Goal: Feedback & Contribution: Submit feedback/report problem

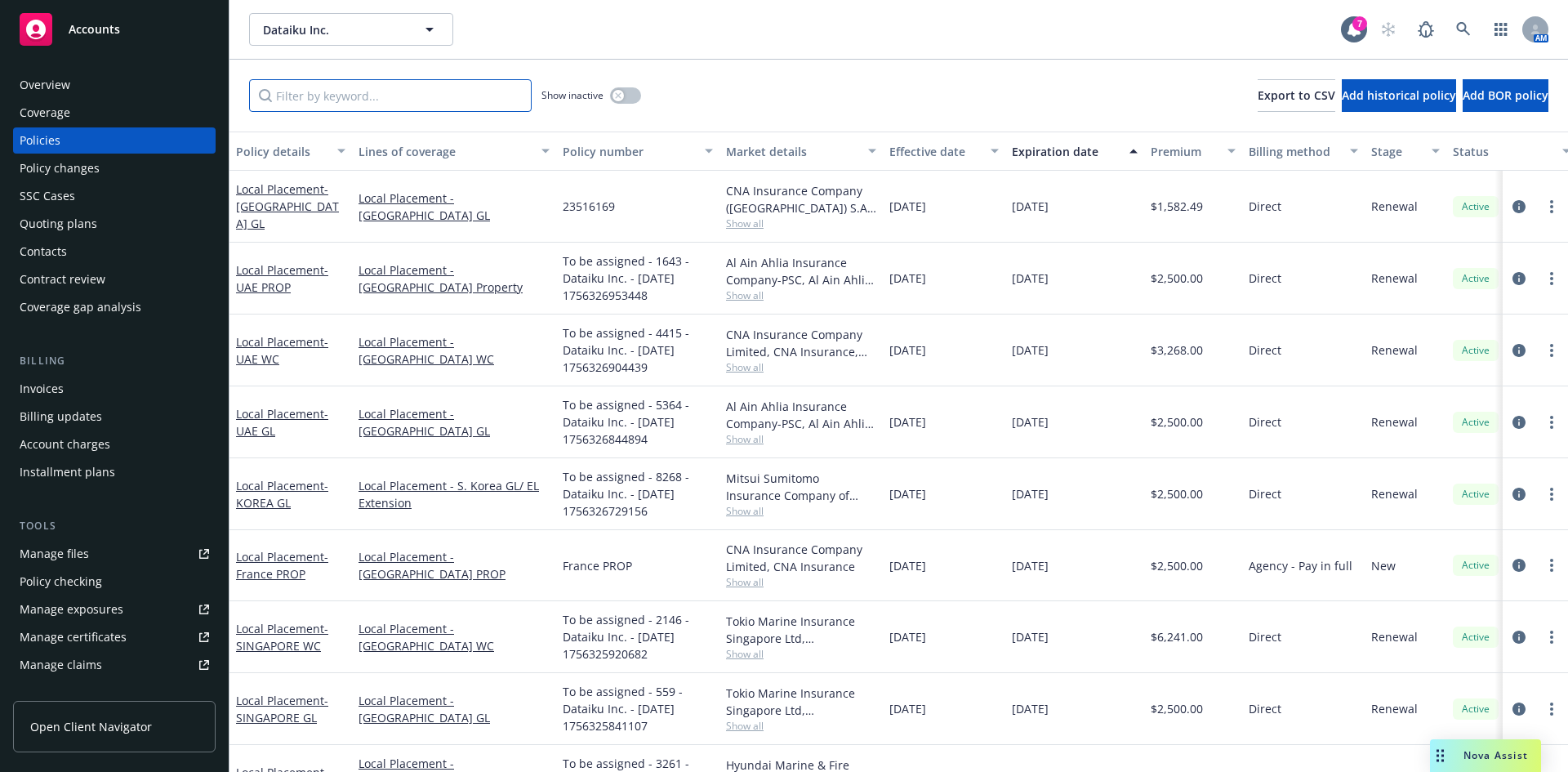
click at [351, 98] on input "Filter by keyword..." at bounding box center [391, 96] width 283 height 33
paste input "G71091855"
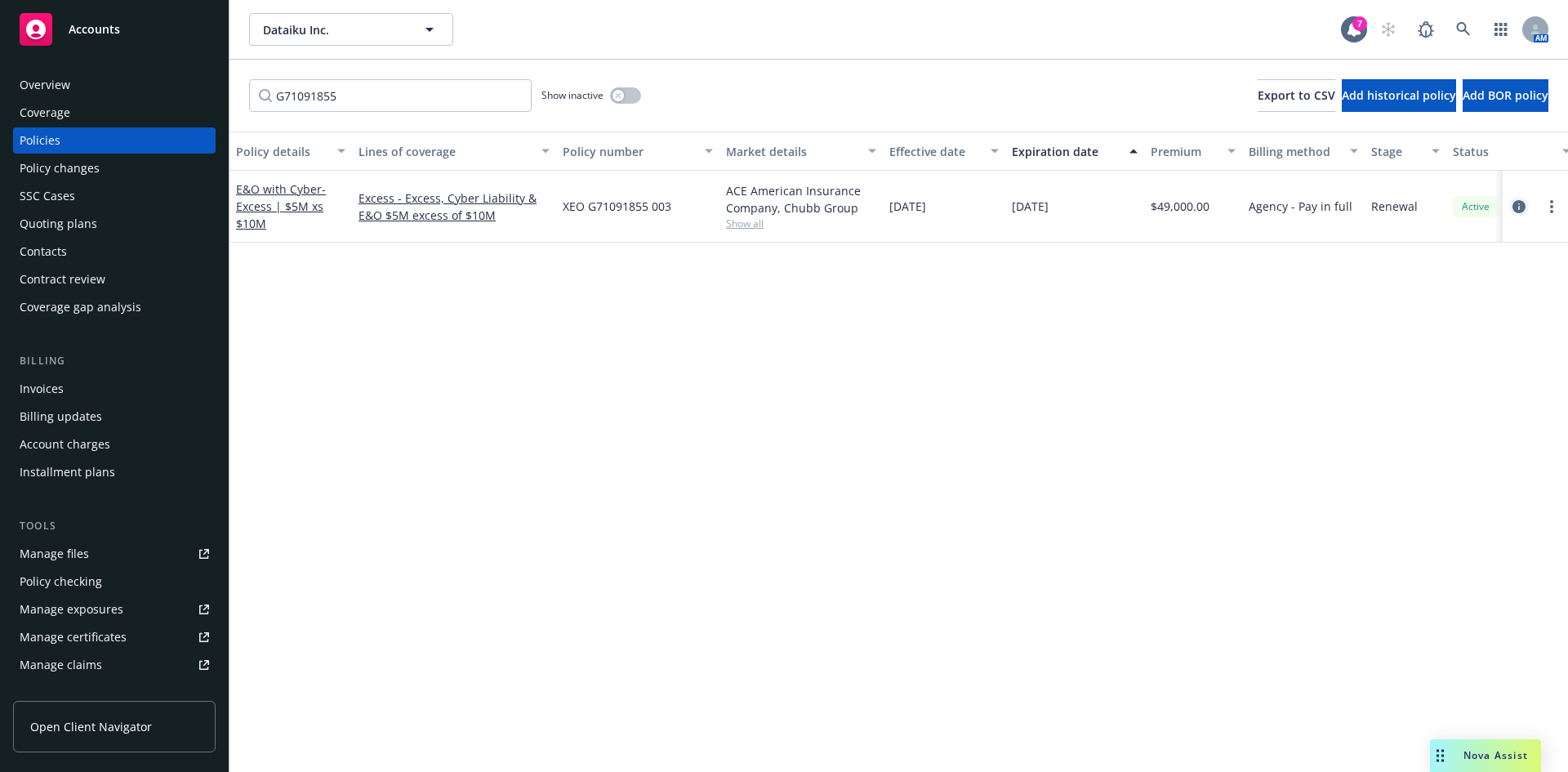
click at [1519, 208] on icon "circleInformation" at bounding box center [1519, 207] width 13 height 13
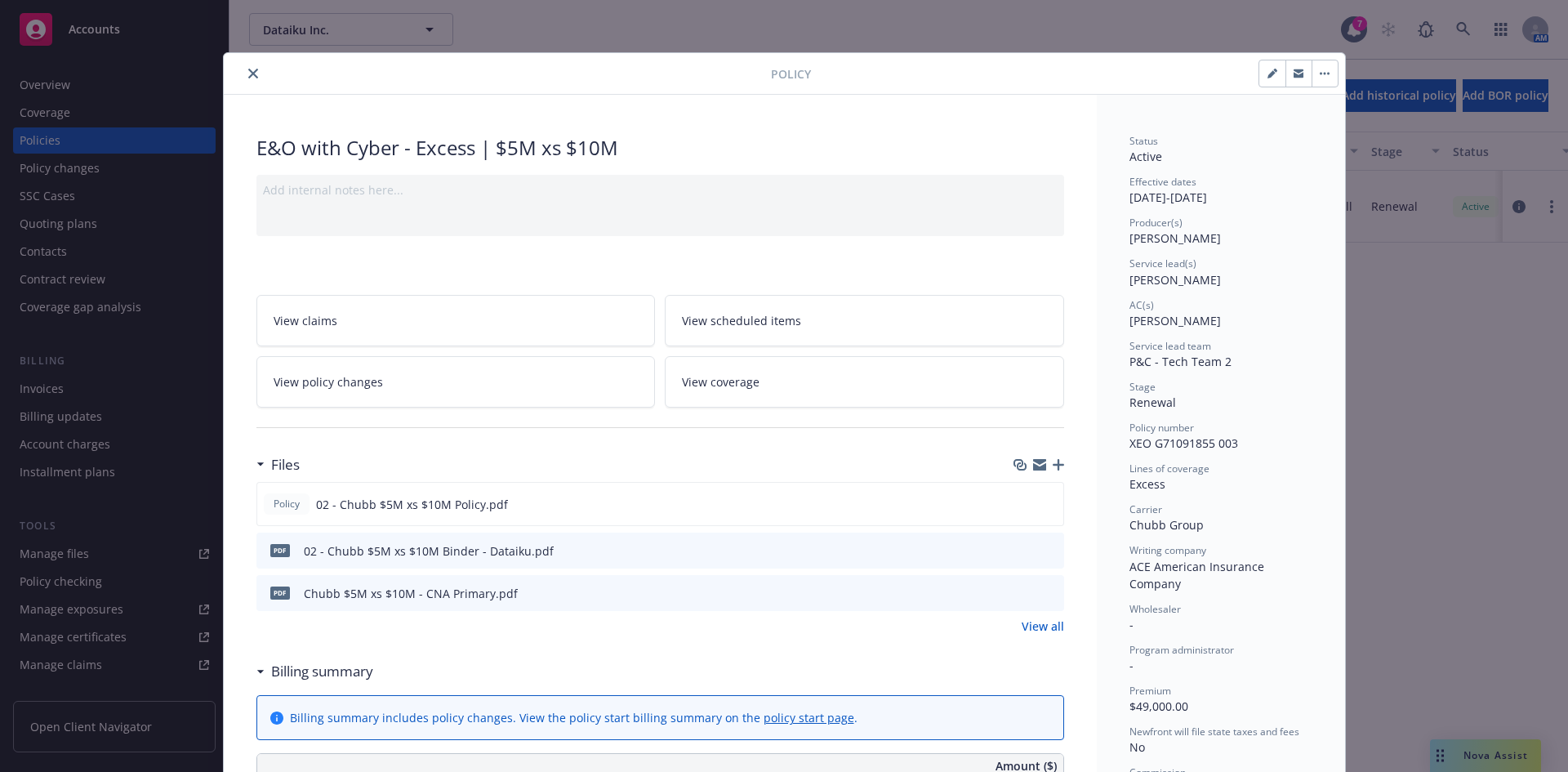
click at [249, 73] on icon "close" at bounding box center [253, 73] width 10 height 10
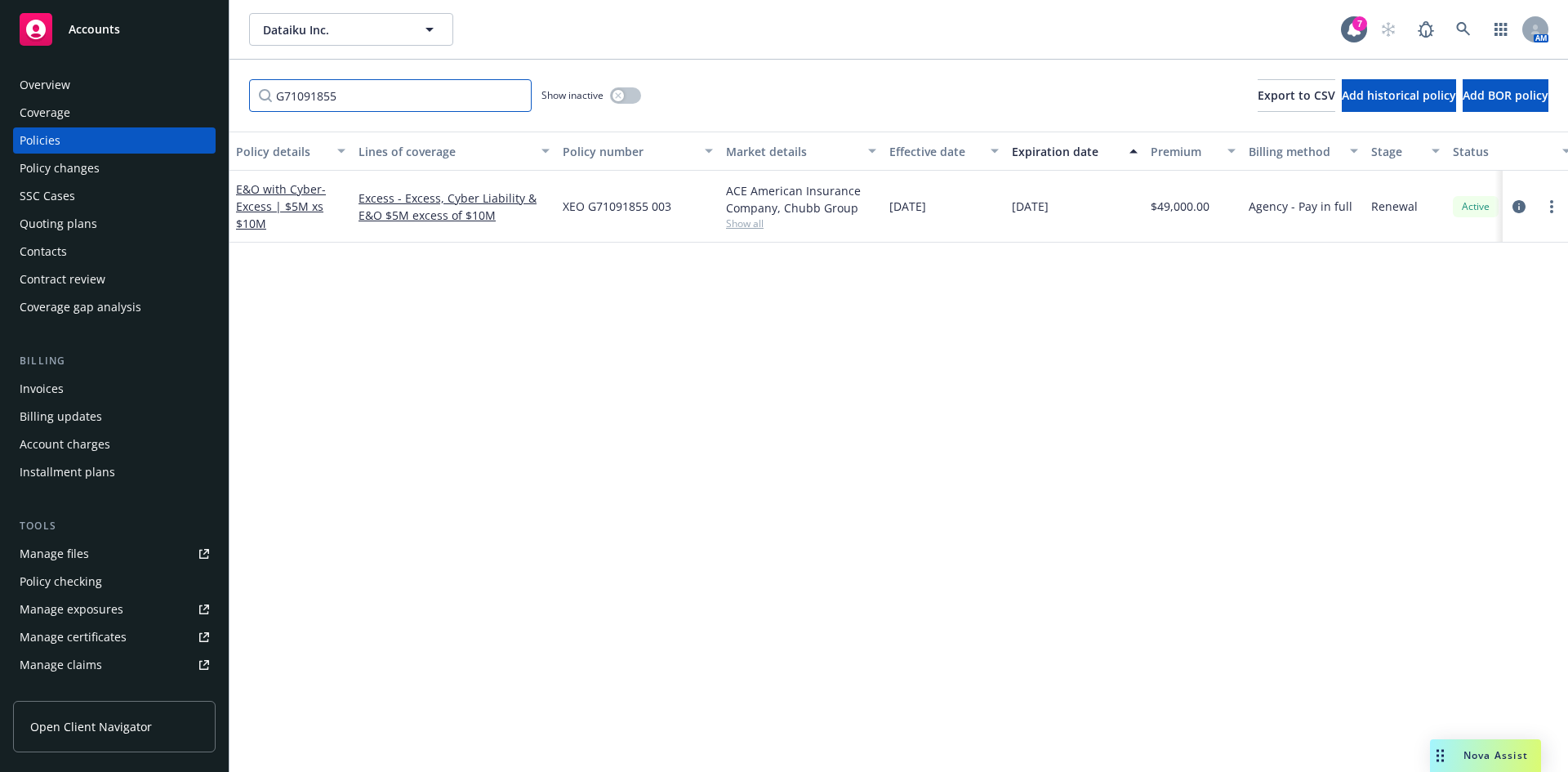
drag, startPoint x: 387, startPoint y: 99, endPoint x: 93, endPoint y: 98, distance: 294.0
click at [94, 98] on div "Accounts Overview Coverage Policies Policy changes SSC Cases Quoting plans Cont…" at bounding box center [784, 386] width 1568 height 772
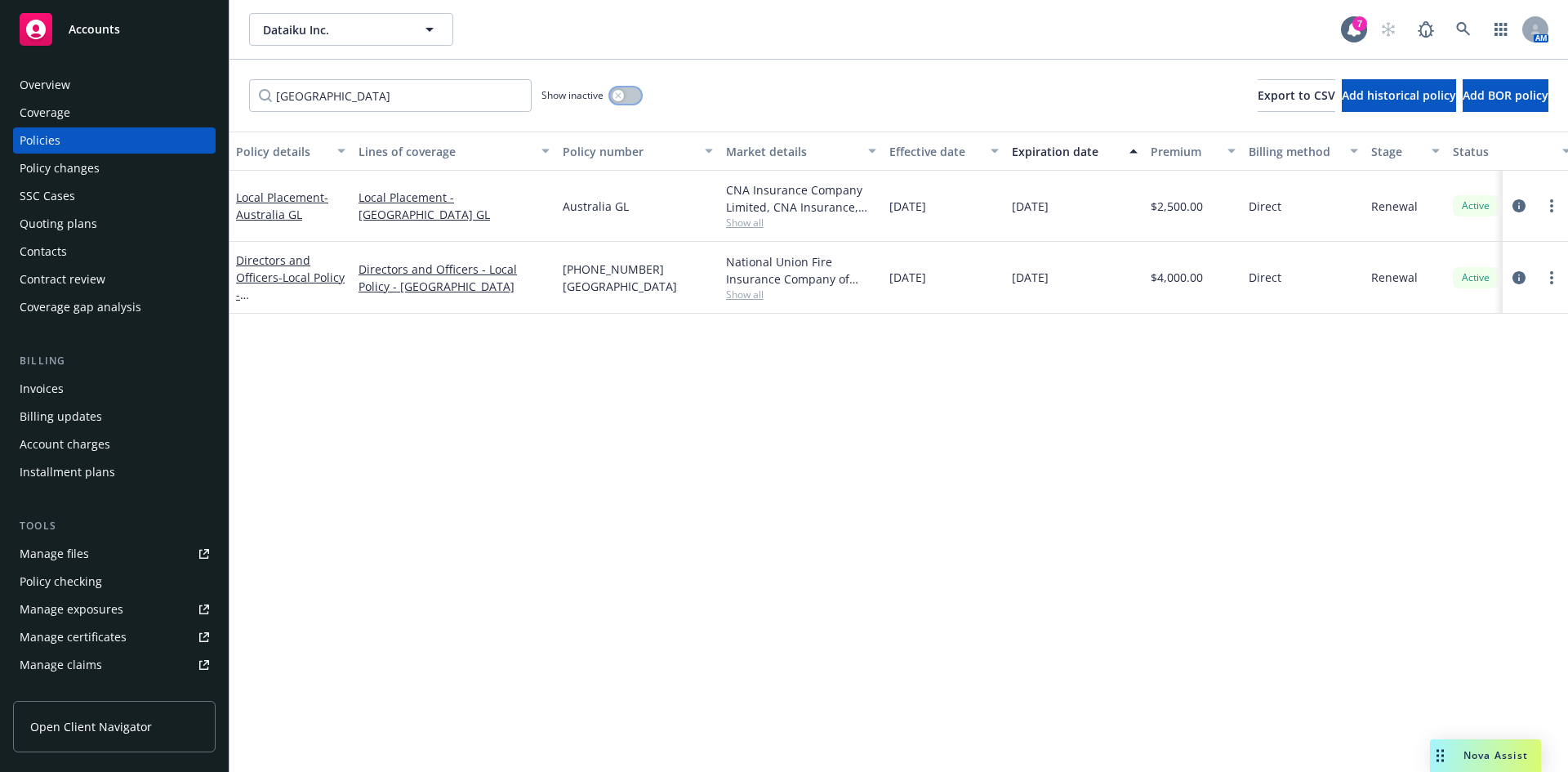
click at [627, 91] on button "button" at bounding box center [625, 96] width 31 height 16
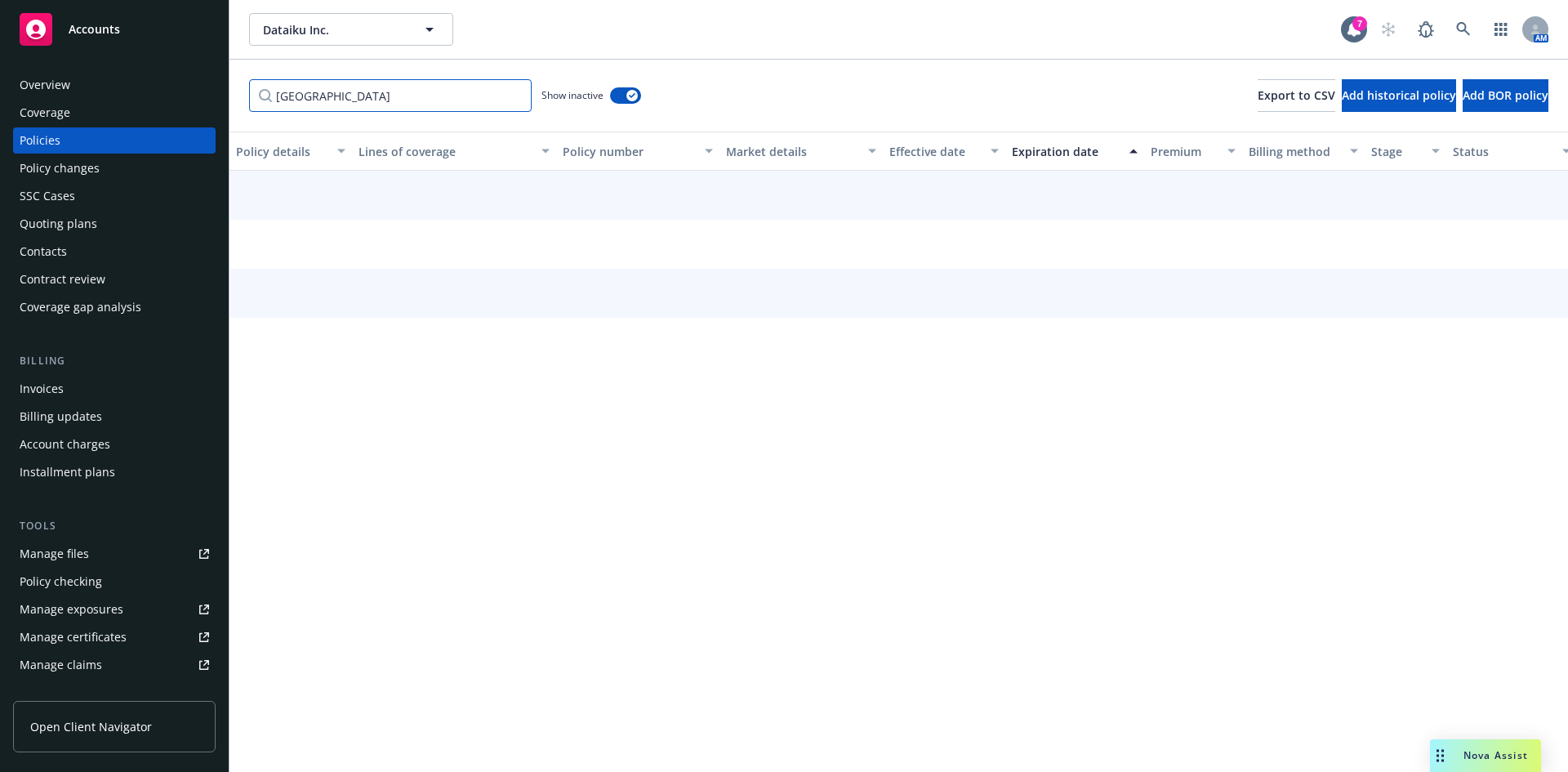
drag, startPoint x: 379, startPoint y: 107, endPoint x: 182, endPoint y: 113, distance: 197.1
click at [182, 115] on div "Accounts Overview Coverage Policies Policy changes SSC Cases Quoting plans Cont…" at bounding box center [784, 386] width 1568 height 772
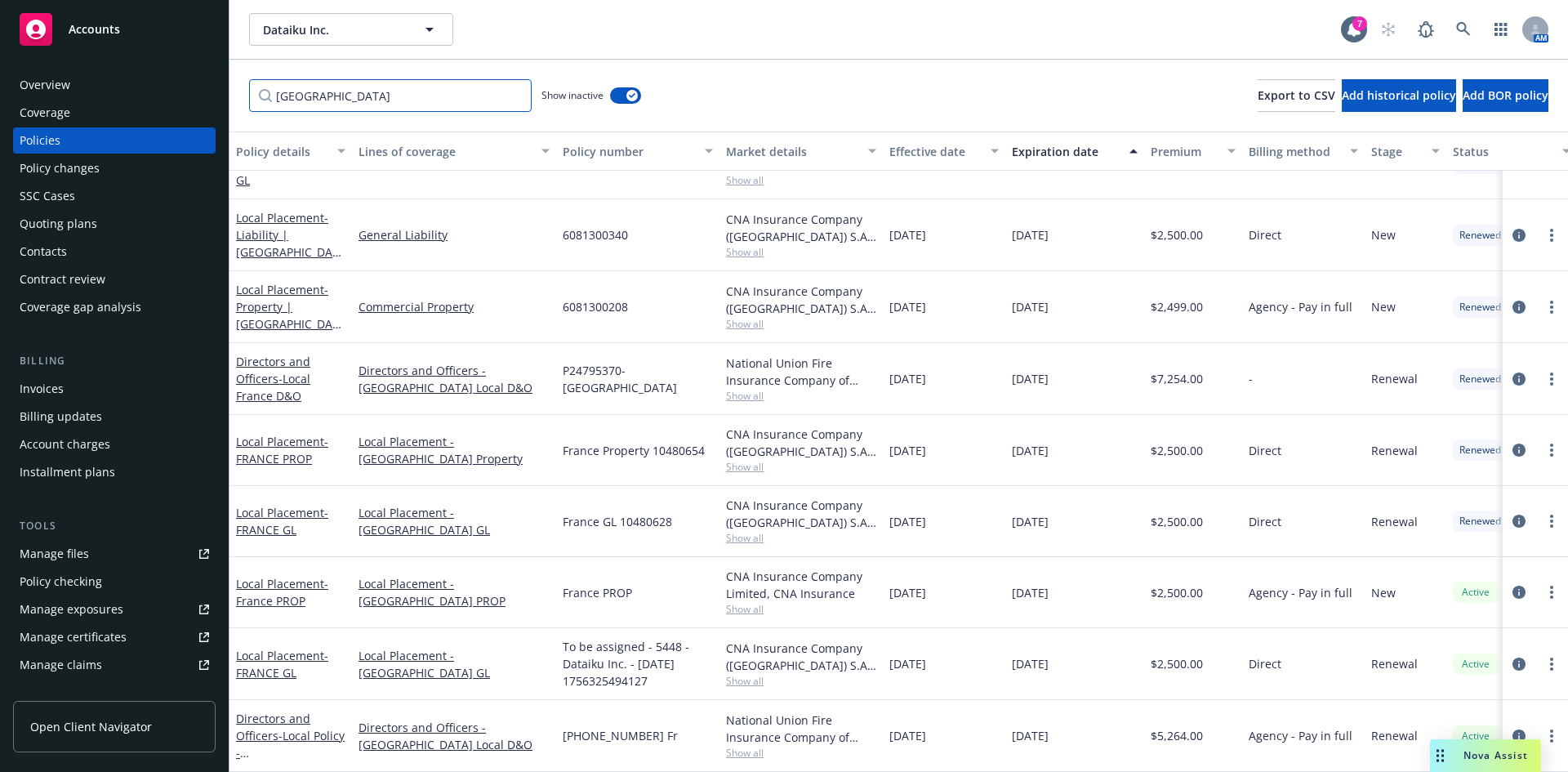
scroll to position [55, 0]
click at [1513, 514] on icon "circleInformation" at bounding box center [1519, 521] width 13 height 13
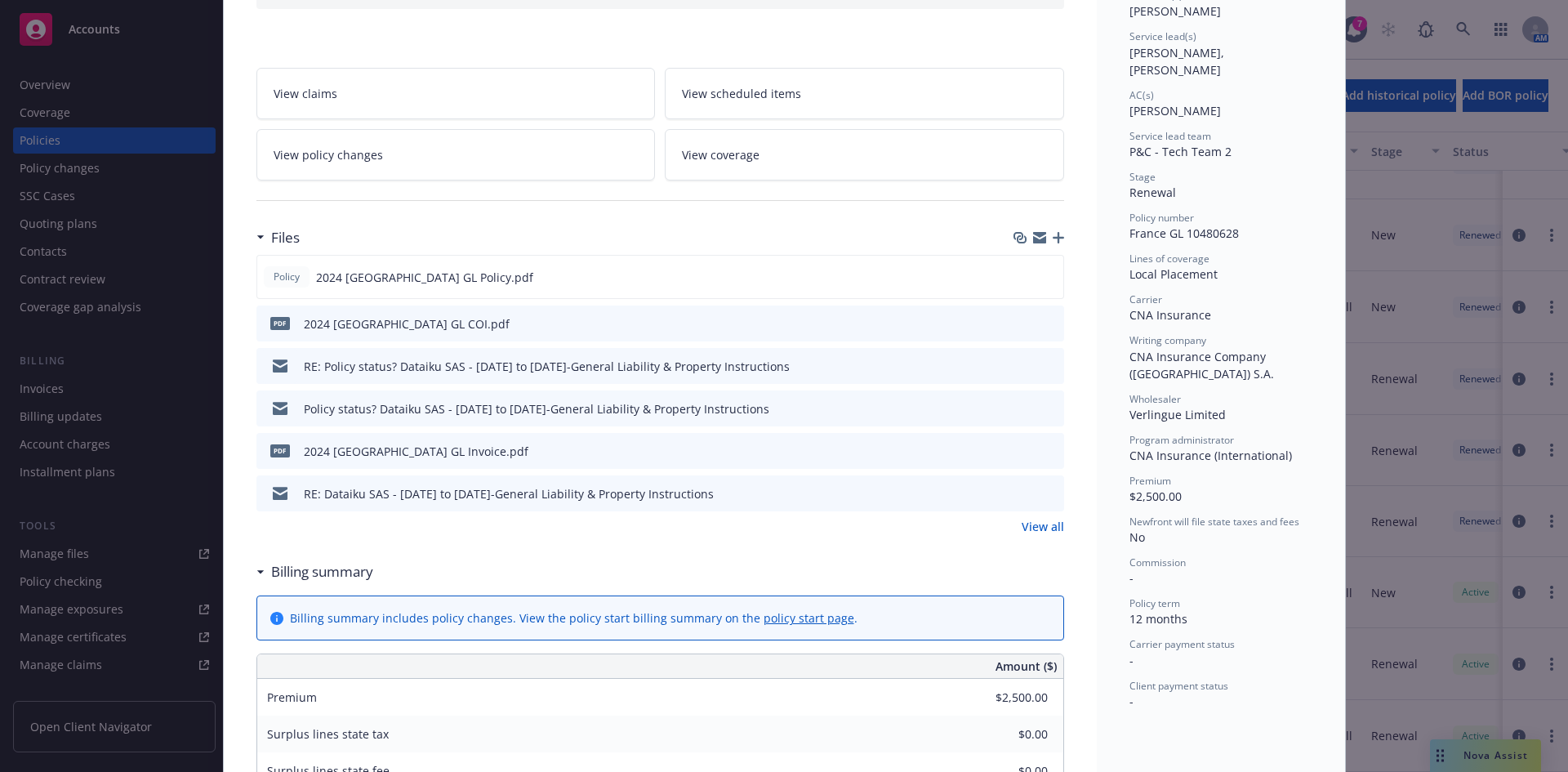
scroll to position [381, 0]
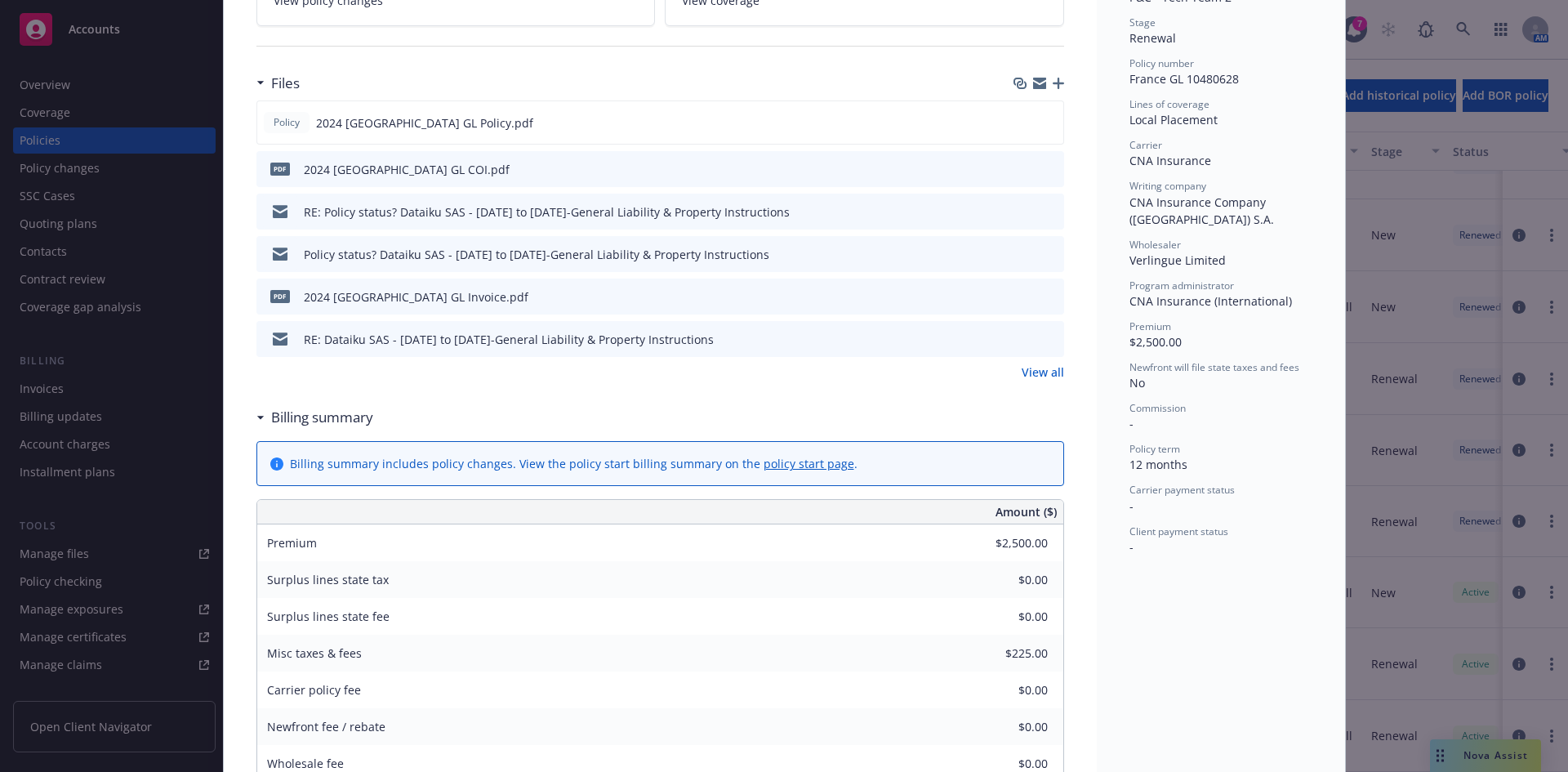
click at [1045, 340] on icon "preview file" at bounding box center [1048, 338] width 14 height 12
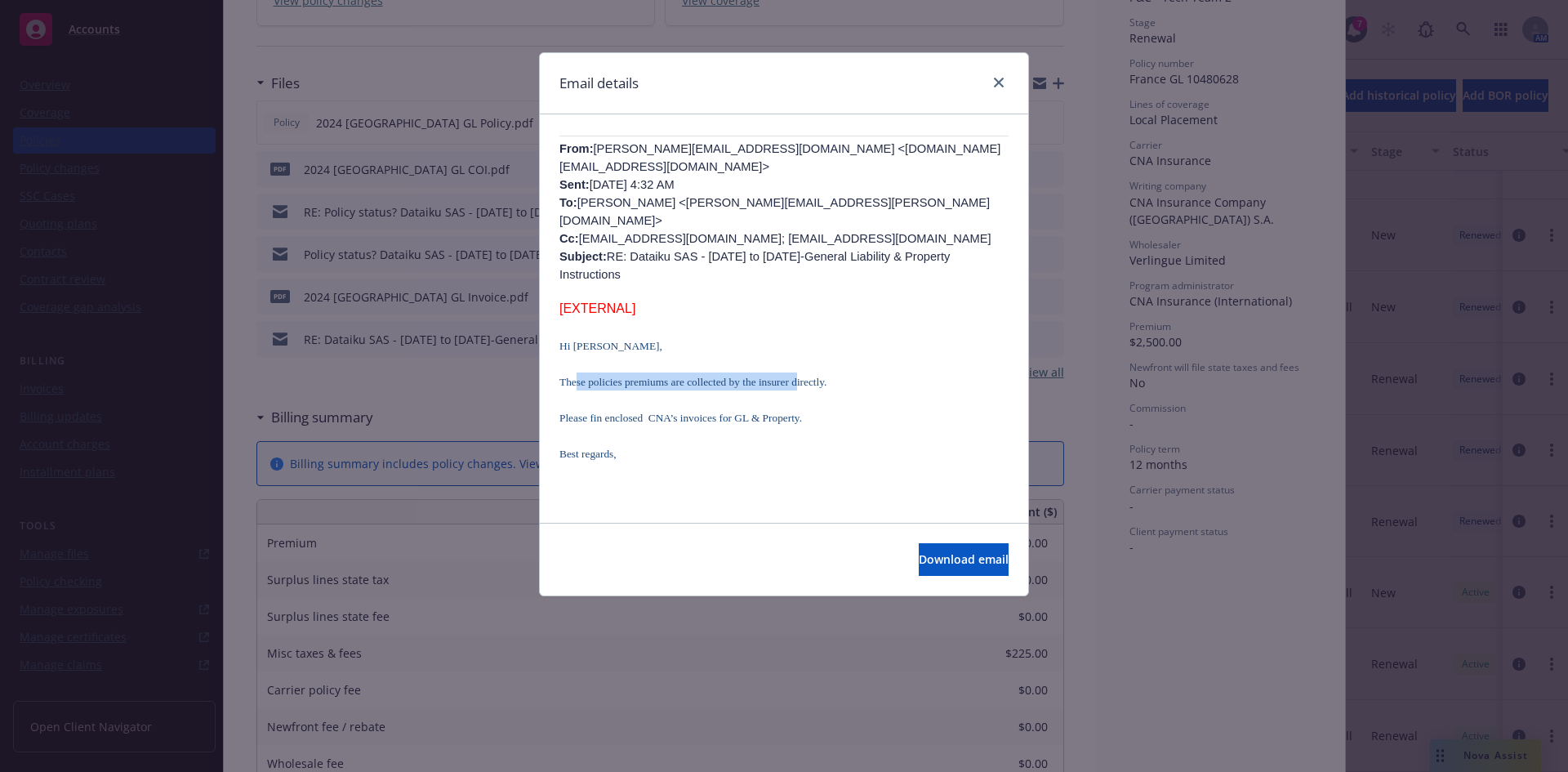
drag, startPoint x: 577, startPoint y: 364, endPoint x: 796, endPoint y: 364, distance: 219.0
click at [796, 376] on span "These policies premiums are collected by the insurer directly." at bounding box center [693, 382] width 267 height 13
drag, startPoint x: 558, startPoint y: 402, endPoint x: 743, endPoint y: 403, distance: 185.0
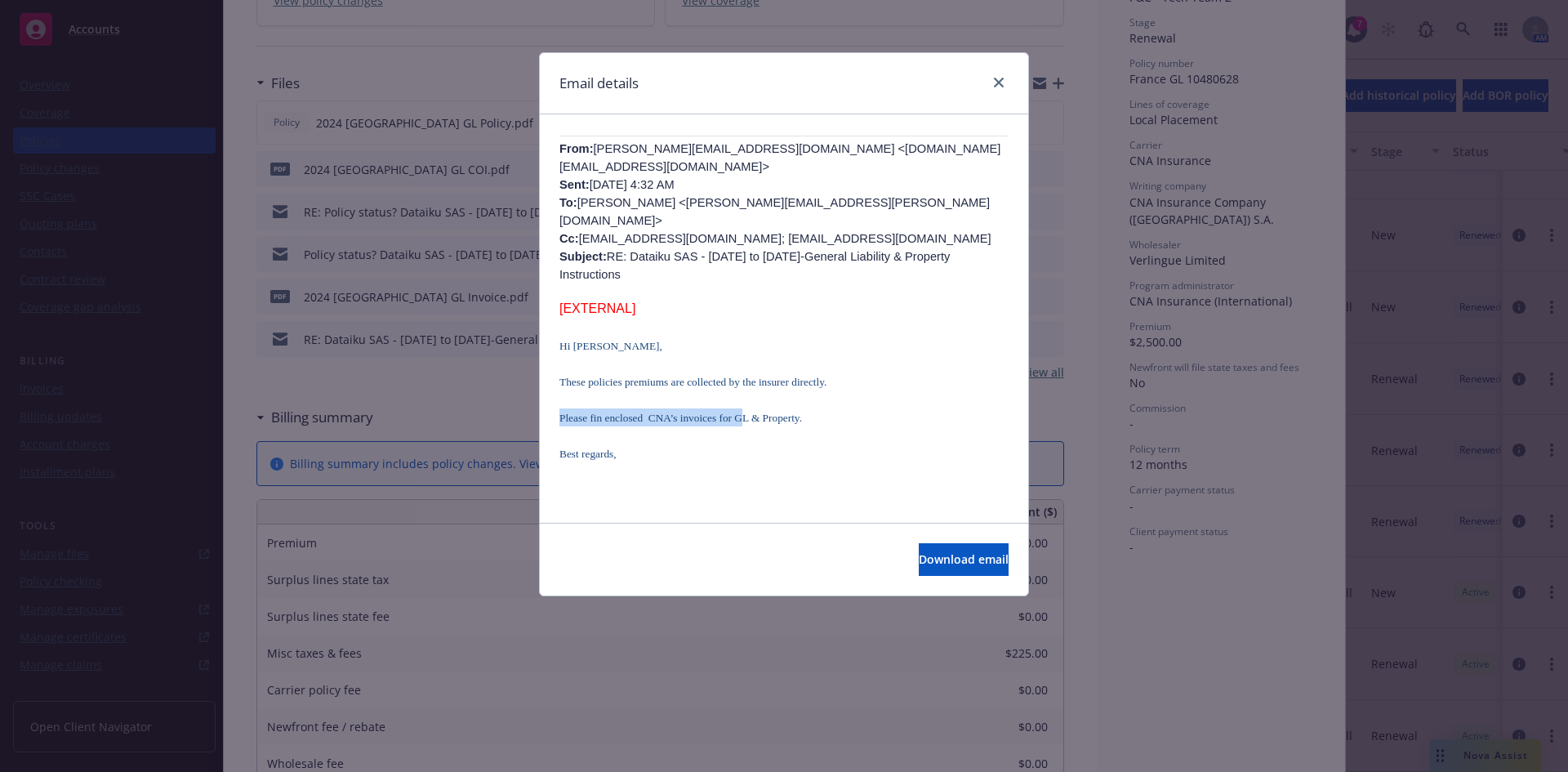
click at [743, 411] on span "Please fin enclosed CNA’s invoices for GL & Property." at bounding box center [681, 418] width 242 height 13
drag, startPoint x: 753, startPoint y: 391, endPoint x: 664, endPoint y: 390, distance: 89.0
click at [664, 391] on p at bounding box center [784, 400] width 449 height 18
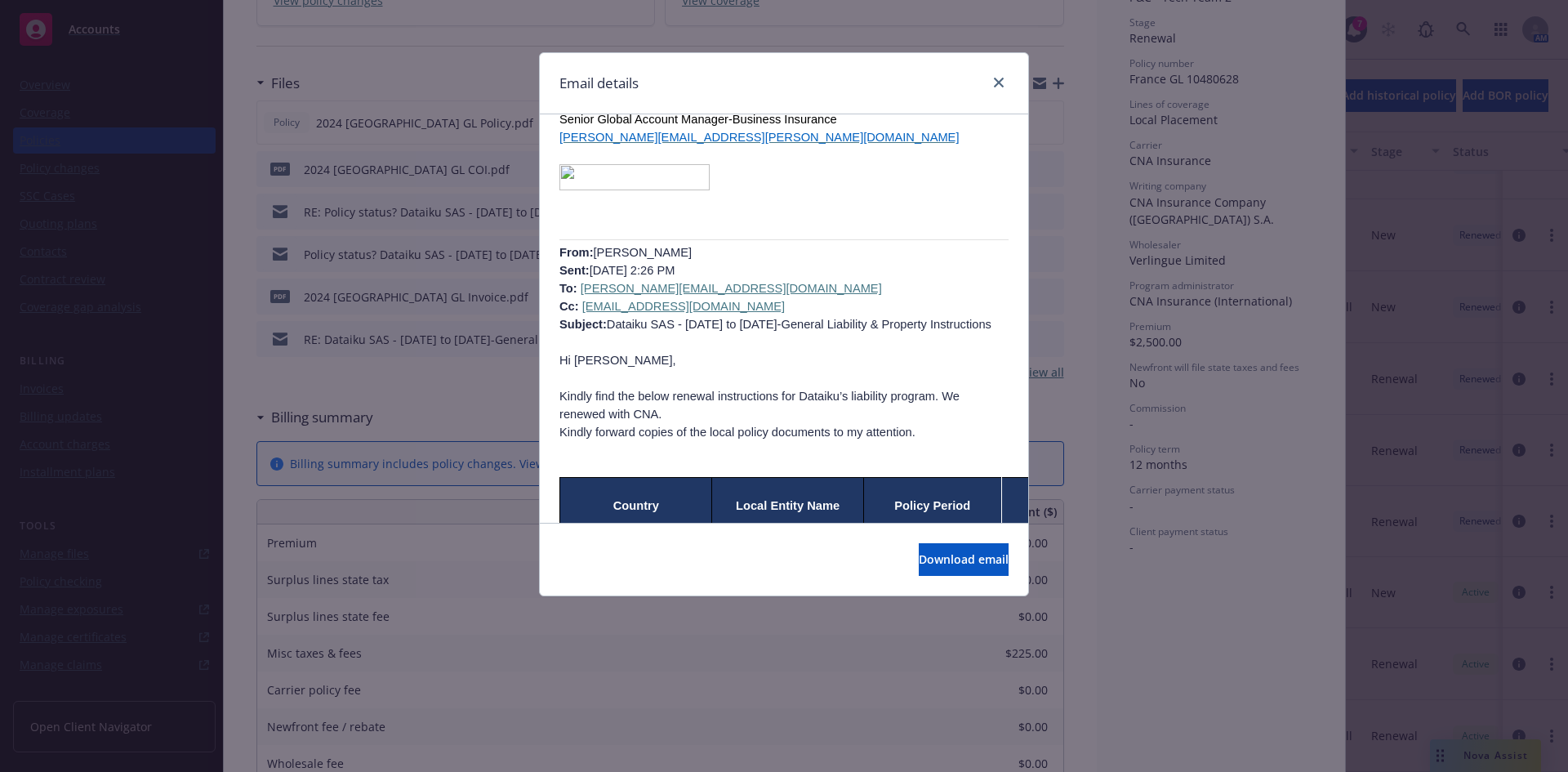
scroll to position [3667, 0]
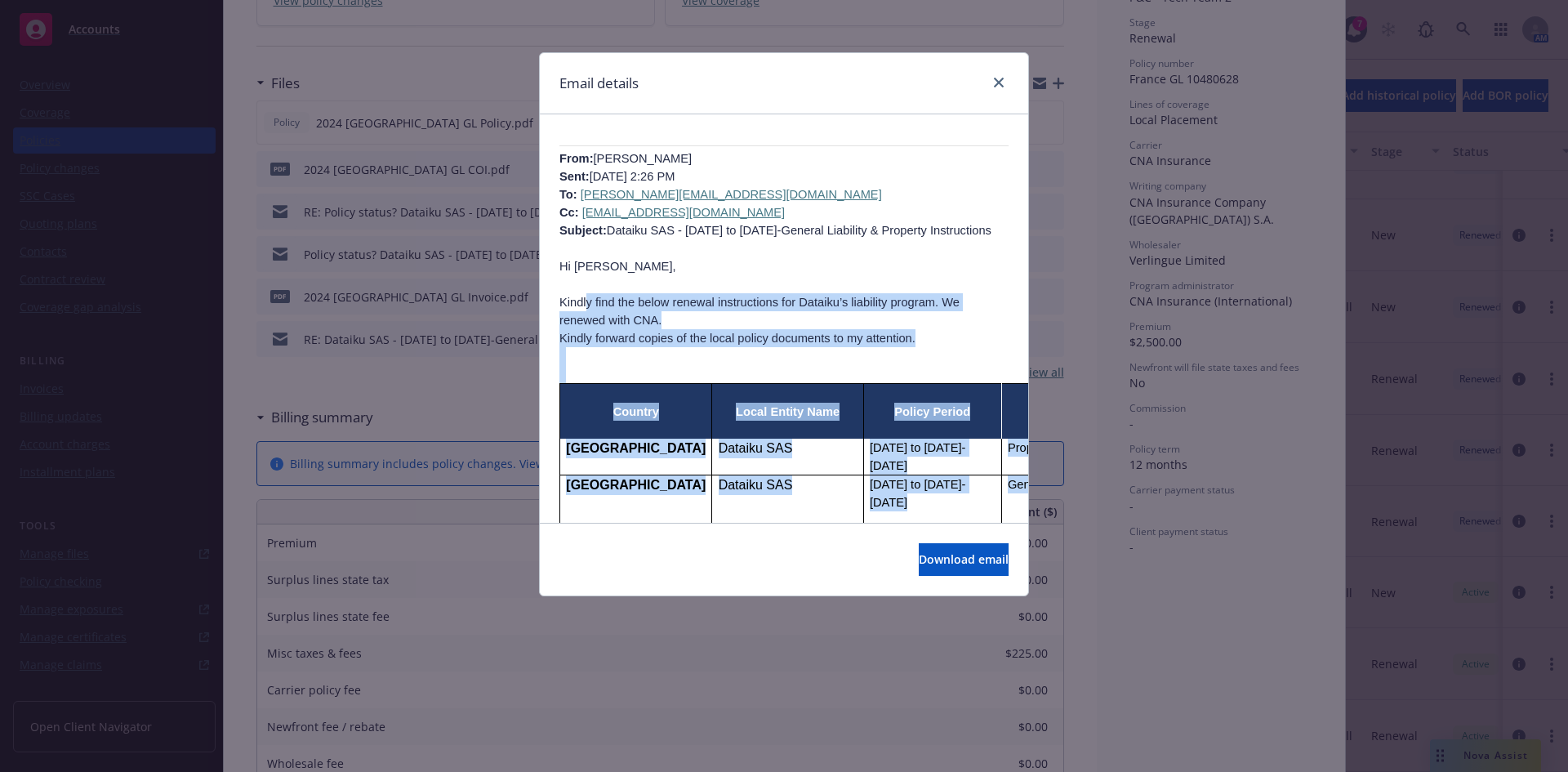
drag, startPoint x: 585, startPoint y: 146, endPoint x: 883, endPoint y: 340, distance: 355.6
click at [1082, 318] on div "Email details RE: Dataiku SAS - 8.1.24 to 8.1.25-General Liability & Property I…" at bounding box center [784, 386] width 1568 height 772
click at [883, 475] on td "Aug-01-24 to Aug 01-25" at bounding box center [932, 504] width 138 height 58
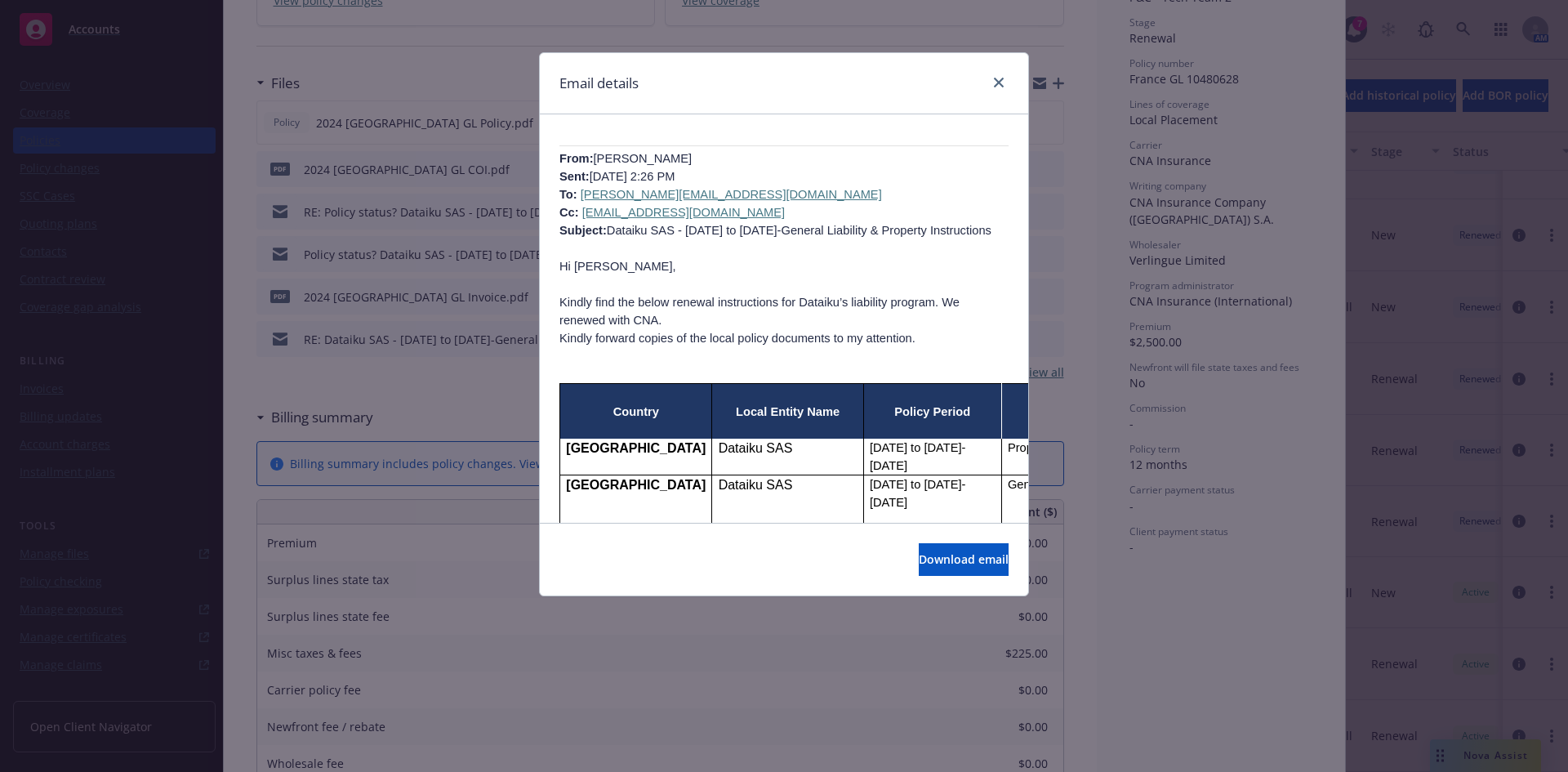
click at [749, 475] on td "Dataiku SAS" at bounding box center [787, 504] width 151 height 58
drag, startPoint x: 1080, startPoint y: 346, endPoint x: 900, endPoint y: 331, distance: 180.6
click at [1082, 345] on div "Email details RE: Dataiku SAS - 8.1.24 to 8.1.25-General Liability & Property I…" at bounding box center [784, 386] width 1568 height 772
click at [900, 475] on td "Aug-01-24 to Aug 01-25" at bounding box center [932, 504] width 138 height 58
click at [937, 556] on span "Download email" at bounding box center [963, 558] width 89 height 15
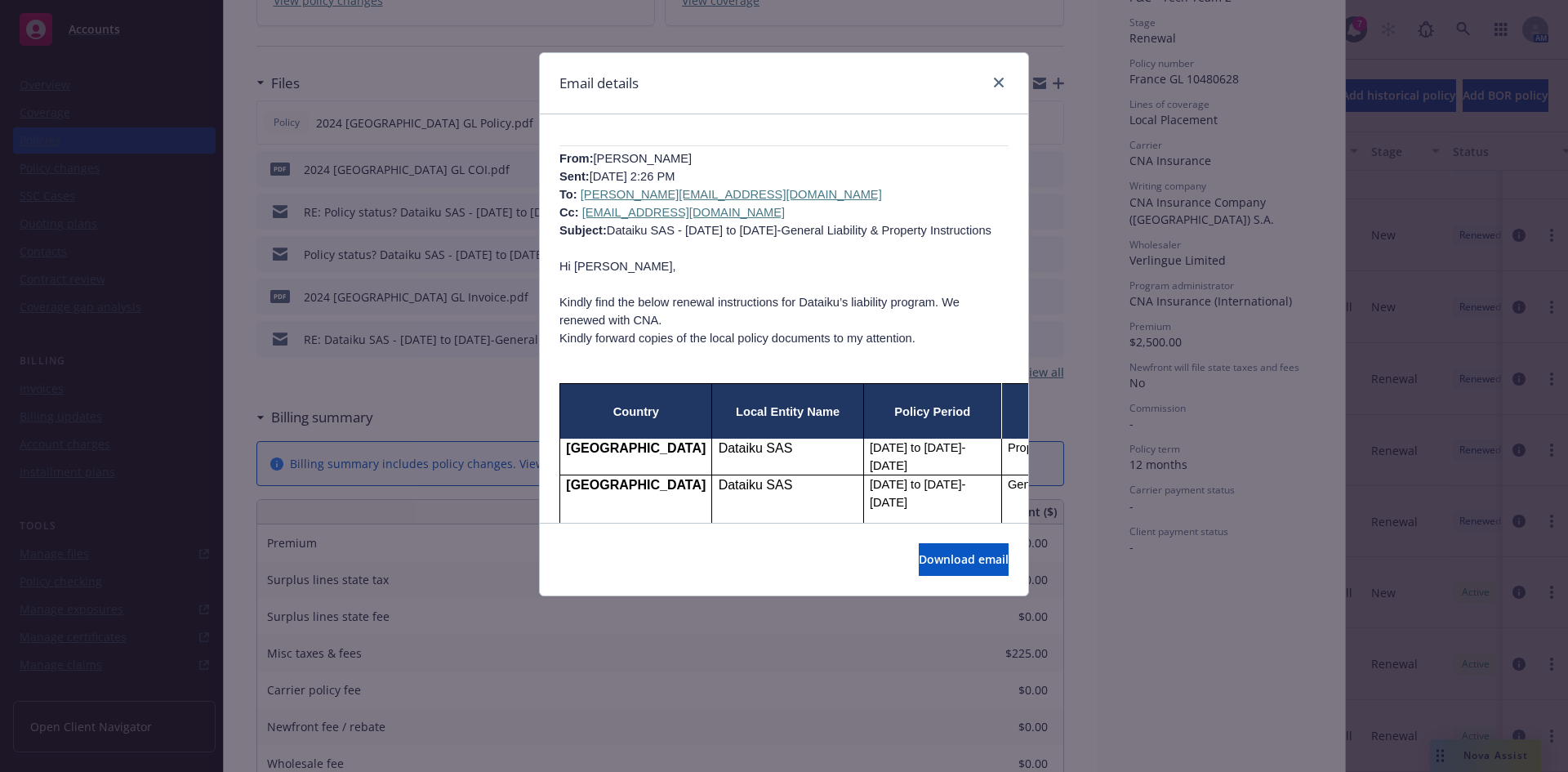
click at [222, 335] on div "Email details RE: Dataiku SAS - 8.1.24 to 8.1.25-General Liability & Property I…" at bounding box center [784, 386] width 1568 height 772
drag, startPoint x: 999, startPoint y: 81, endPoint x: 837, endPoint y: 174, distance: 186.8
click at [998, 81] on icon "close" at bounding box center [998, 82] width 10 height 10
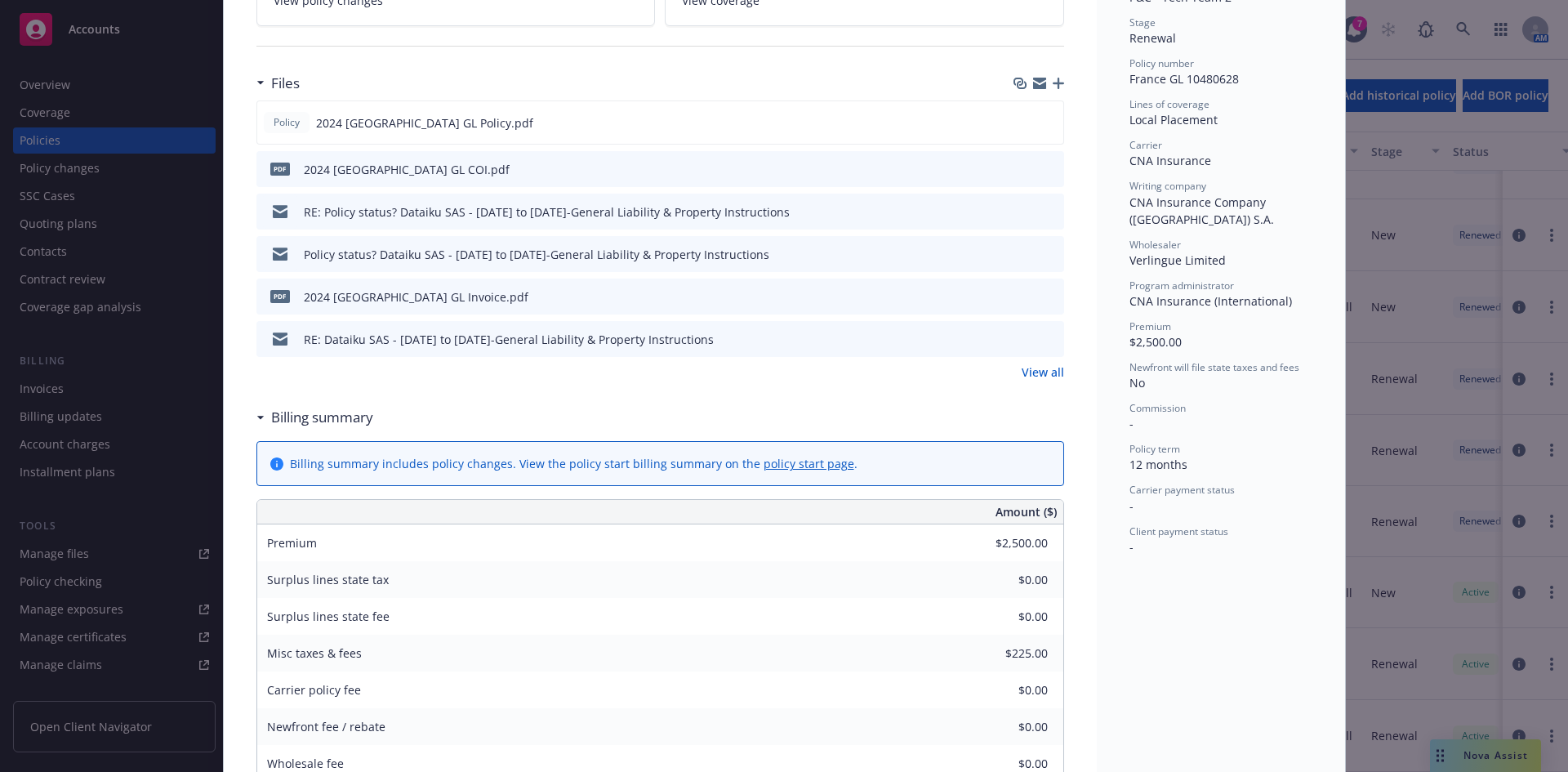
click at [1047, 297] on icon "preview file" at bounding box center [1048, 295] width 14 height 12
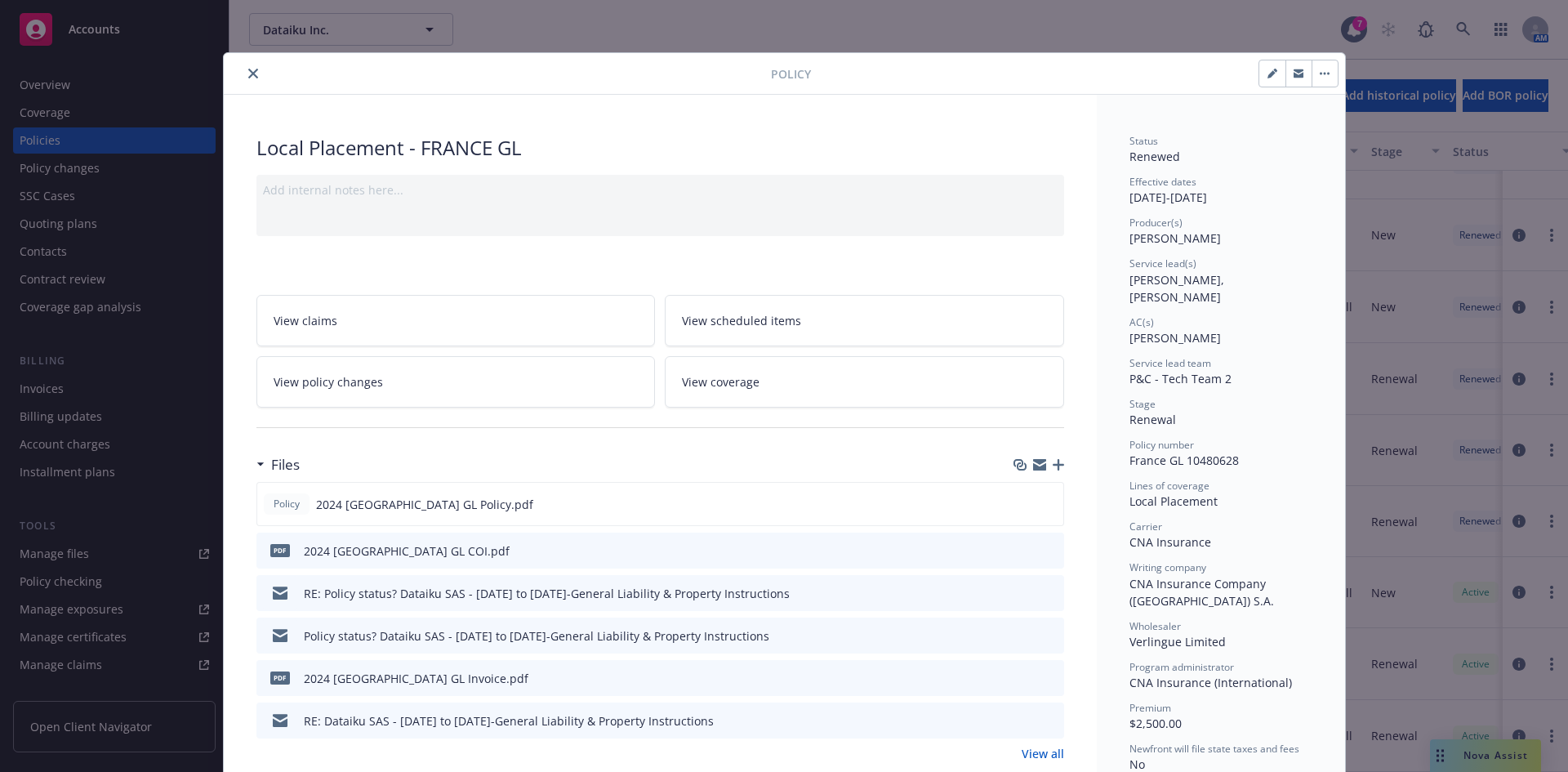
click at [250, 70] on icon "close" at bounding box center [253, 73] width 10 height 10
click at [249, 72] on icon "close" at bounding box center [253, 73] width 10 height 10
click at [249, 72] on icon "close" at bounding box center [253, 73] width 10 height 10
click at [738, 16] on div "Policy Local Placement - FRANCE GL Add internal notes here... View claims View …" at bounding box center [784, 386] width 1568 height 772
click at [1410, 214] on div "Policy Local Placement - FRANCE GL Add internal notes here... View claims View …" at bounding box center [784, 386] width 1568 height 772
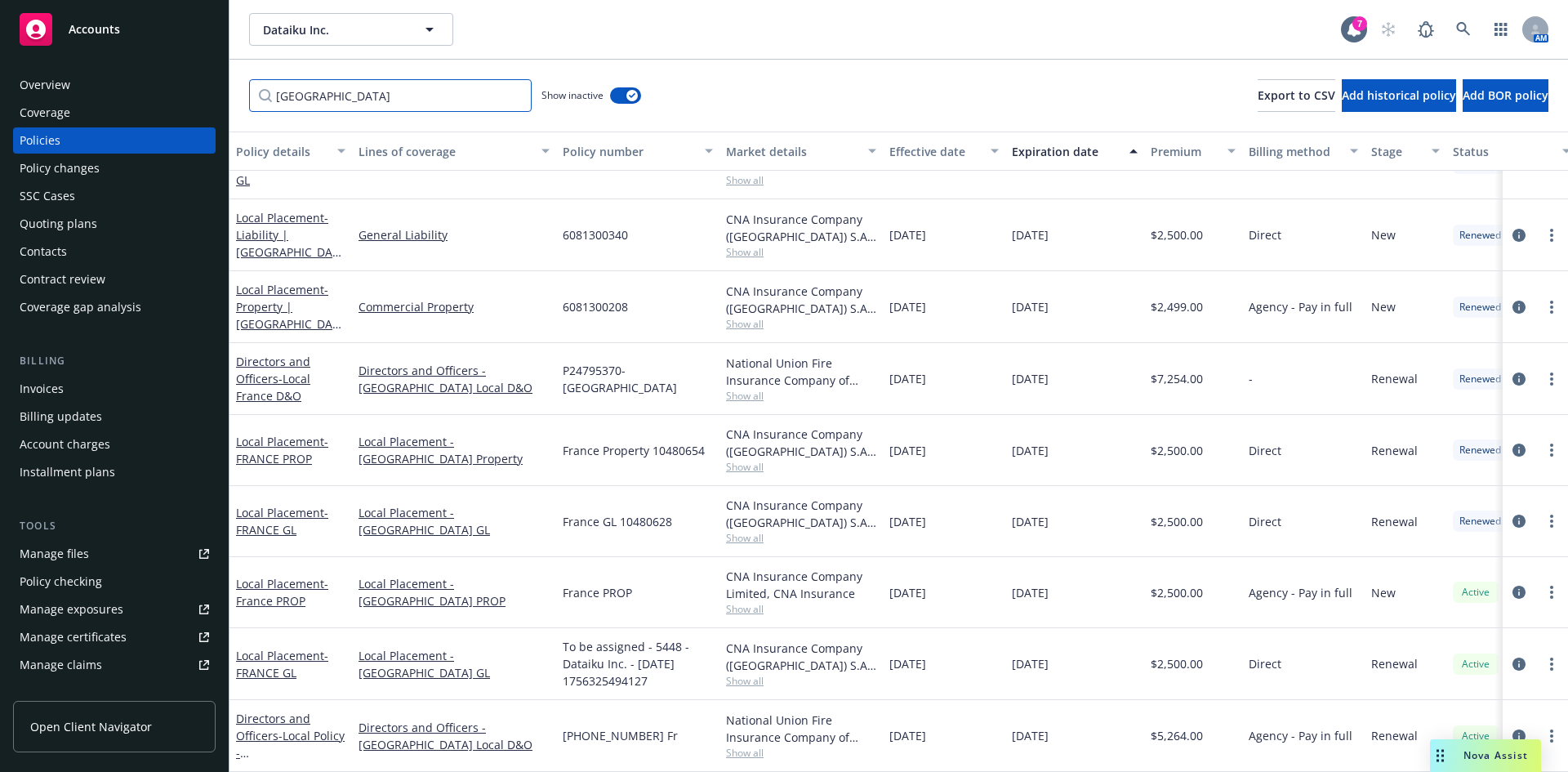
click at [352, 91] on input "france" at bounding box center [391, 96] width 283 height 33
drag, startPoint x: 316, startPoint y: 94, endPoint x: 133, endPoint y: 96, distance: 183.0
click at [139, 97] on div "Accounts Overview Coverage Policies Policy changes SSC Cases Quoting plans Cont…" at bounding box center [784, 386] width 1568 height 772
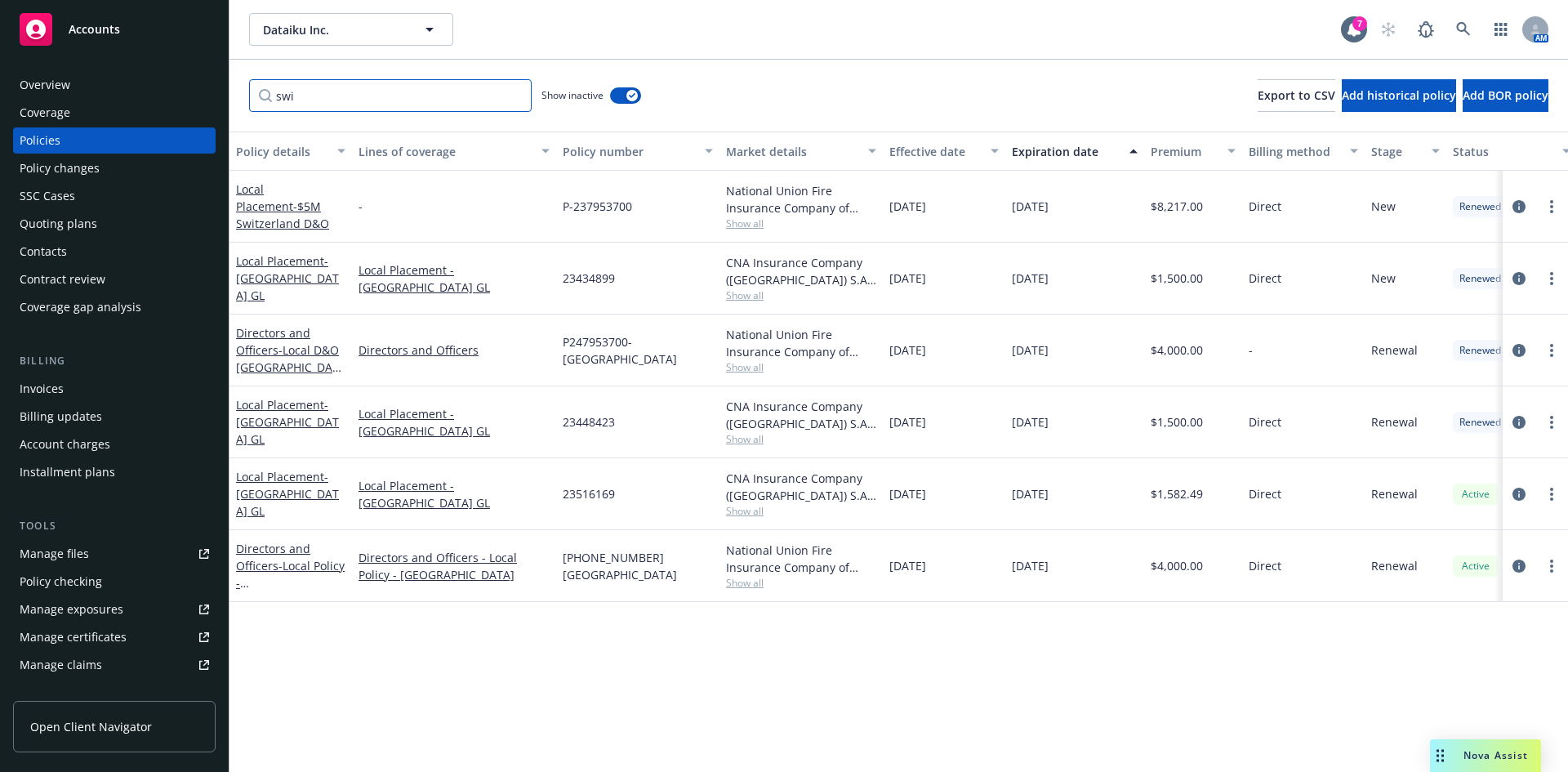
type input "swi"
click at [626, 95] on button "button" at bounding box center [625, 96] width 31 height 16
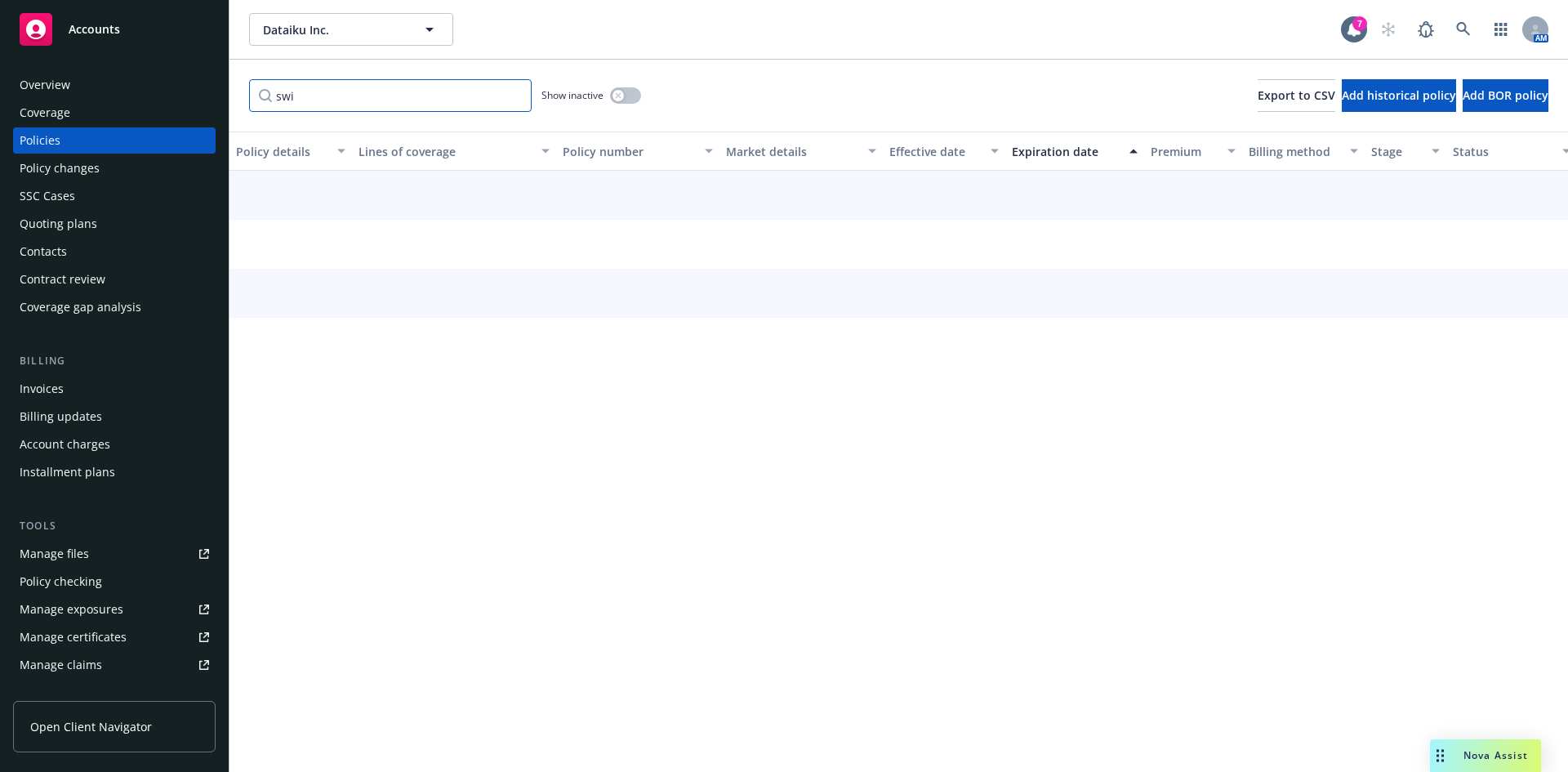
click at [353, 97] on input "swi" at bounding box center [391, 96] width 283 height 33
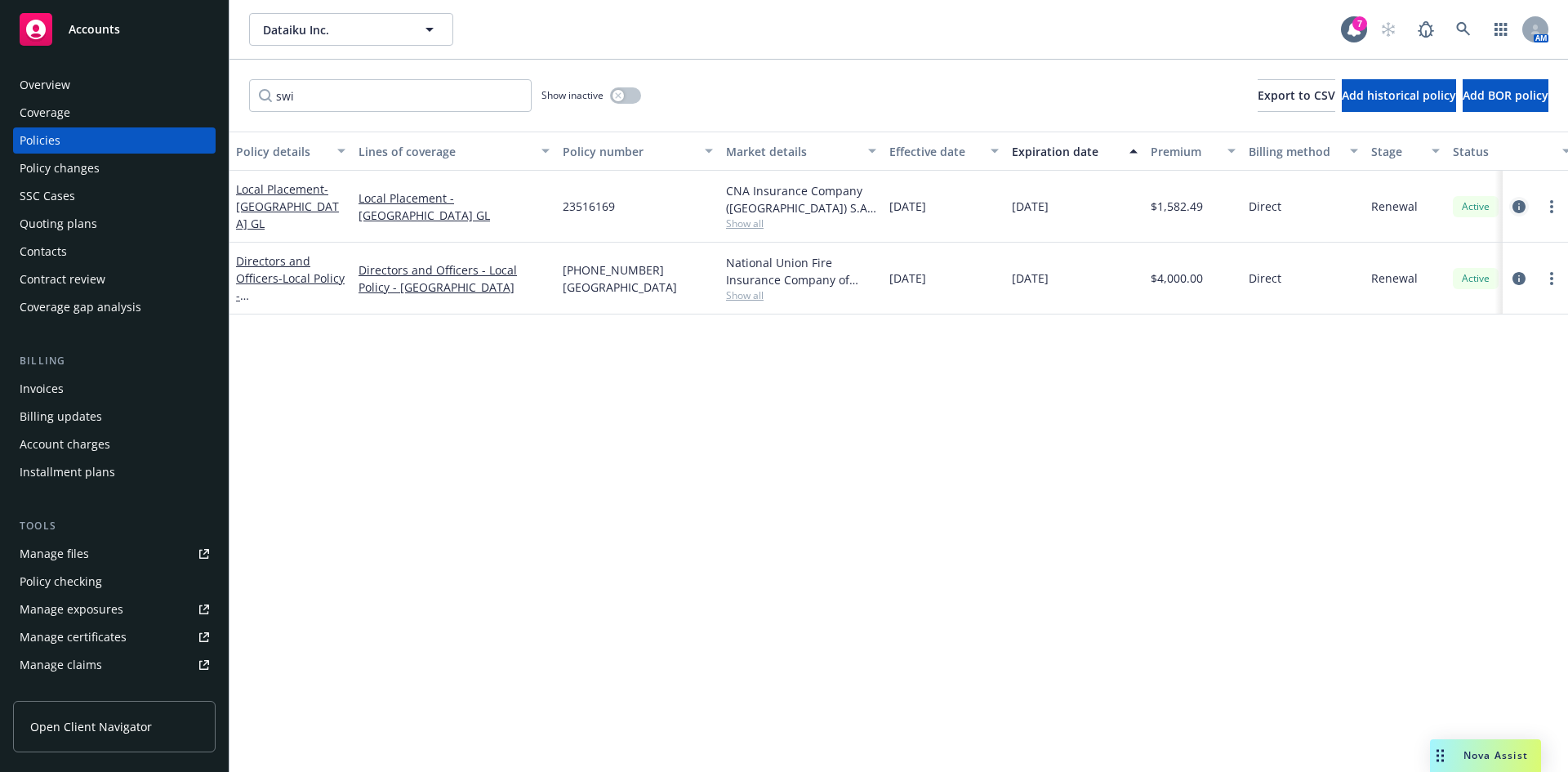
click at [1513, 202] on icon "circleInformation" at bounding box center [1519, 207] width 13 height 13
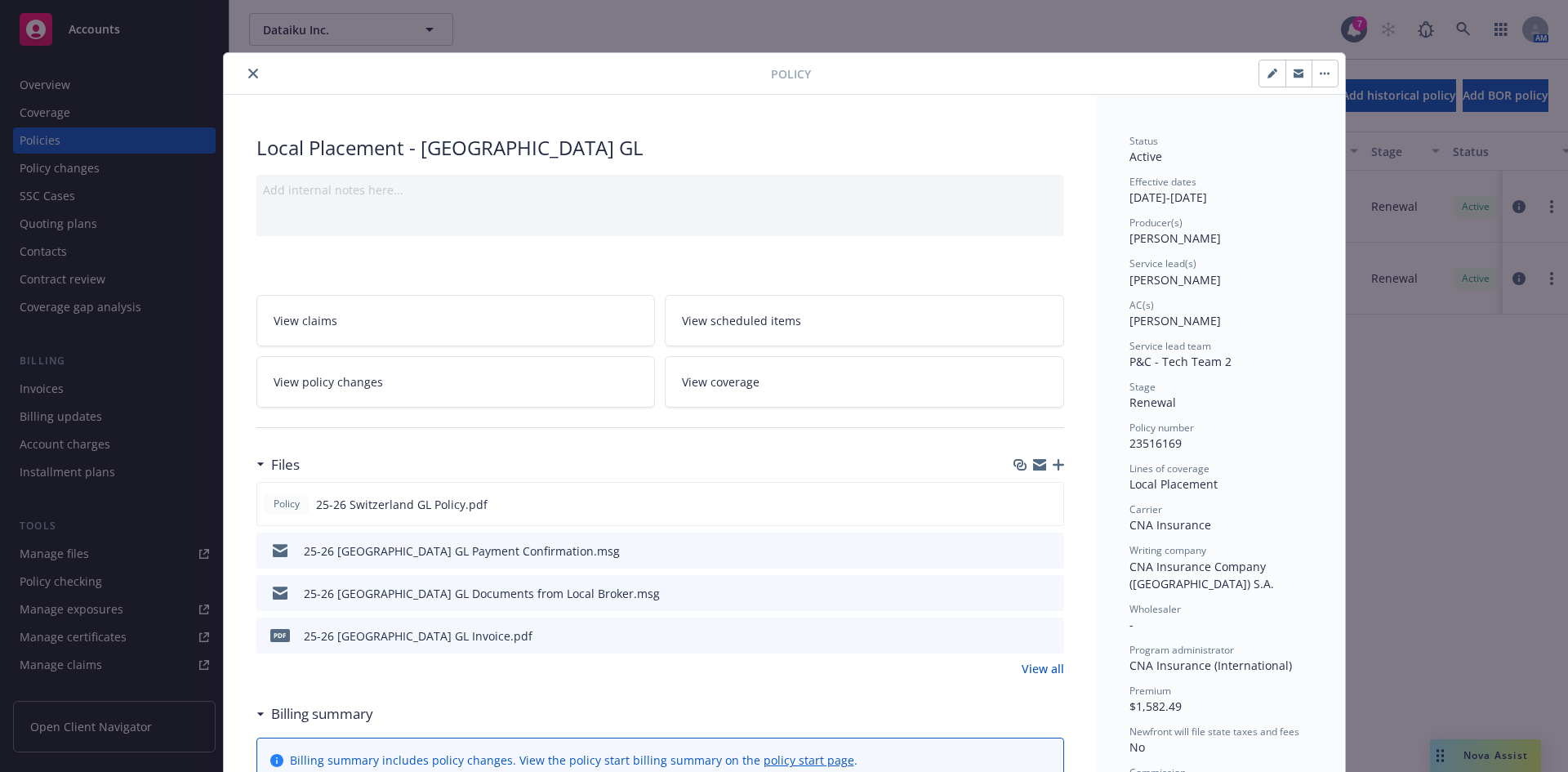
click at [256, 64] on div at bounding box center [501, 73] width 541 height 20
click at [249, 70] on icon "close" at bounding box center [253, 73] width 10 height 10
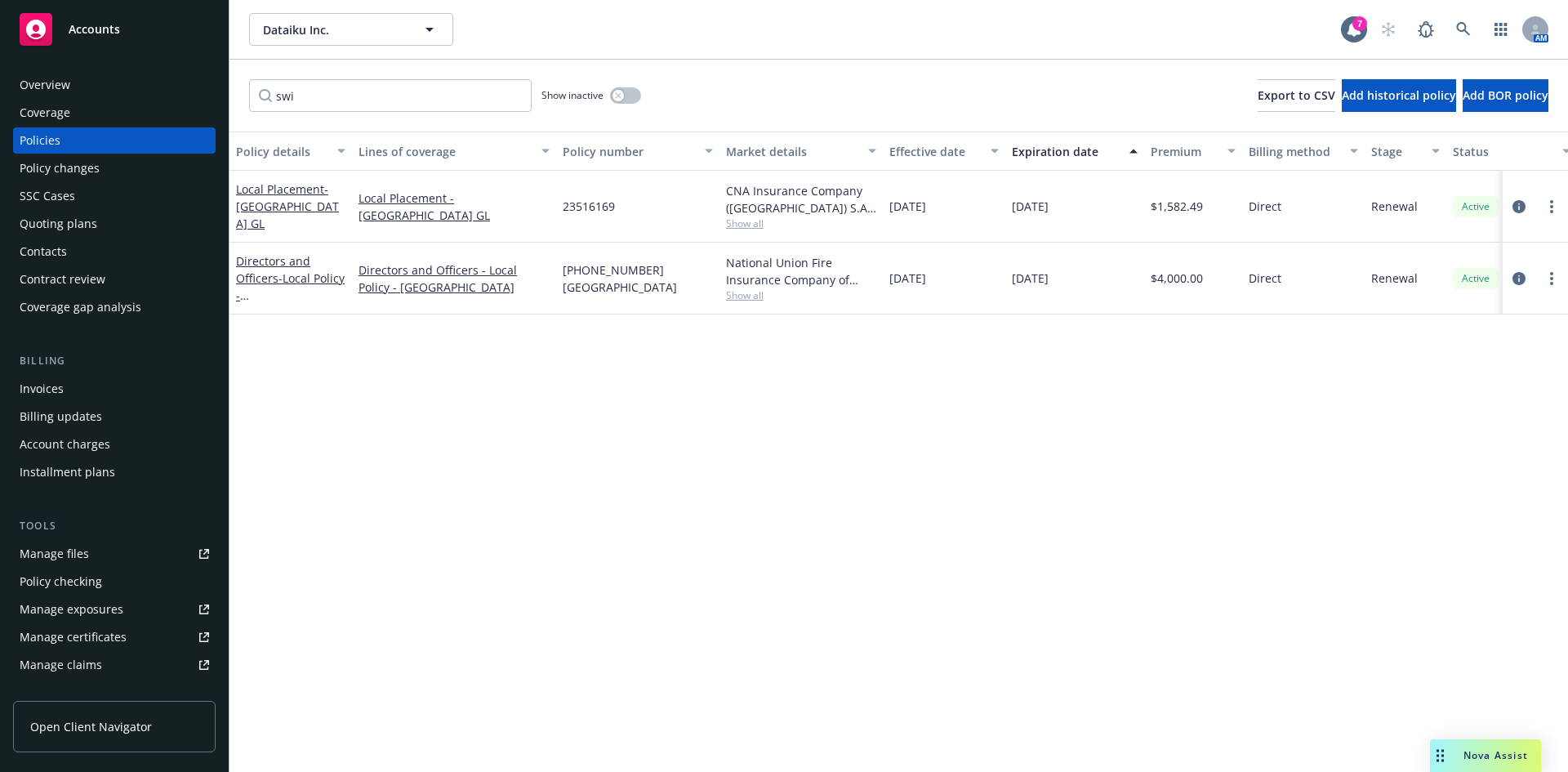
click at [1489, 750] on span "Nova Assist" at bounding box center [1496, 756] width 64 height 14
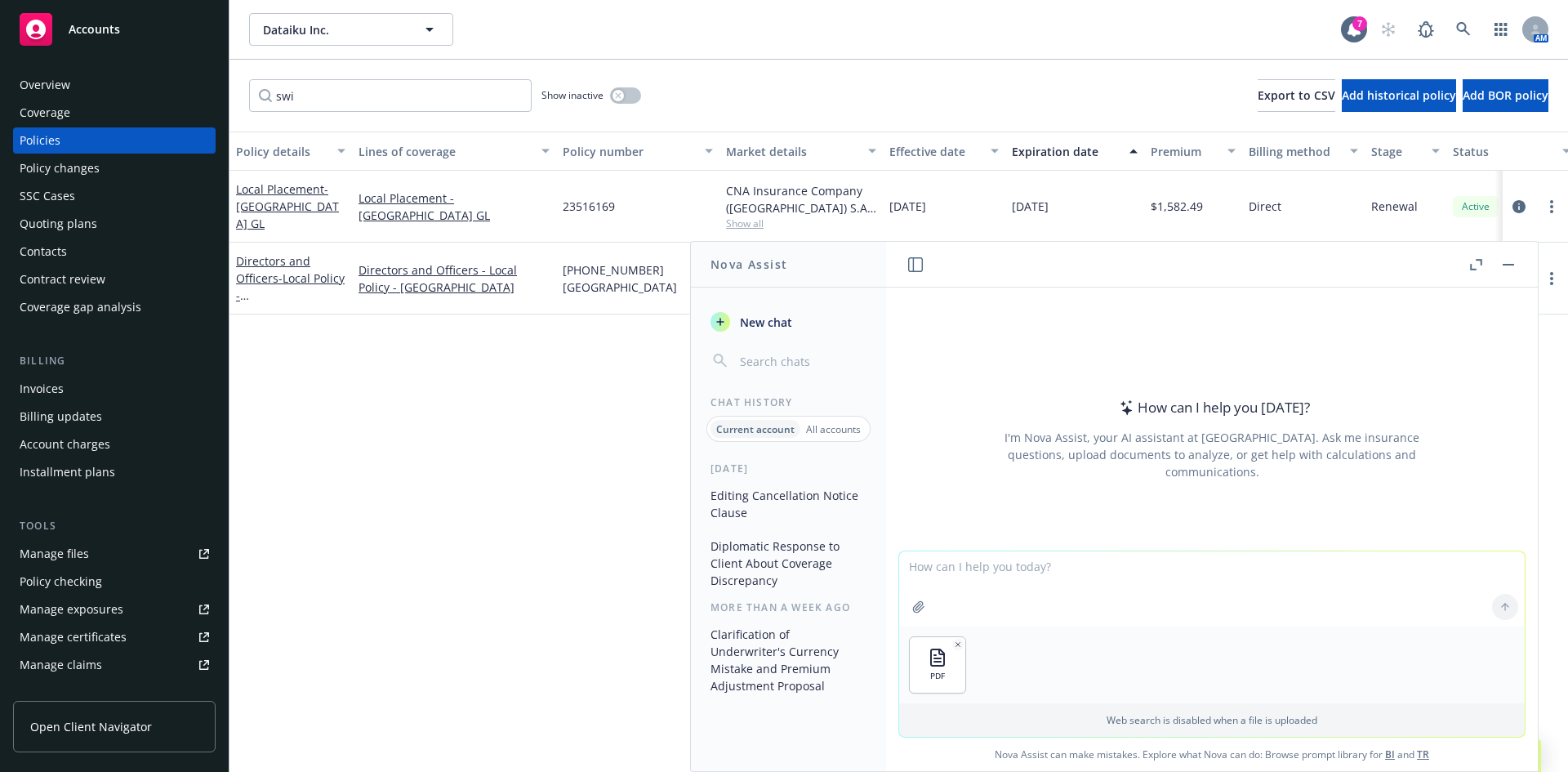
click at [984, 581] on textarea at bounding box center [1213, 589] width 626 height 75
paste textarea "th"
type textarea "is this document for general liability? What is the policy number and named ins…"
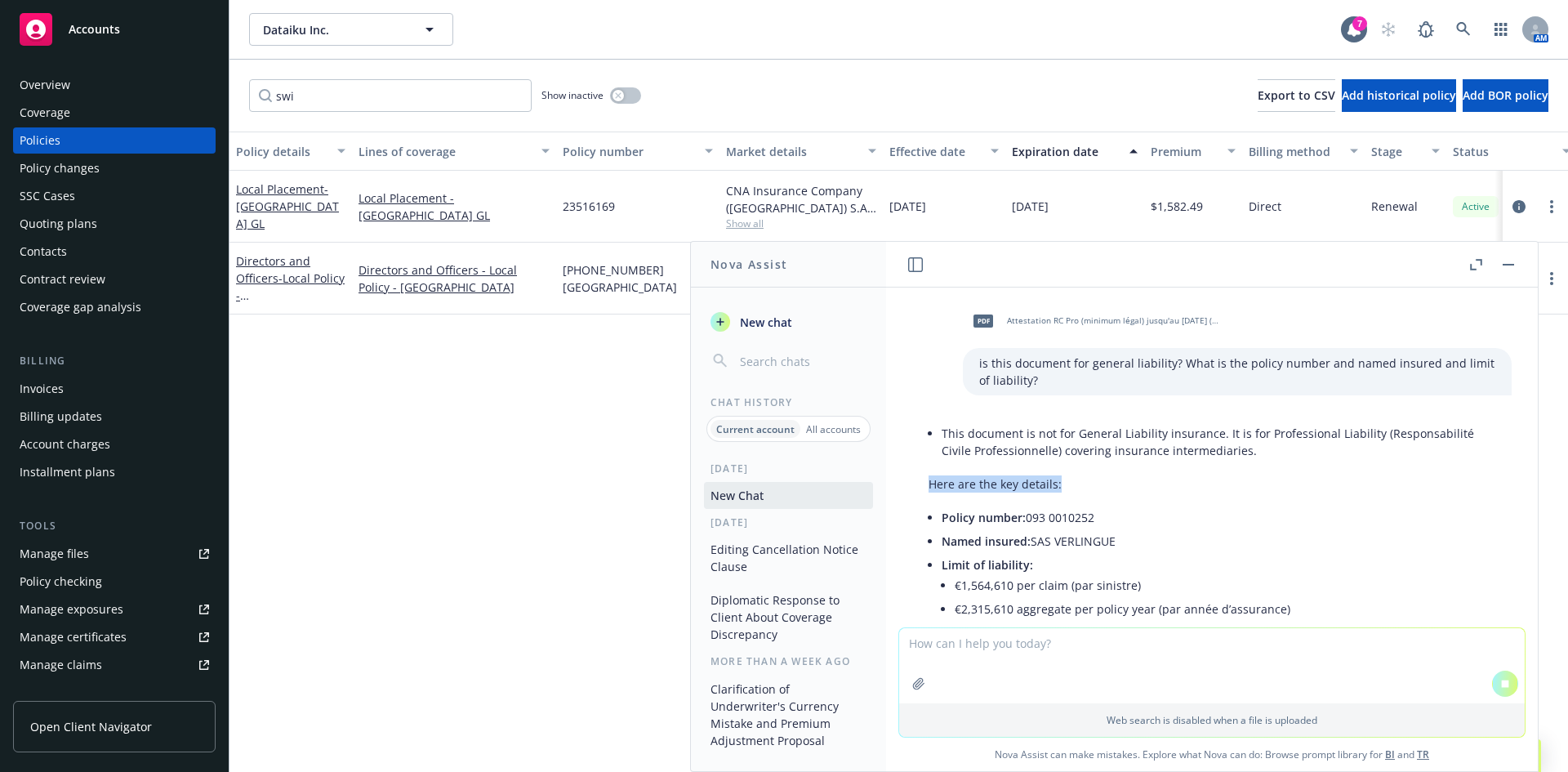
click at [1044, 540] on li "Named insured: SAS VERLINGUE" at bounding box center [1218, 541] width 554 height 23
click at [986, 497] on div "This document is not for General Liability insurance. It is for Professional Li…" at bounding box center [1212, 538] width 599 height 246
drag, startPoint x: 1075, startPoint y: 602, endPoint x: 995, endPoint y: 552, distance: 94.3
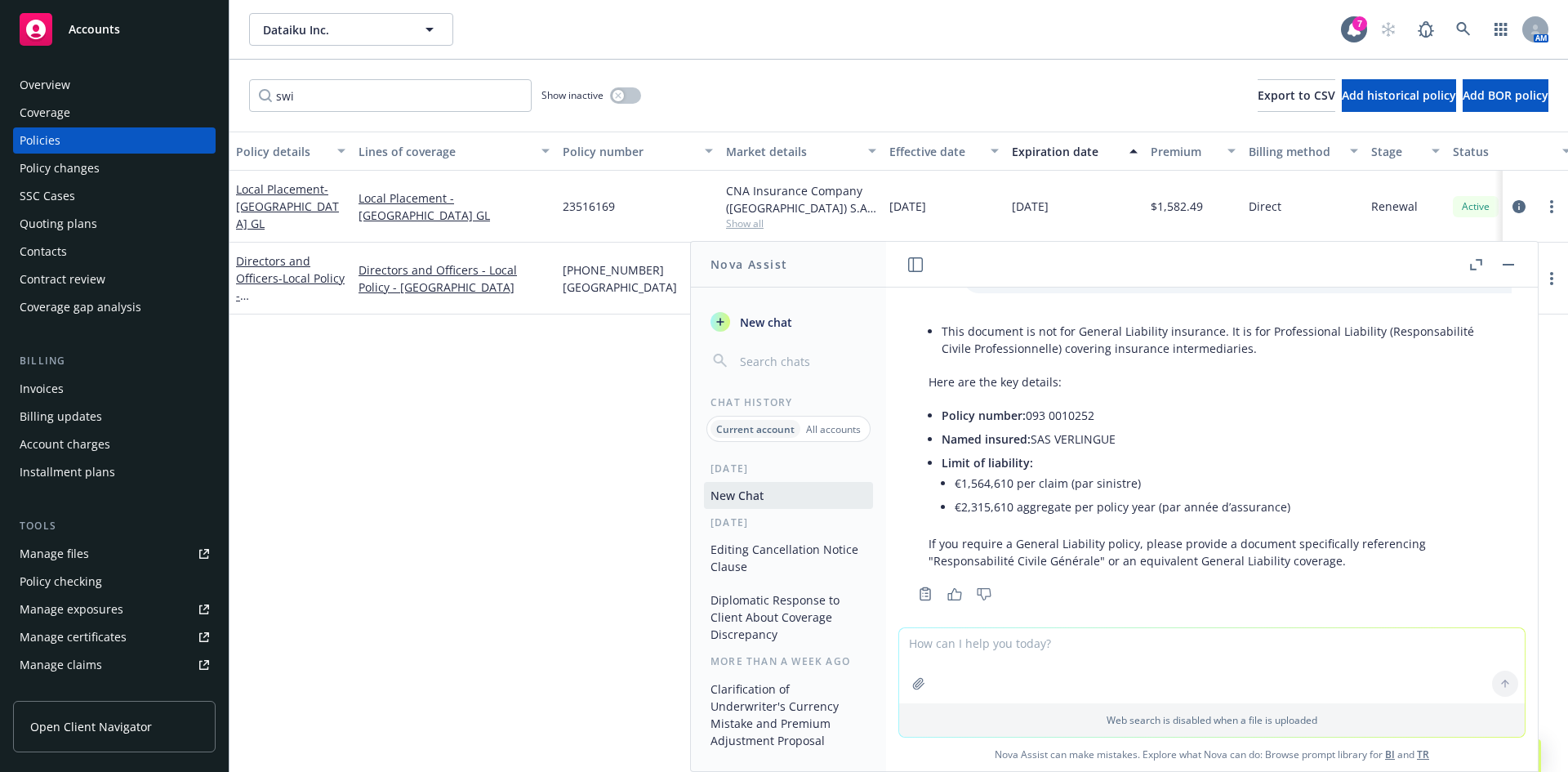
click at [995, 552] on div "This document is not for General Liability insurance. It is for Professional Li…" at bounding box center [1212, 445] width 599 height 263
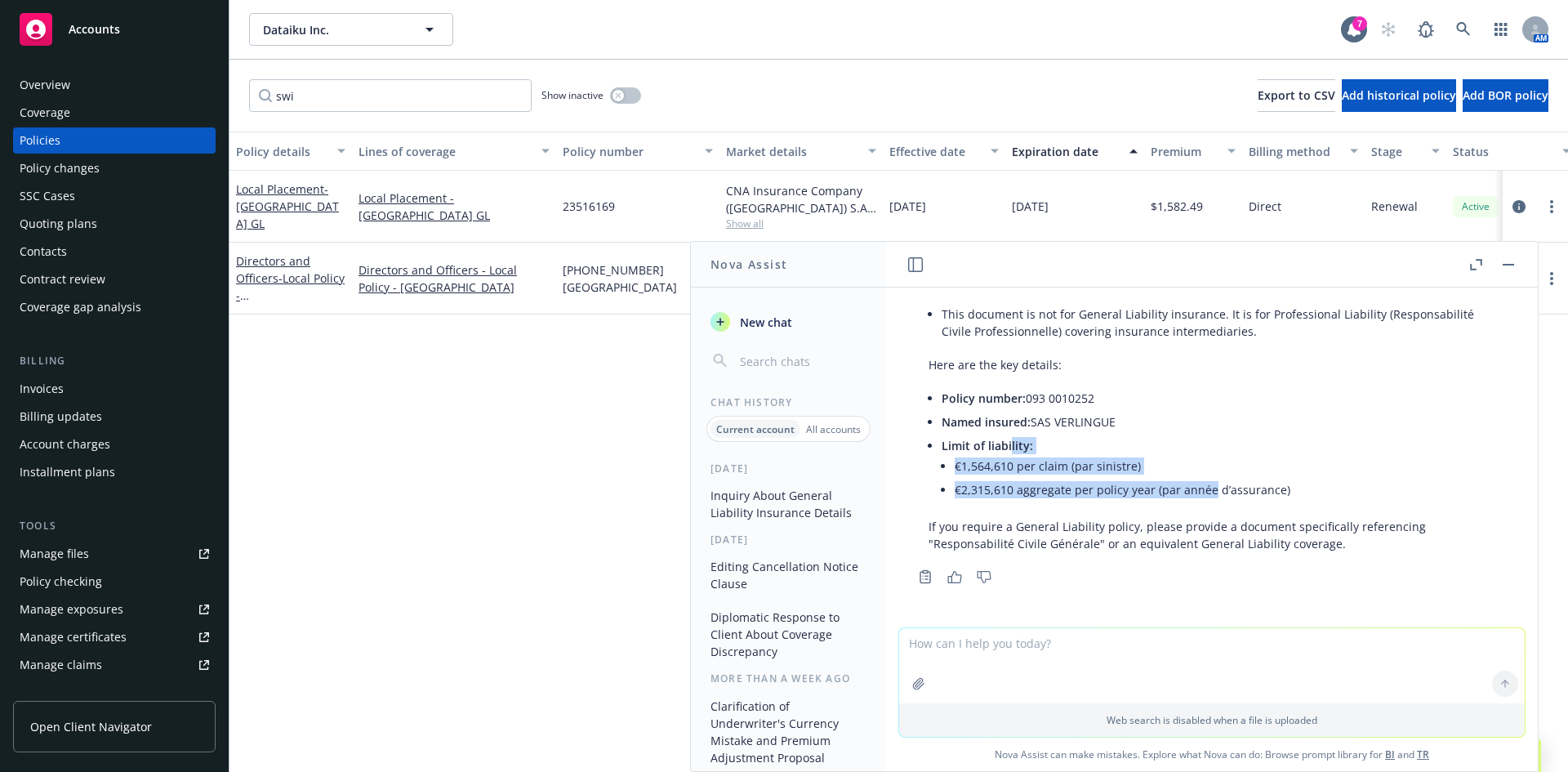
drag, startPoint x: 1010, startPoint y: 438, endPoint x: 1213, endPoint y: 496, distance: 211.1
click at [1213, 496] on li "Limit of liability: €1,564,610 per claim (par sinistre) €2,315,610 aggregate pe…" at bounding box center [1218, 469] width 554 height 71
click at [1213, 496] on li "€2,315,610 aggregate per policy year (par année d’assurance)" at bounding box center [1225, 489] width 541 height 23
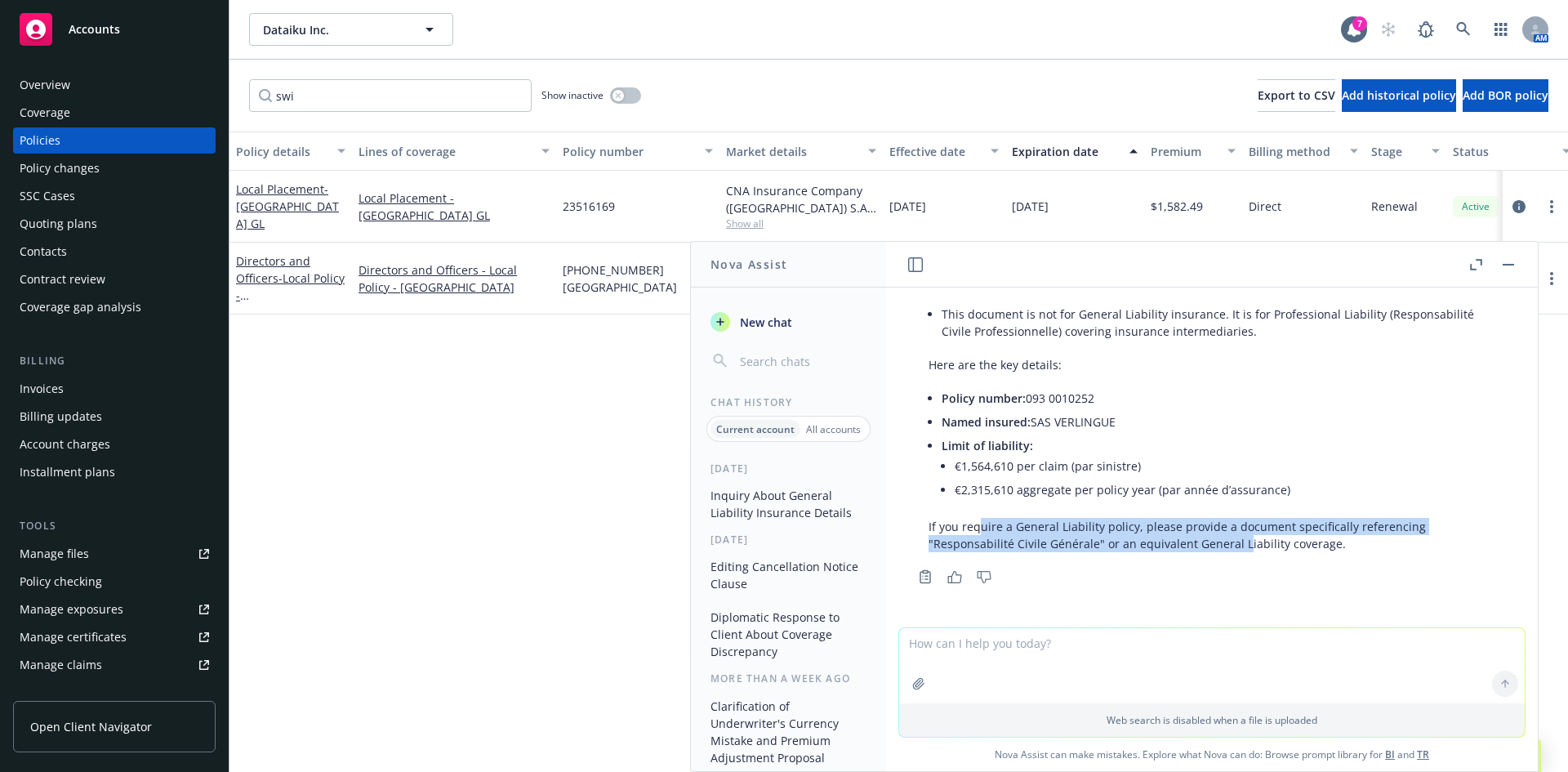
drag, startPoint x: 980, startPoint y: 527, endPoint x: 1242, endPoint y: 550, distance: 263.0
click at [1242, 550] on p "If you require a General Liability policy, please provide a document specifical…" at bounding box center [1212, 535] width 567 height 34
drag, startPoint x: 1319, startPoint y: 547, endPoint x: 1147, endPoint y: 520, distance: 174.1
click at [1148, 521] on p "If you require a General Liability policy, please provide a document specifical…" at bounding box center [1212, 535] width 567 height 34
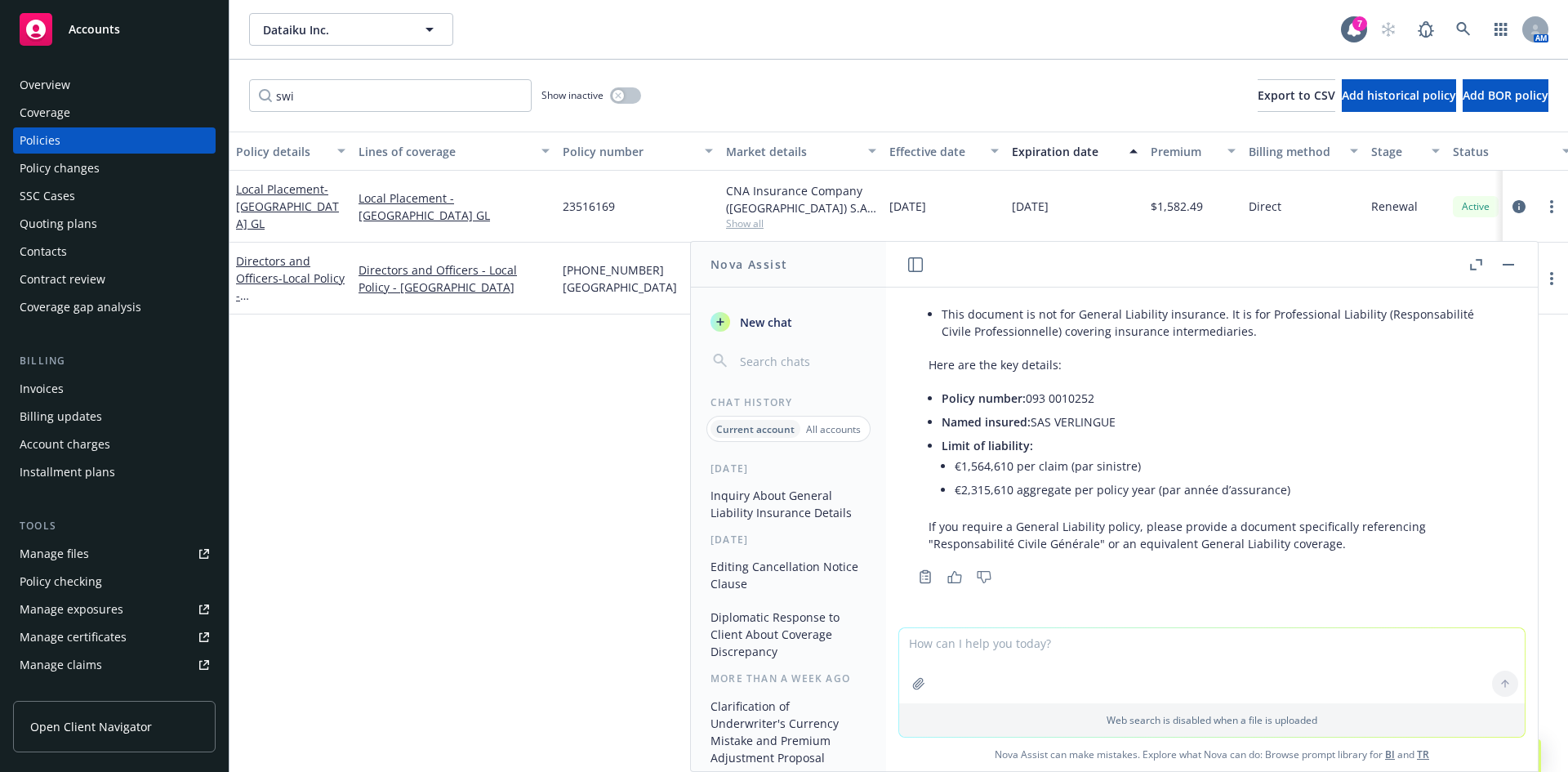
click at [1144, 518] on p "If you require a General Liability policy, please provide a document specifical…" at bounding box center [1212, 535] width 567 height 34
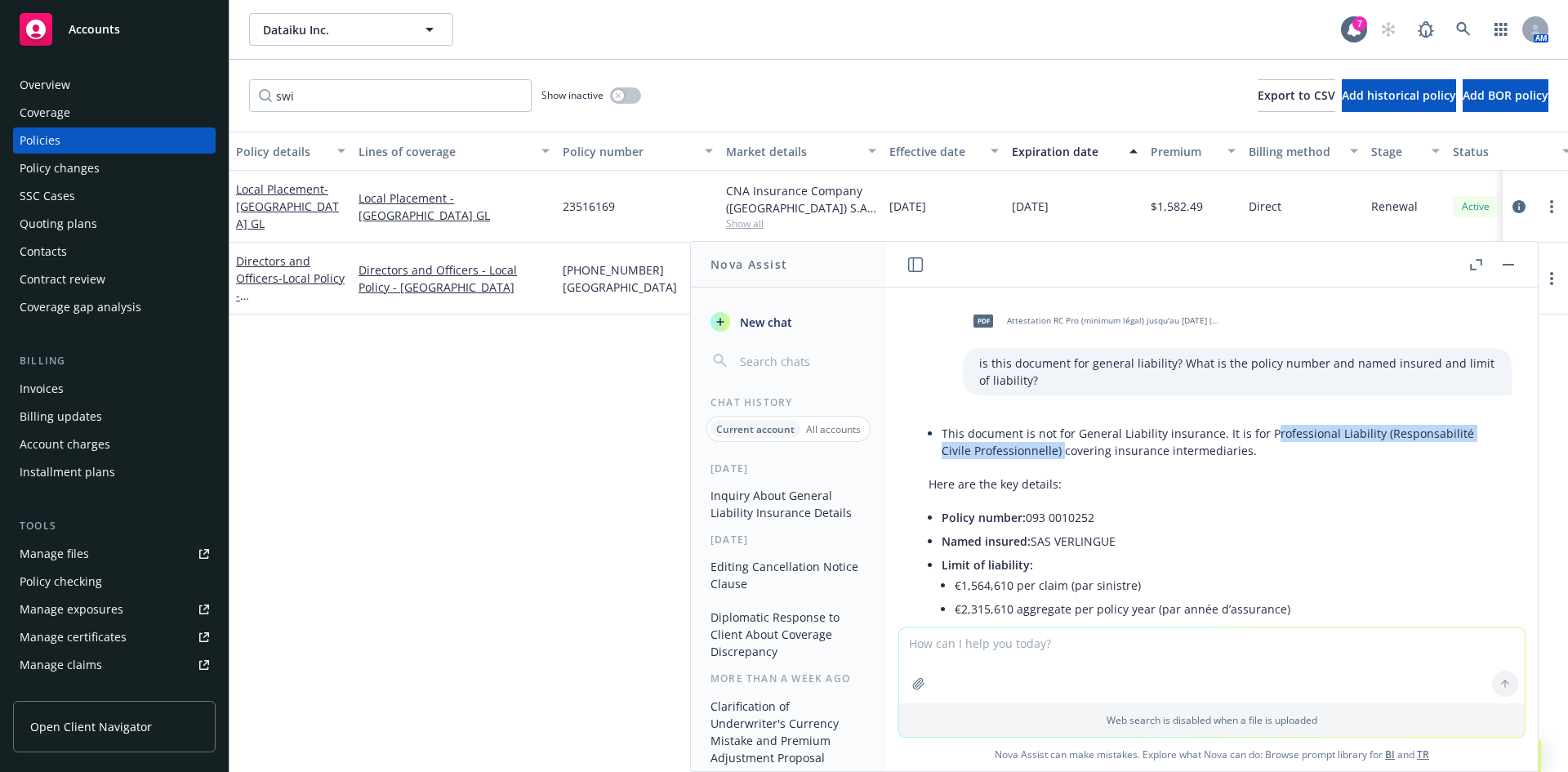
drag, startPoint x: 1268, startPoint y: 435, endPoint x: 1061, endPoint y: 447, distance: 207.3
click at [1061, 447] on li "This document is not for General Liability insurance. It is for Professional Li…" at bounding box center [1218, 442] width 554 height 41
copy li "rofessional Liability (Responsabilité Civile Professionnelle)"
click at [998, 656] on textarea at bounding box center [1213, 666] width 626 height 75
paste textarea "rofessional Liability (Responsabilité Civile Professionnelle)"
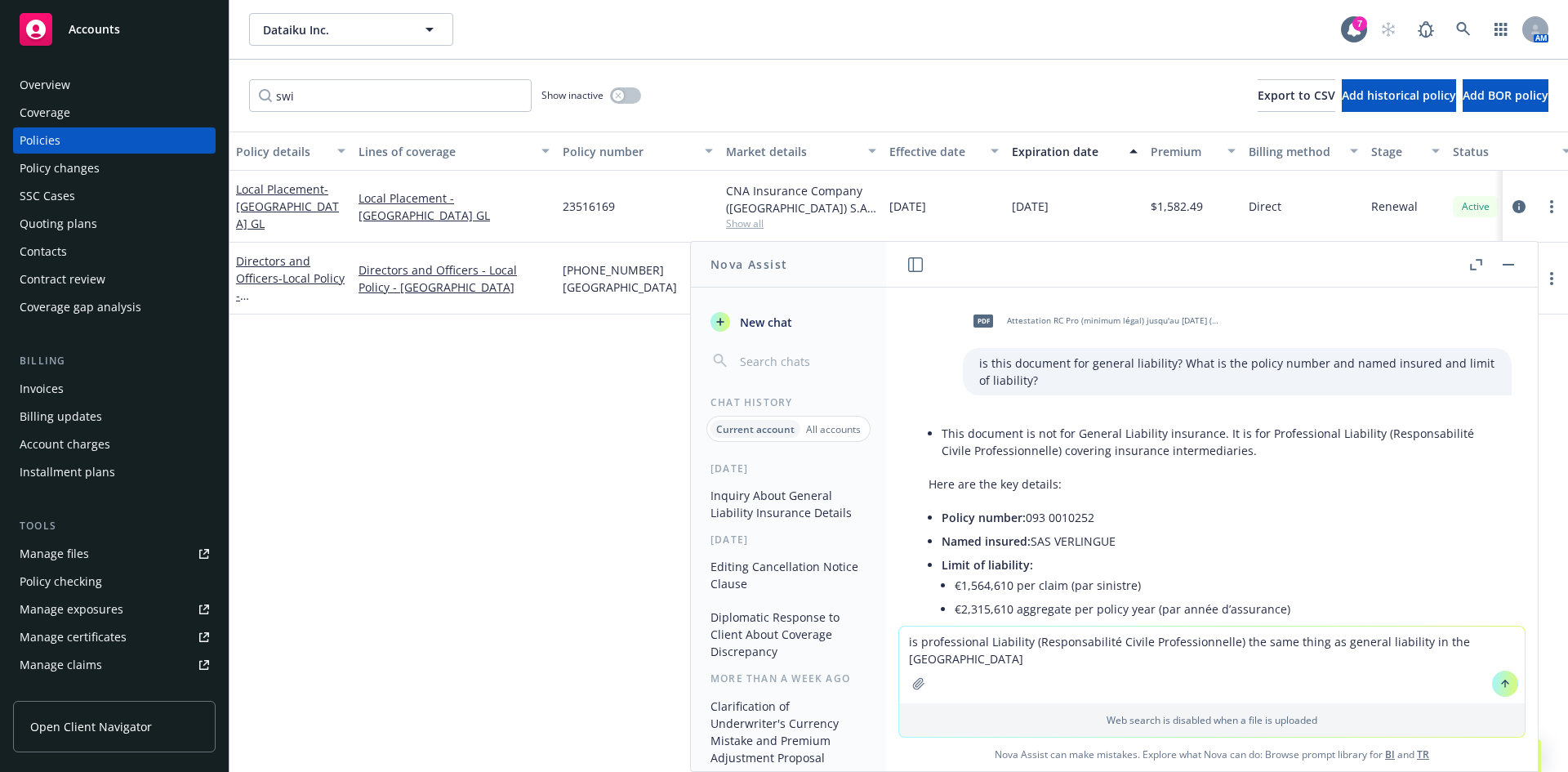
type textarea "is professional Liability (Responsabilité Civile Professionnelle) the same thin…"
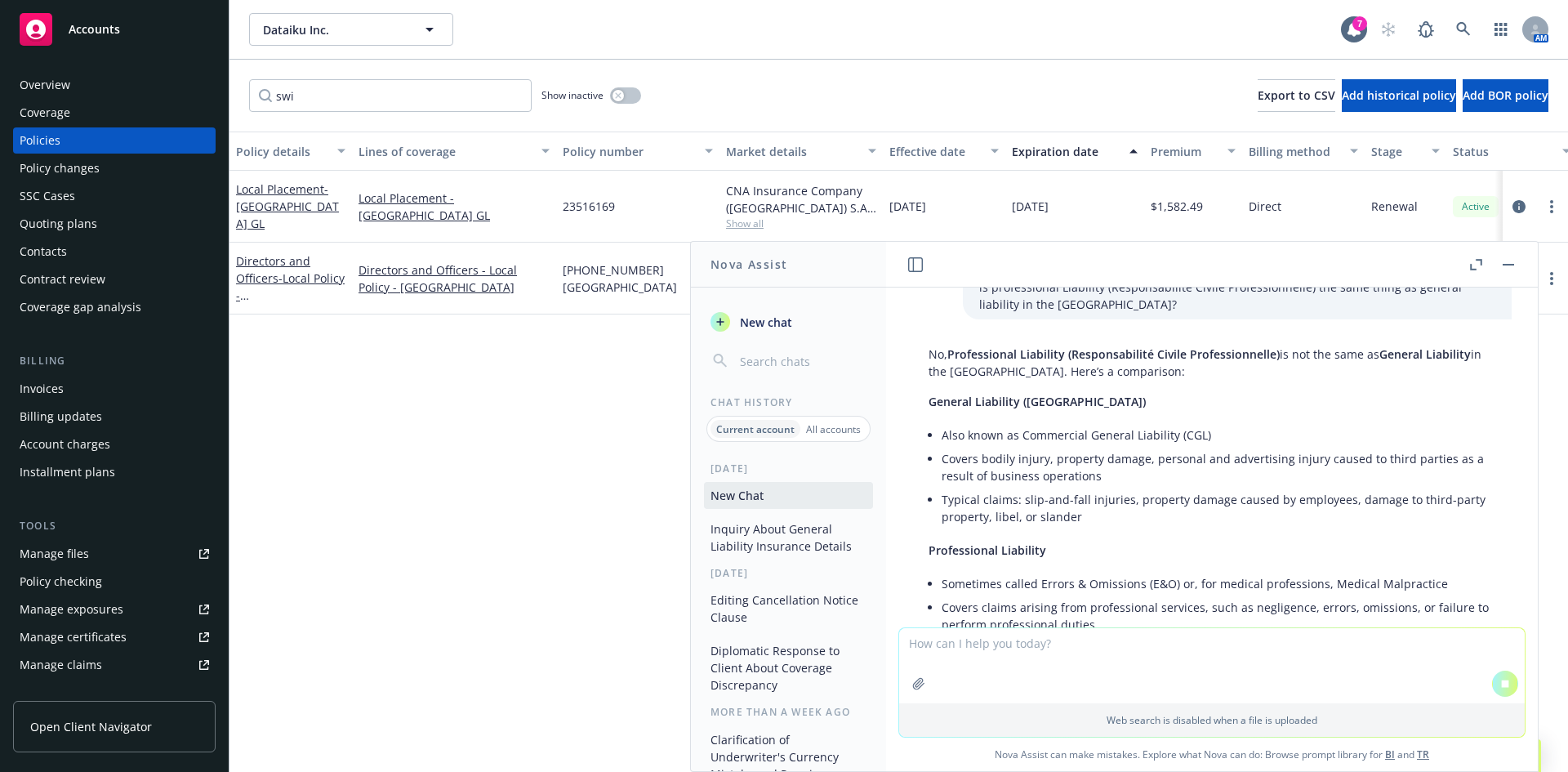
scroll to position [504, 0]
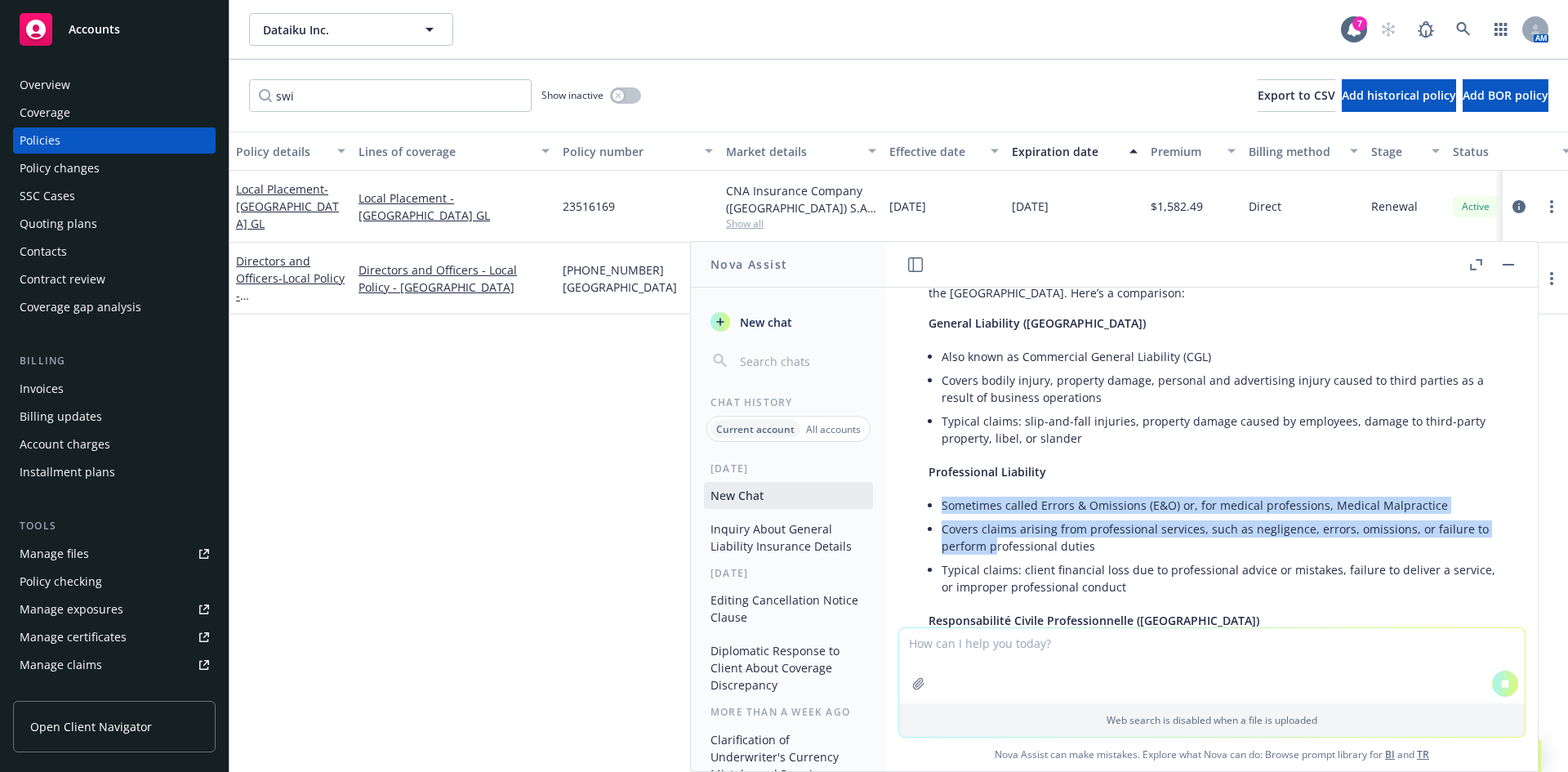
drag, startPoint x: 984, startPoint y: 514, endPoint x: 991, endPoint y: 543, distance: 29.8
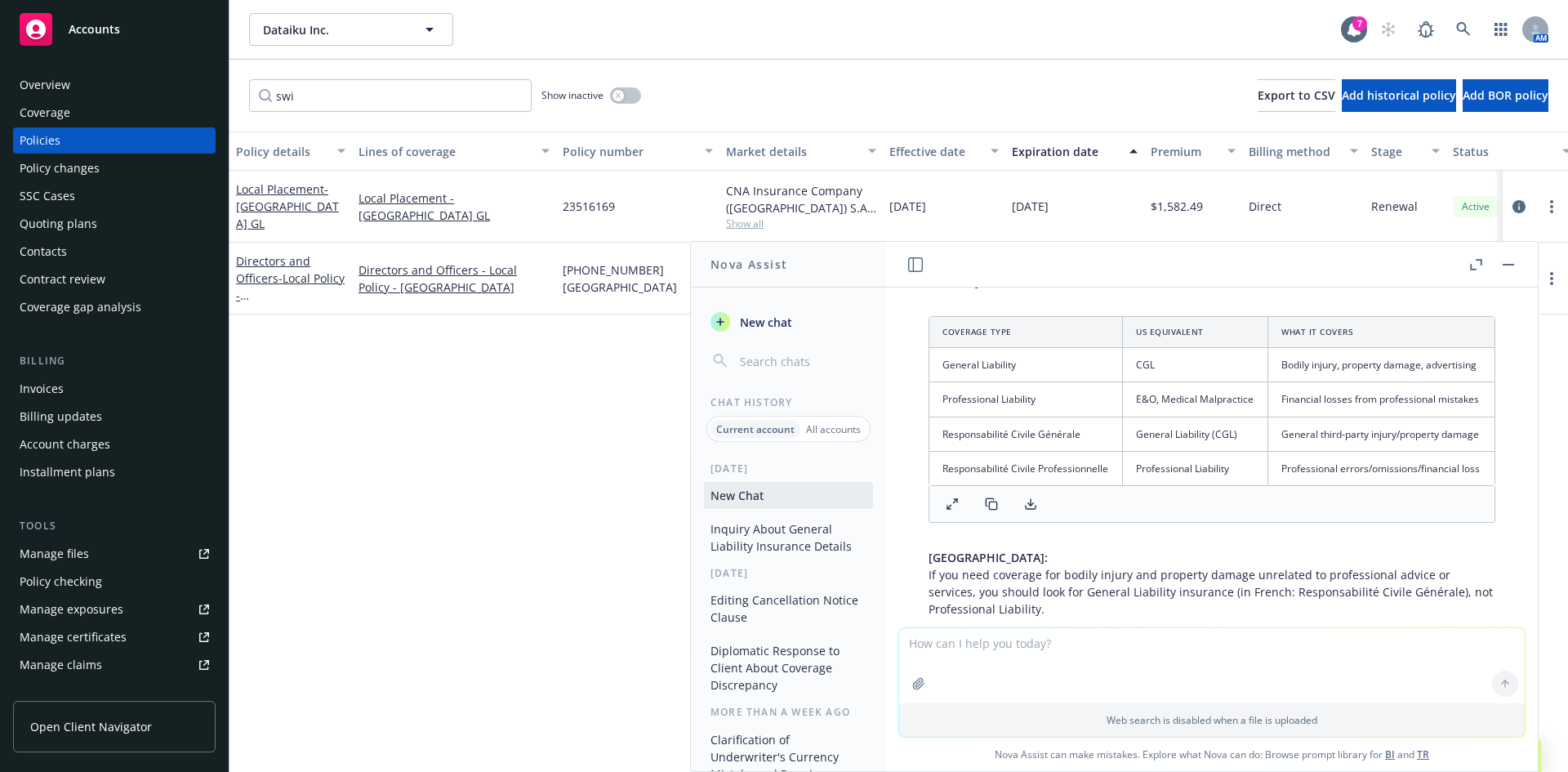
click at [991, 543] on div "No, Professional Liability (Responsabilité Civile Professionnelle) is not the s…" at bounding box center [1212, 227] width 599 height 793
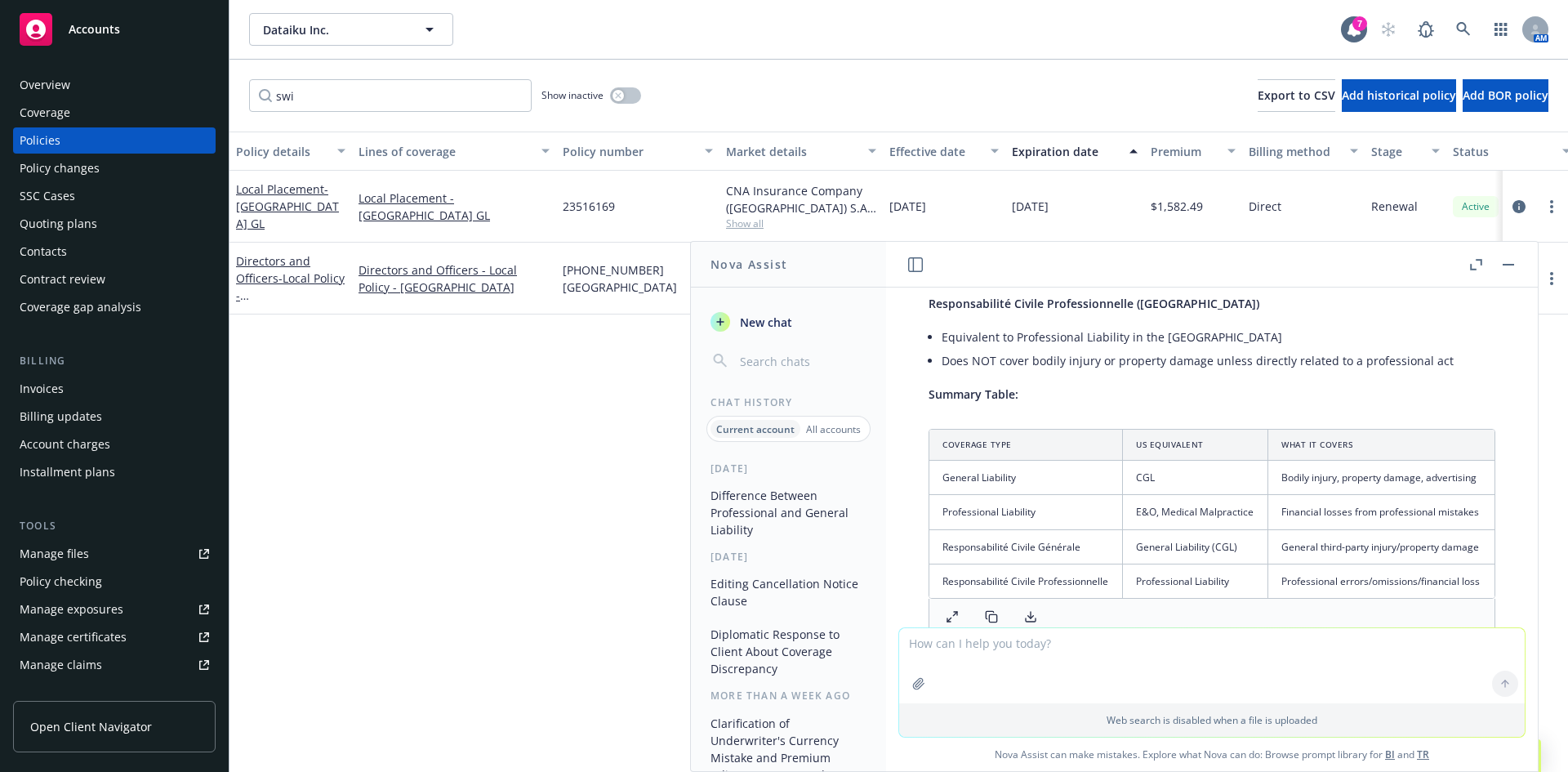
scroll to position [659, 0]
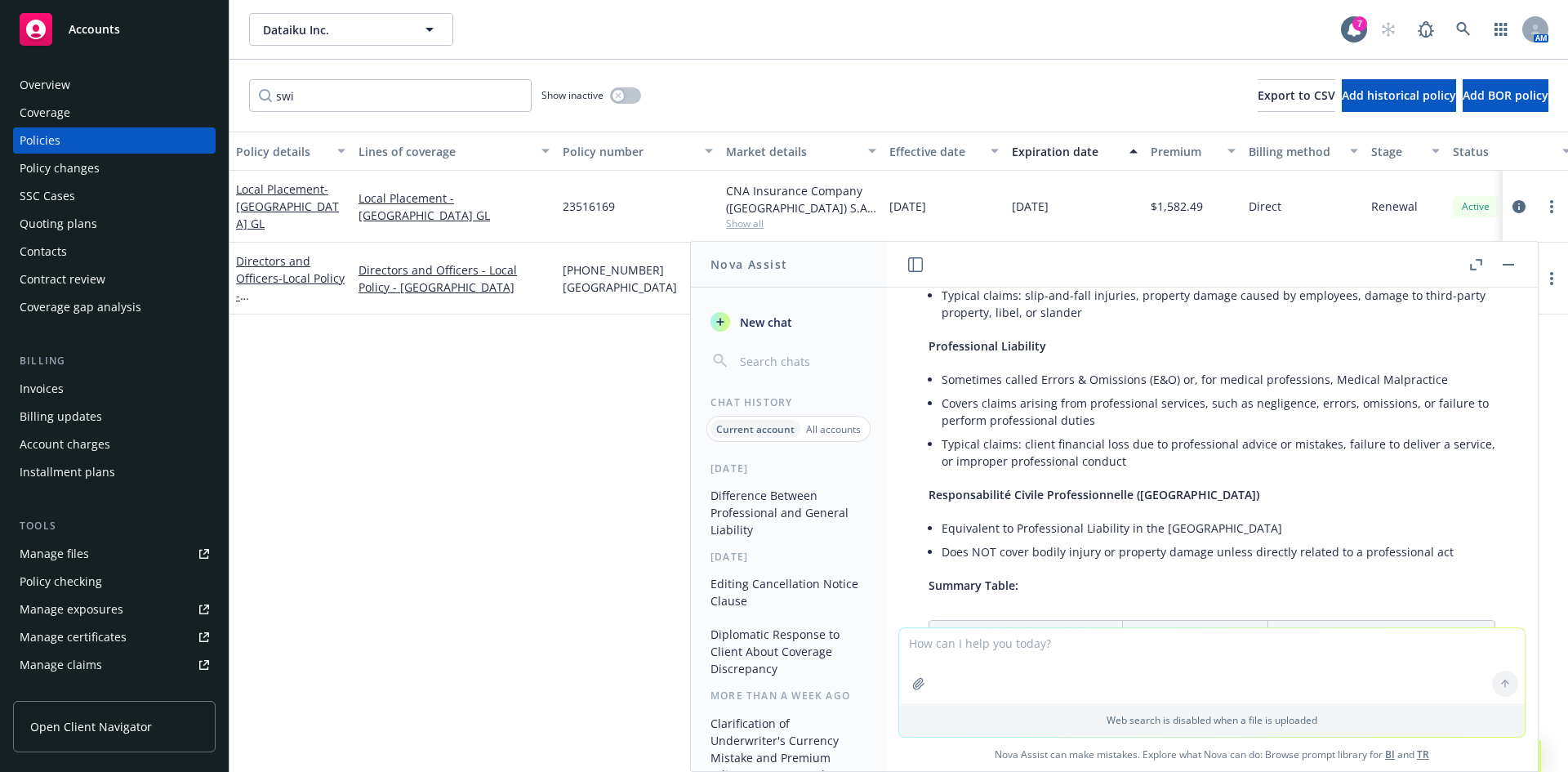
drag, startPoint x: 1502, startPoint y: 262, endPoint x: 5, endPoint y: 515, distance: 1518.2
click at [1502, 262] on button "button" at bounding box center [1509, 265] width 20 height 20
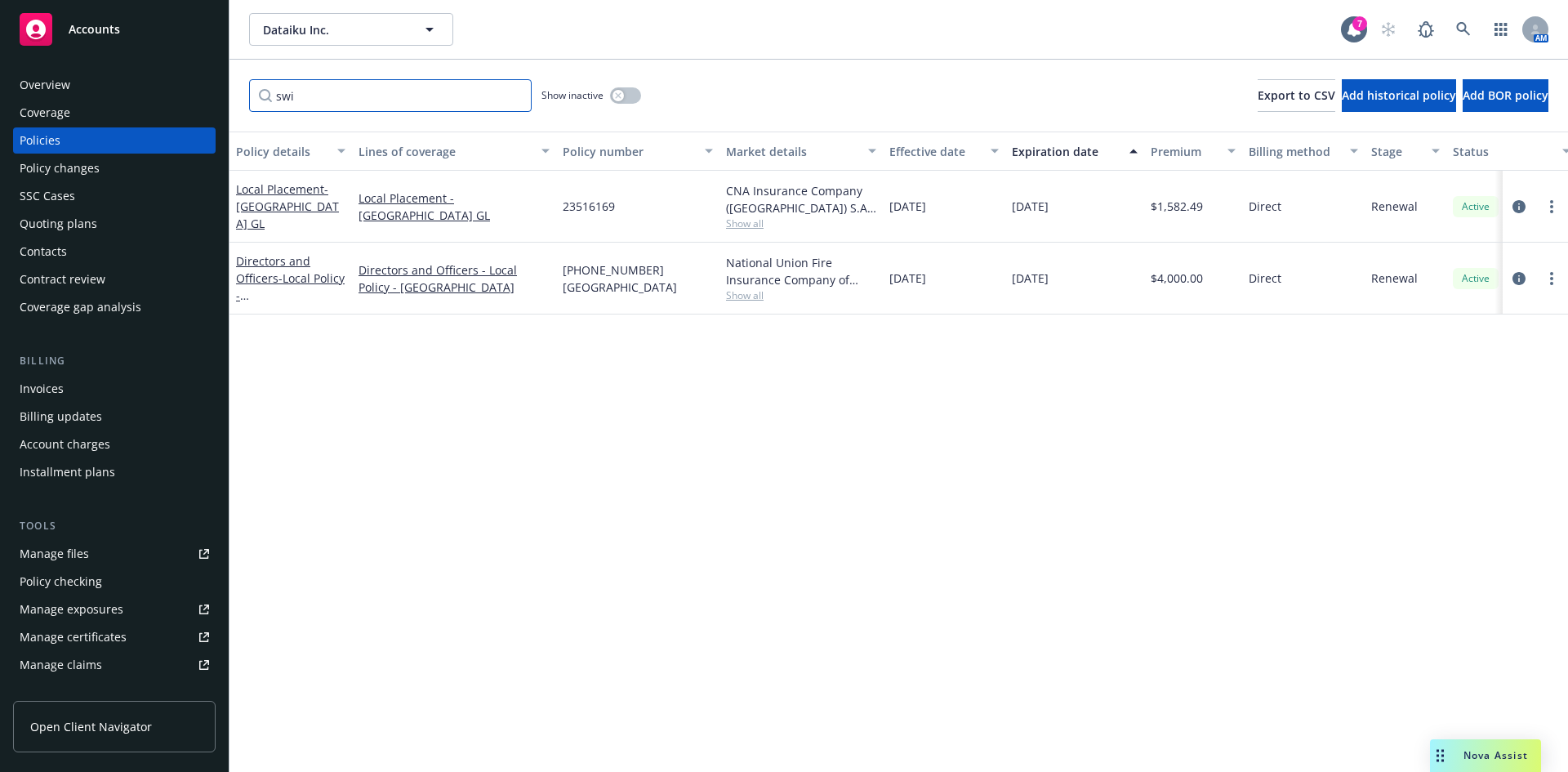
drag, startPoint x: 341, startPoint y: 93, endPoint x: 205, endPoint y: 86, distance: 136.2
click at [203, 89] on div "Accounts Overview Coverage Policies Policy changes SSC Cases Quoting plans Cont…" at bounding box center [784, 386] width 1568 height 772
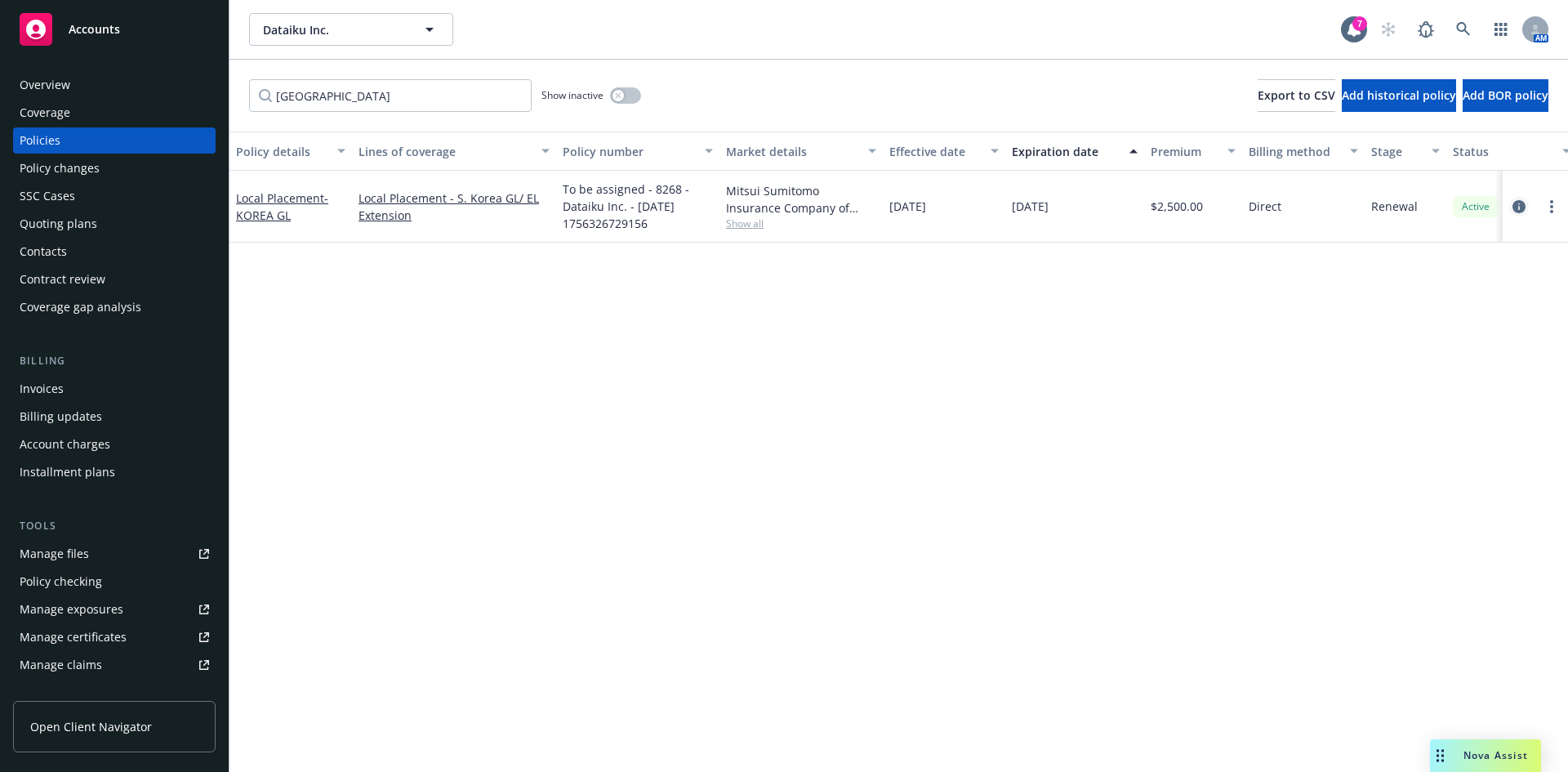
click at [1525, 208] on icon "circleInformation" at bounding box center [1519, 207] width 13 height 13
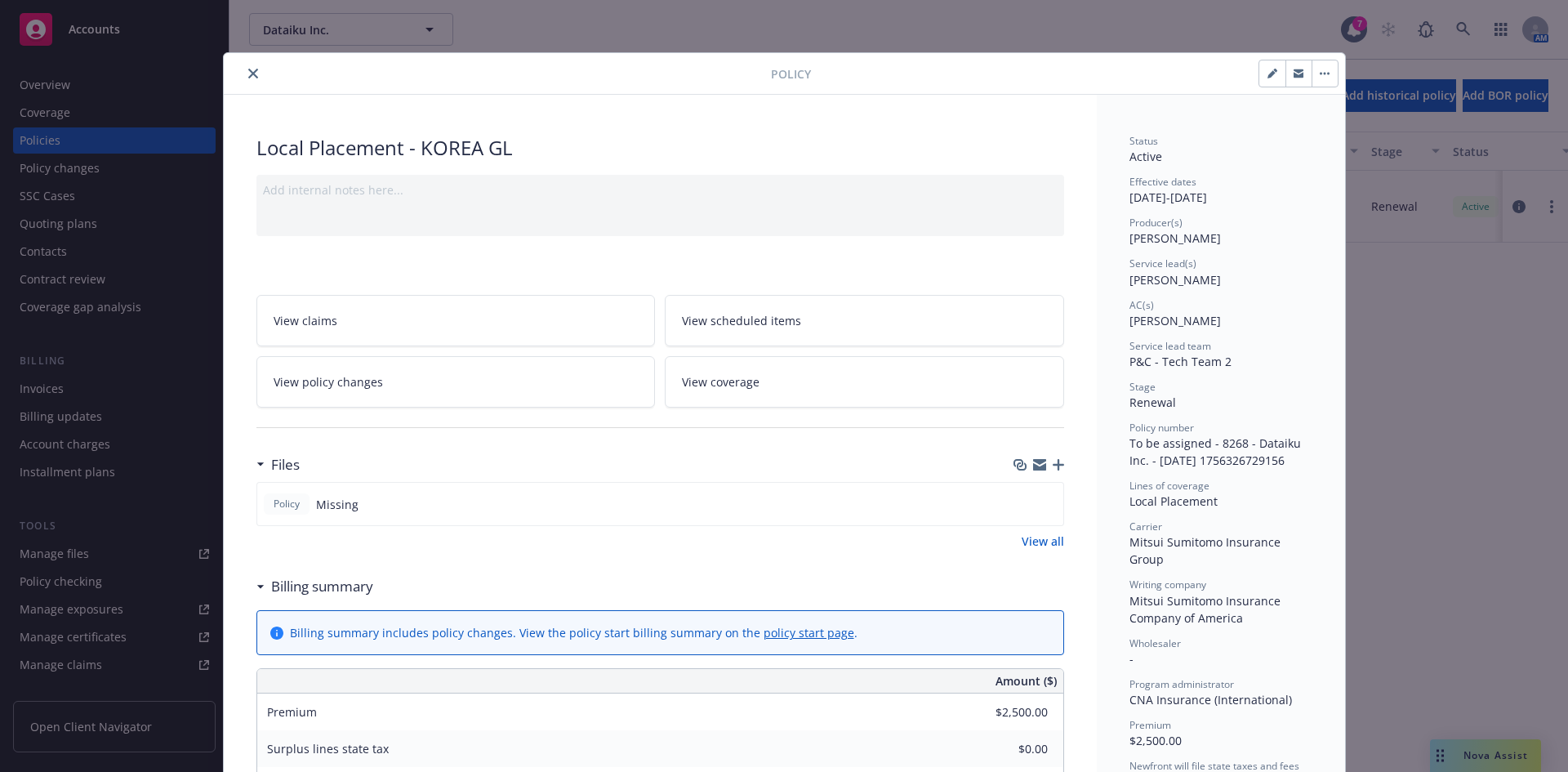
click at [249, 75] on icon "close" at bounding box center [253, 73] width 10 height 10
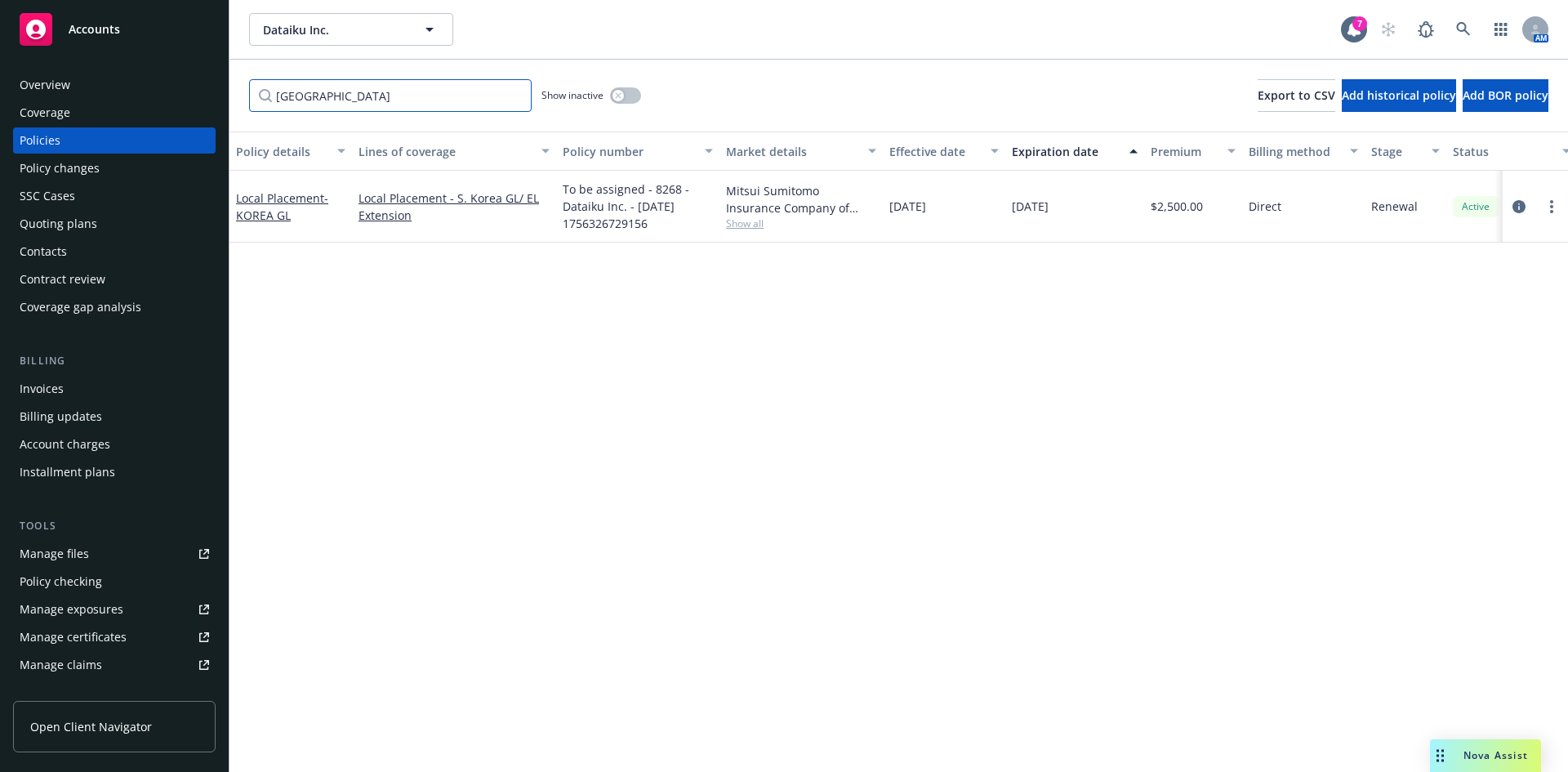
drag, startPoint x: 372, startPoint y: 92, endPoint x: 250, endPoint y: 72, distance: 123.6
click at [250, 72] on div "korea Show inactive Export to CSV Add historical policy Add BOR policy" at bounding box center [899, 96] width 1339 height 72
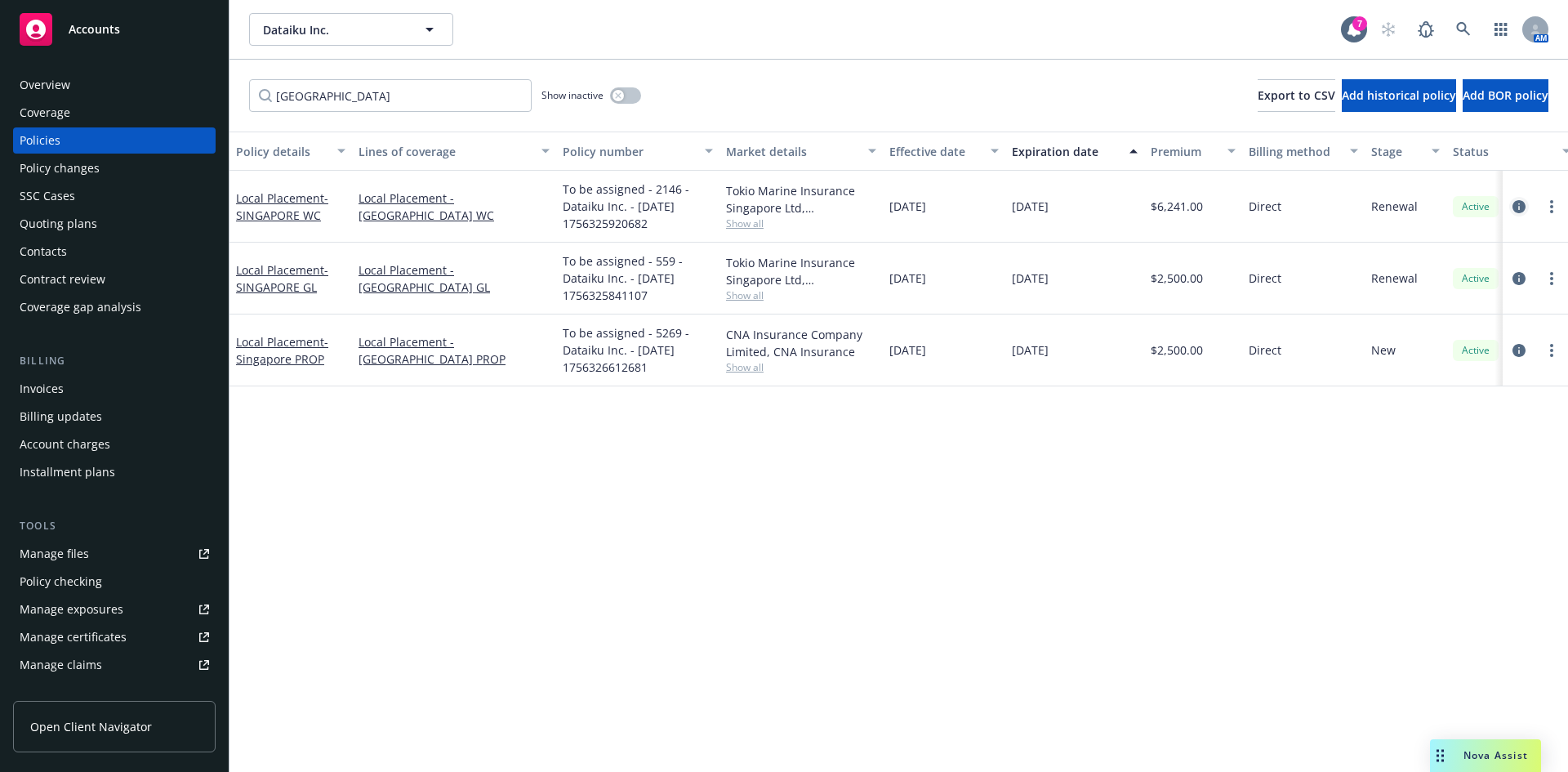
click at [1521, 203] on icon "circleInformation" at bounding box center [1519, 207] width 13 height 13
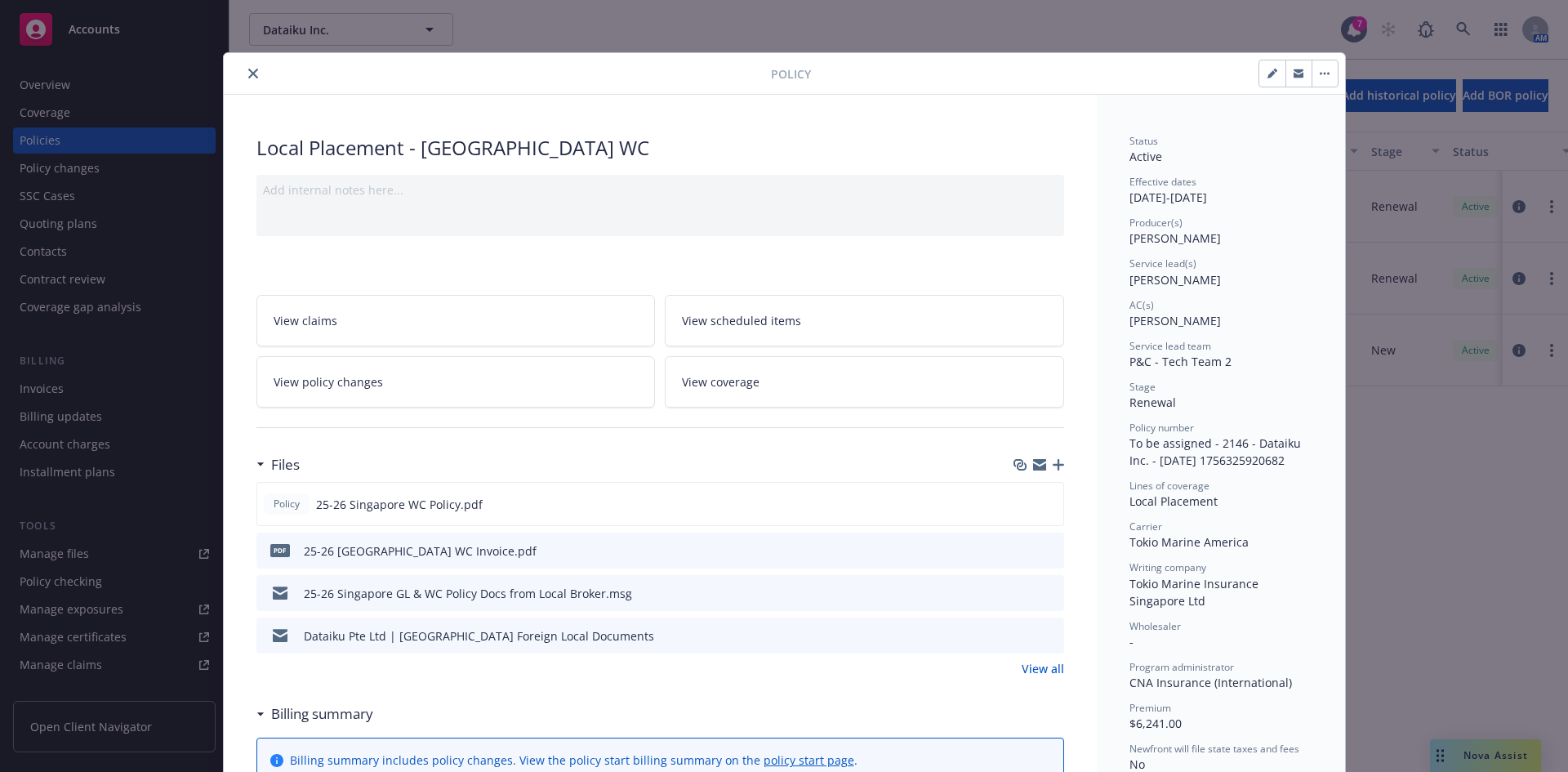
click at [249, 73] on icon "close" at bounding box center [253, 73] width 10 height 10
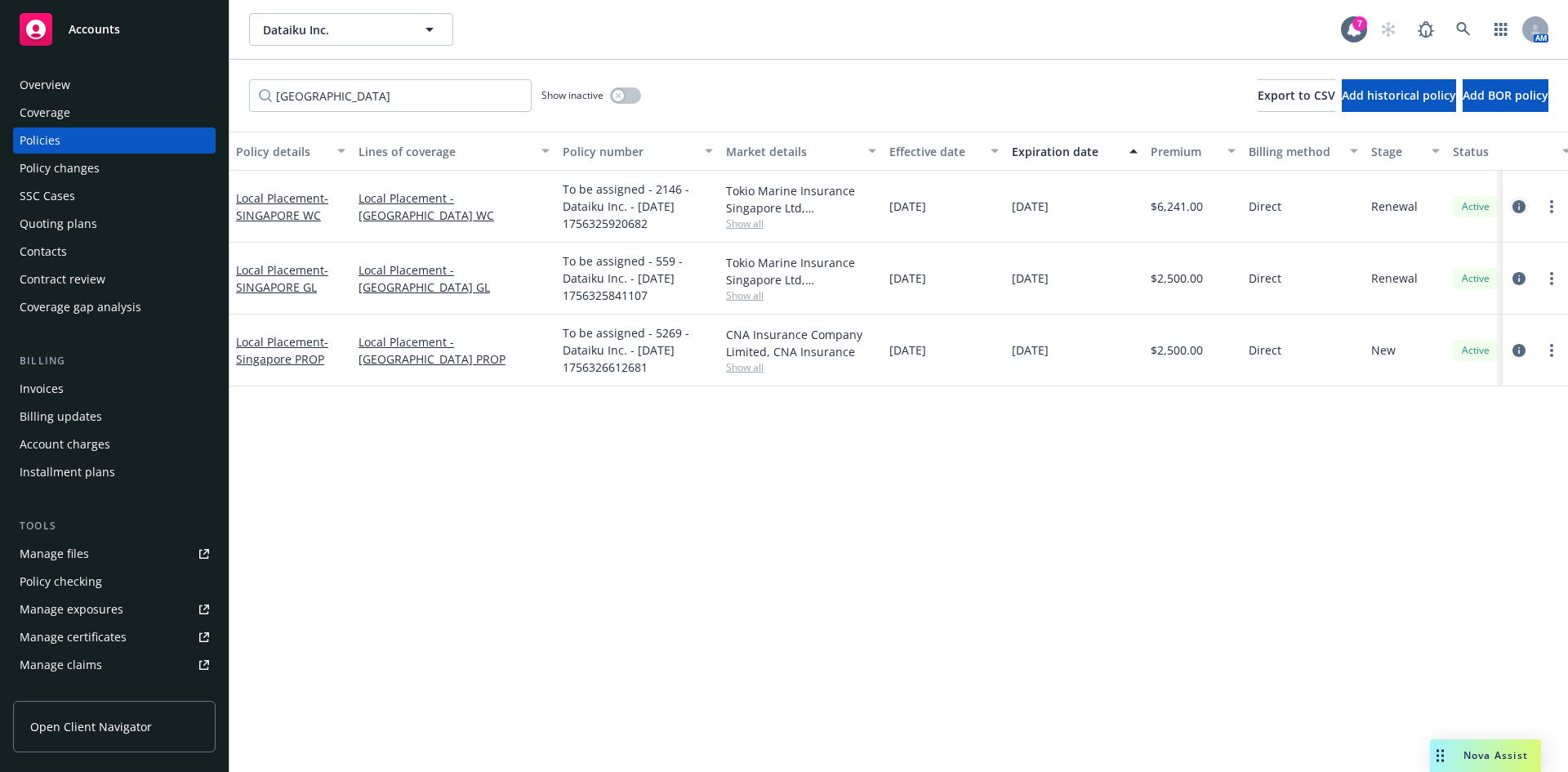
click at [1514, 205] on icon "circleInformation" at bounding box center [1519, 207] width 13 height 13
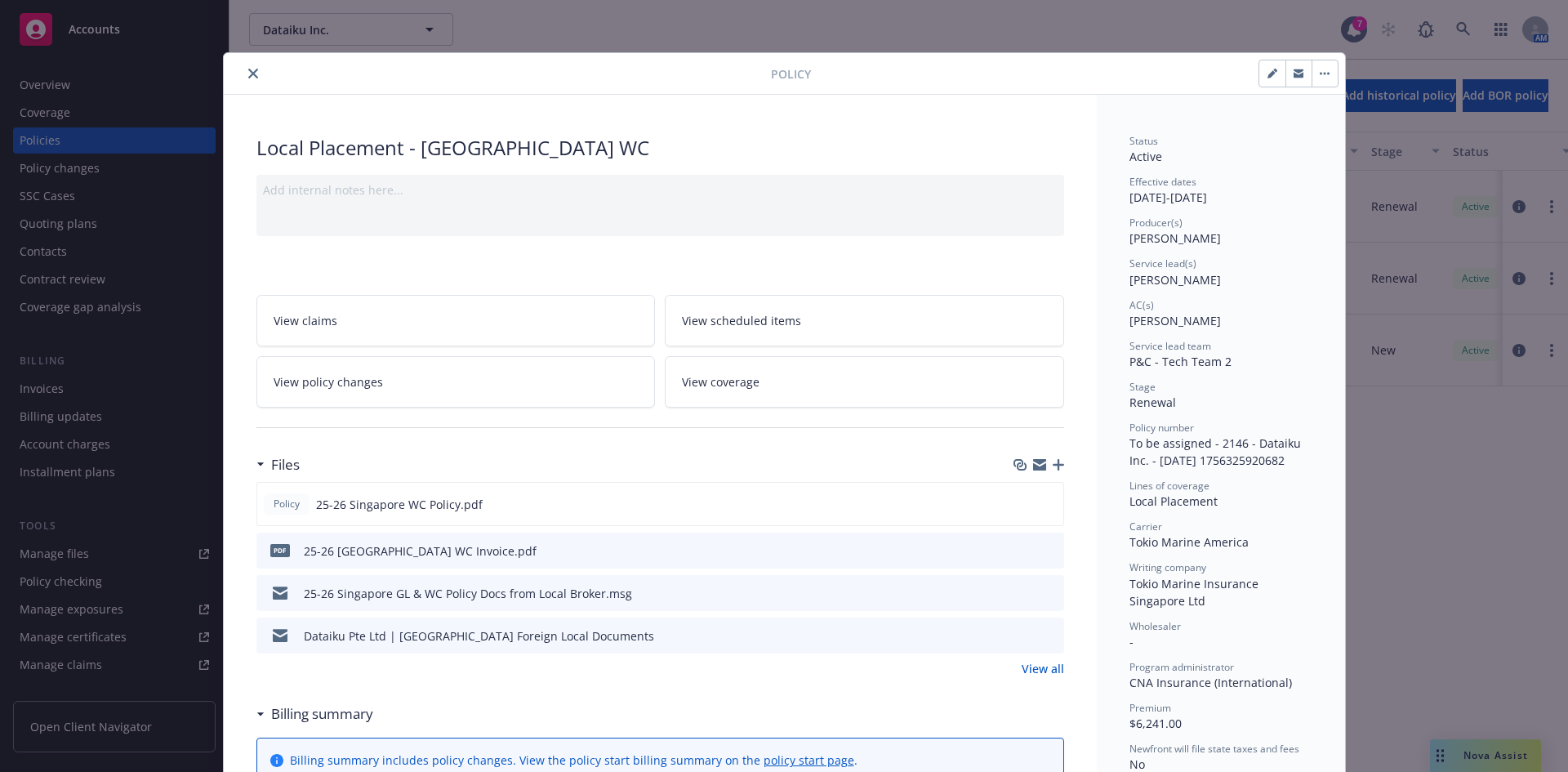
scroll to position [49, 0]
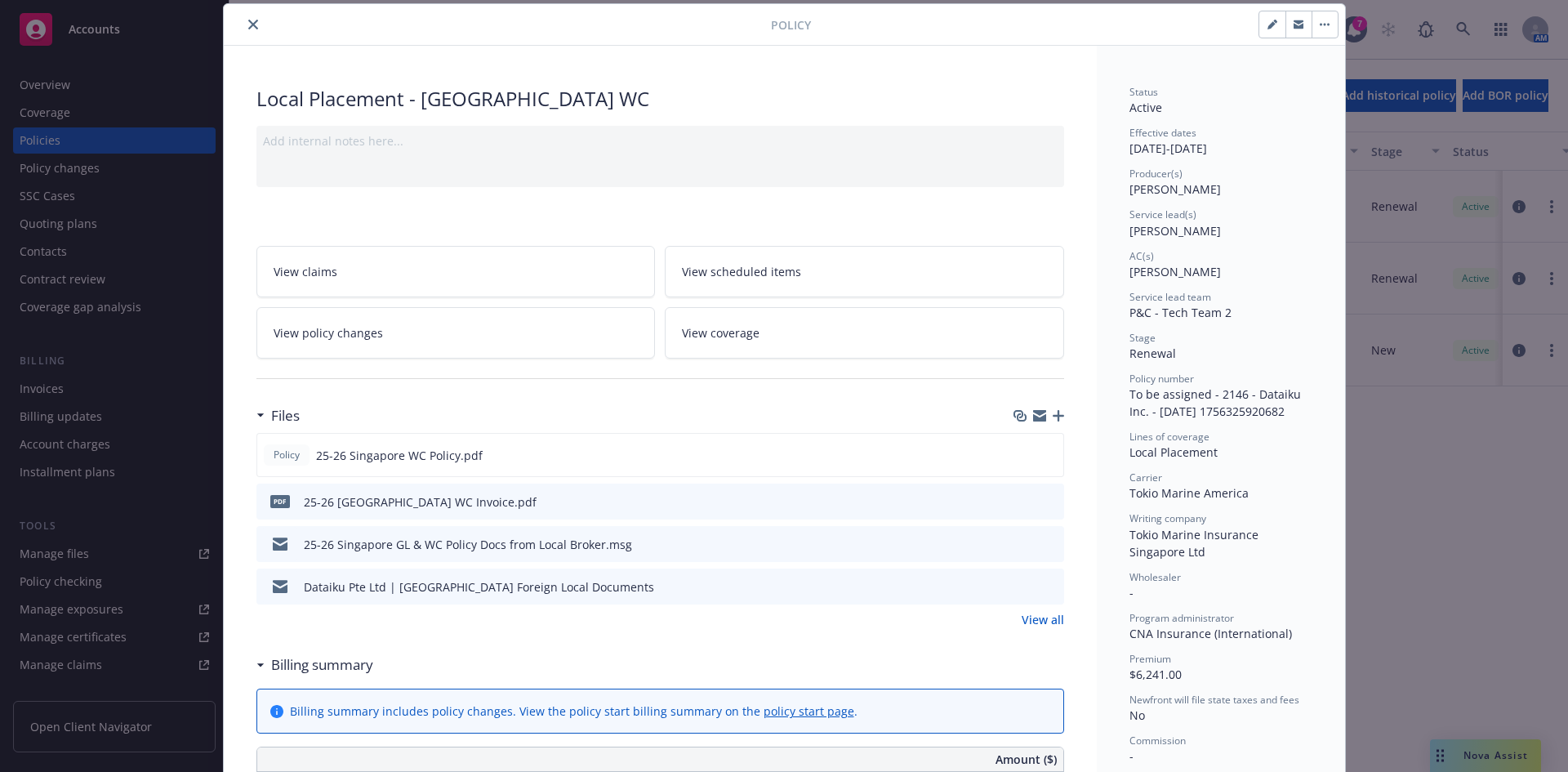
click at [249, 20] on icon "close" at bounding box center [253, 24] width 10 height 10
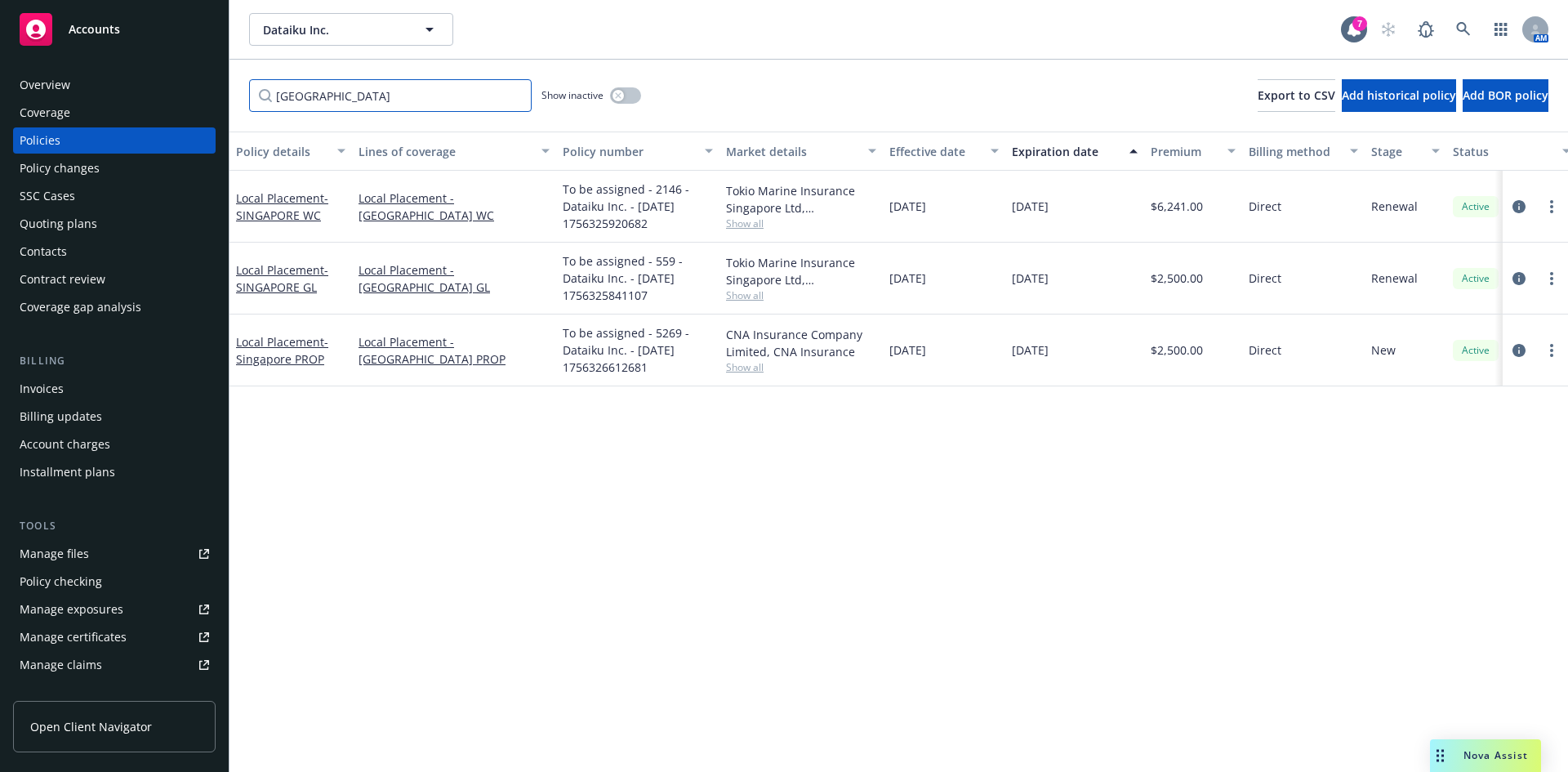
drag, startPoint x: 322, startPoint y: 100, endPoint x: 219, endPoint y: 95, distance: 103.1
click at [219, 95] on div "Accounts Overview Coverage Policies Policy changes SSC Cases Quoting plans Cont…" at bounding box center [784, 386] width 1568 height 772
type input "japan"
click at [1519, 207] on icon "circleInformation" at bounding box center [1519, 207] width 13 height 13
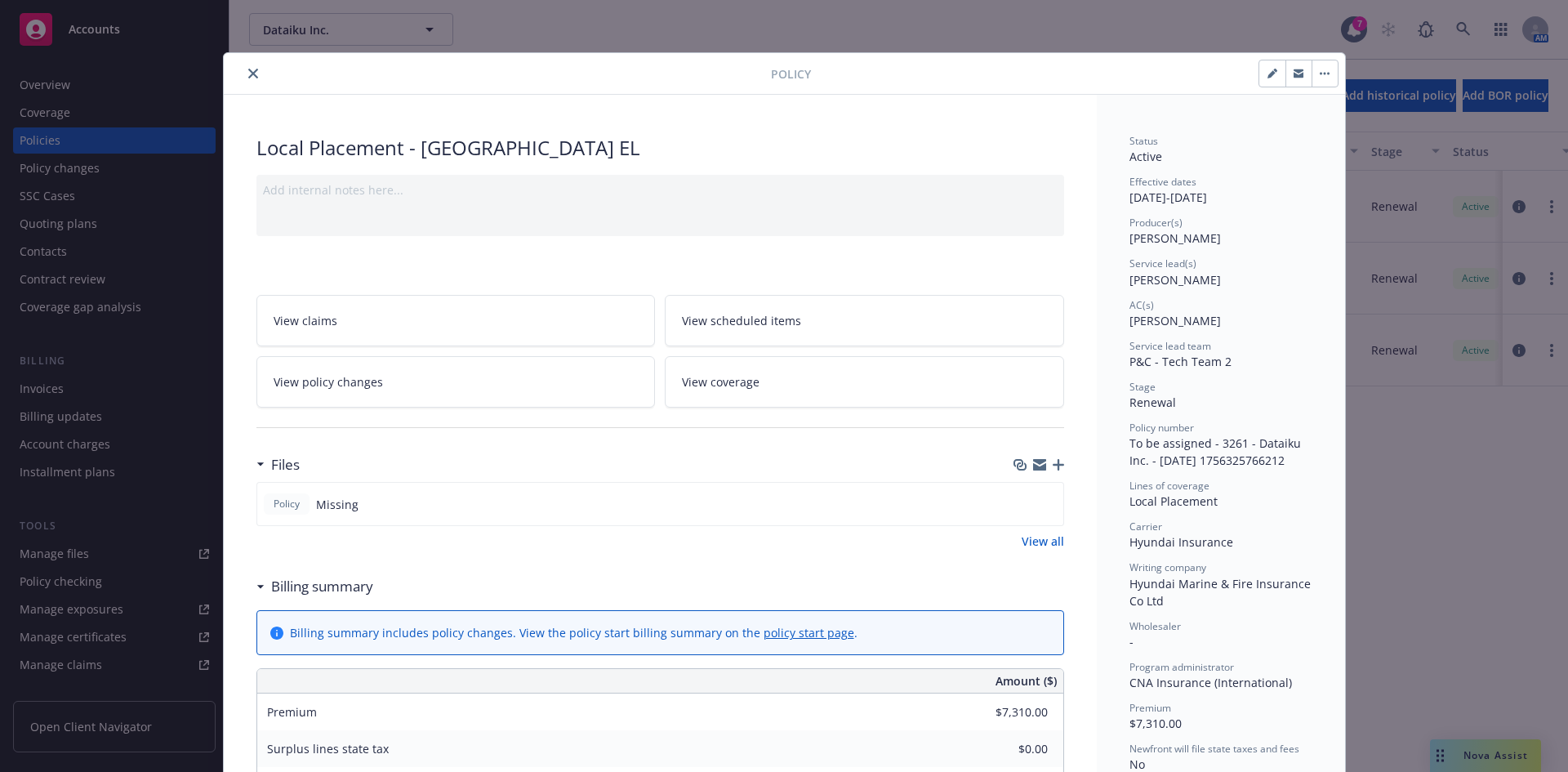
click at [249, 75] on icon "close" at bounding box center [253, 73] width 10 height 10
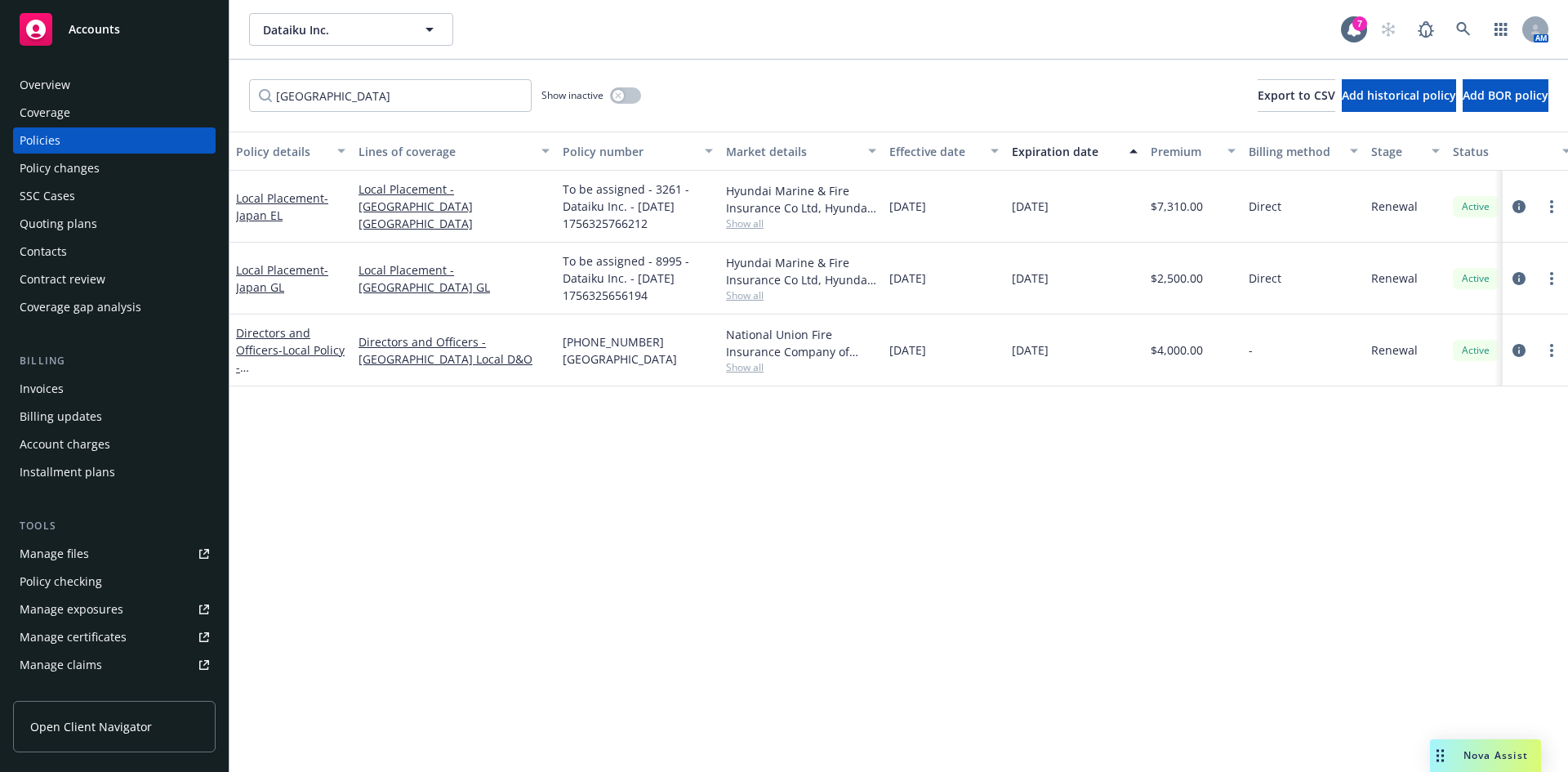
click at [1462, 740] on div "Nova Assist" at bounding box center [1486, 756] width 111 height 33
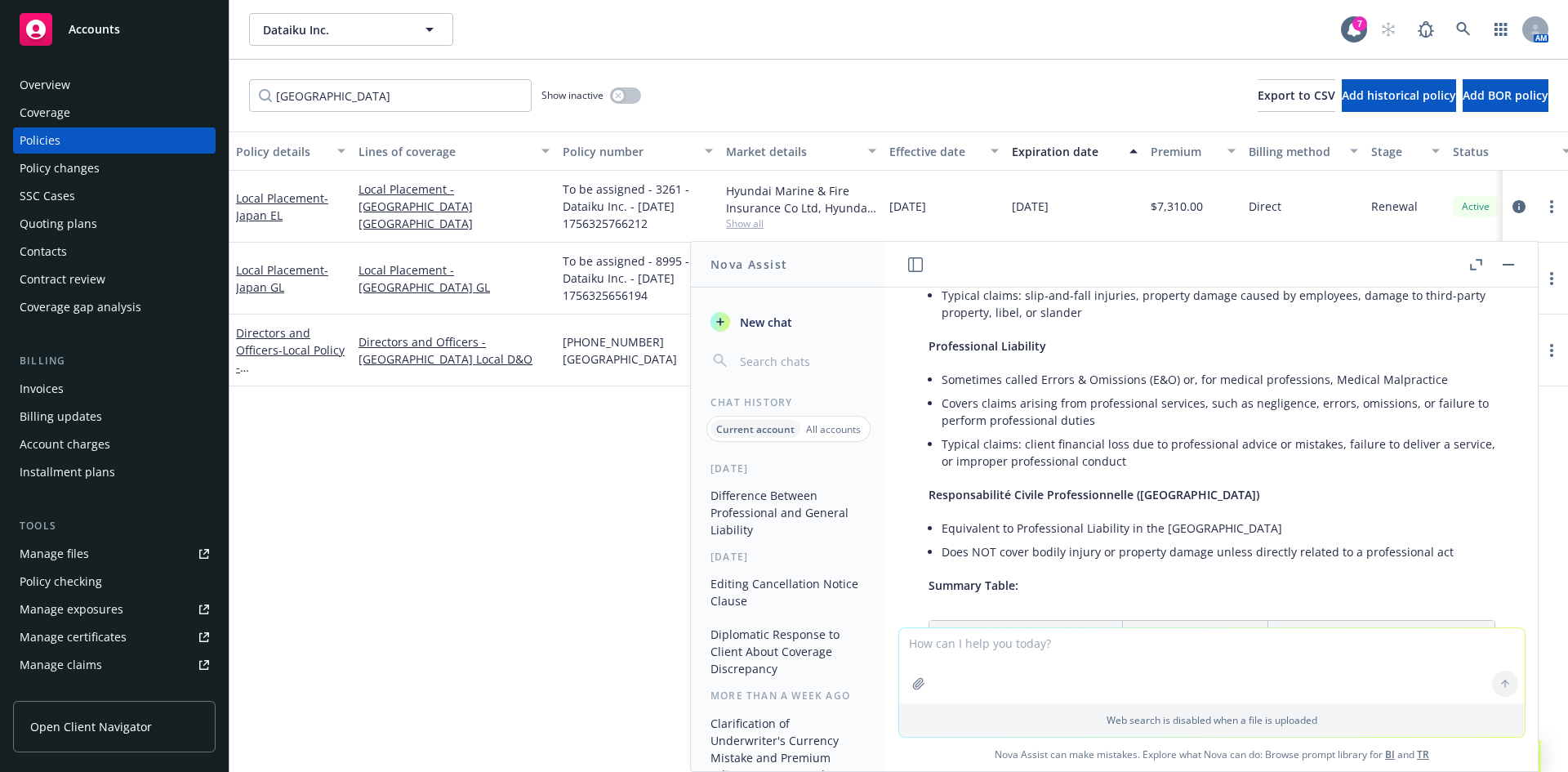
scroll to position [665, 0]
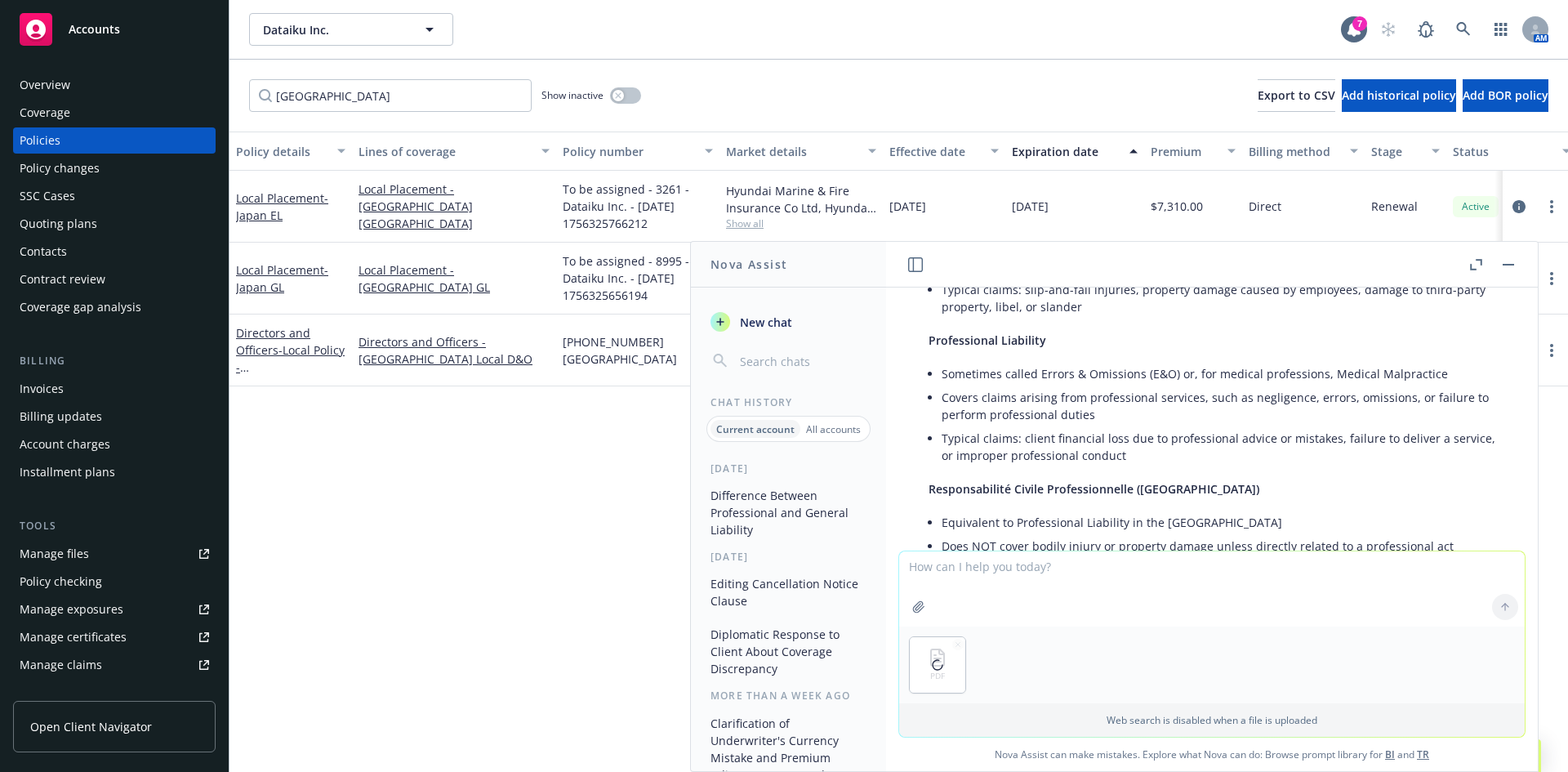
click at [963, 579] on textarea at bounding box center [1213, 589] width 626 height 75
type textarea "is this a policy document?"
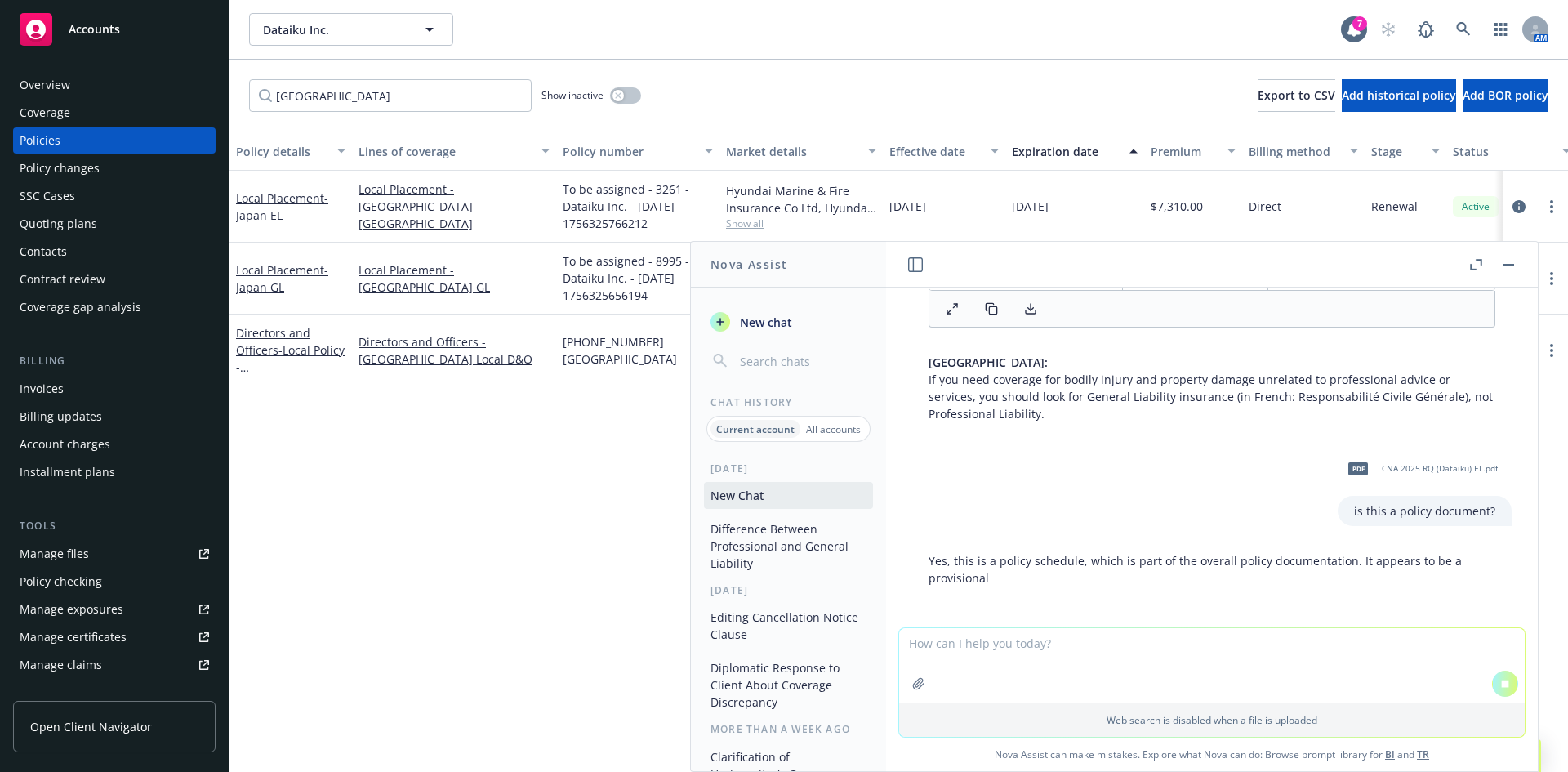
scroll to position [1131, 0]
drag, startPoint x: 1066, startPoint y: 587, endPoint x: 1186, endPoint y: 590, distance: 120.0
click at [1186, 585] on p "Yes, this is a policy schedule, which is part of the overall policy documentati…" at bounding box center [1212, 568] width 567 height 34
drag, startPoint x: 1186, startPoint y: 590, endPoint x: 1212, endPoint y: 590, distance: 26.0
click at [1186, 585] on p "Yes, this is a policy schedule, which is part of the overall policy documentati…" at bounding box center [1212, 568] width 567 height 34
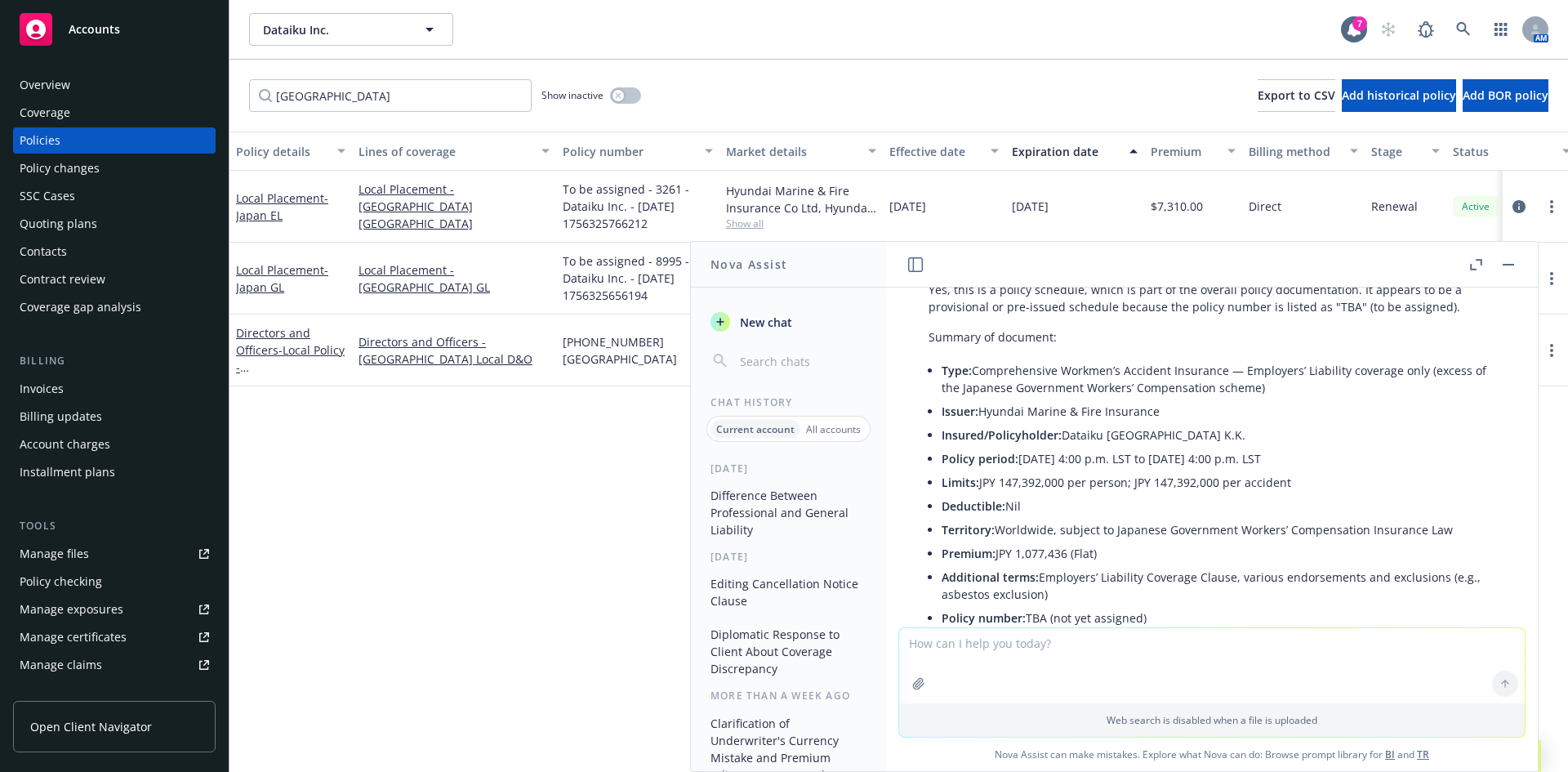
scroll to position [1423, 0]
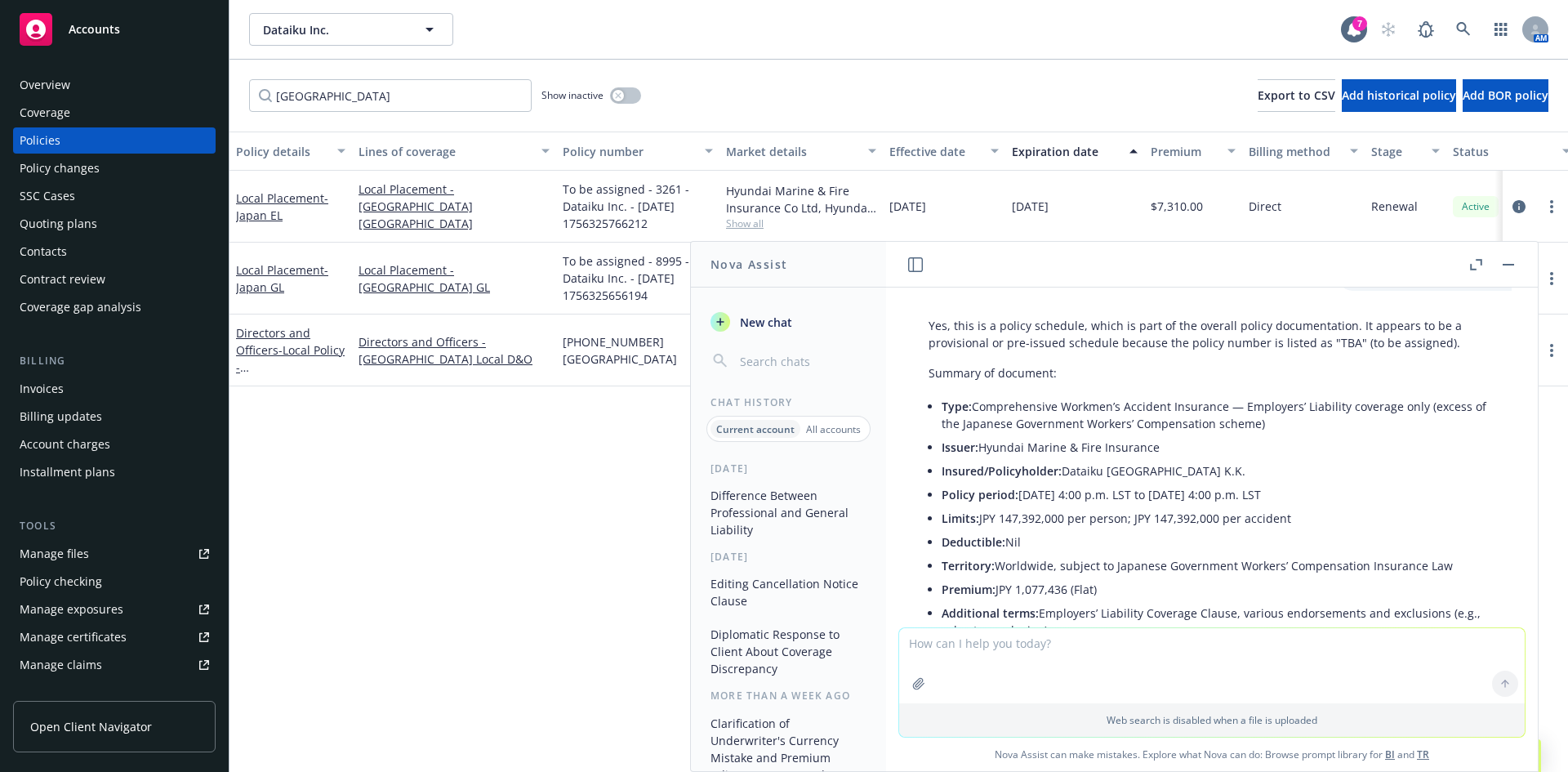
drag, startPoint x: 1510, startPoint y: 267, endPoint x: 1499, endPoint y: 267, distance: 11.0
click at [1510, 267] on button "button" at bounding box center [1509, 265] width 20 height 20
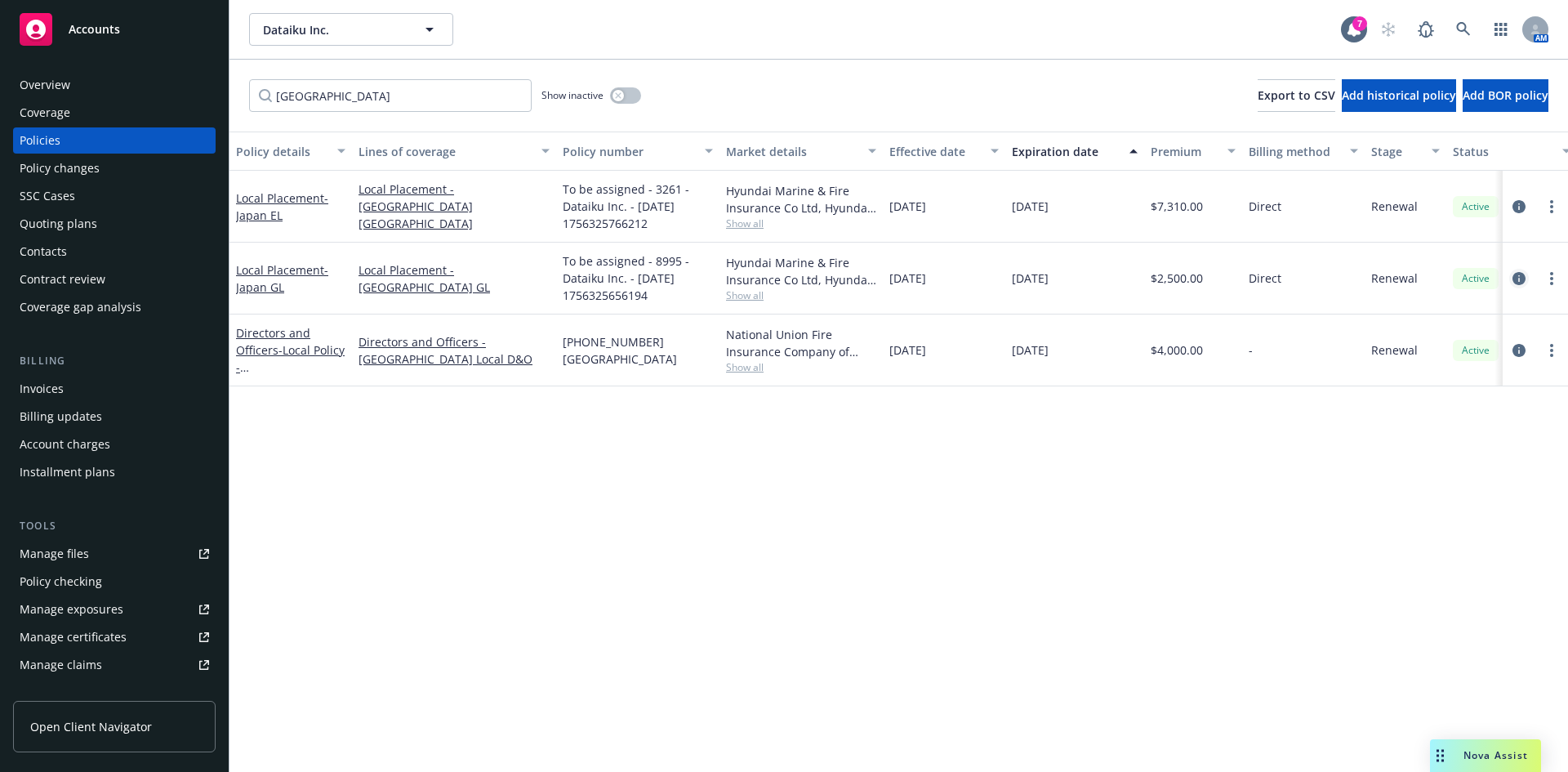
click at [1525, 278] on icon "circleInformation" at bounding box center [1519, 278] width 13 height 13
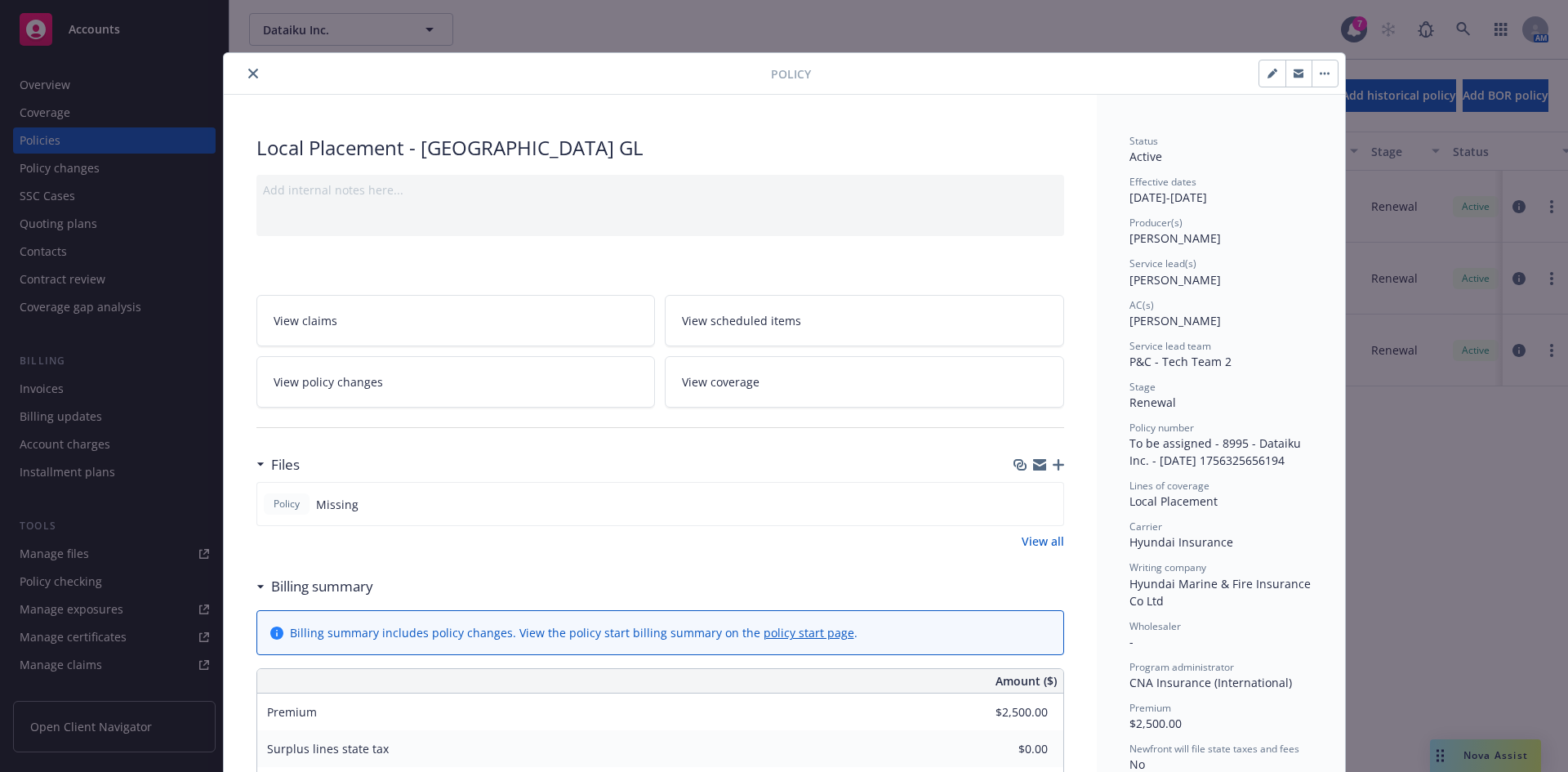
click at [1053, 462] on icon "button" at bounding box center [1058, 464] width 12 height 12
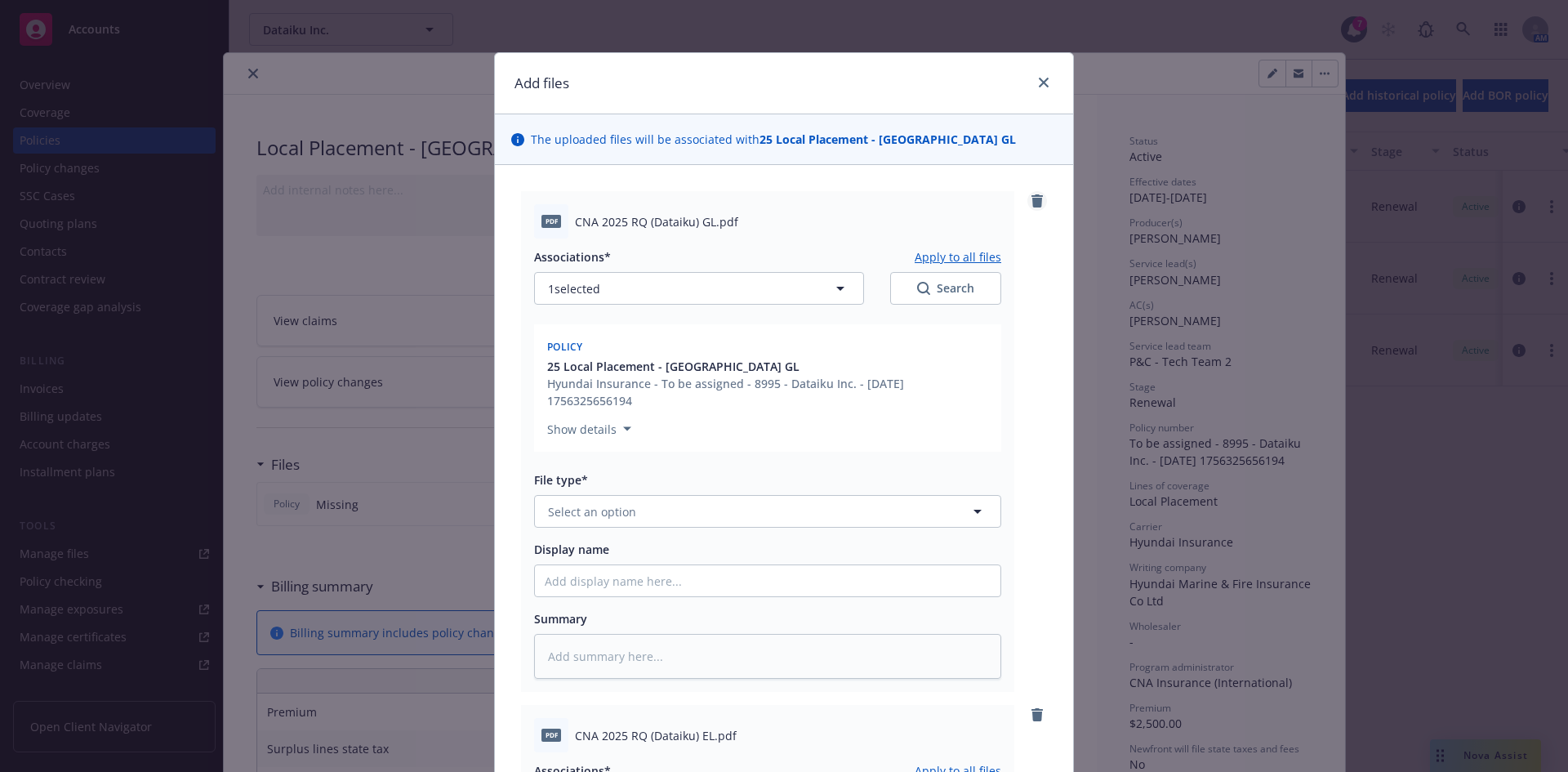
click at [1039, 199] on link "remove" at bounding box center [1038, 201] width 20 height 20
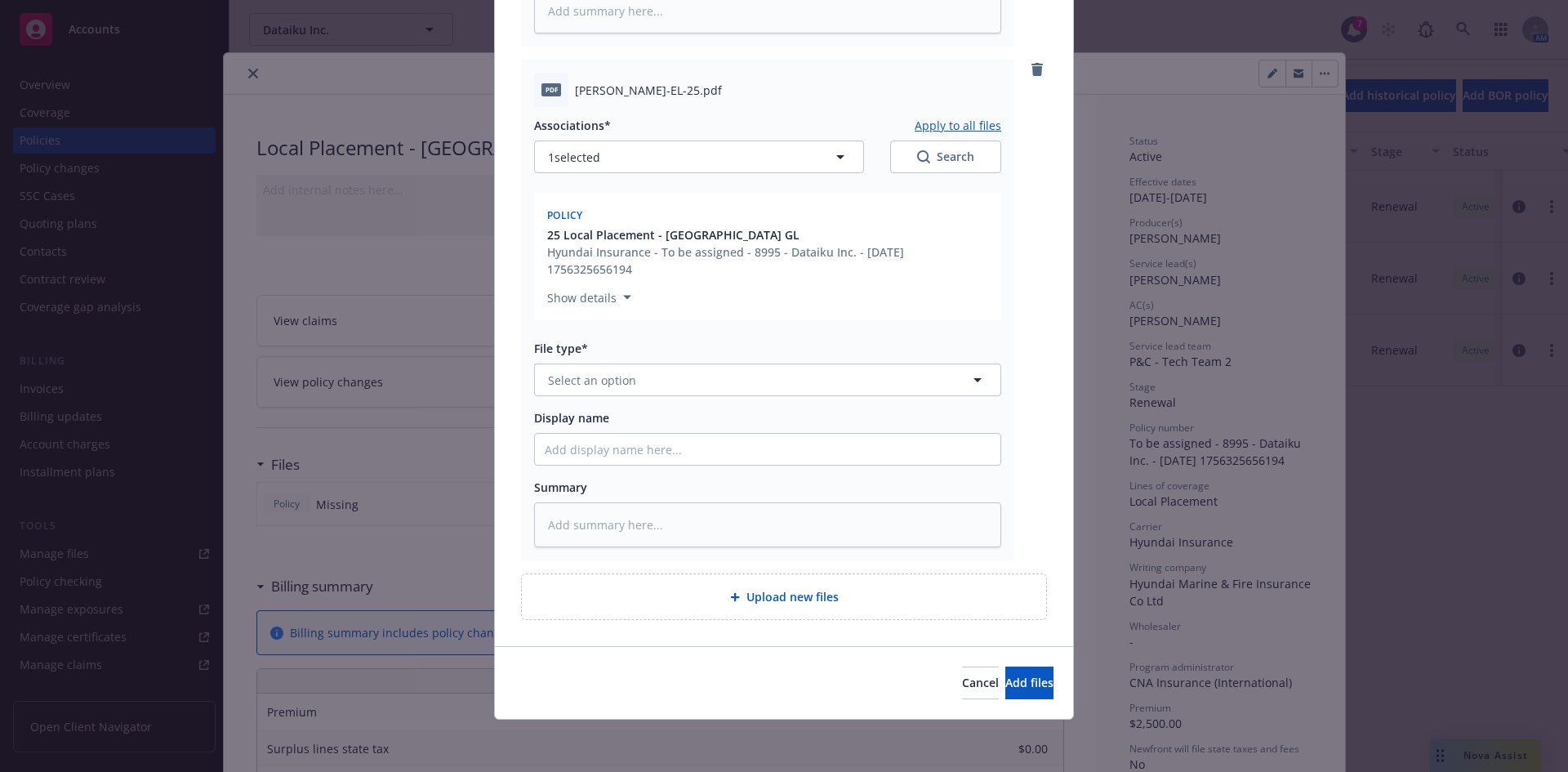
scroll to position [455, 0]
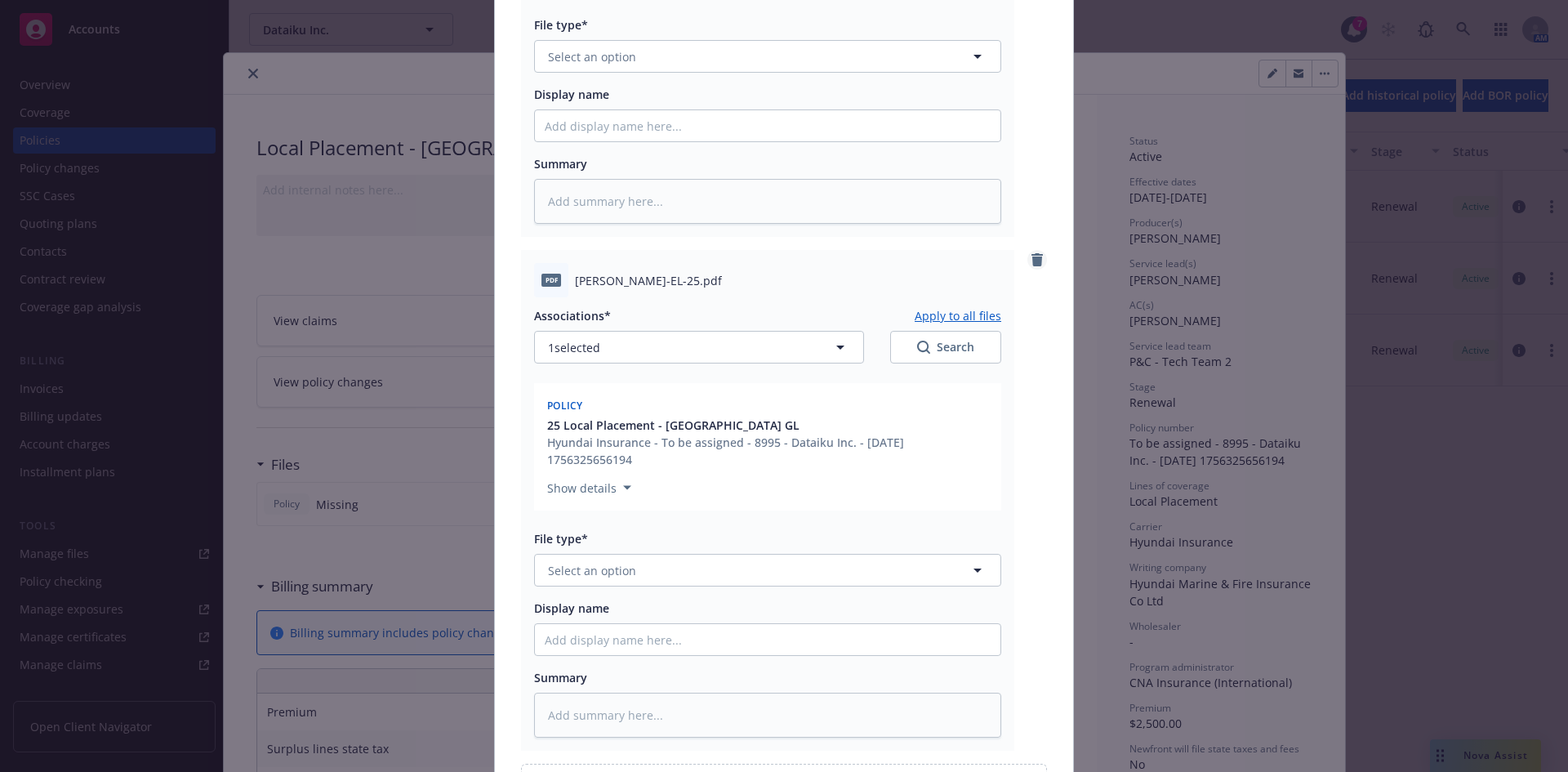
click at [1031, 256] on icon "remove" at bounding box center [1037, 259] width 12 height 13
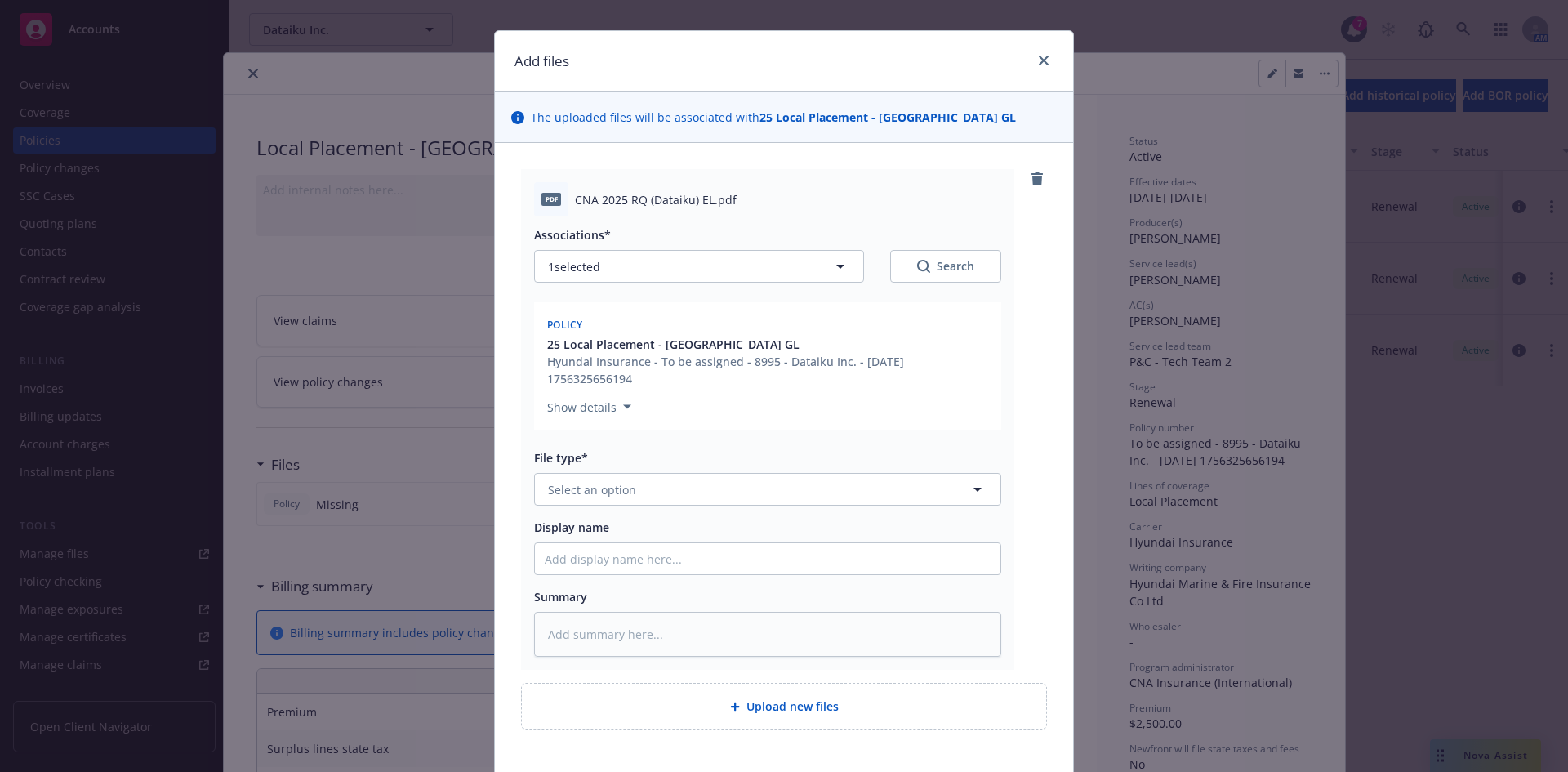
scroll to position [0, 0]
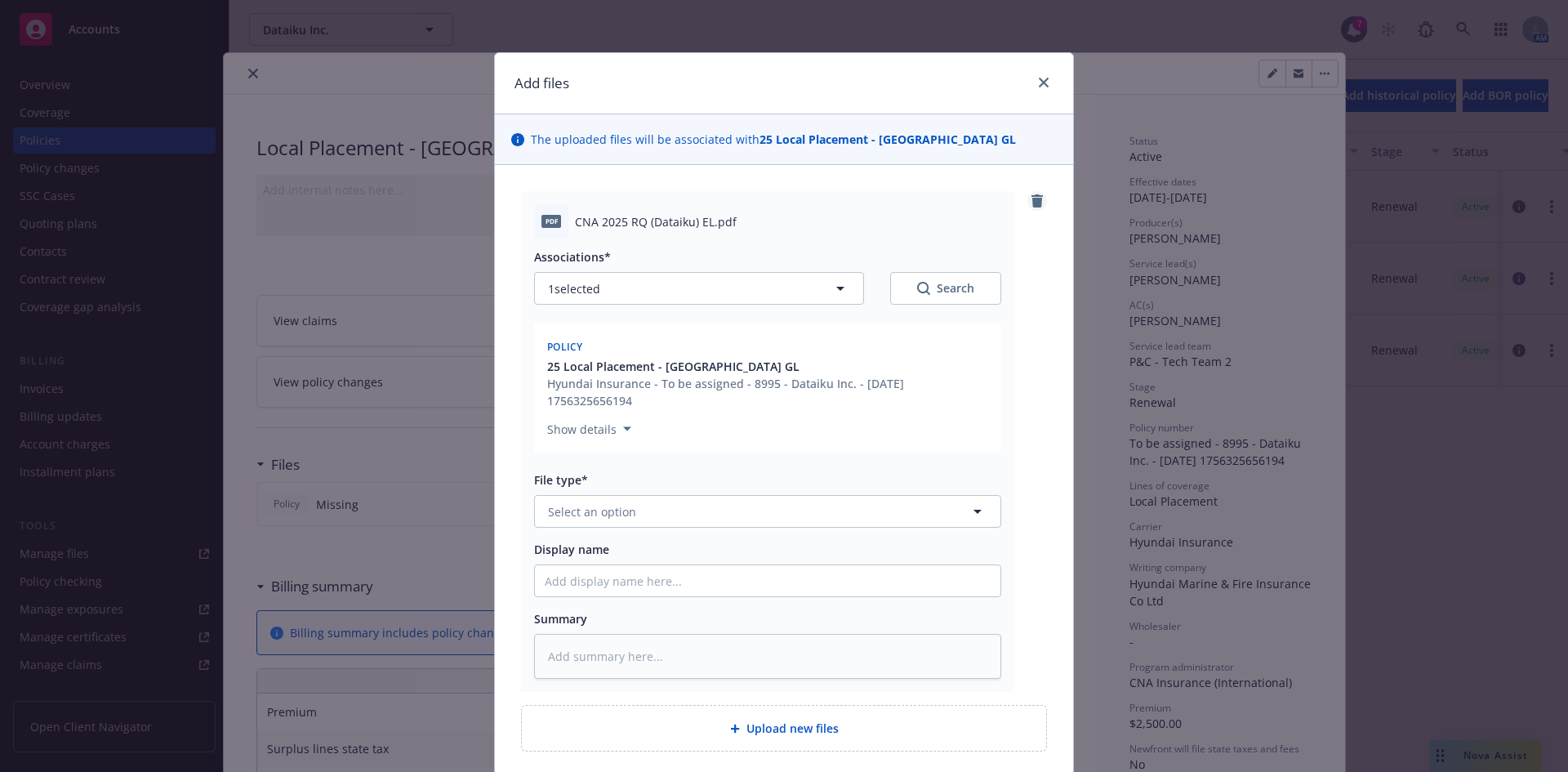
click at [1031, 199] on icon "remove" at bounding box center [1037, 200] width 12 height 13
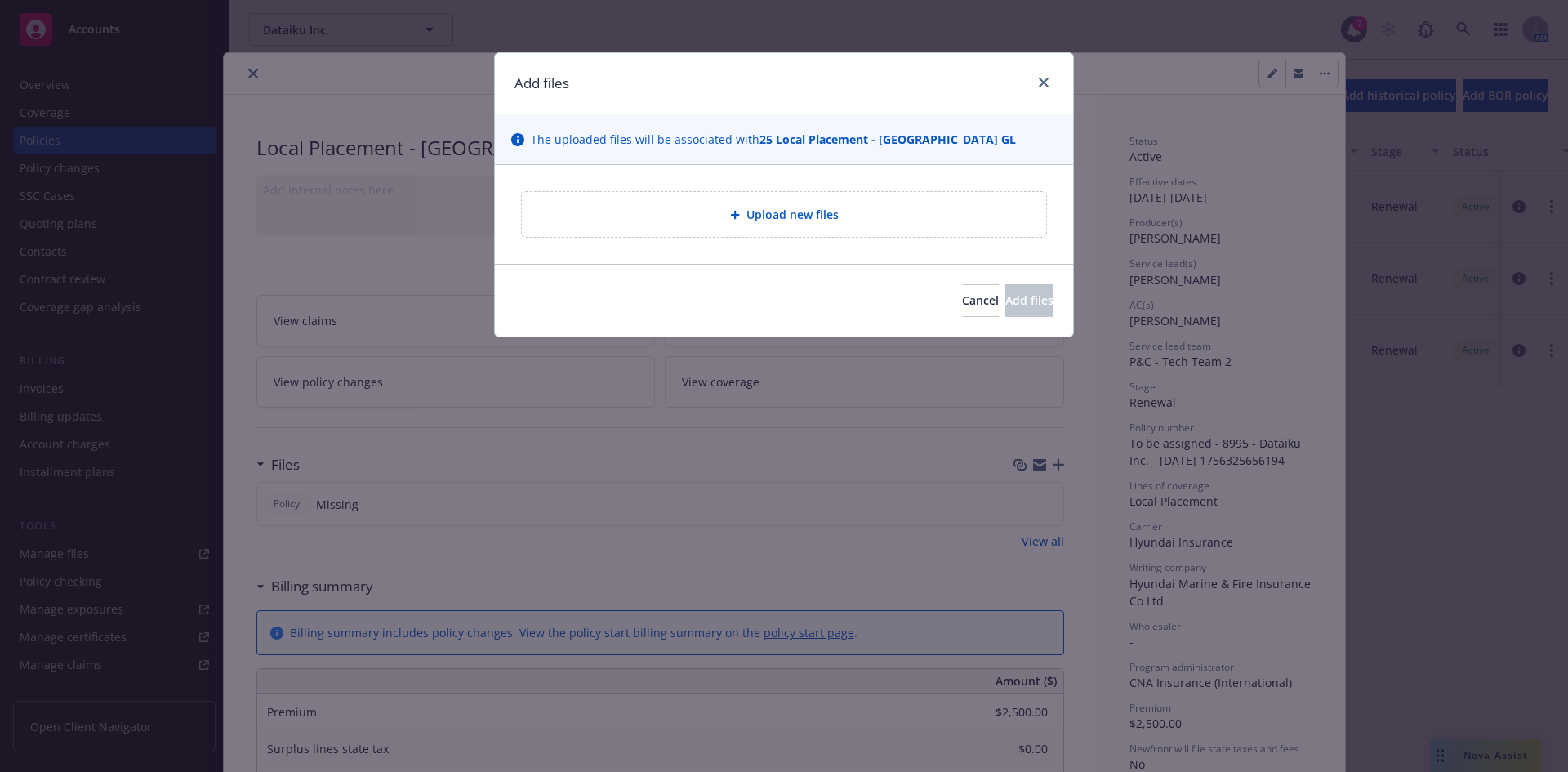
type textarea "x"
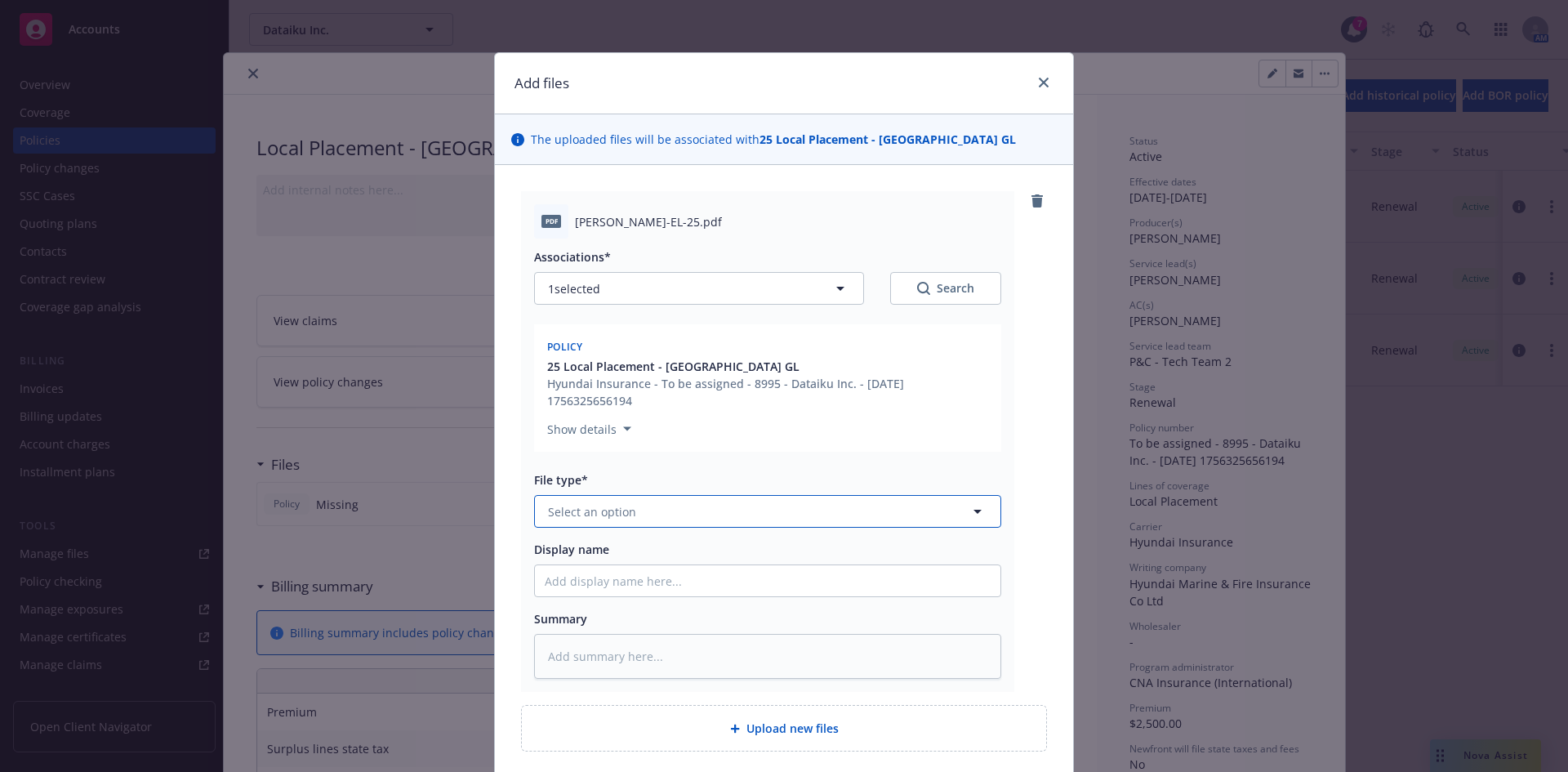
click at [677, 521] on button "Select an option" at bounding box center [767, 511] width 467 height 33
type input "invoi"
click at [647, 602] on span "Invoice - Third Party" at bounding box center [607, 599] width 113 height 17
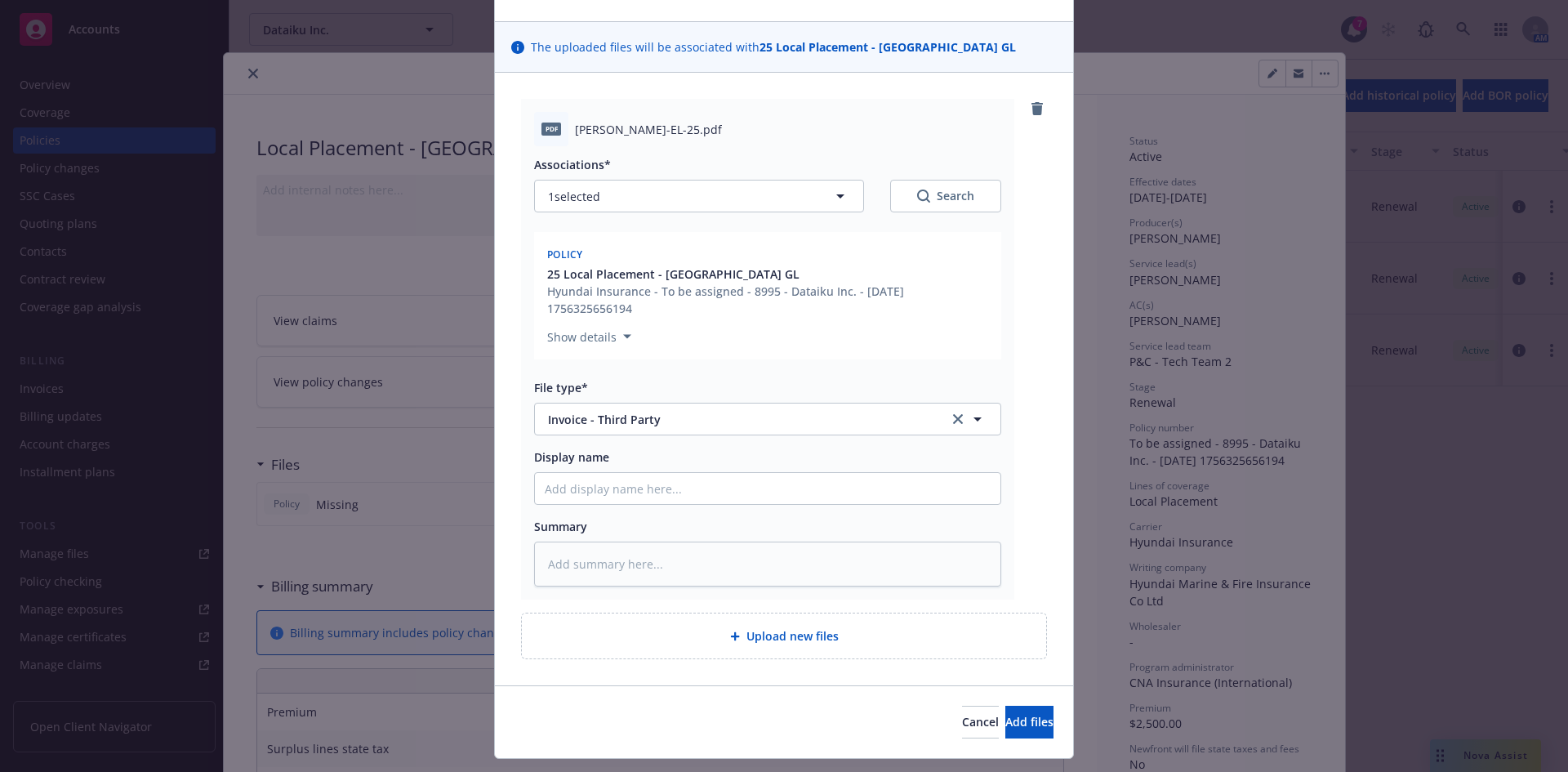
scroll to position [131, 0]
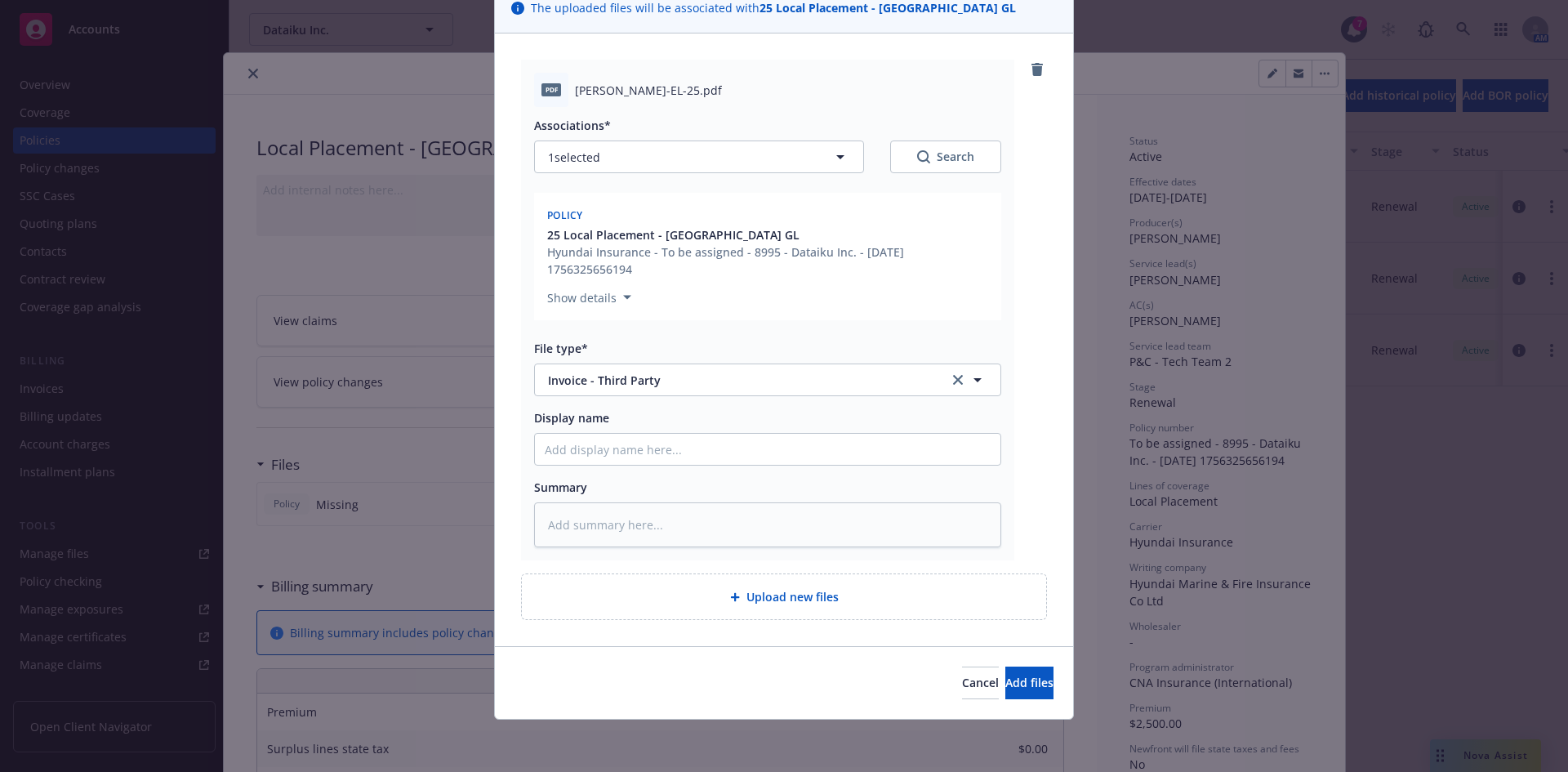
type textarea "x"
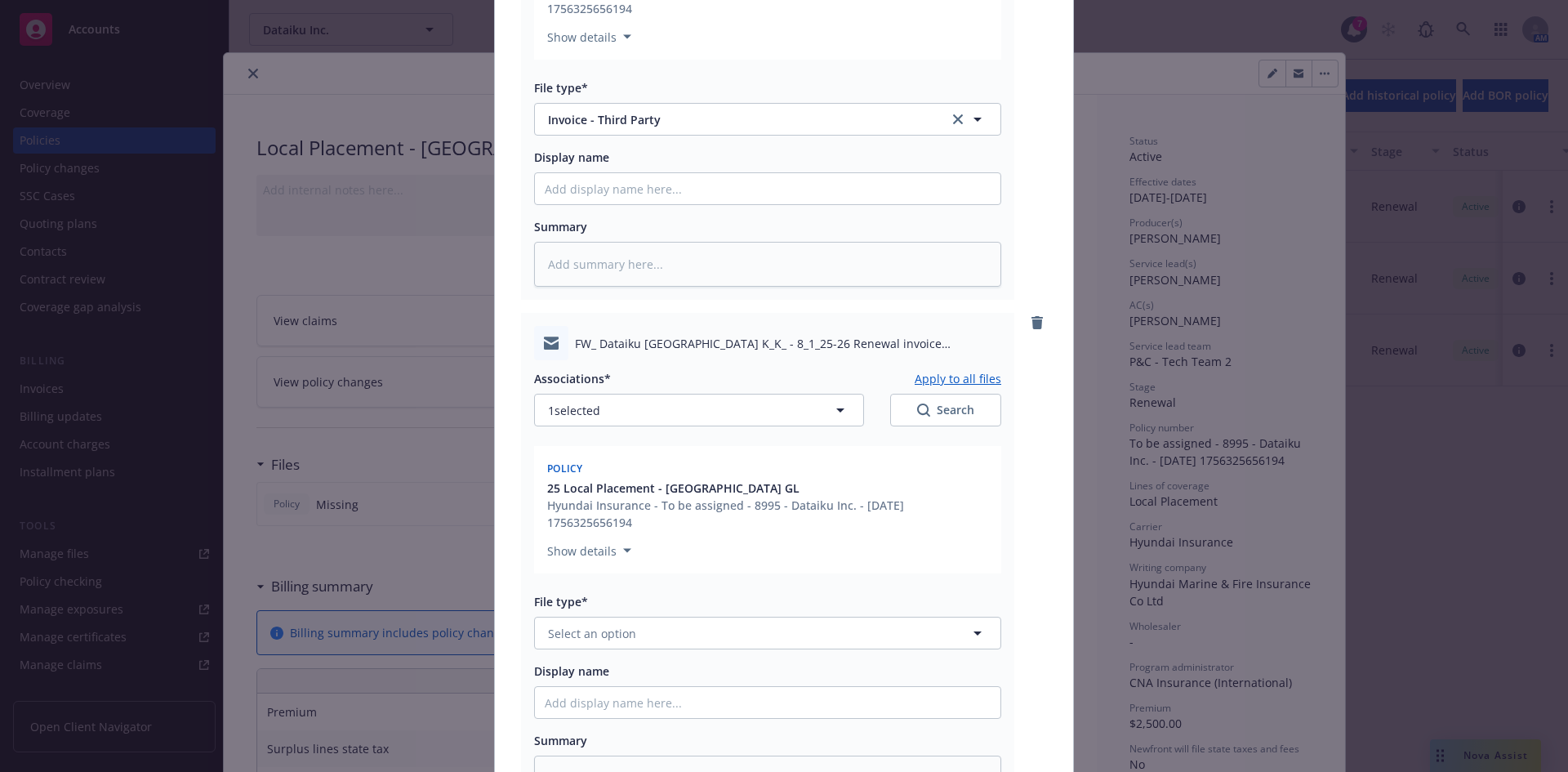
scroll to position [513, 0]
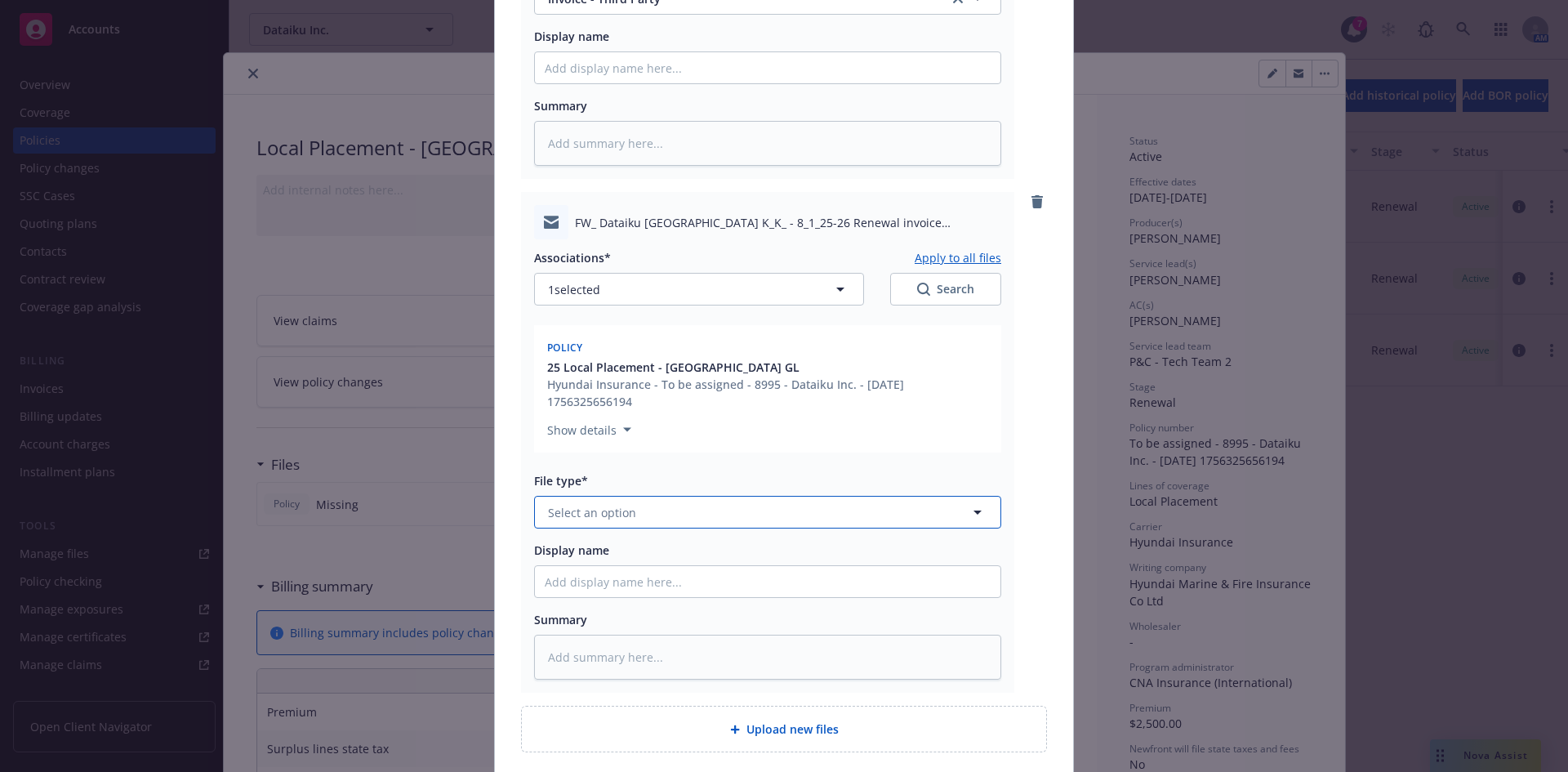
click at [641, 517] on button "Select an option" at bounding box center [767, 512] width 467 height 33
type input "email"
click at [610, 559] on div "Email" at bounding box center [767, 557] width 446 height 23
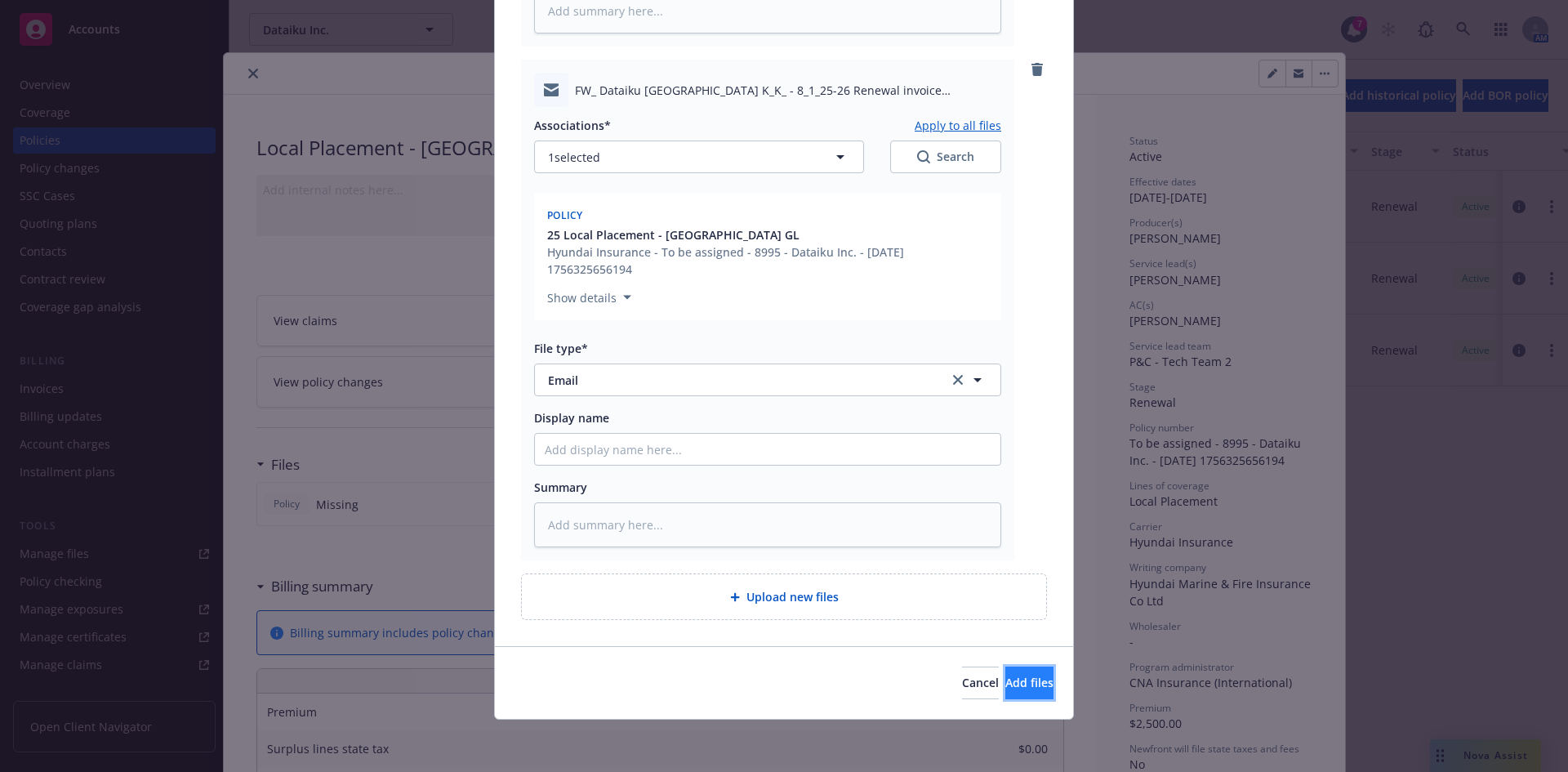
click at [1005, 678] on span "Add files" at bounding box center [1030, 682] width 48 height 15
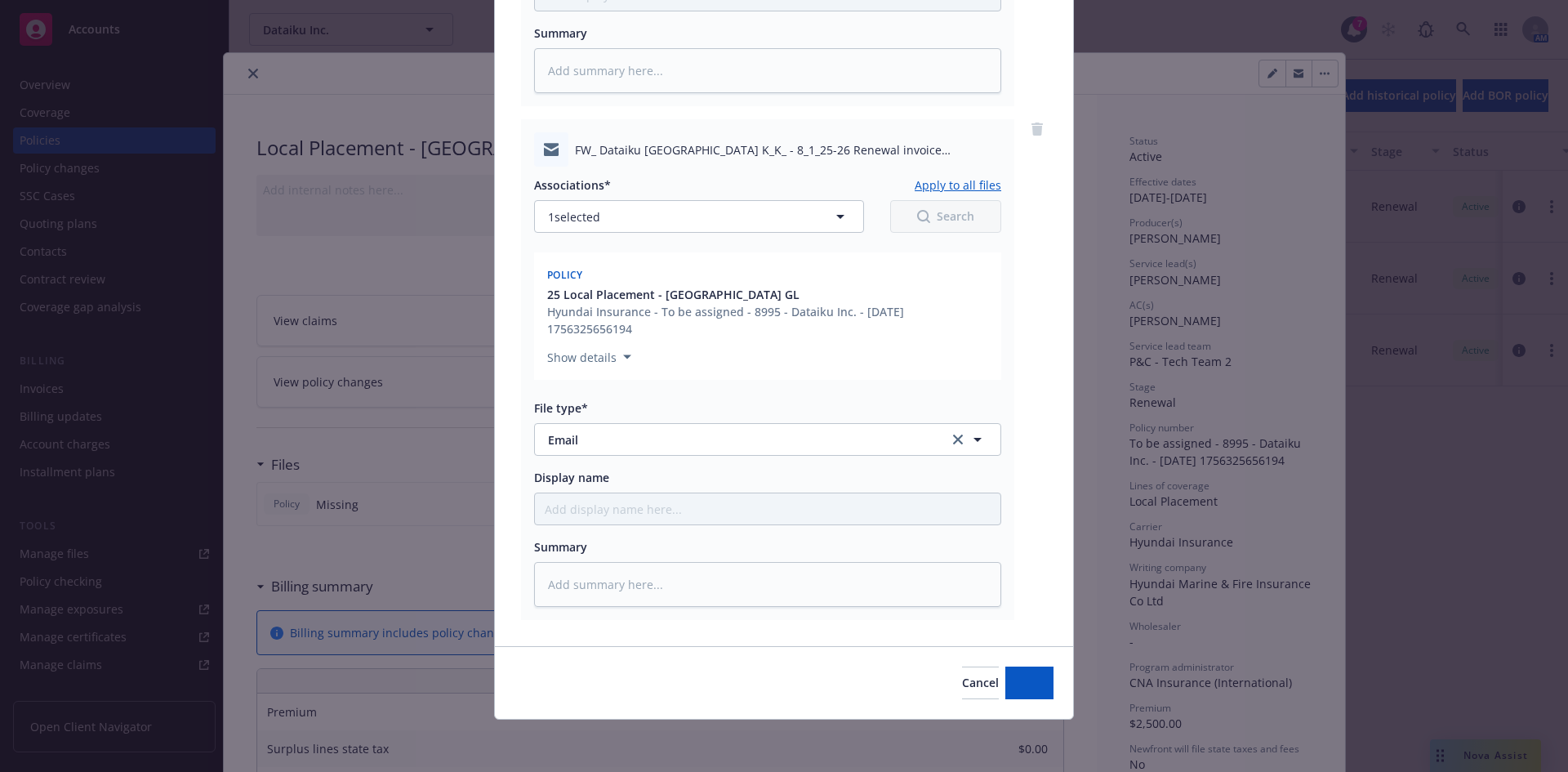
scroll to position [586, 0]
type textarea "x"
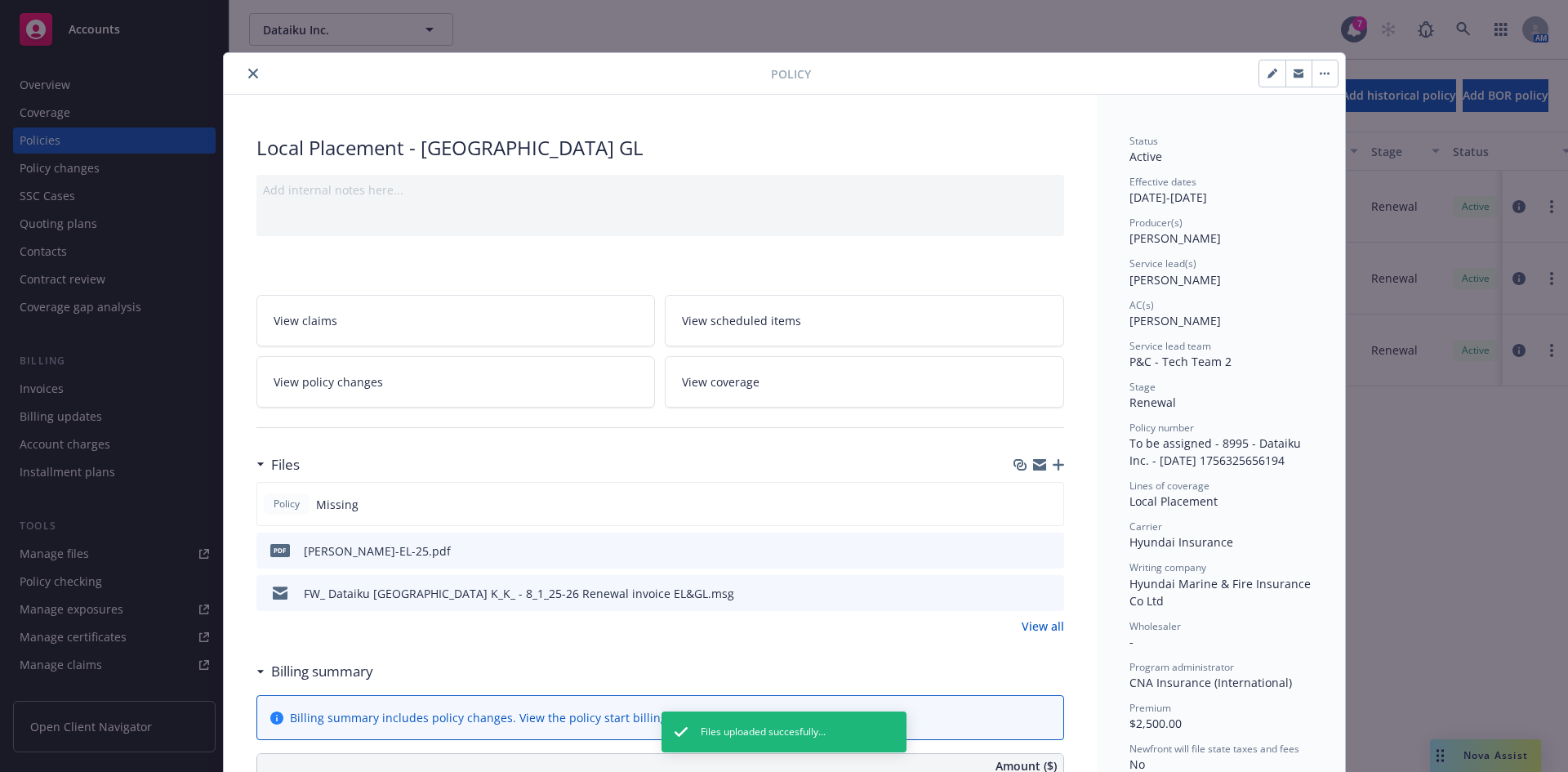
click at [249, 76] on icon "close" at bounding box center [253, 73] width 10 height 10
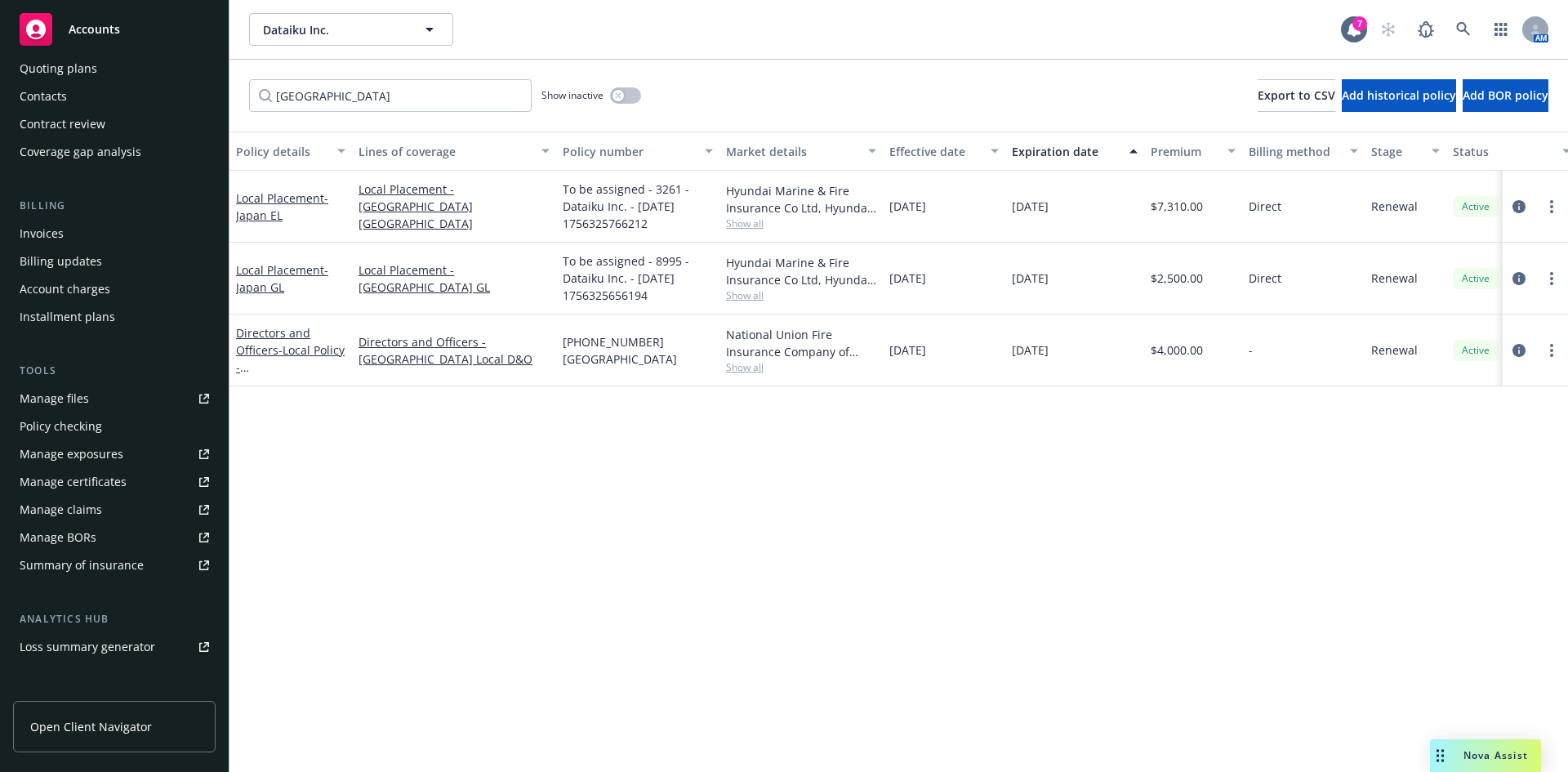
scroll to position [191, 0]
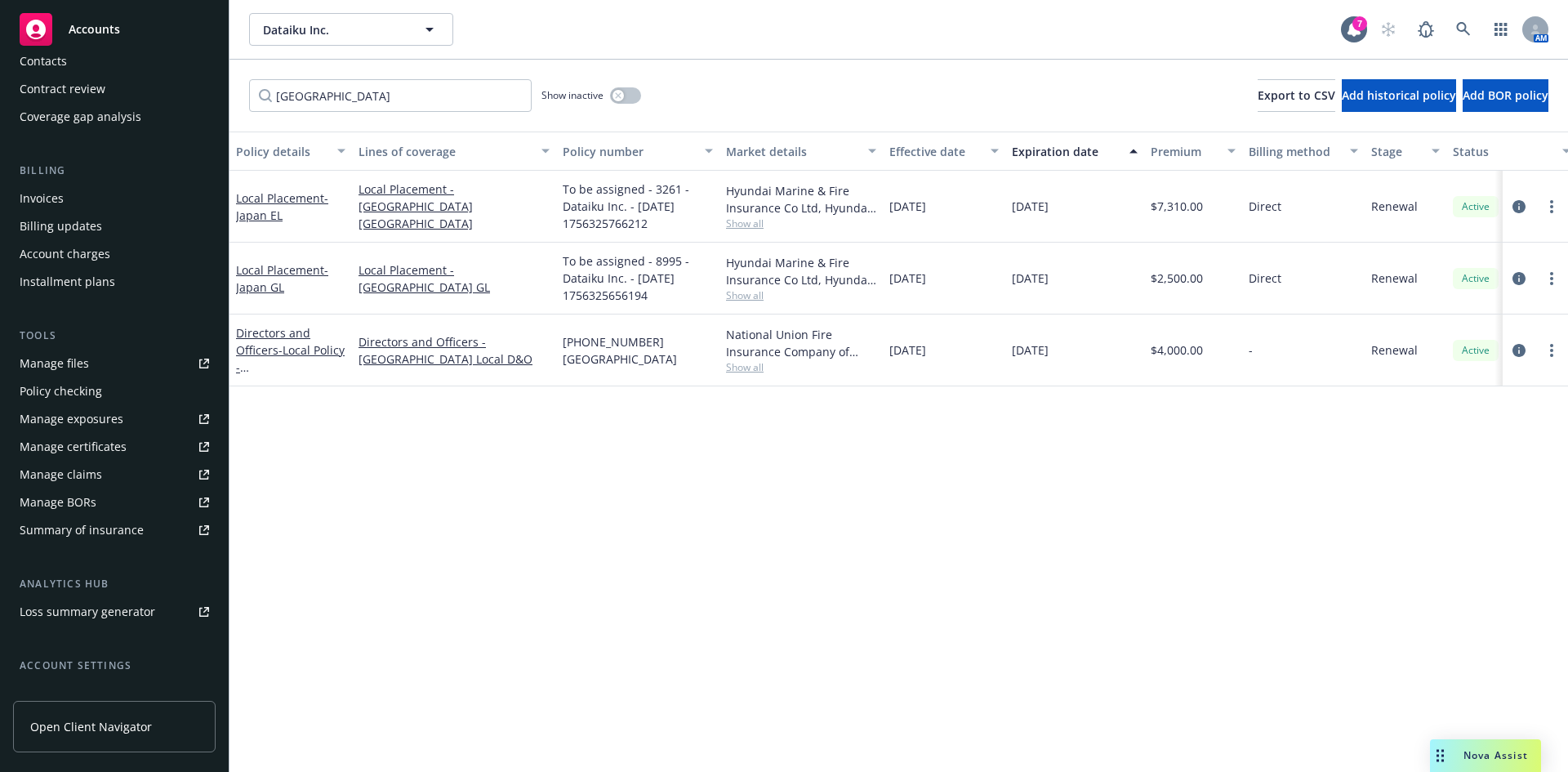
click at [98, 532] on div "Summary of insurance" at bounding box center [81, 530] width 124 height 26
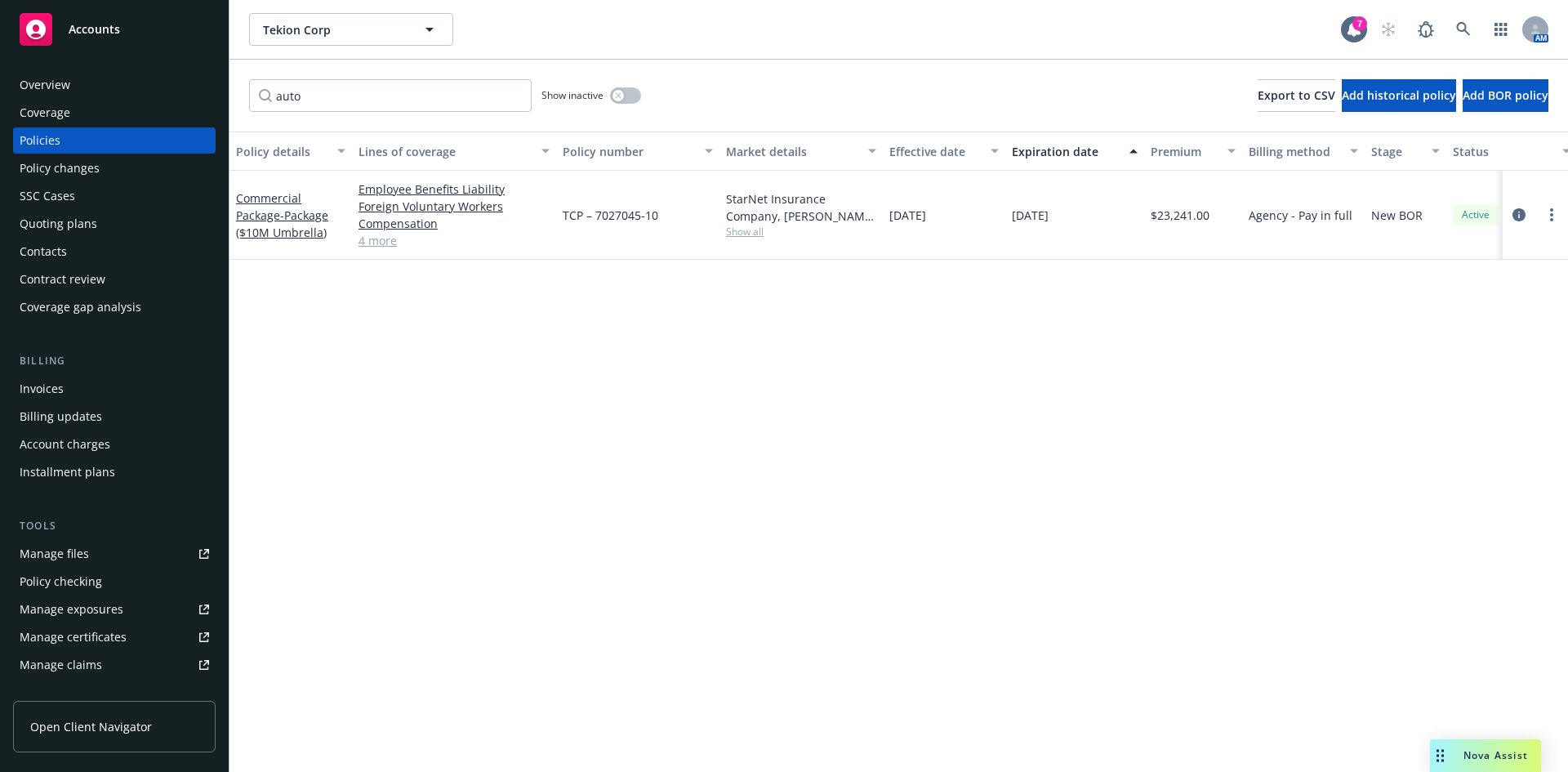
click at [412, 466] on div "Policy details Lines of coverage Policy number Market details Effective date Ex…" at bounding box center [899, 452] width 1339 height 641
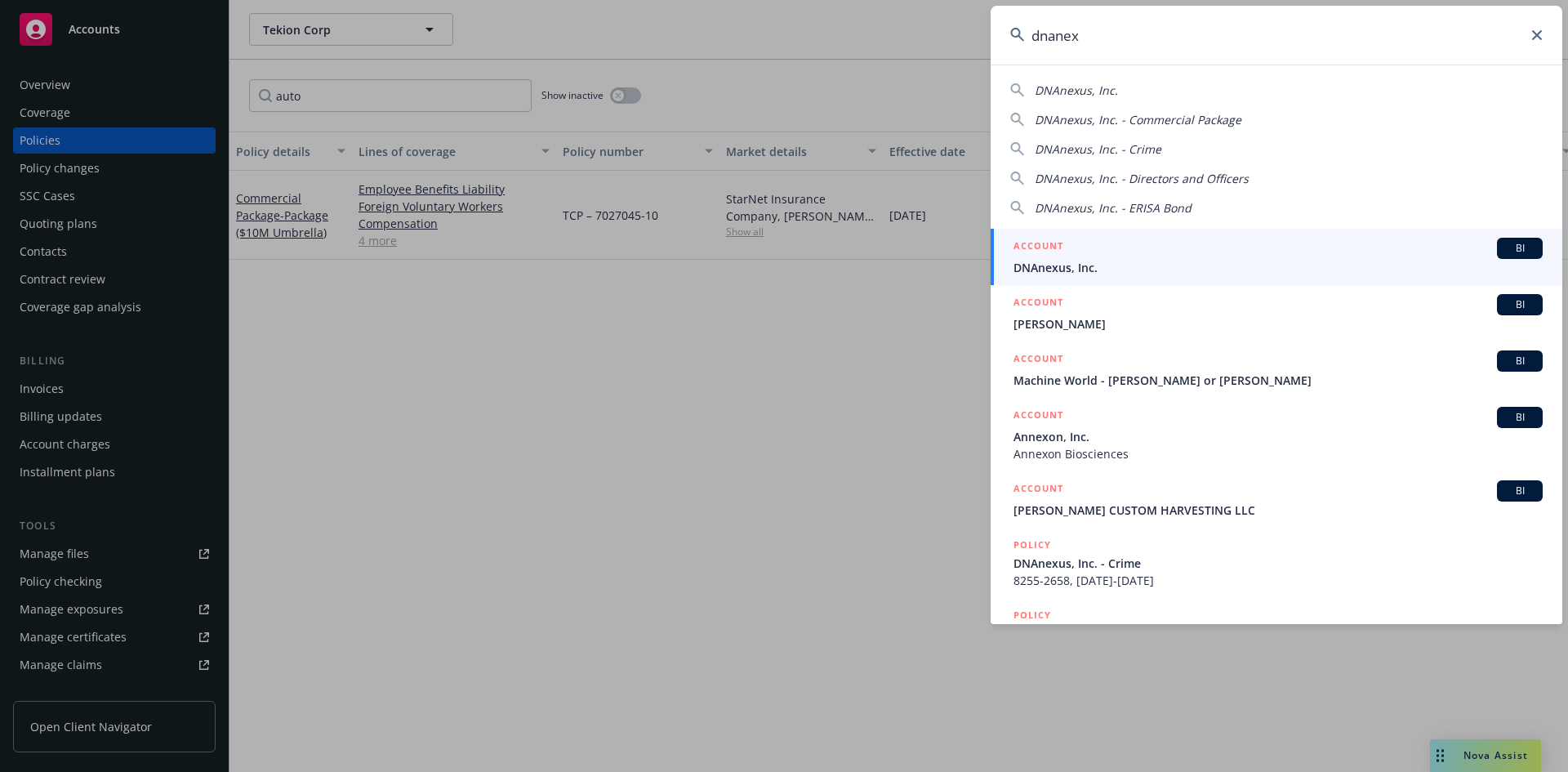
type input "dnanex"
click at [1504, 251] on span "BI" at bounding box center [1520, 248] width 33 height 14
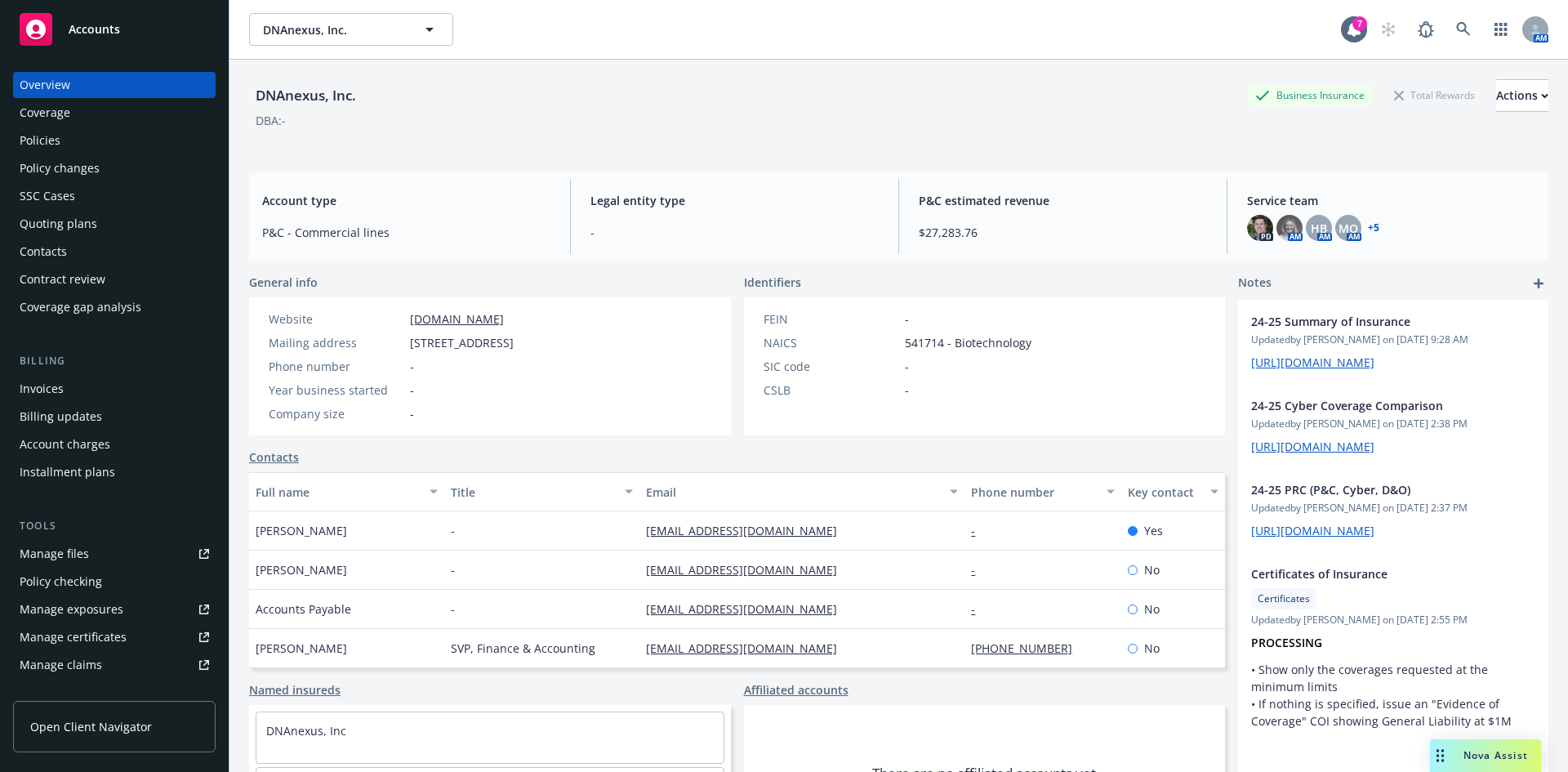
drag, startPoint x: 621, startPoint y: 98, endPoint x: 607, endPoint y: 94, distance: 14.6
click at [621, 98] on div "DNAnexus, Inc. Business Insurance Total Rewards Actions" at bounding box center [899, 96] width 1300 height 33
click at [723, 89] on div "DNAnexus, Inc. Business Insurance Total Rewards Actions" at bounding box center [899, 96] width 1300 height 33
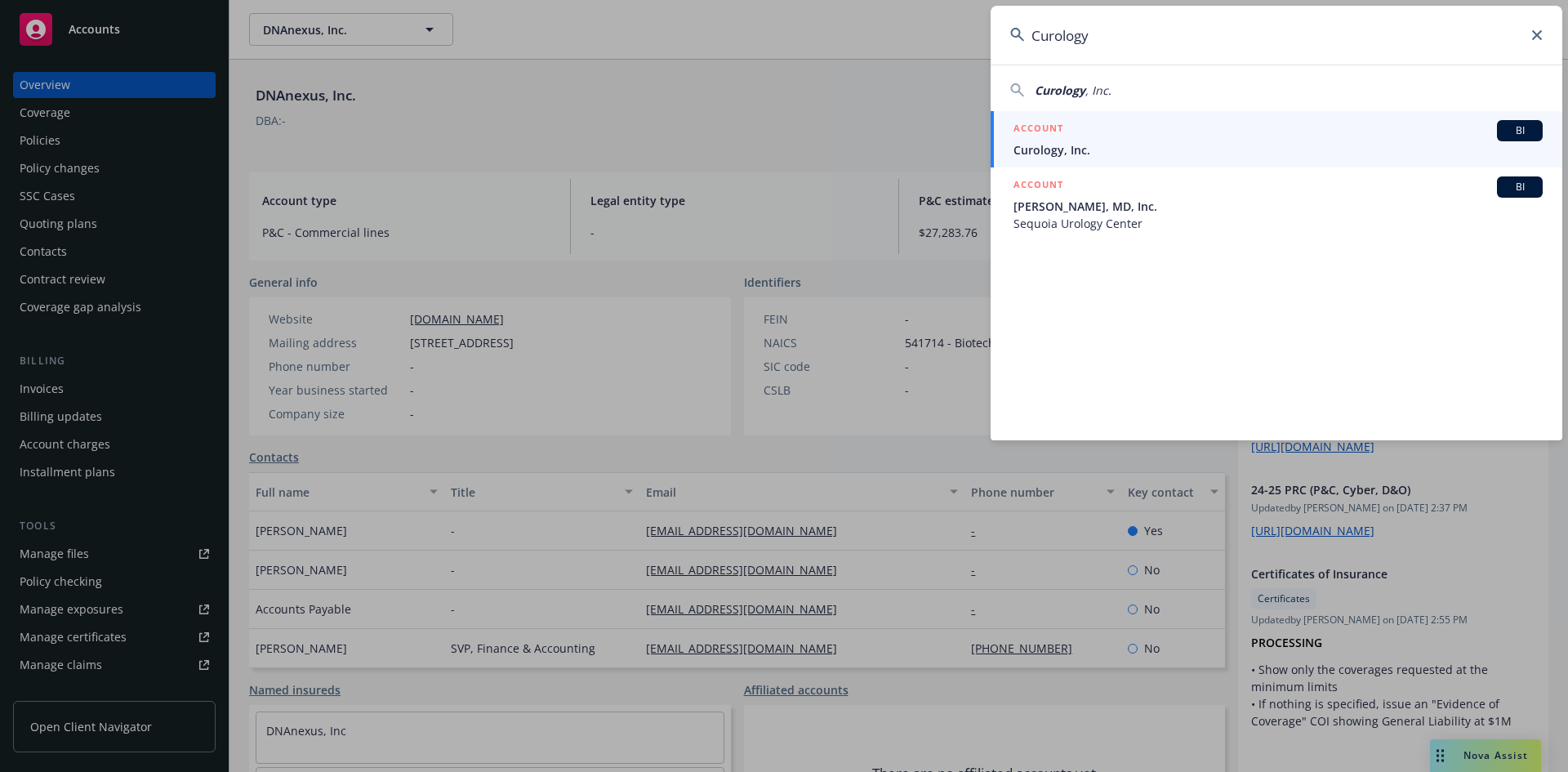
type input "Curology"
click at [1527, 136] on span "BI" at bounding box center [1520, 131] width 33 height 14
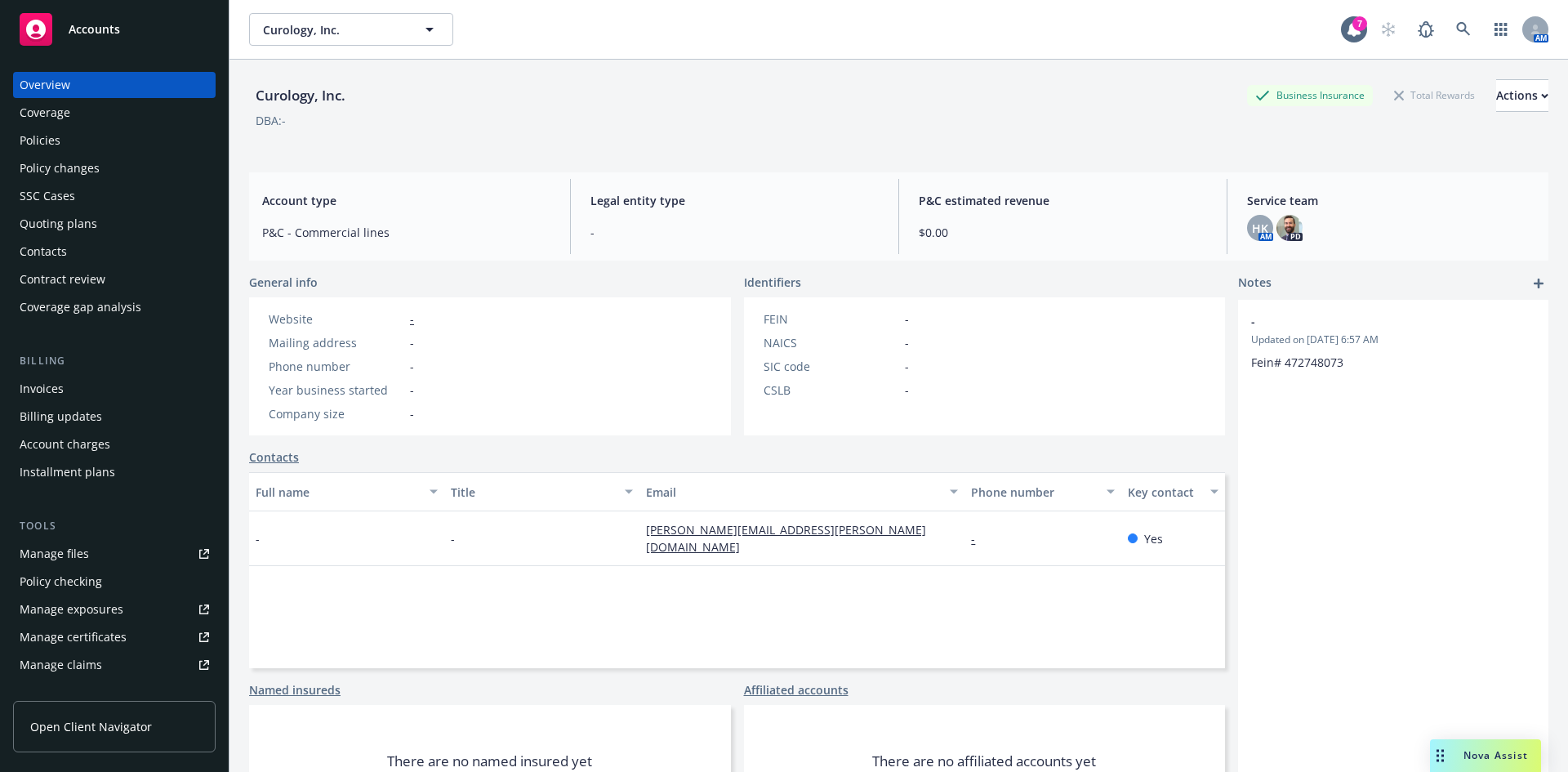
click at [1295, 200] on span "Service team" at bounding box center [1392, 200] width 288 height 17
click at [1266, 231] on div "HK AM PD" at bounding box center [1392, 227] width 288 height 26
click at [1276, 231] on img at bounding box center [1289, 227] width 26 height 26
click at [636, 198] on span "Legal entity type" at bounding box center [734, 200] width 288 height 17
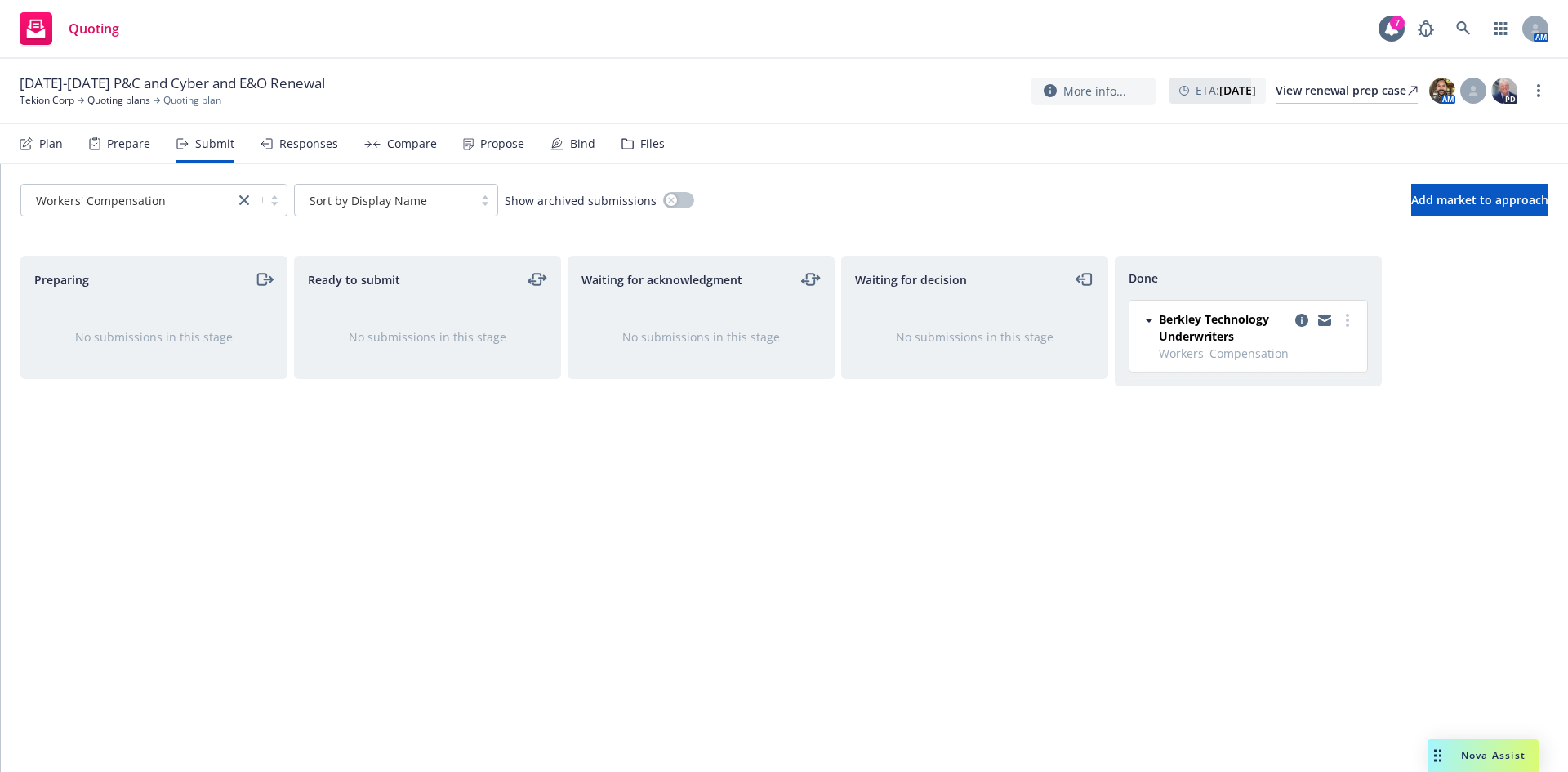
click at [775, 107] on div "10/1/25-10/1/26 P&C and Cyber and E&O Renewal Tekion Corp Quoting plans Quoting…" at bounding box center [784, 91] width 1568 height 65
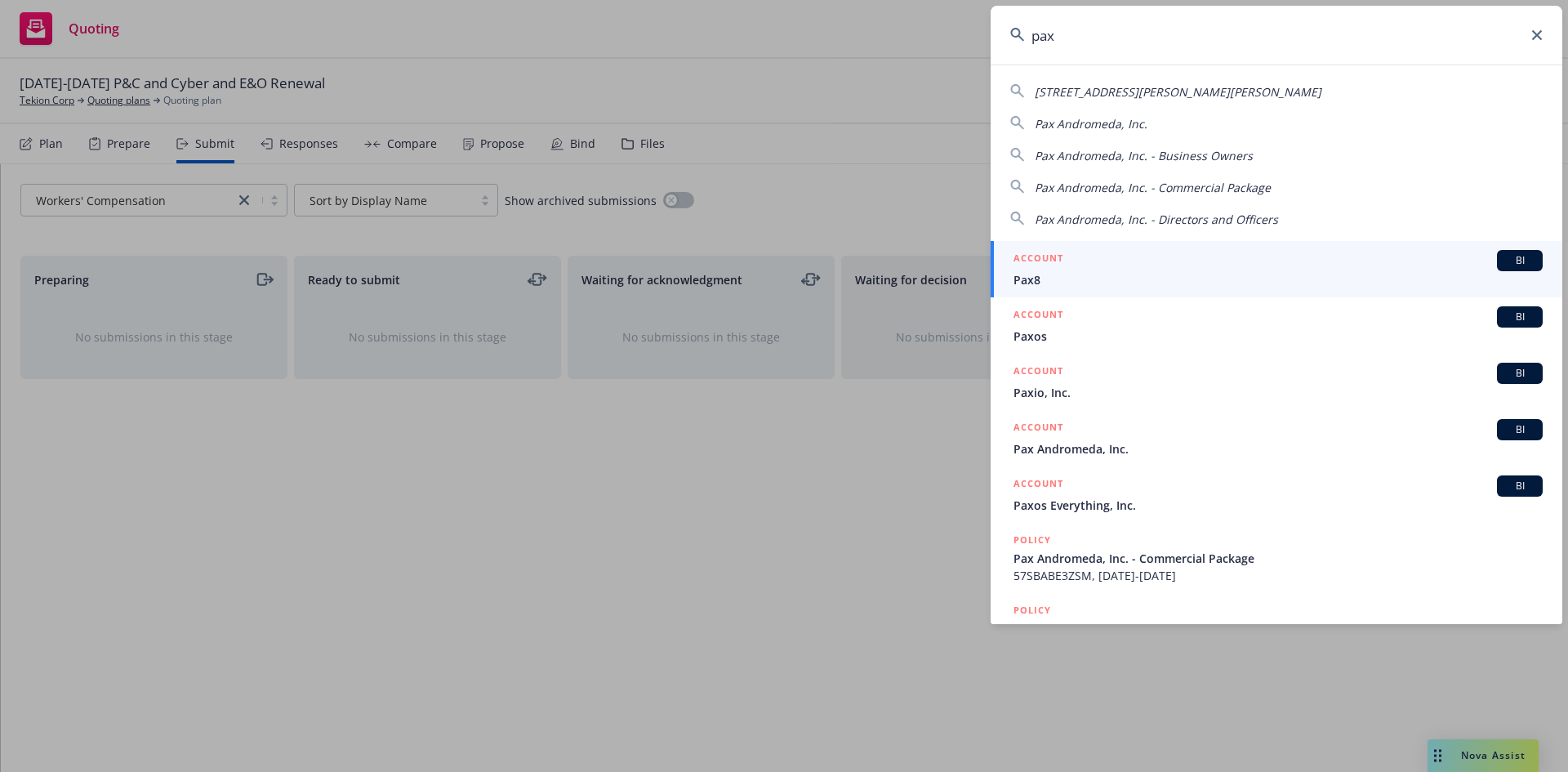
type input "pax"
click at [1514, 258] on span "BI" at bounding box center [1520, 260] width 33 height 14
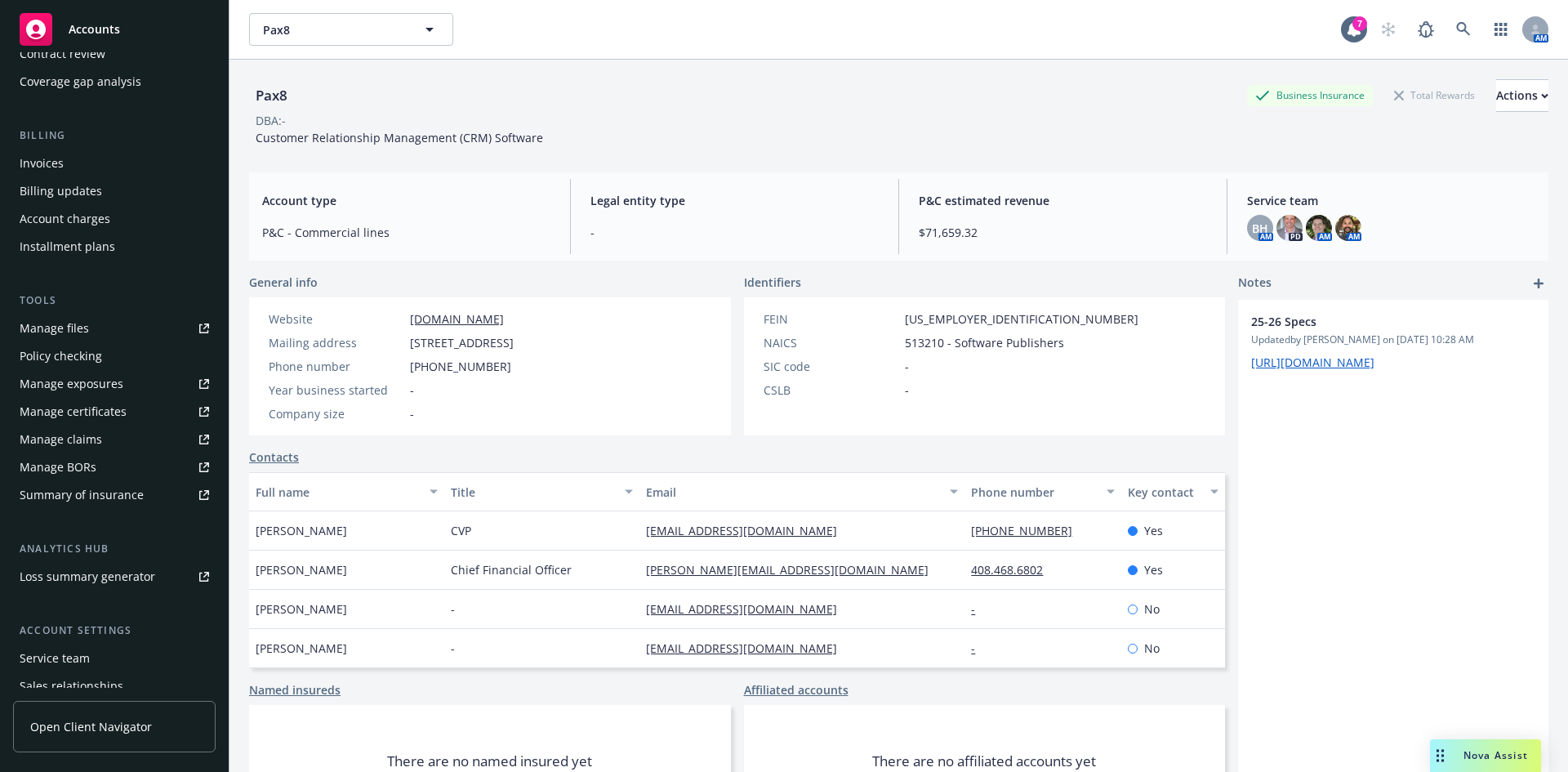
scroll to position [320, 0]
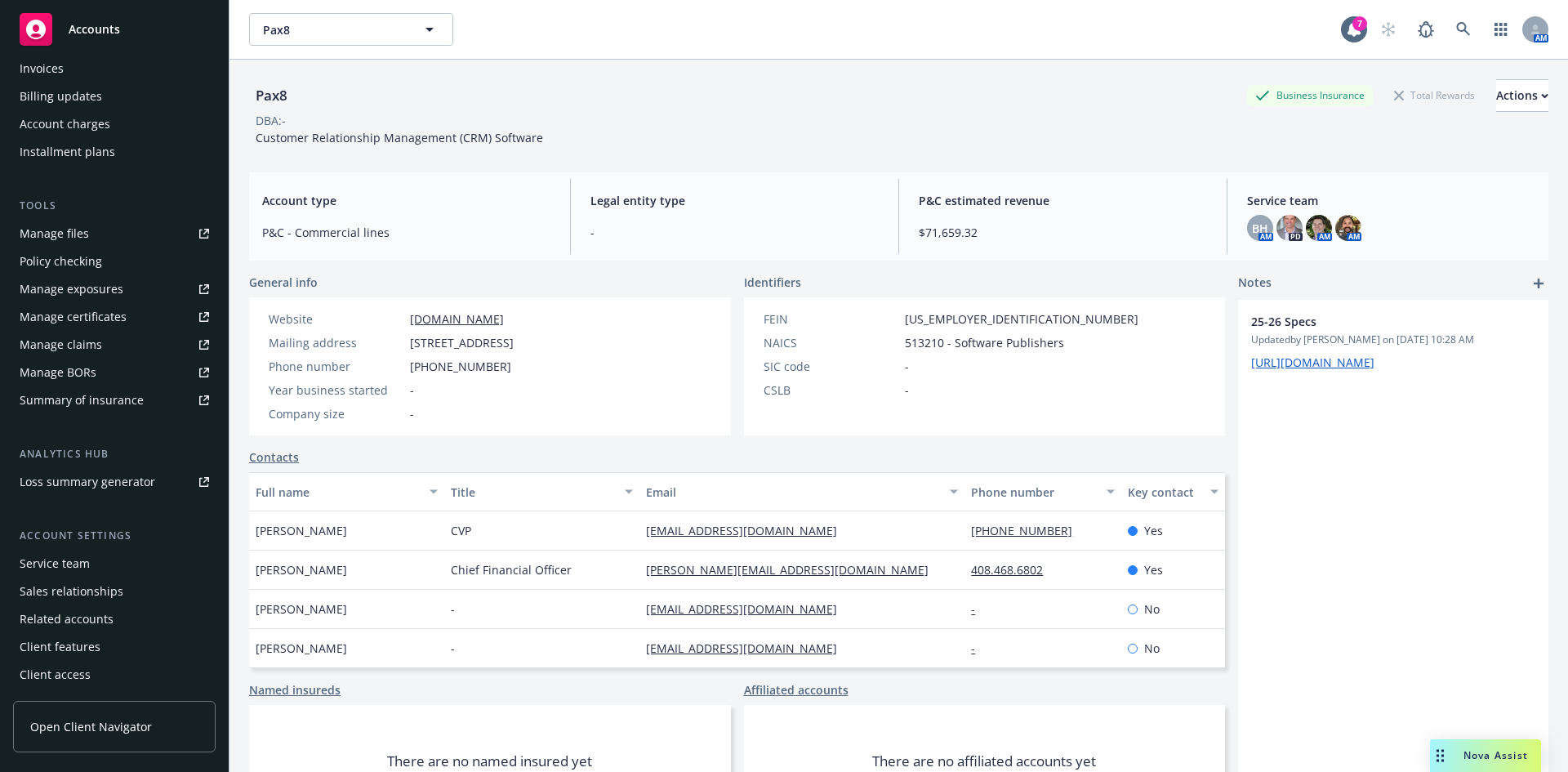
click at [63, 260] on div "Policy checking" at bounding box center [61, 261] width 82 height 26
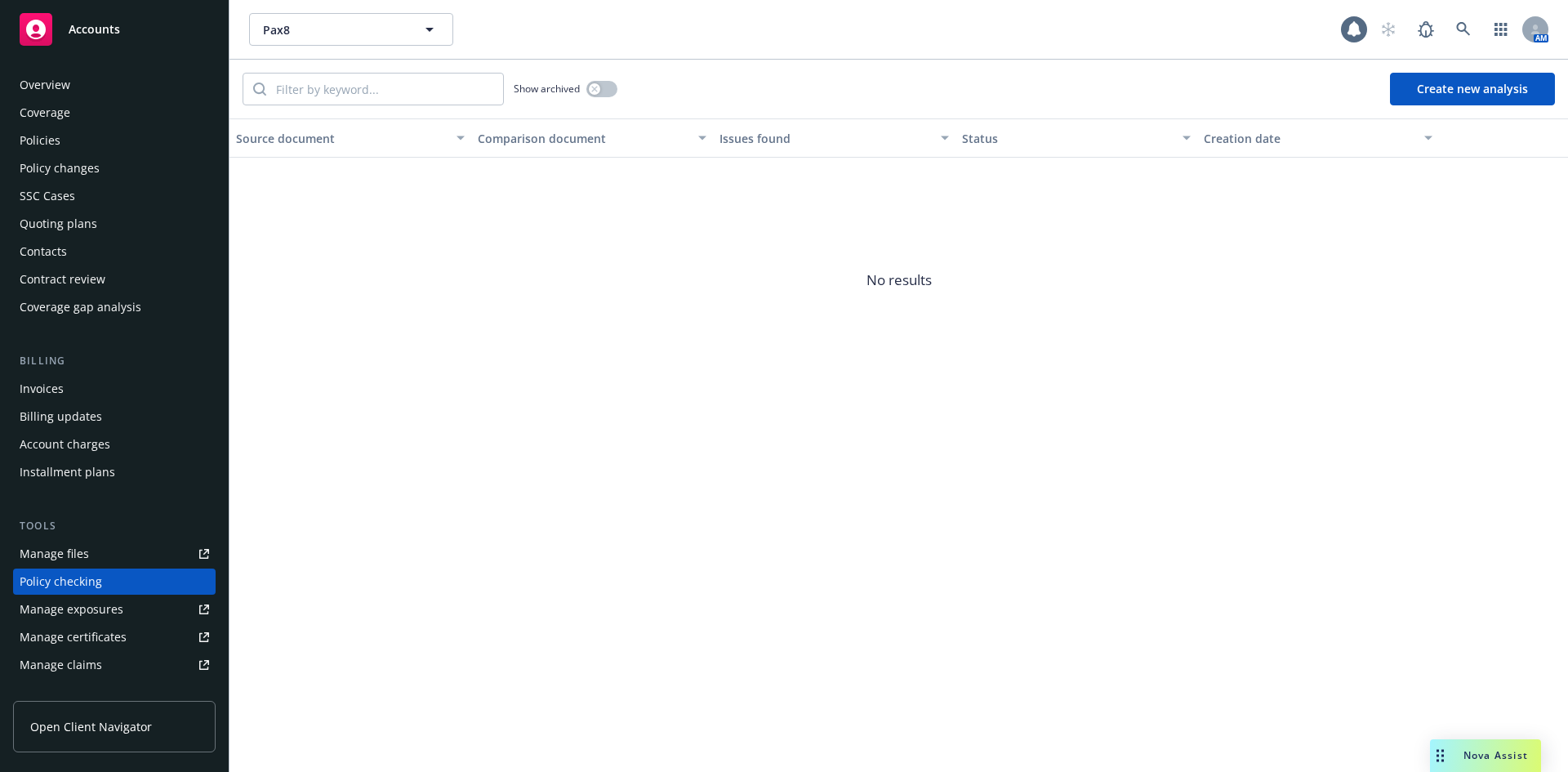
scroll to position [170, 0]
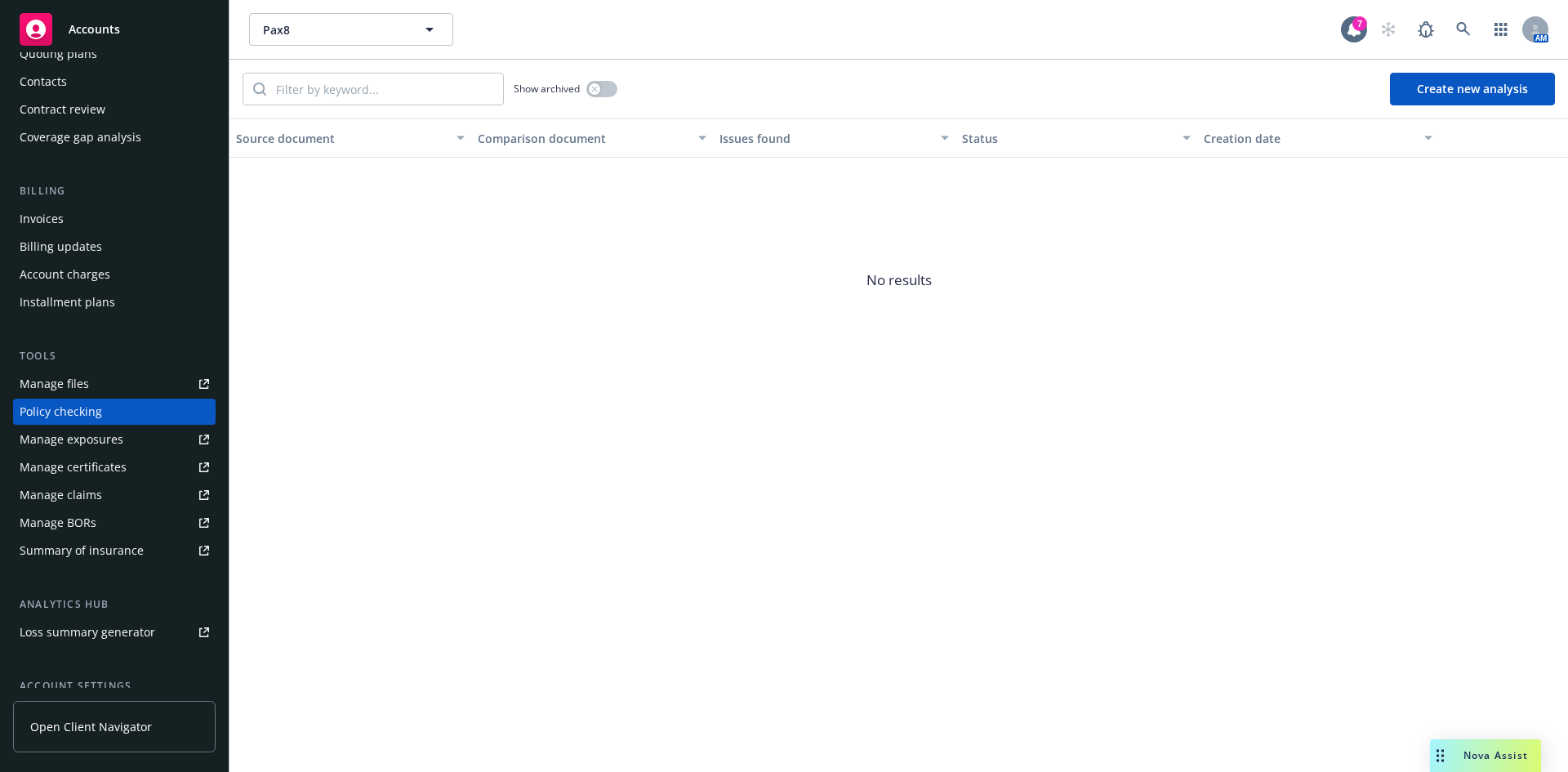
click at [1473, 89] on button "Create new analysis" at bounding box center [1472, 89] width 165 height 33
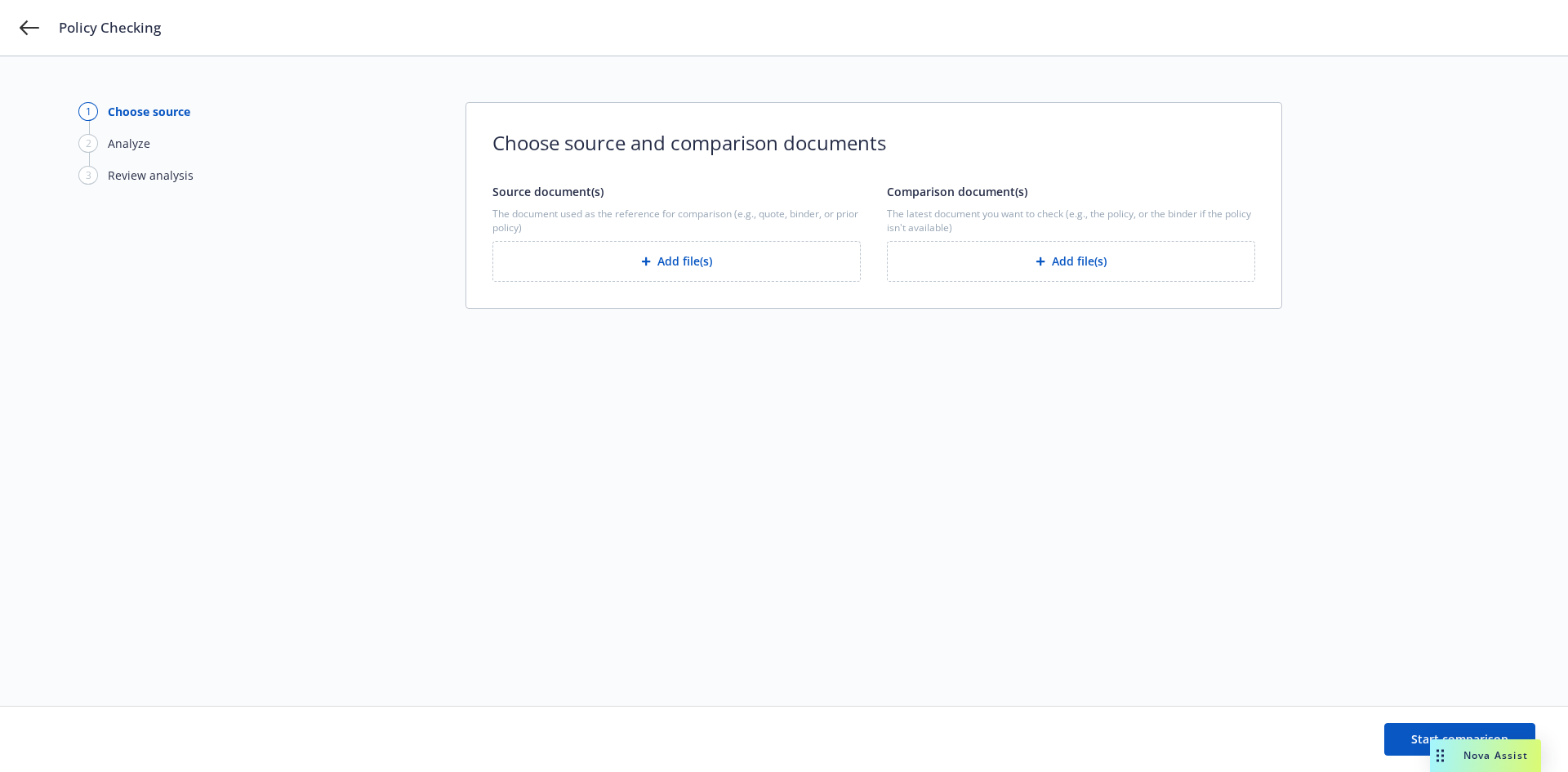
click at [691, 264] on button "Add file(s)" at bounding box center [677, 261] width 369 height 41
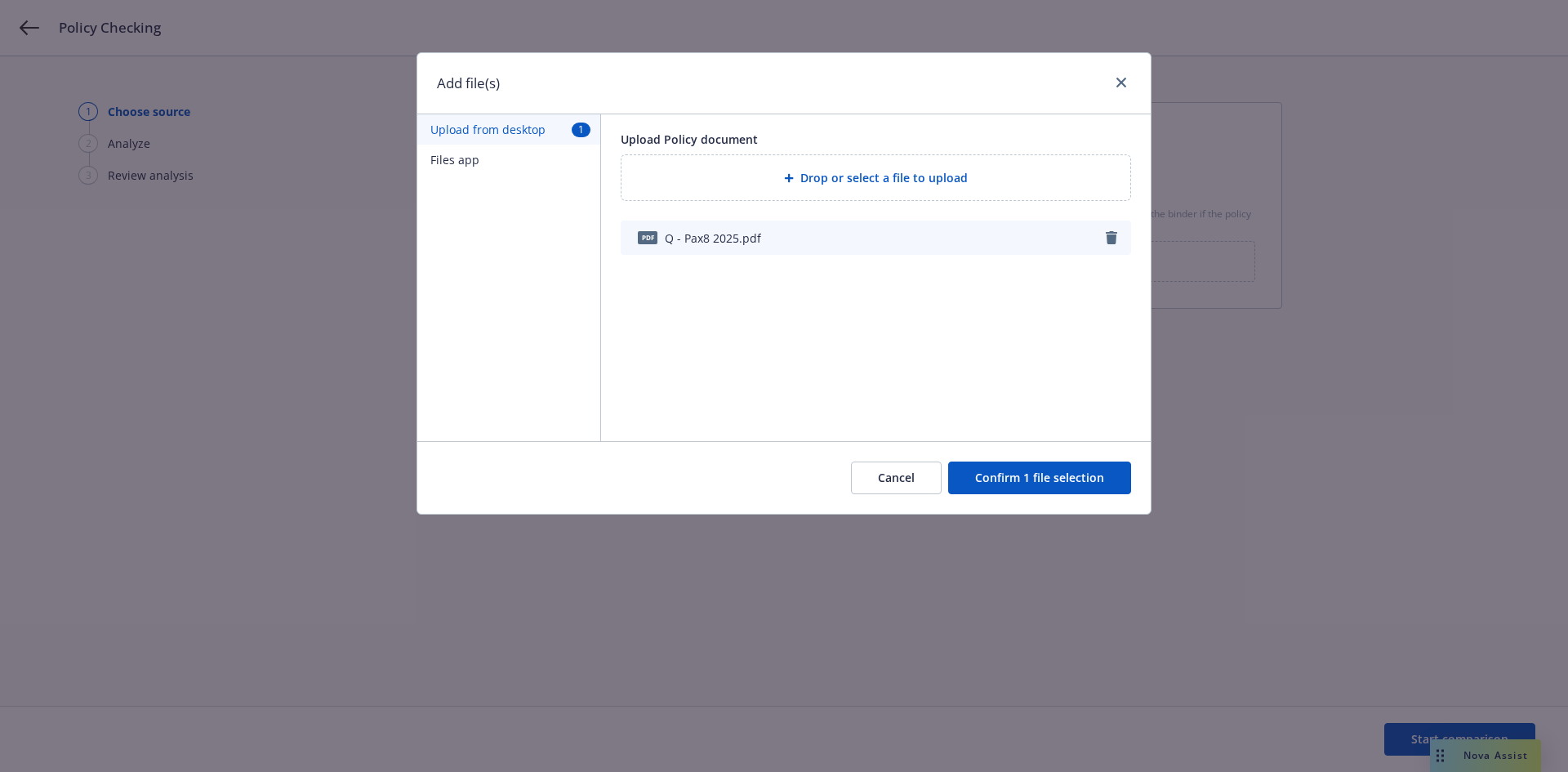
click at [1032, 478] on button "Confirm 1 file selection" at bounding box center [1039, 478] width 183 height 33
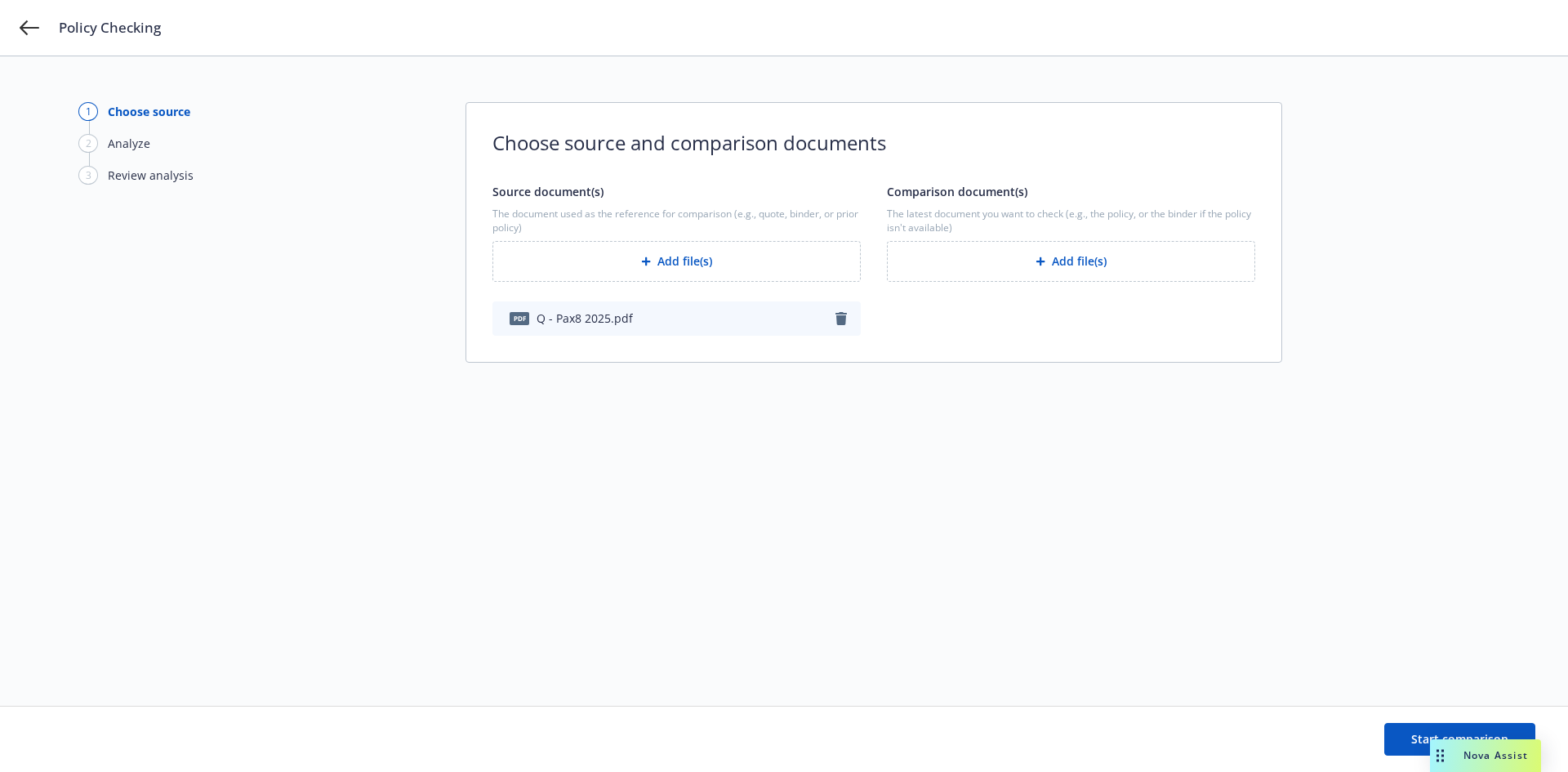
click at [1072, 265] on button "Add file(s)" at bounding box center [1072, 261] width 369 height 41
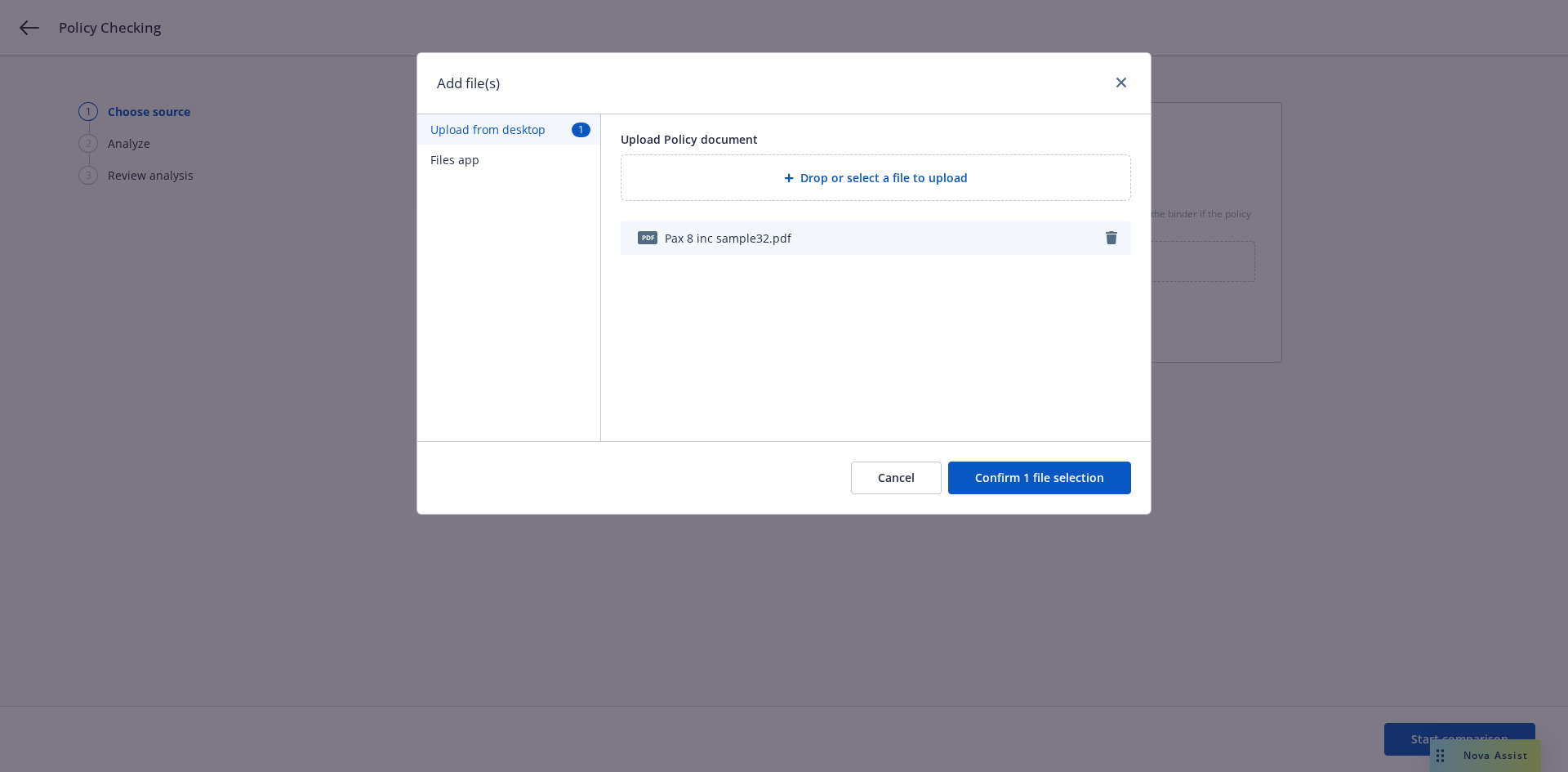
click at [1060, 483] on button "Confirm 1 file selection" at bounding box center [1039, 478] width 183 height 33
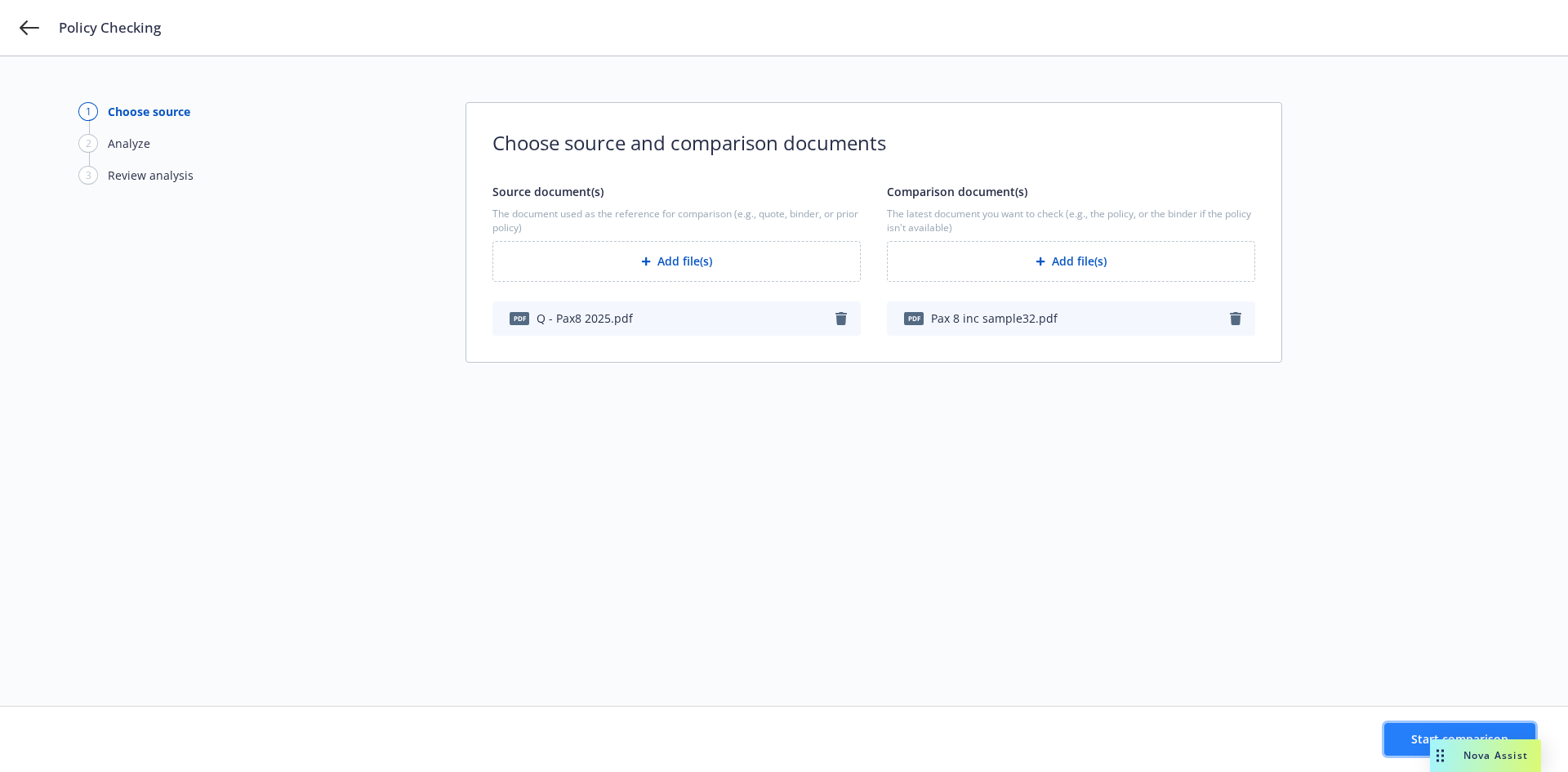
click at [1427, 732] on span "Start comparison" at bounding box center [1460, 738] width 97 height 15
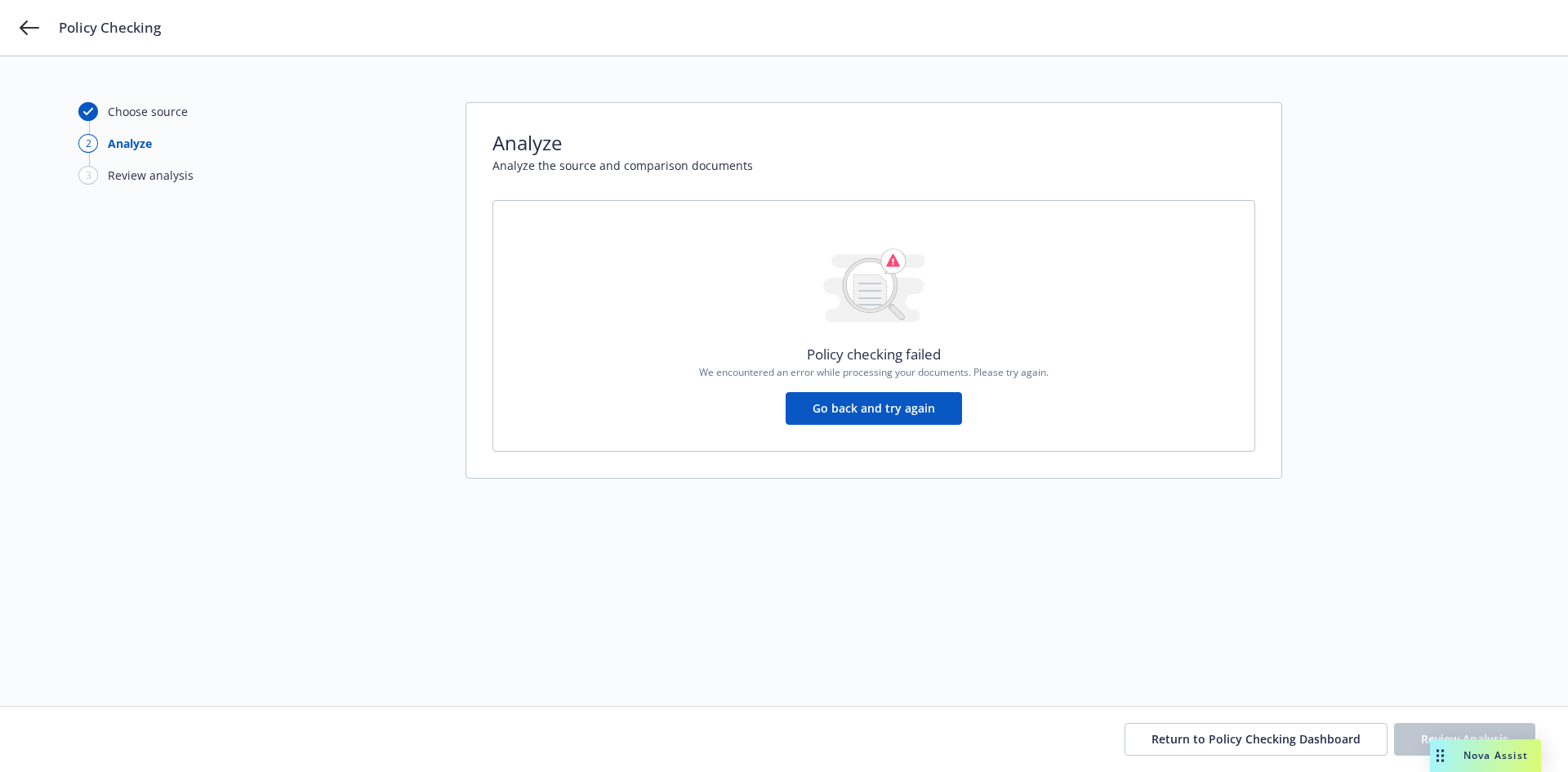
click at [893, 410] on button "Go back and try again" at bounding box center [874, 408] width 176 height 33
drag, startPoint x: 1456, startPoint y: 751, endPoint x: 859, endPoint y: 766, distance: 597.2
click at [707, 745] on body "Policy Checking Choose source 2 Analyze 3 Review analysis Analyze Analyze the s…" at bounding box center [784, 386] width 1568 height 772
drag, startPoint x: 1498, startPoint y: 749, endPoint x: 1491, endPoint y: 666, distance: 83.3
click at [1491, 666] on body "Policy Checking Choose source 2 Analyze 3 Review analysis Analyze Analyze the s…" at bounding box center [784, 386] width 1568 height 772
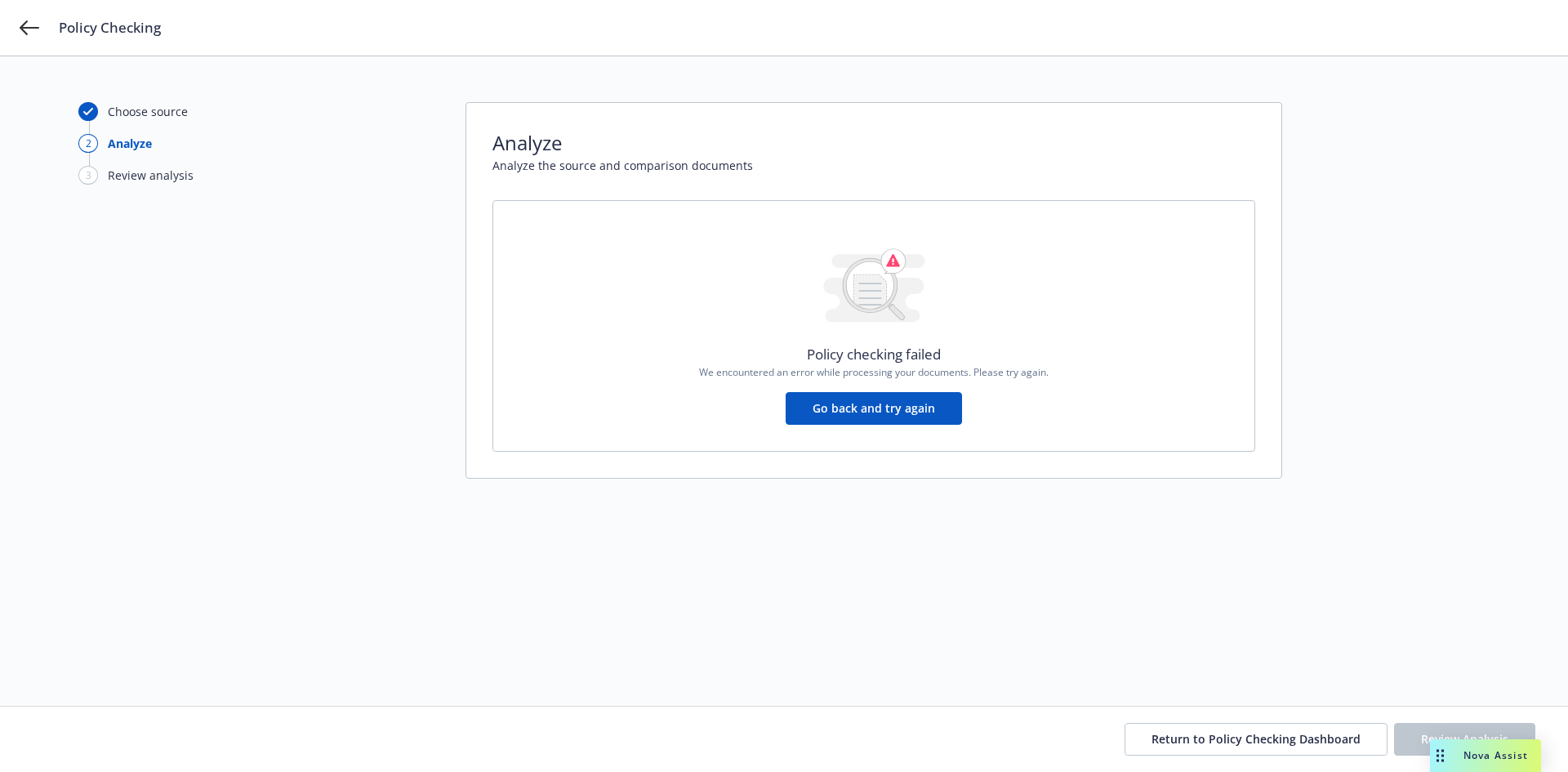
drag, startPoint x: 874, startPoint y: 381, endPoint x: 880, endPoint y: 352, distance: 29.6
click at [880, 352] on div "Policy checking failed We encountered an error while processing your documents.…" at bounding box center [874, 327] width 709 height 199
click at [881, 393] on button "Go back and try again" at bounding box center [874, 408] width 176 height 33
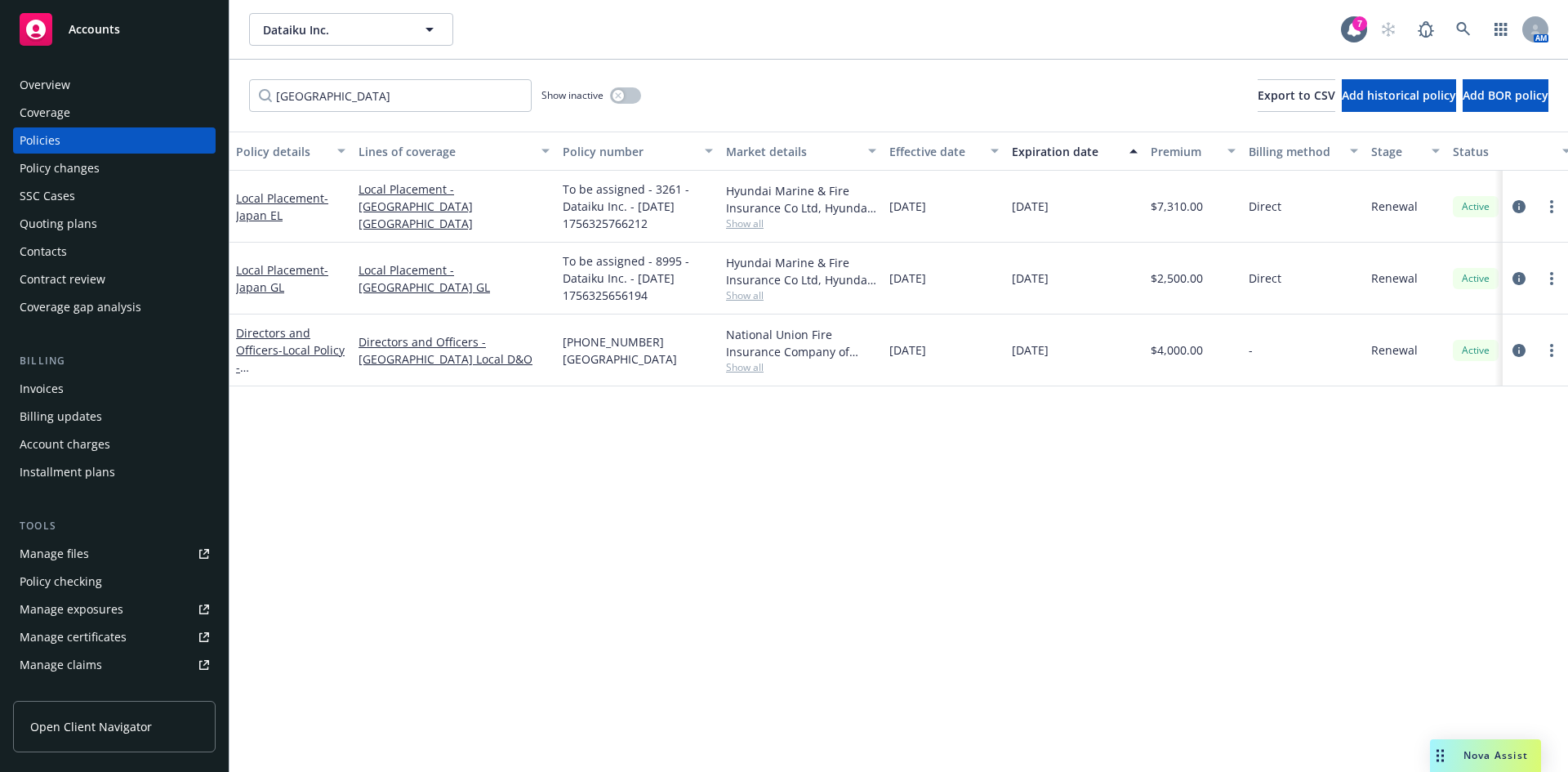
scroll to position [191, 0]
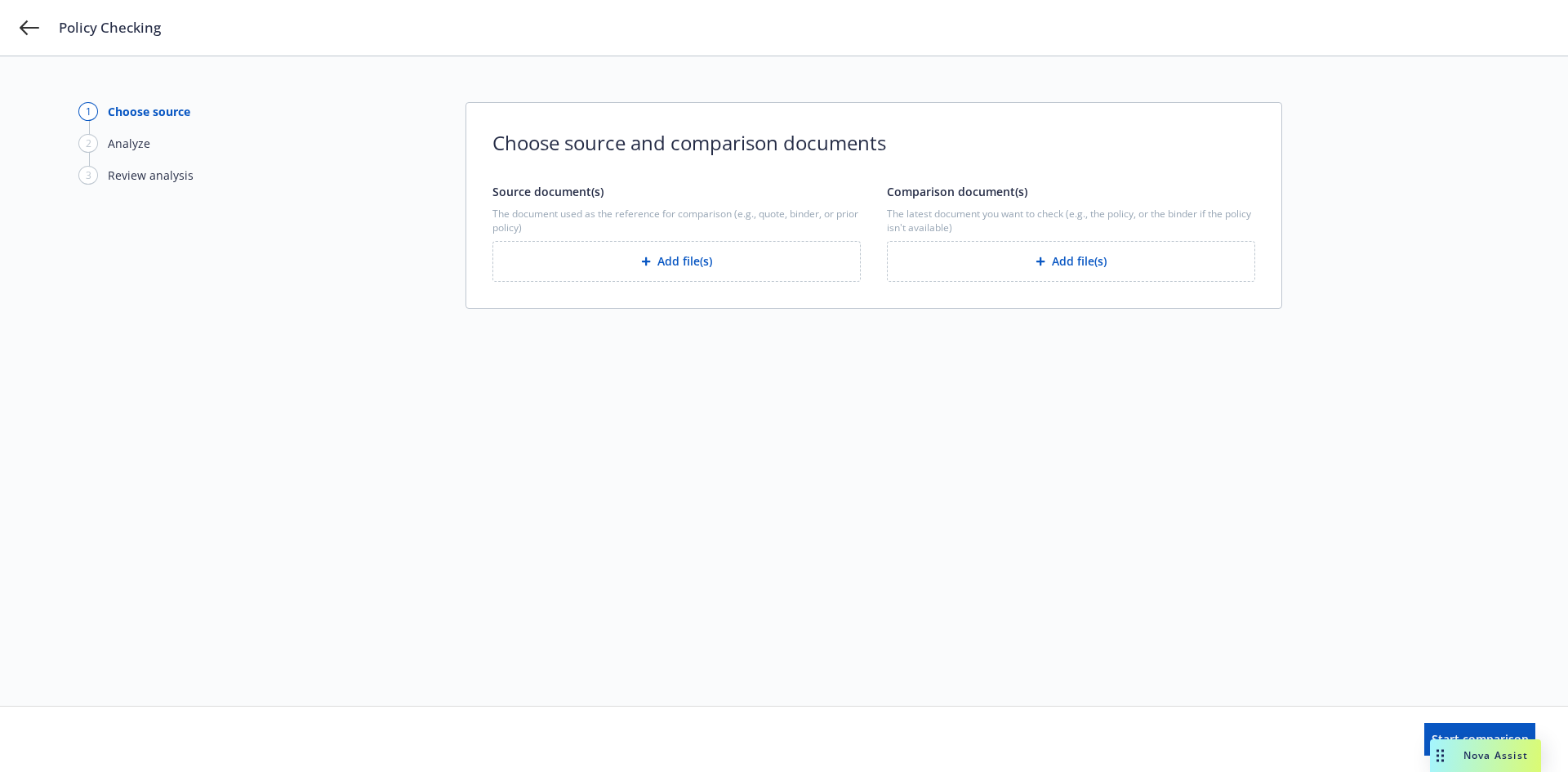
click at [1073, 263] on button "Add file(s)" at bounding box center [1072, 261] width 369 height 41
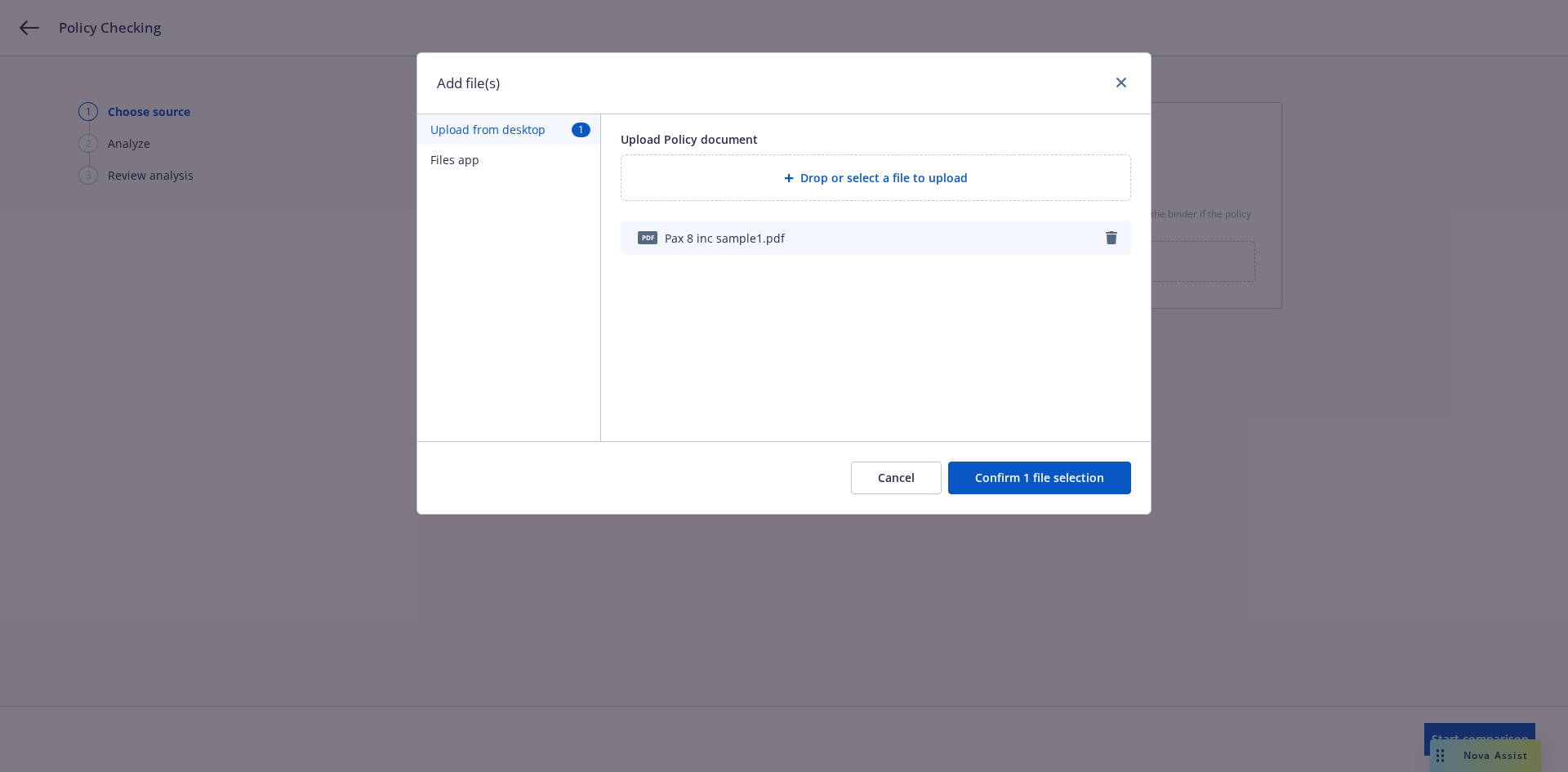
drag, startPoint x: 1037, startPoint y: 483, endPoint x: 1091, endPoint y: 479, distance: 54.1
click at [1046, 483] on button "Confirm 1 file selection" at bounding box center [1039, 478] width 183 height 33
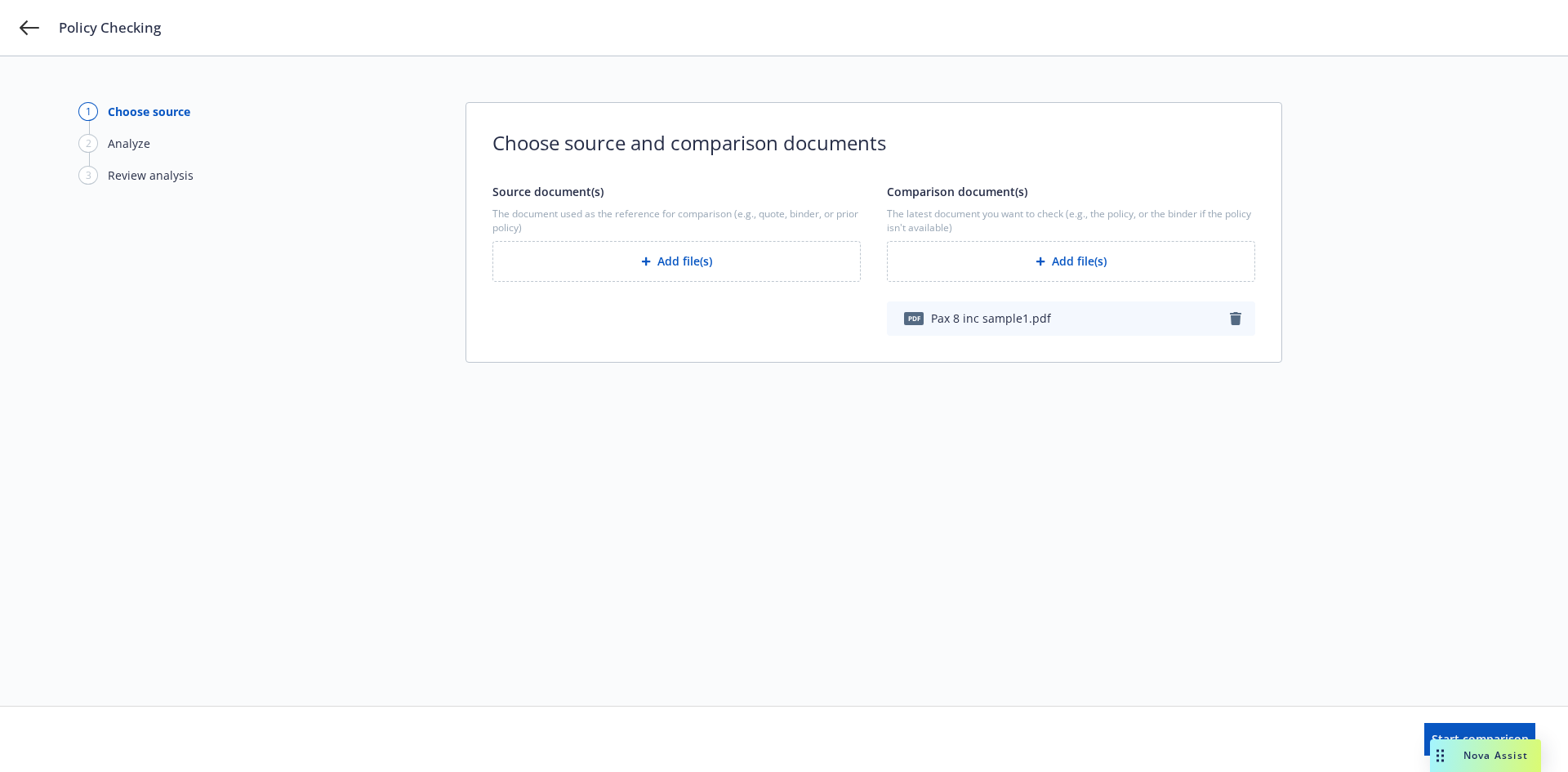
click at [675, 267] on button "Add file(s)" at bounding box center [677, 261] width 369 height 41
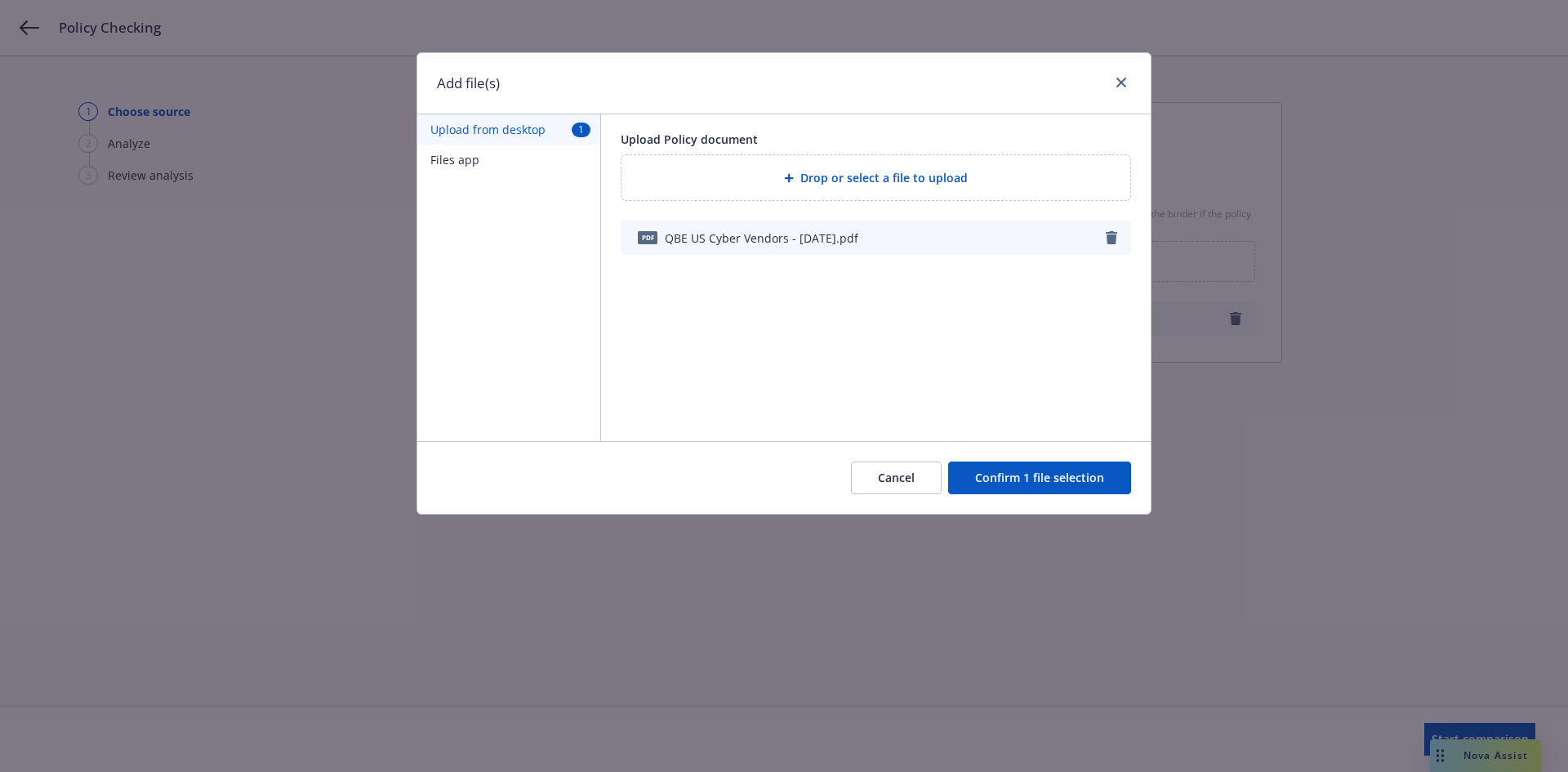
click at [1034, 474] on button "Confirm 1 file selection" at bounding box center [1039, 478] width 183 height 33
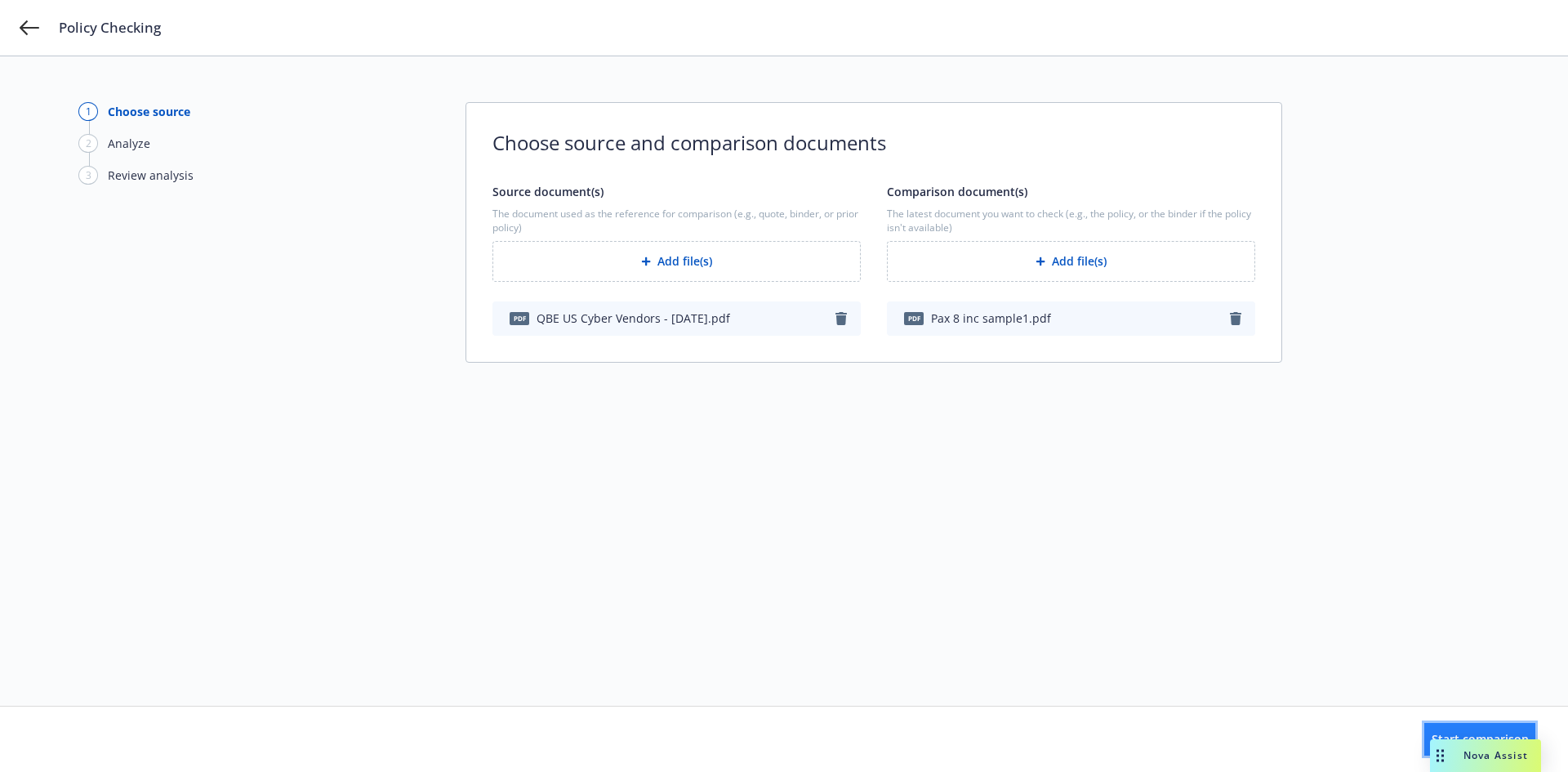
click at [1425, 734] on button "Start comparison" at bounding box center [1480, 739] width 111 height 33
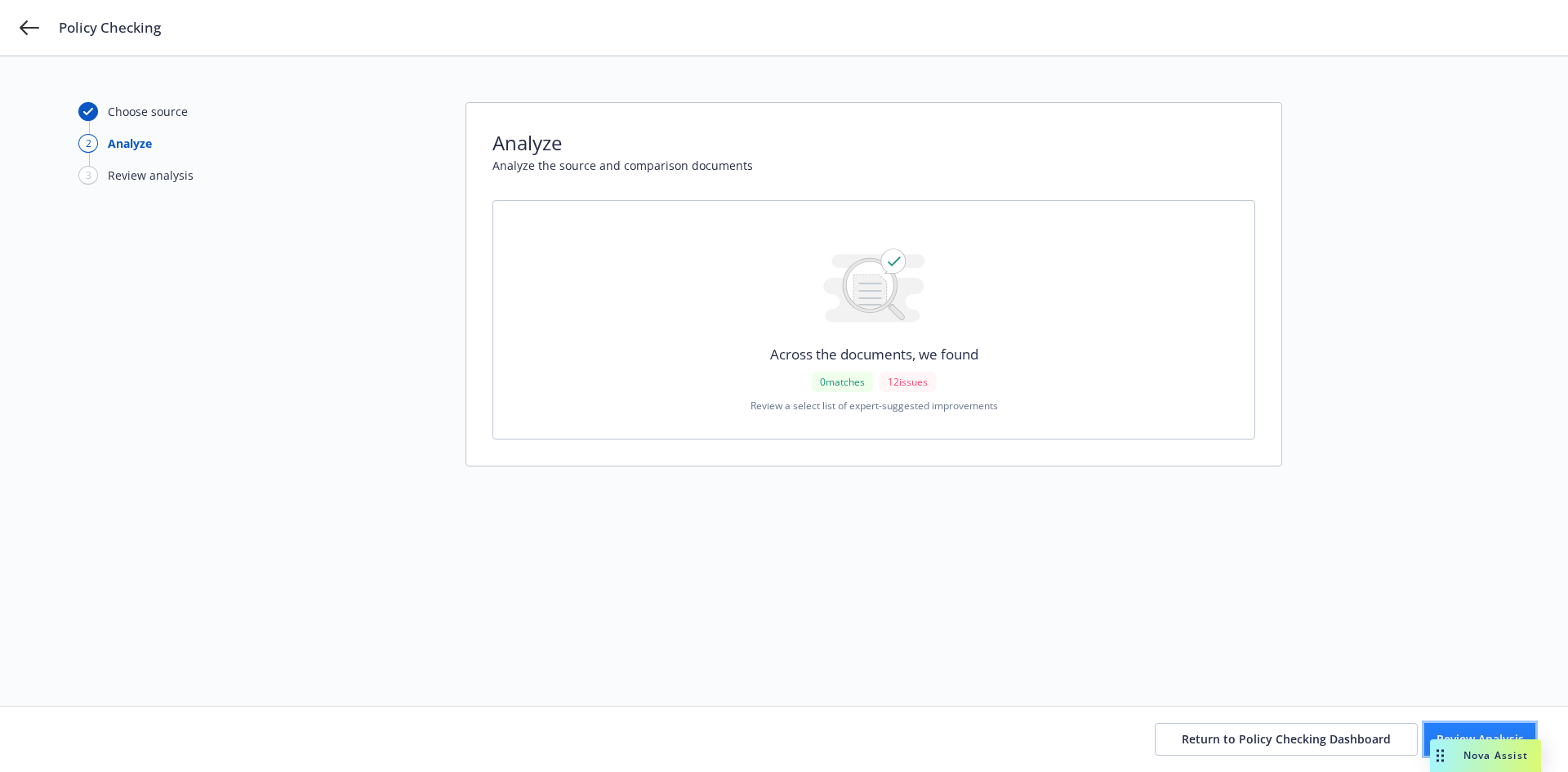
click at [1437, 740] on span "Review Analysis" at bounding box center [1480, 738] width 88 height 15
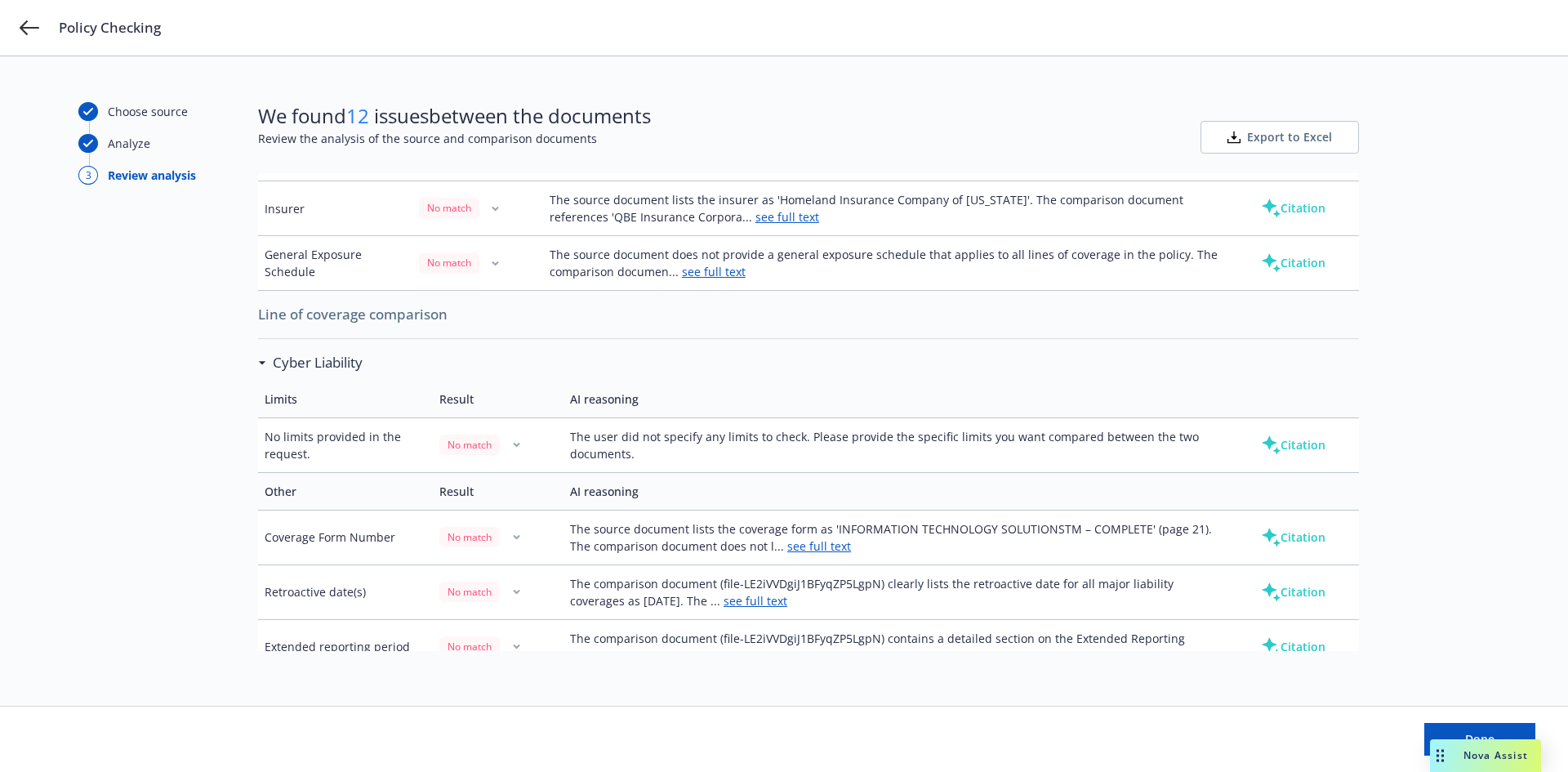
scroll to position [457, 0]
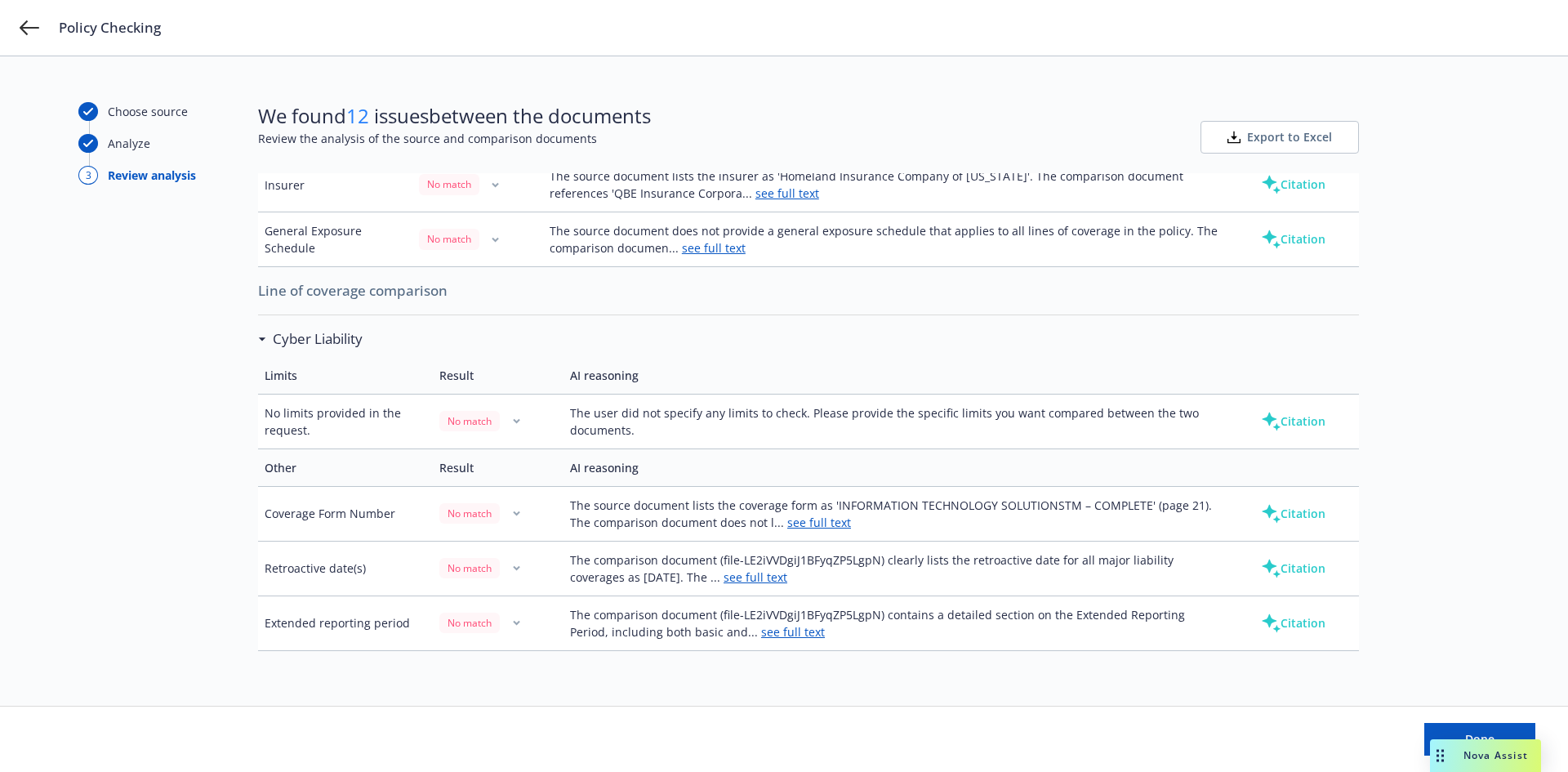
click at [513, 569] on icon "button" at bounding box center [517, 568] width 7 height 5
click at [927, 555] on td "The comparison document (file-LE2iVVDgiJ1BFyqZP5LgpN) clearly lists the retroac…" at bounding box center [895, 568] width 665 height 55
click at [1293, 146] on button "Export to Excel" at bounding box center [1280, 137] width 158 height 33
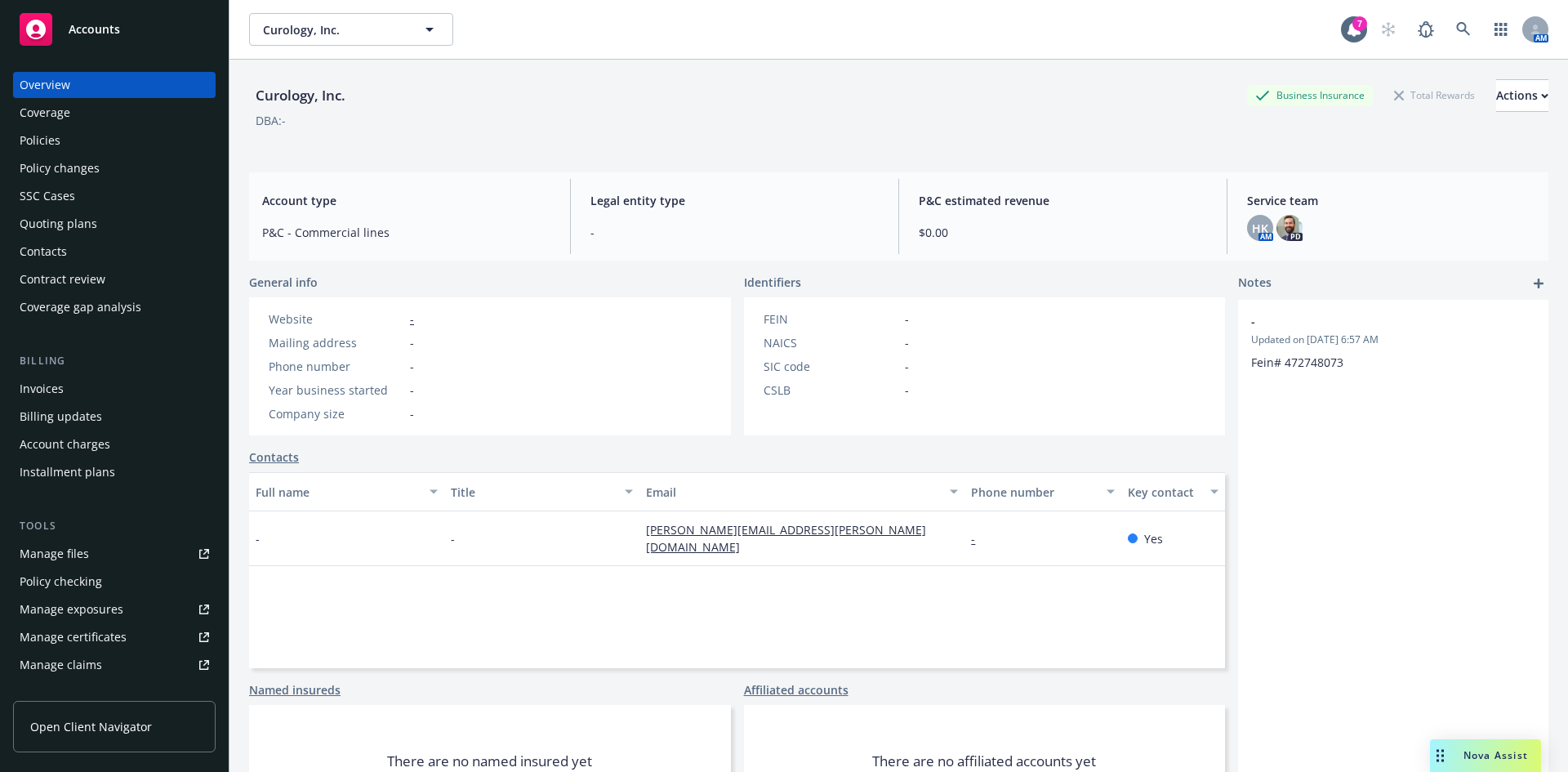
click at [568, 124] on div "DBA: -" at bounding box center [899, 120] width 1300 height 17
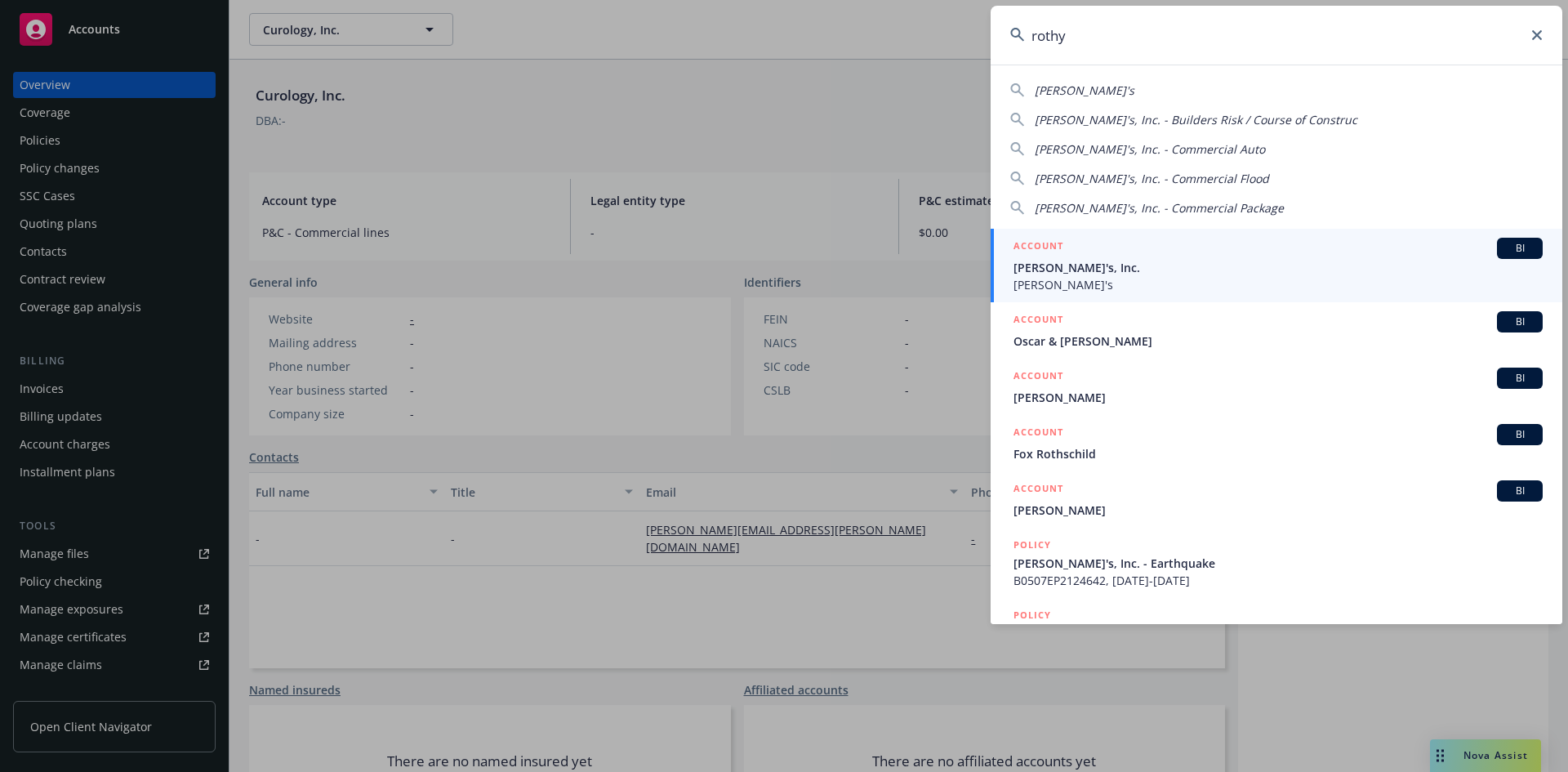
type input "rothy"
click at [1504, 243] on span "BI" at bounding box center [1520, 248] width 33 height 14
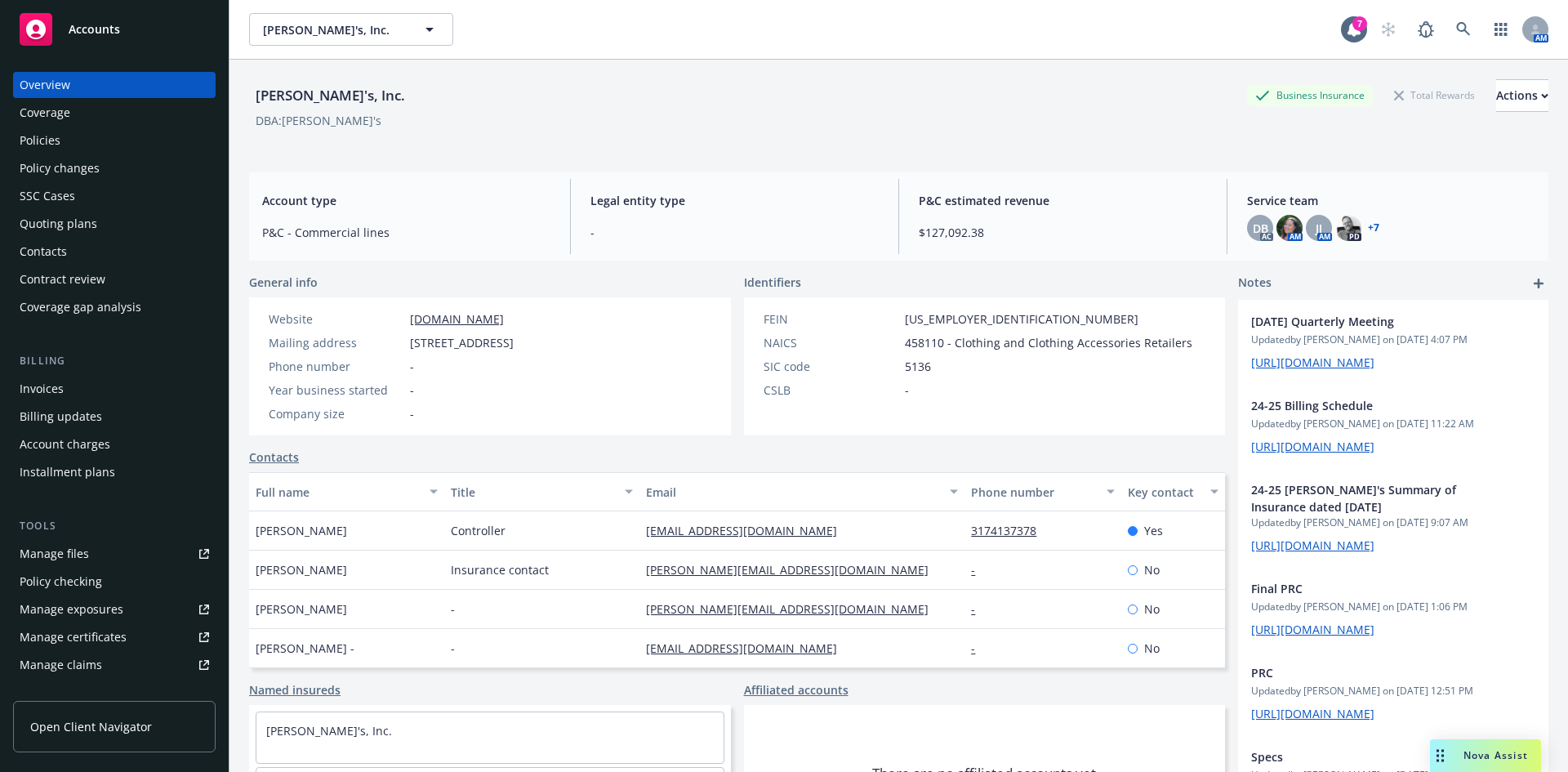
click at [1478, 751] on span "Nova Assist" at bounding box center [1496, 756] width 64 height 14
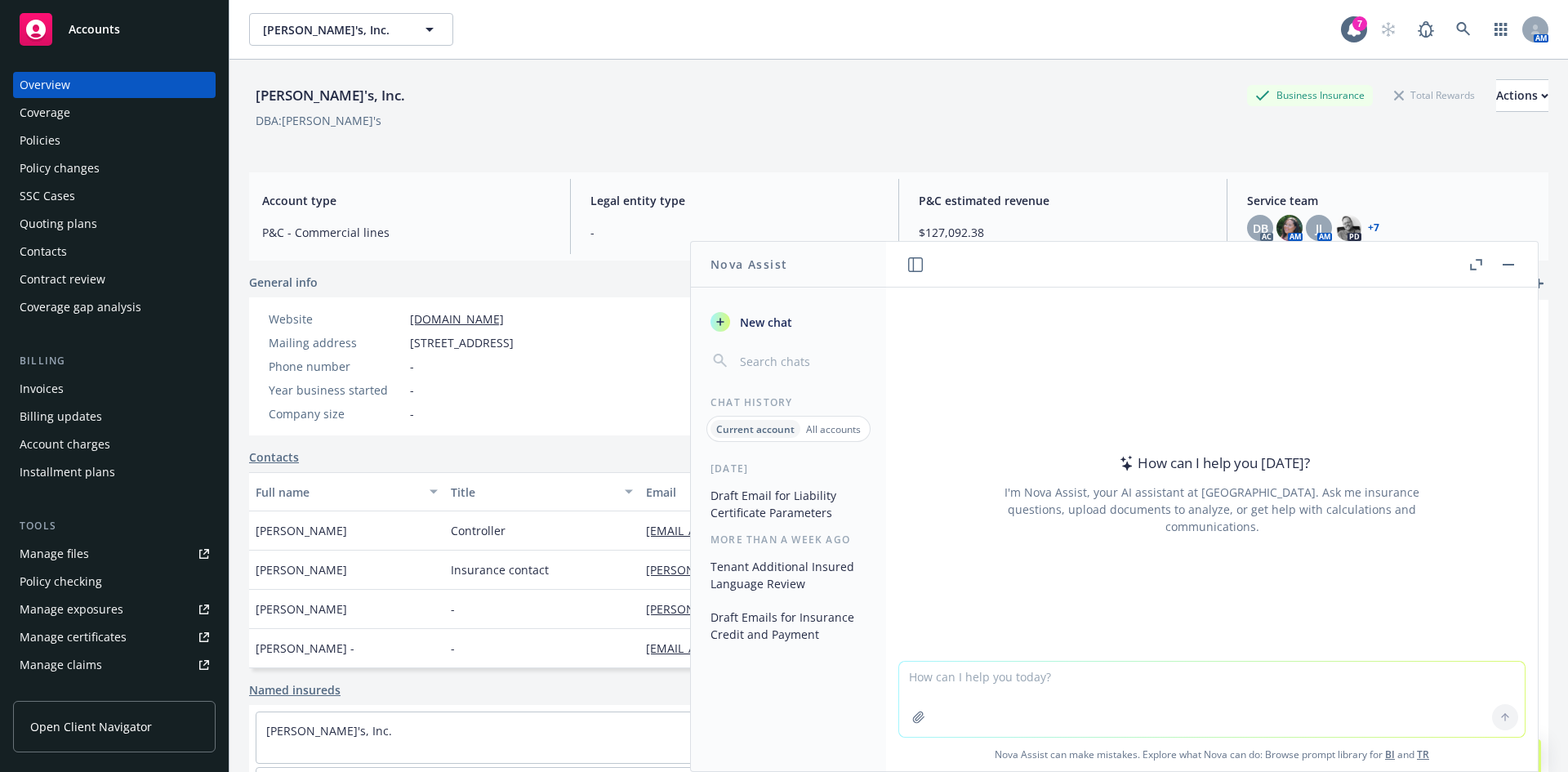
click at [786, 504] on button "Draft Email for Liability Certificate Parameters" at bounding box center [788, 504] width 169 height 44
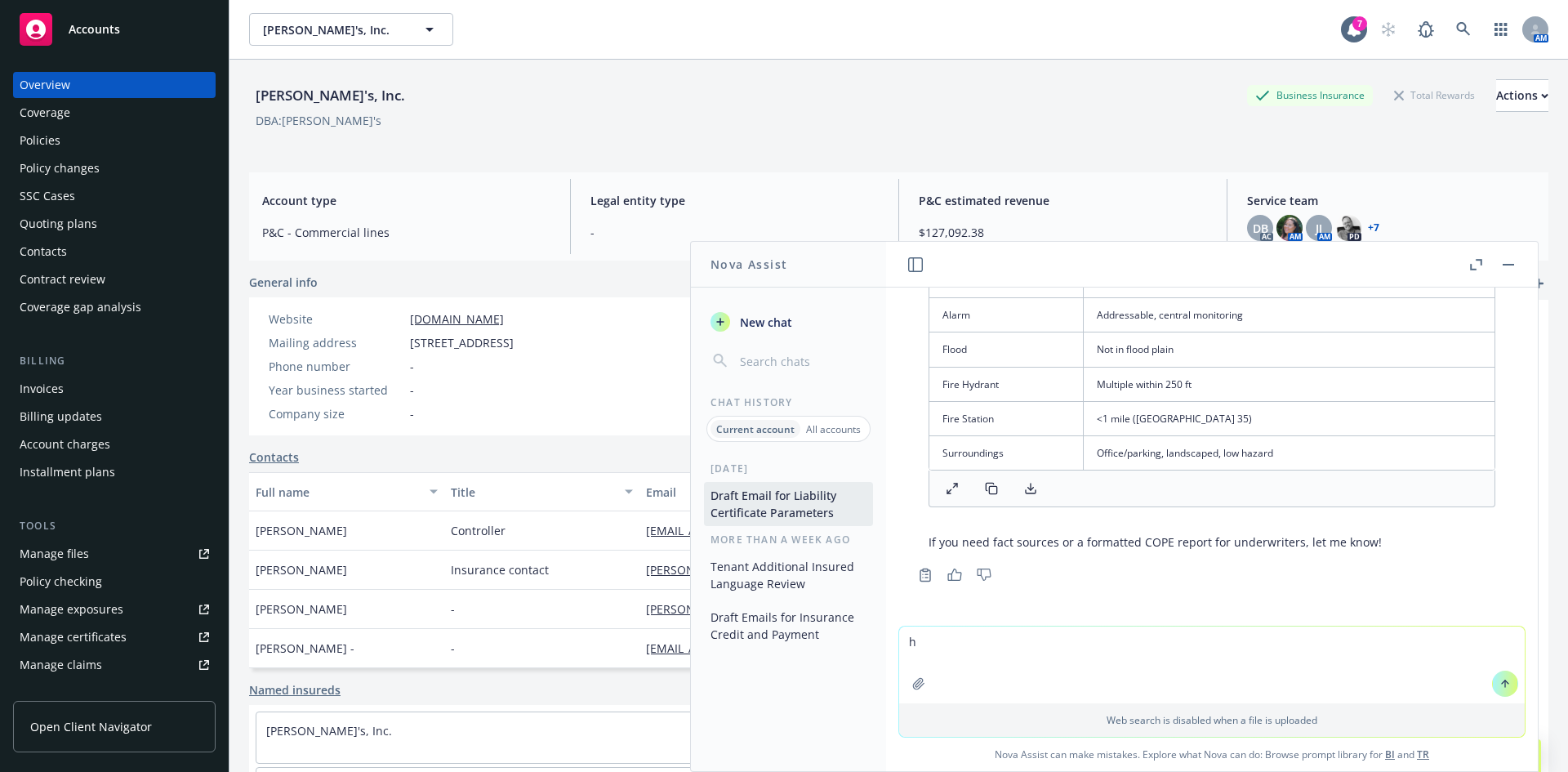
type textarea "hi"
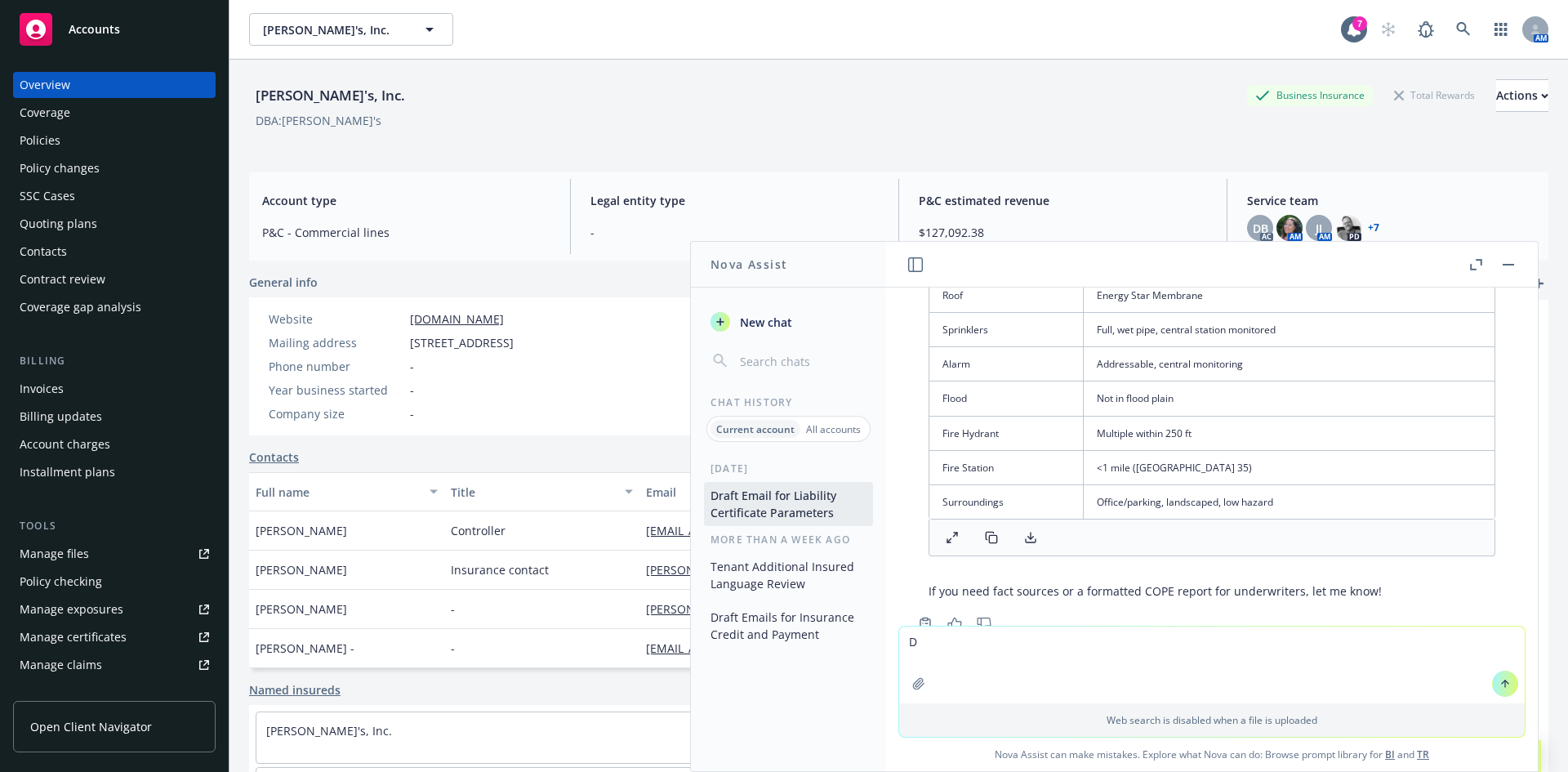
scroll to position [6918, 0]
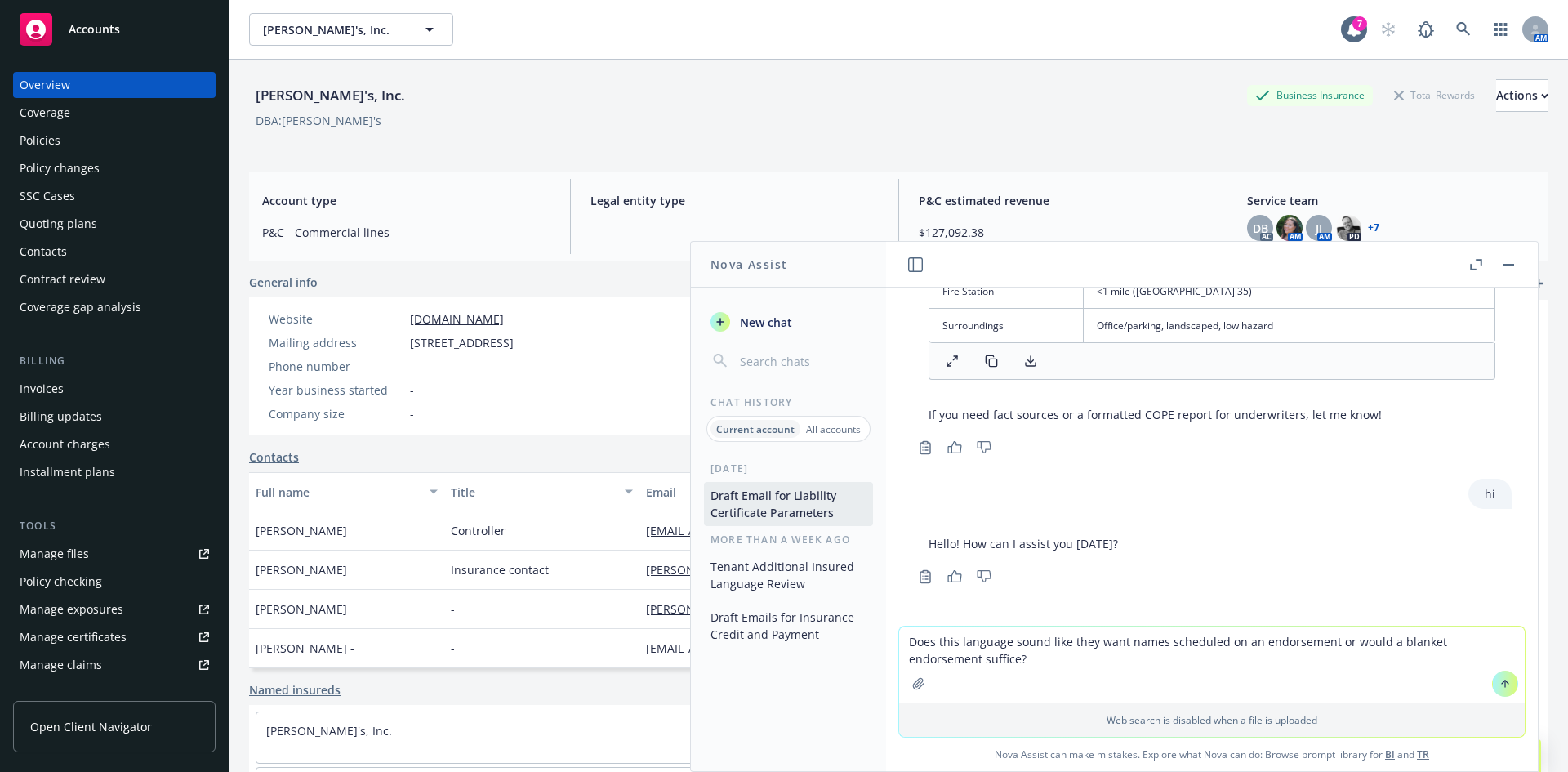
type textarea "Does this language sound like they want names scheduled on an endorsement or wo…"
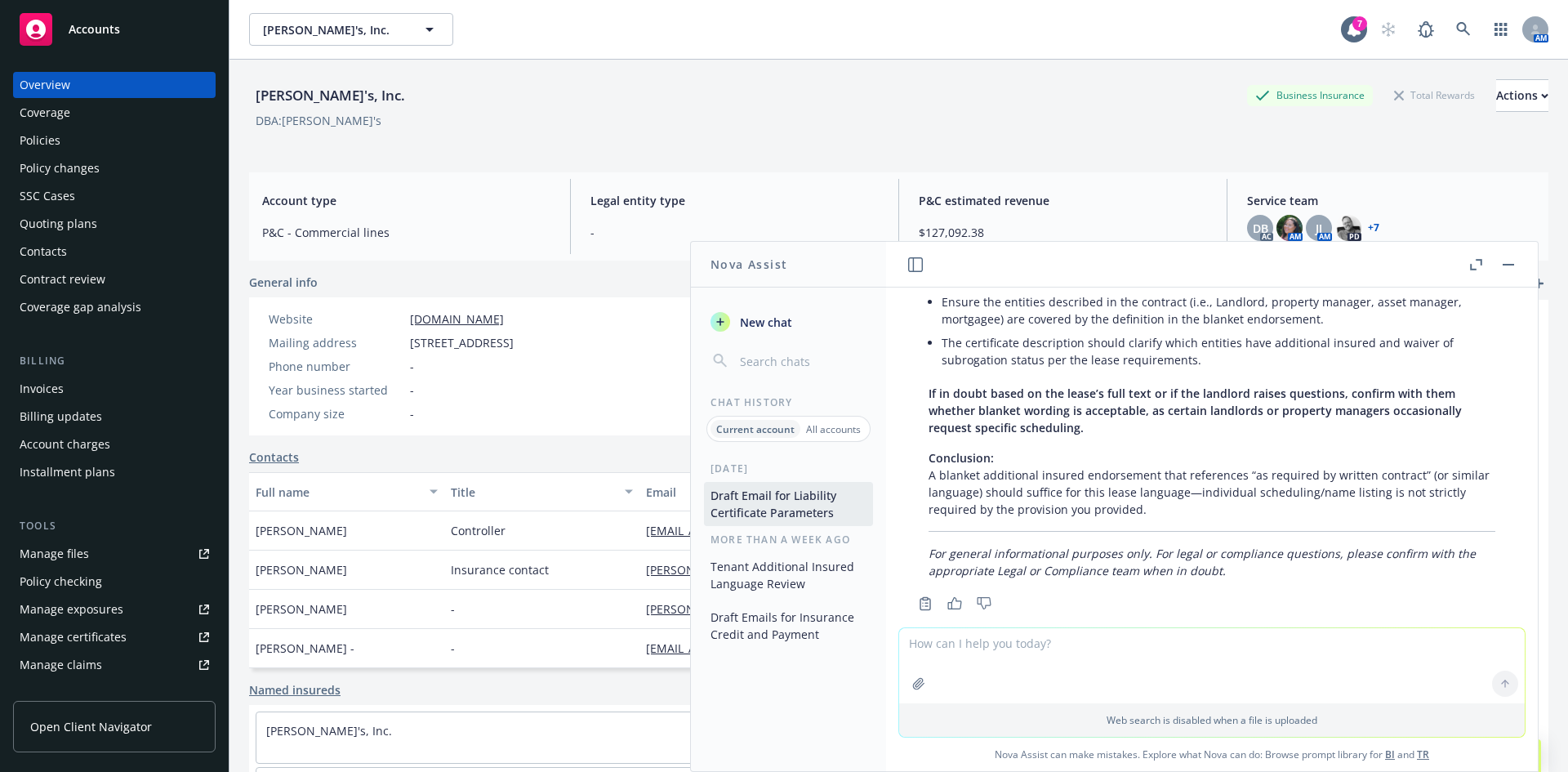
scroll to position [7978, 0]
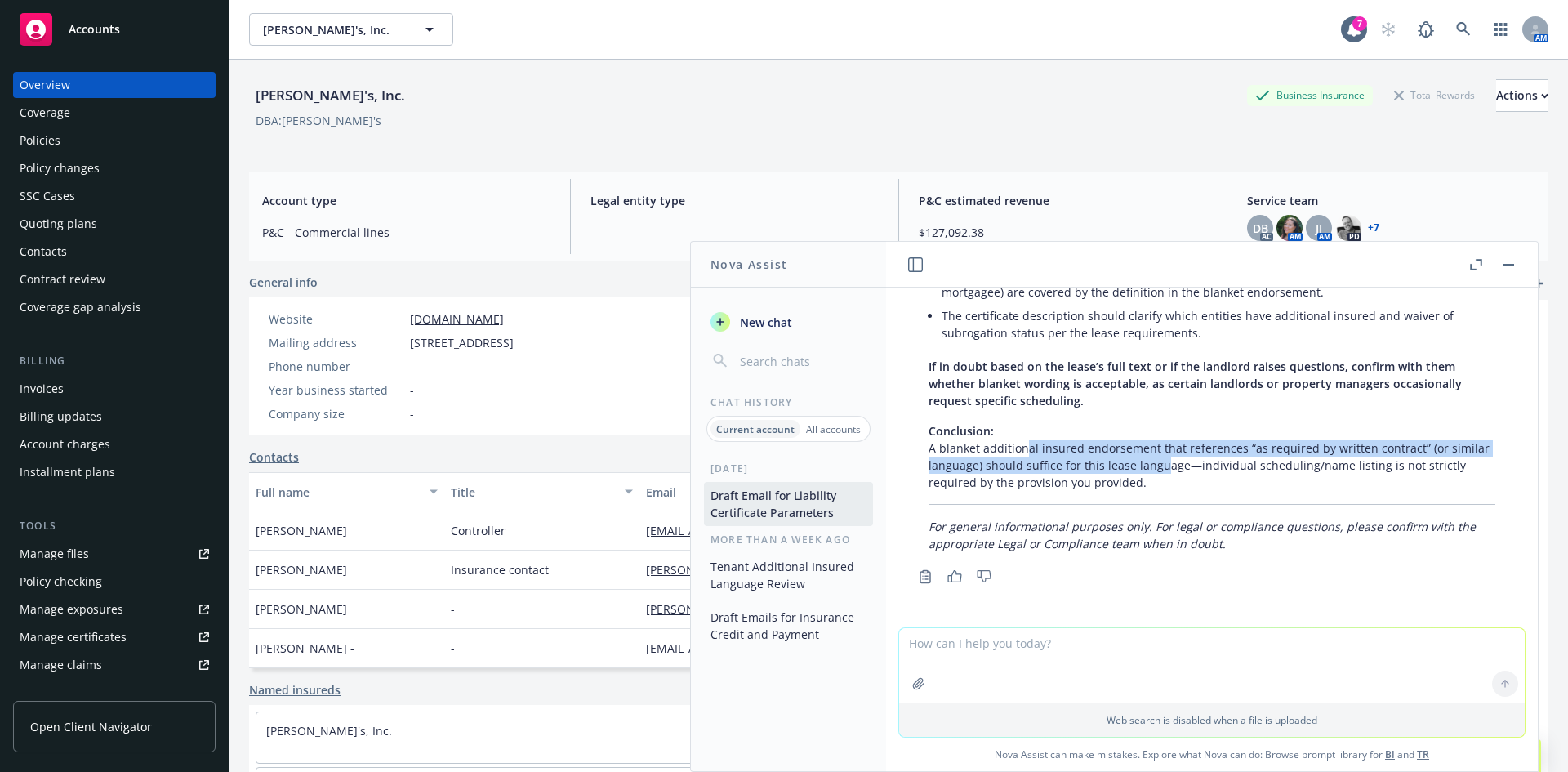
drag, startPoint x: 1022, startPoint y: 454, endPoint x: 1159, endPoint y: 471, distance: 138.1
click at [1159, 471] on p "Conclusion: A blanket additional insured endorsement that references “as requir…" at bounding box center [1212, 456] width 567 height 69
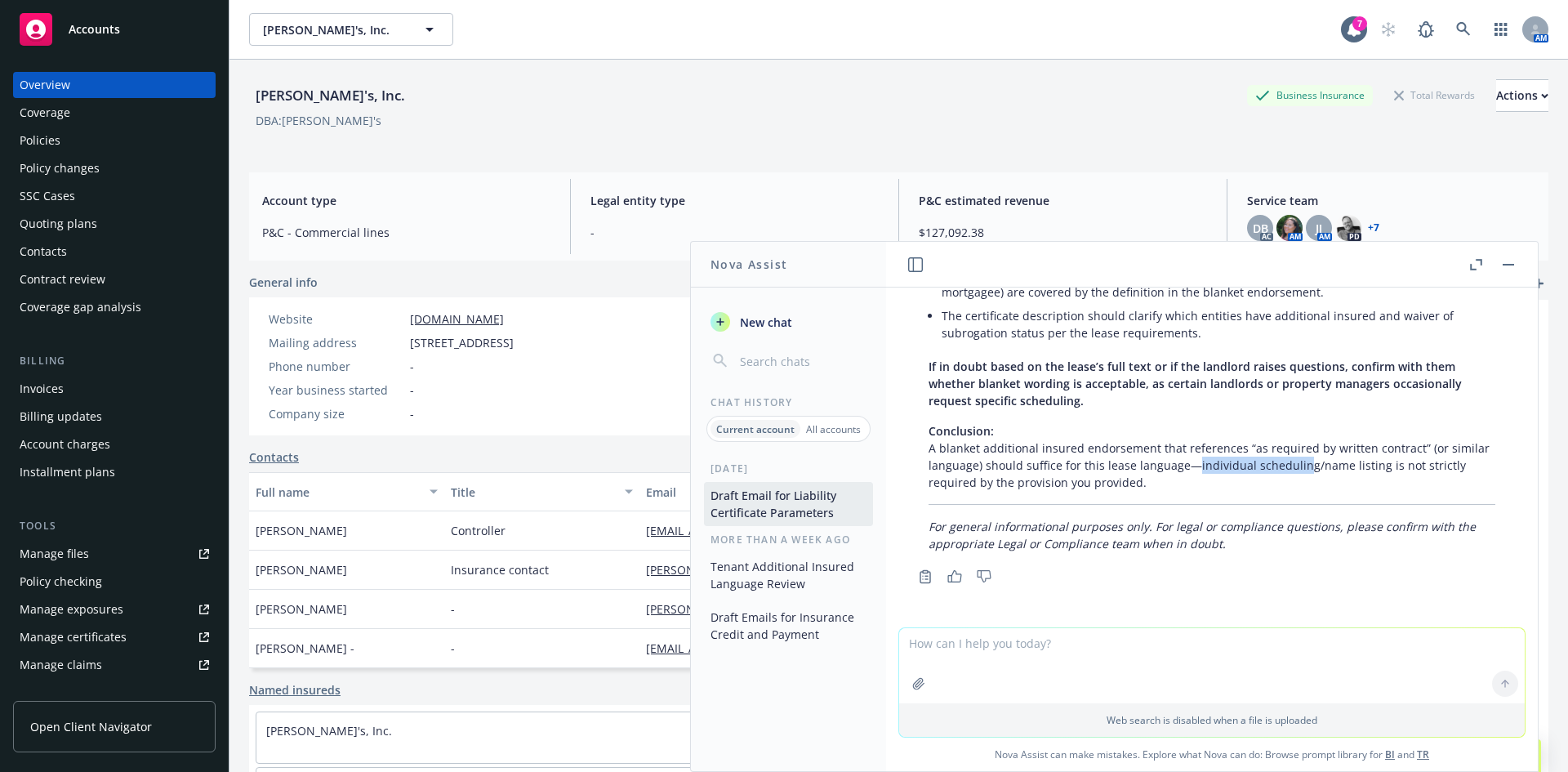
drag, startPoint x: 1296, startPoint y: 460, endPoint x: 1187, endPoint y: 464, distance: 109.1
click at [1189, 464] on p "Conclusion: A blanket additional insured endorsement that references “as requir…" at bounding box center [1212, 456] width 567 height 69
click at [1187, 464] on p "Conclusion: A blanket additional insured endorsement that references “as requir…" at bounding box center [1212, 456] width 567 height 69
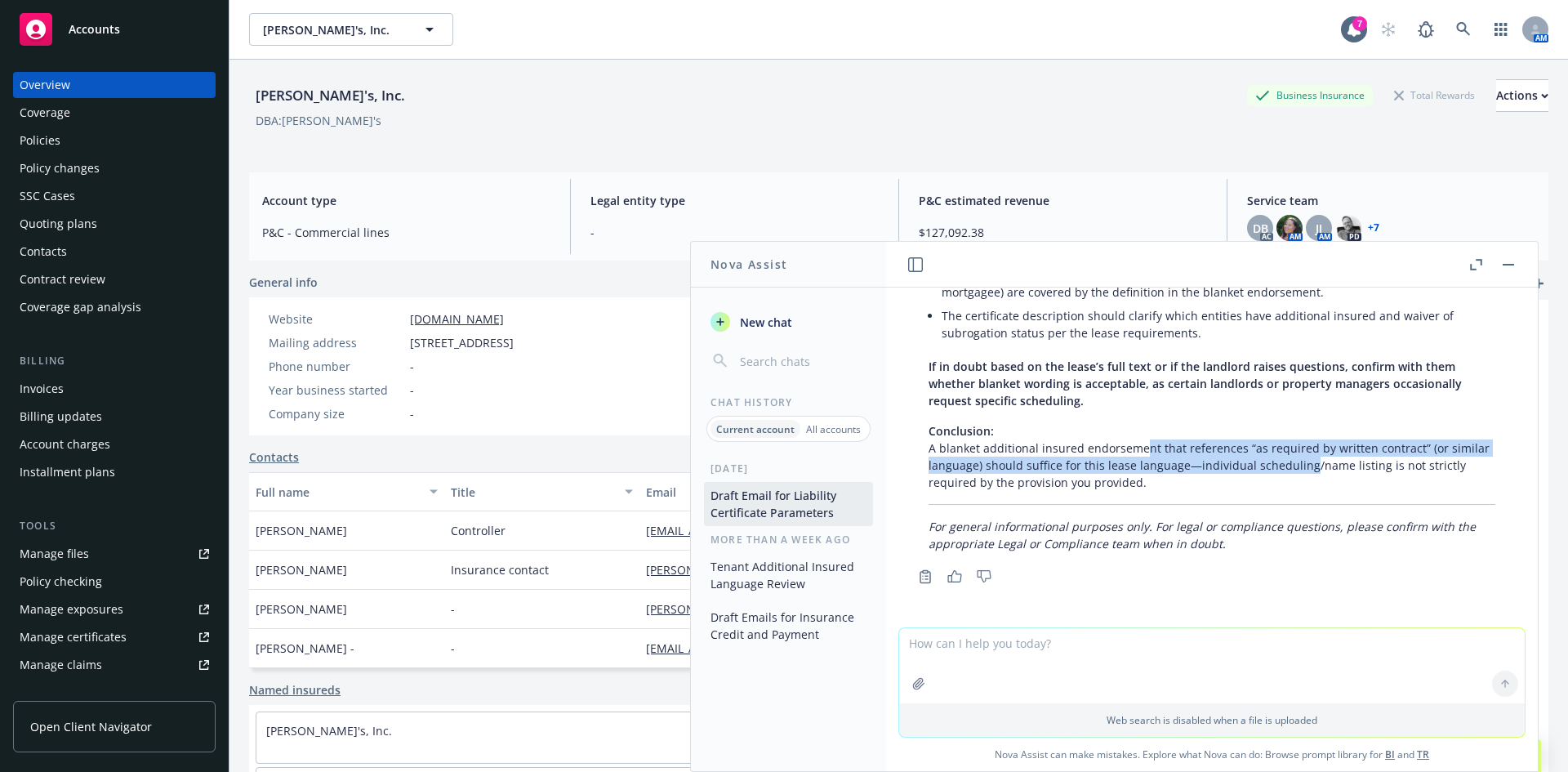
drag, startPoint x: 1140, startPoint y: 453, endPoint x: 1305, endPoint y: 465, distance: 165.4
click at [1305, 465] on p "Conclusion: A blanket additional insured endorsement that references “as requir…" at bounding box center [1212, 456] width 567 height 69
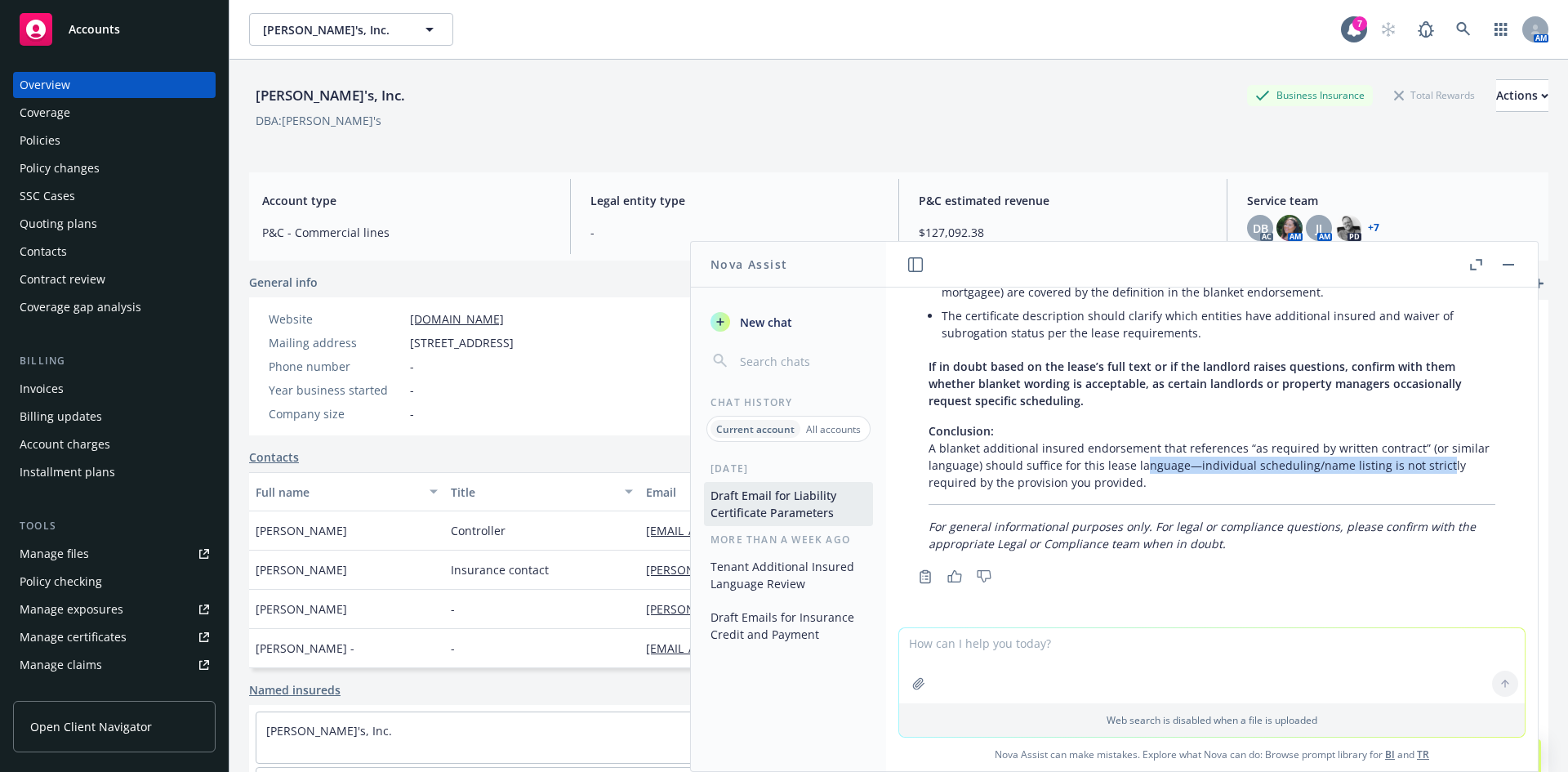
drag, startPoint x: 1436, startPoint y: 467, endPoint x: 1144, endPoint y: 473, distance: 292.1
click at [1144, 473] on p "Conclusion: A blanket additional insured endorsement that references “as requir…" at bounding box center [1212, 456] width 567 height 69
click at [1142, 473] on p "Conclusion: A blanket additional insured endorsement that references “as requir…" at bounding box center [1212, 456] width 567 height 69
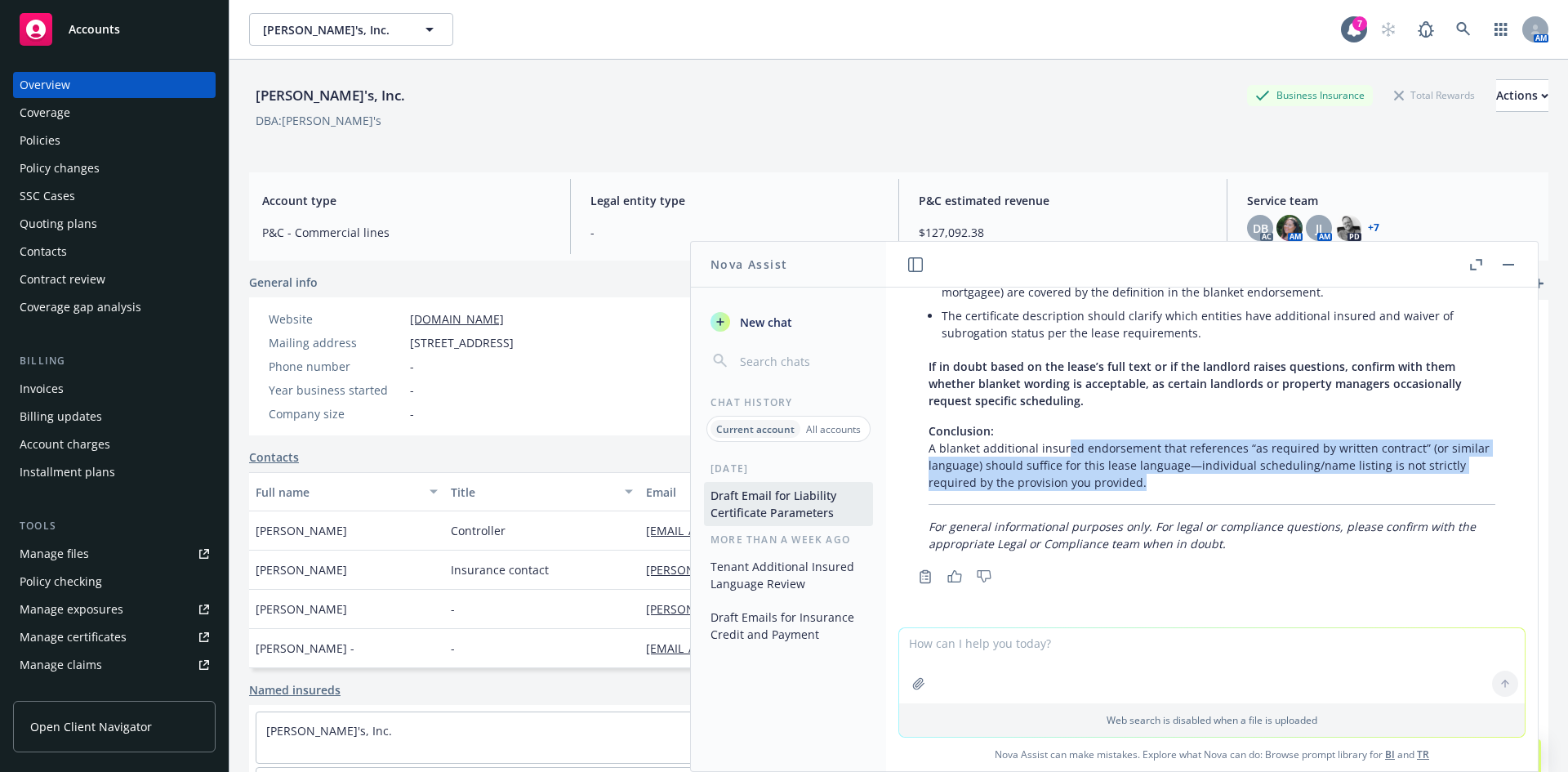
drag, startPoint x: 1058, startPoint y: 463, endPoint x: 1155, endPoint y: 497, distance: 102.8
click at [1155, 497] on div "Based on the language you provided: "A certificate of insurance and the followi…" at bounding box center [1212, 164] width 599 height 788
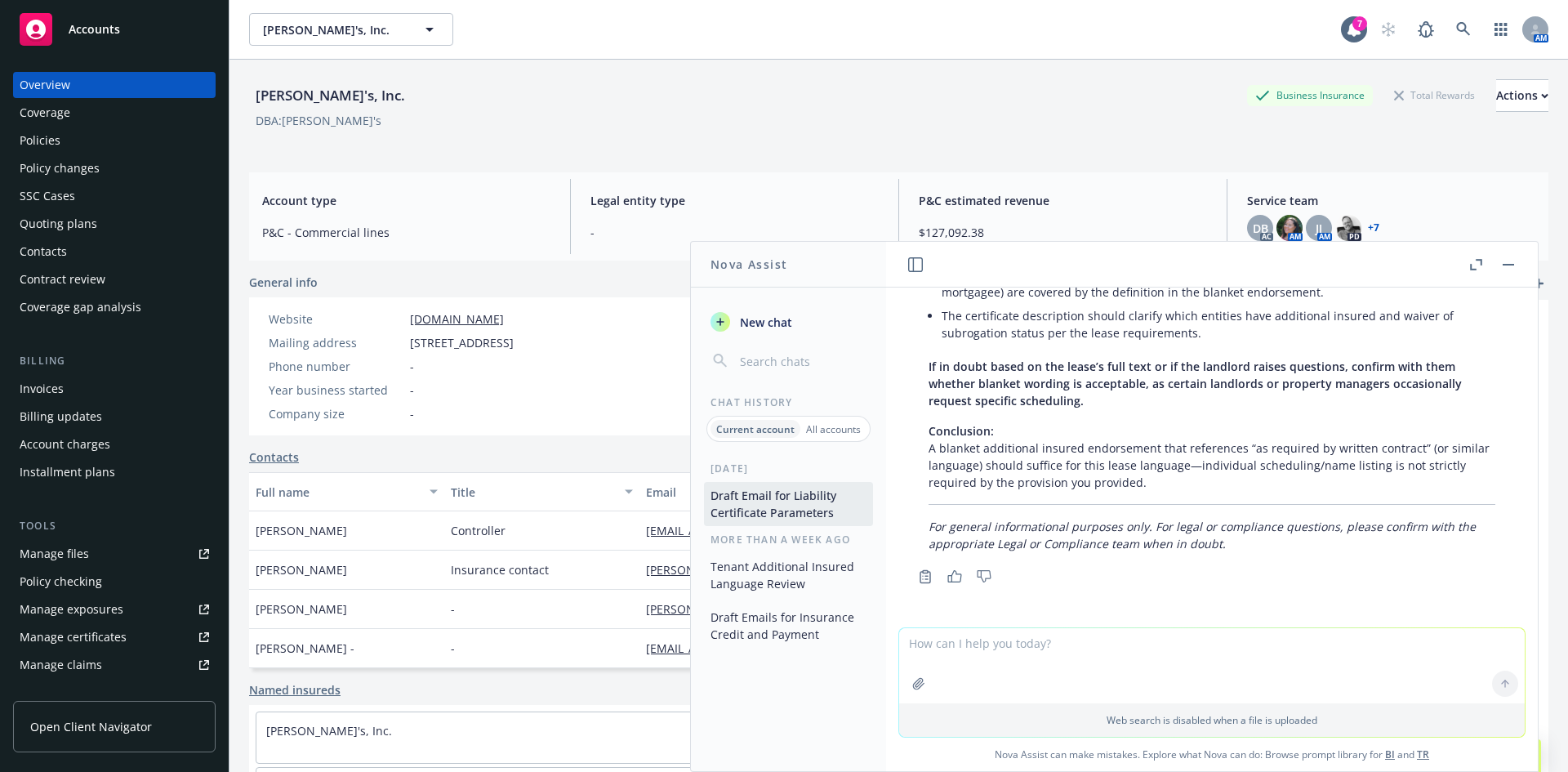
click at [1156, 498] on div "Based on the language you provided: "A certificate of insurance and the followi…" at bounding box center [1212, 164] width 599 height 788
click at [991, 645] on textarea at bounding box center [1213, 666] width 626 height 75
paste textarea "Tenant will use commercially reasonable efforts to require that all policies of…"
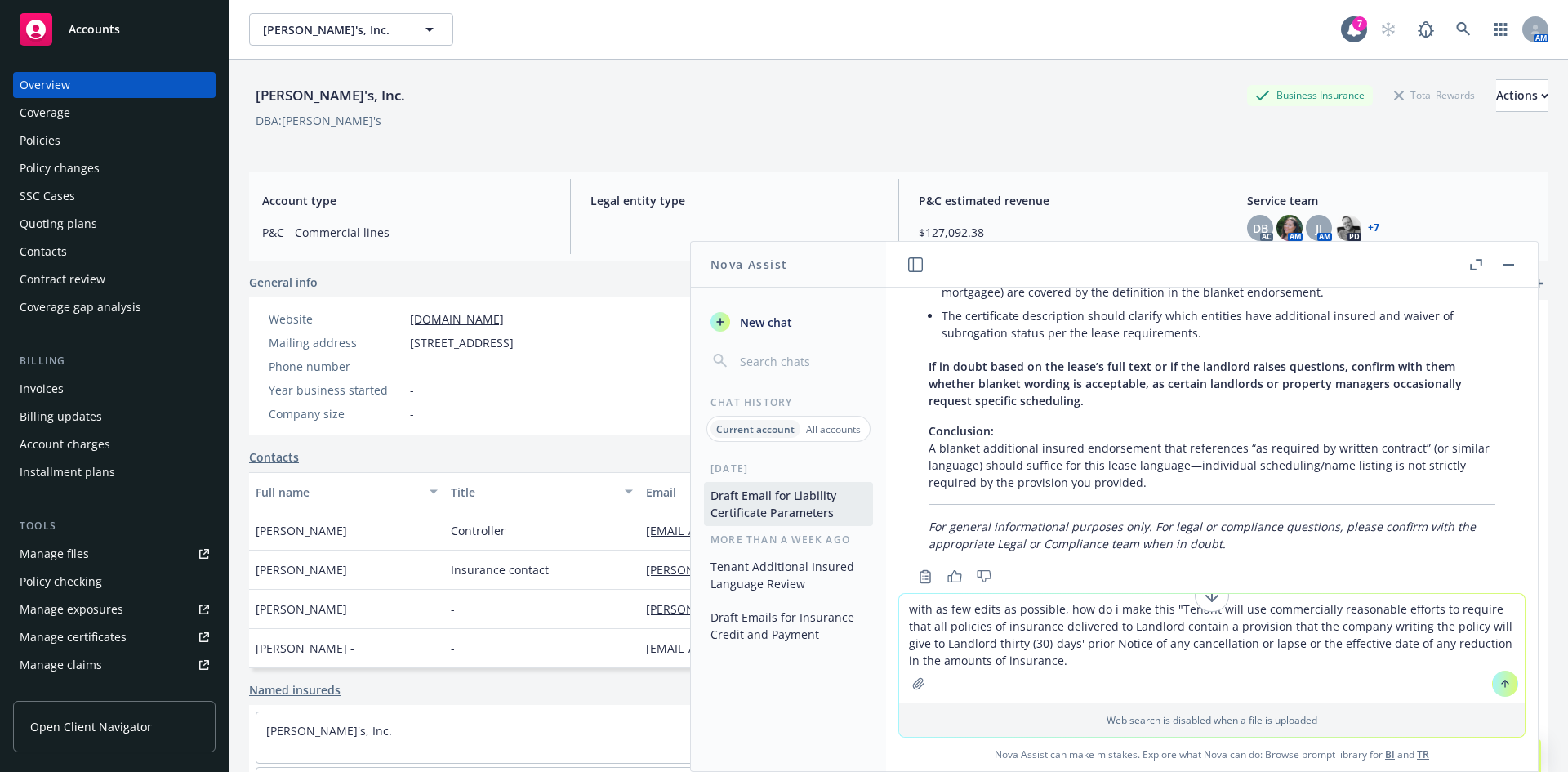
click at [1129, 630] on textarea "with as few edits as possible, how do i make this "Tenant will use commercially…" at bounding box center [1213, 649] width 626 height 109
click at [1053, 657] on textarea "with as few edits as possible, how do i make this "Tenant will use commercially…" at bounding box center [1213, 649] width 626 height 109
click at [1023, 664] on textarea "with as few edits as possible, how do i make this "Tenant will use commercially…" at bounding box center [1213, 649] width 626 height 109
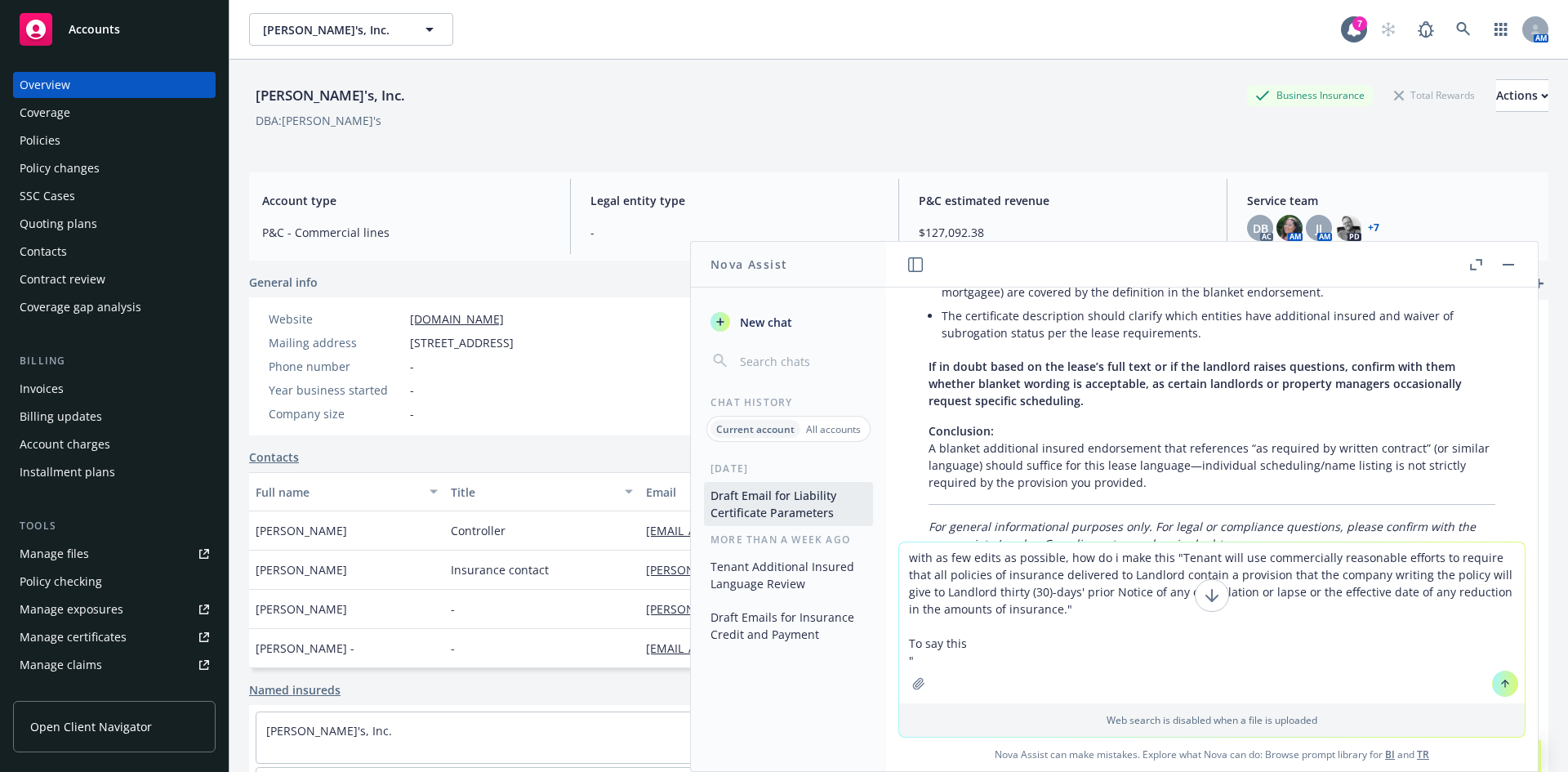
paste textarea "Tenant shall provide written notice at least thirty days in advance that if suc…"
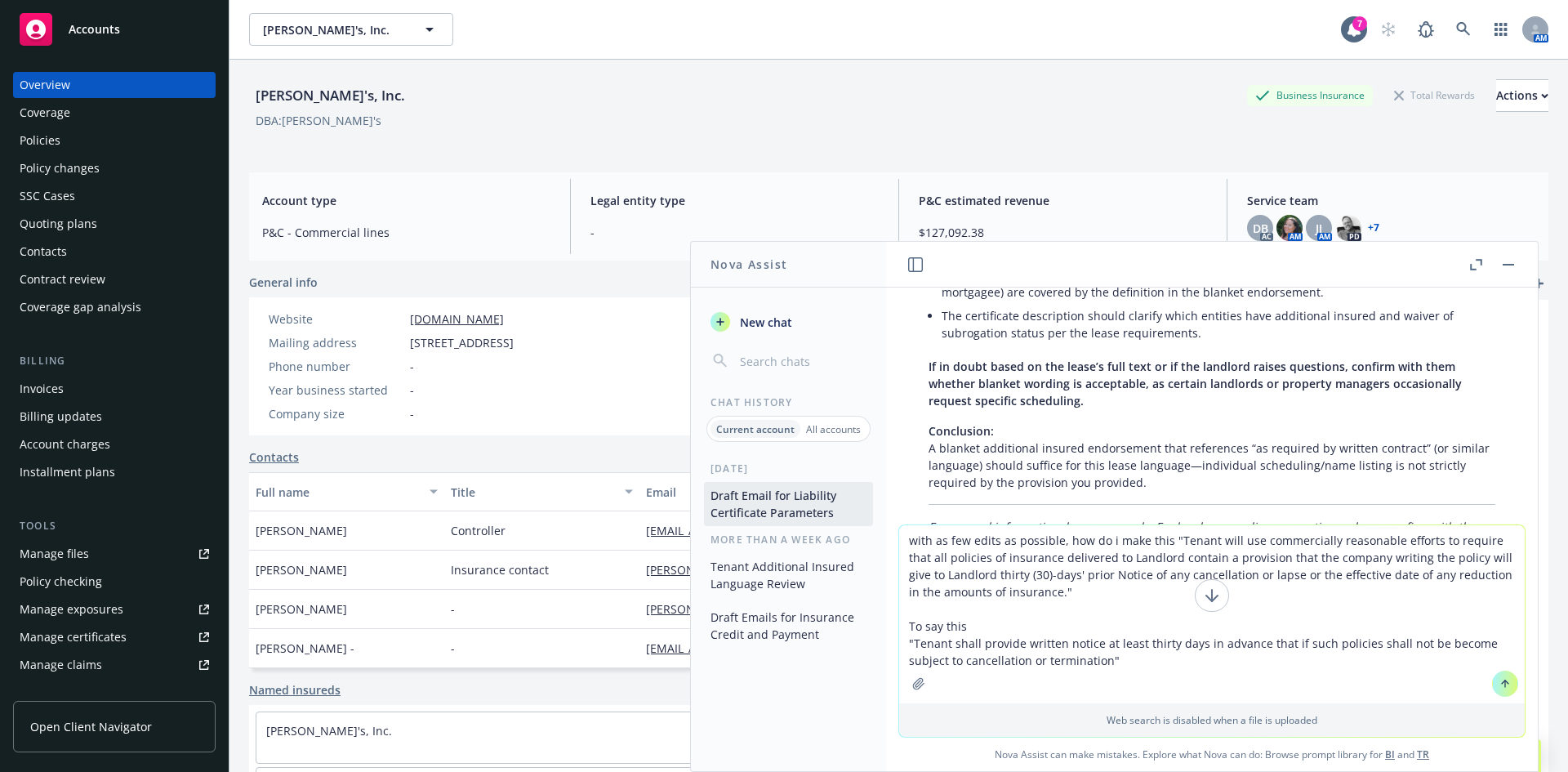
click at [1050, 645] on textarea "with as few edits as possible, how do i make this "Tenant will use commercially…" at bounding box center [1213, 614] width 626 height 178
drag, startPoint x: 1057, startPoint y: 645, endPoint x: 1294, endPoint y: 645, distance: 237.0
click at [1294, 645] on textarea "with as few edits as possible, how do i make this "Tenant will use commercially…" at bounding box center [1213, 614] width 626 height 178
drag, startPoint x: 1271, startPoint y: 651, endPoint x: 1145, endPoint y: 651, distance: 126.0
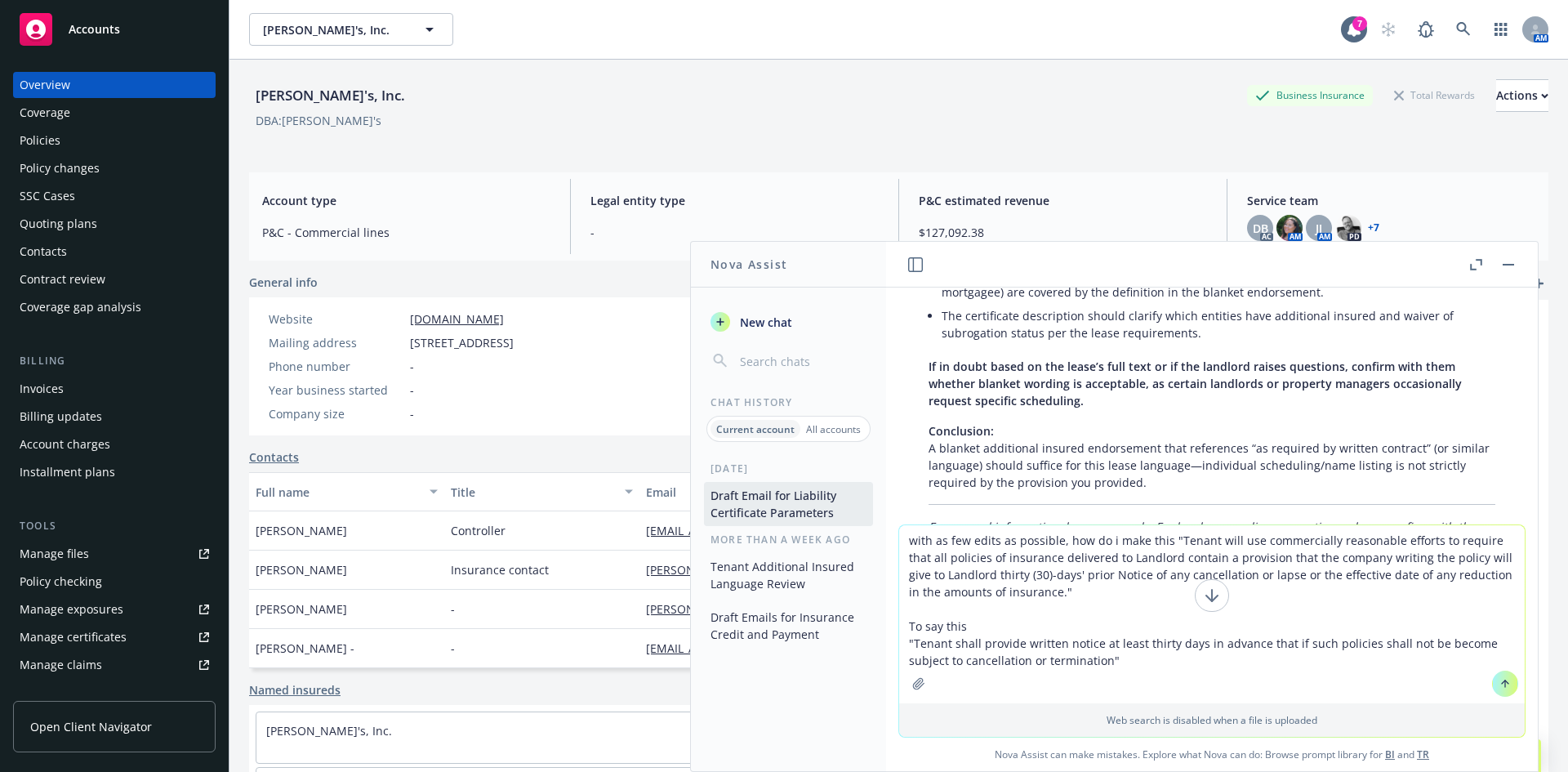
click at [1145, 651] on textarea "with as few edits as possible, how do i make this "Tenant will use commercially…" at bounding box center [1213, 614] width 626 height 178
click at [1169, 672] on textarea "with as few edits as possible, how do i make this "Tenant will use commercially…" at bounding box center [1213, 614] width 626 height 178
drag, startPoint x: 1227, startPoint y: 645, endPoint x: 1329, endPoint y: 645, distance: 102.0
click at [1329, 645] on textarea "with as few edits as possible, how do i make this "Tenant will use commercially…" at bounding box center [1213, 614] width 626 height 178
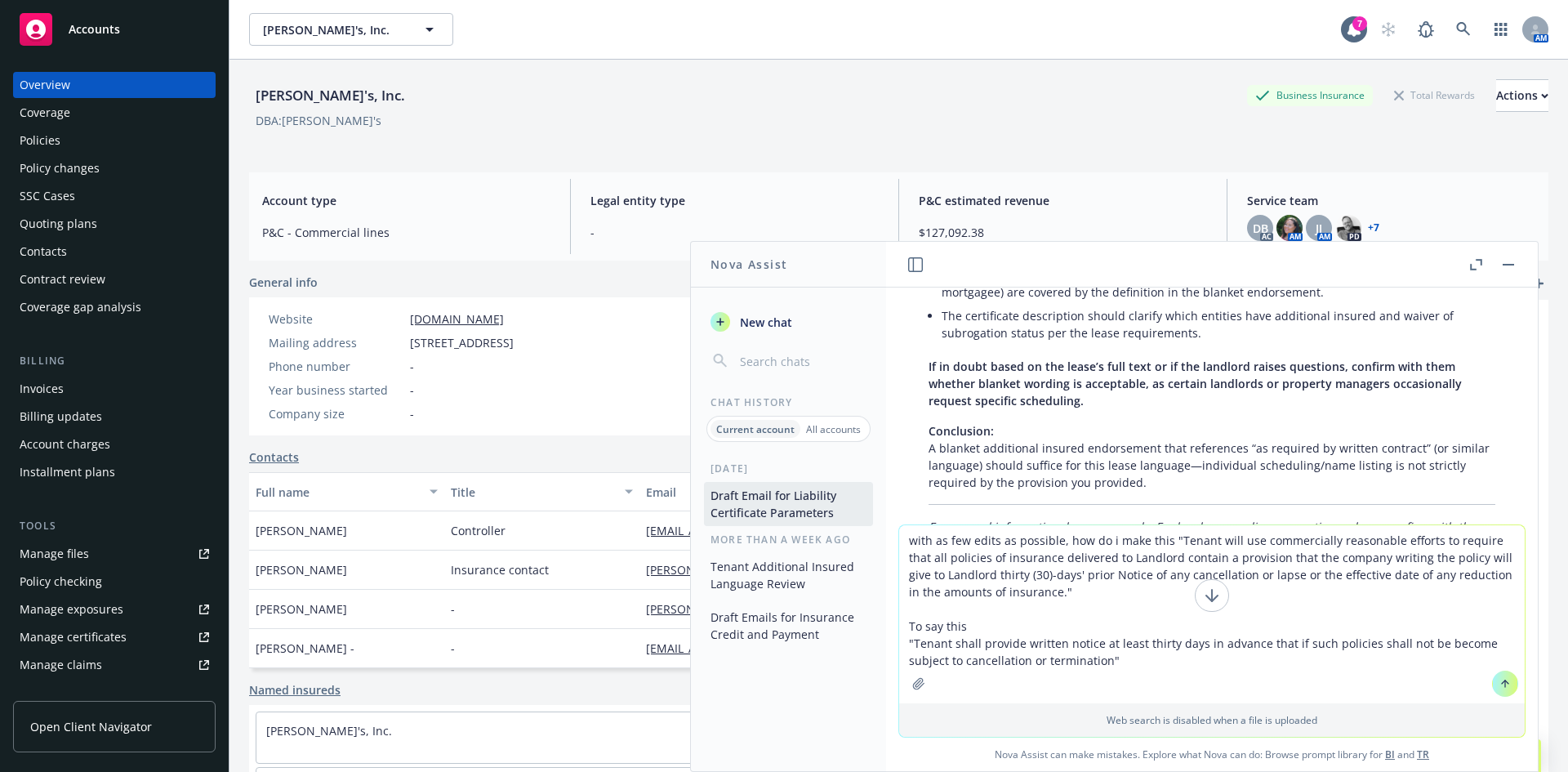
click at [1329, 645] on textarea "with as few edits as possible, how do i make this "Tenant will use commercially…" at bounding box center [1213, 614] width 626 height 178
click at [1400, 640] on textarea "with as few edits as possible, how do i make this "Tenant will use commercially…" at bounding box center [1213, 614] width 626 height 178
click at [1401, 641] on textarea "with as few edits as possible, how do i make this "Tenant will use commercially…" at bounding box center [1213, 614] width 626 height 178
type textarea "with as few edits as possible, how do i make this "Tenant will use commercially…"
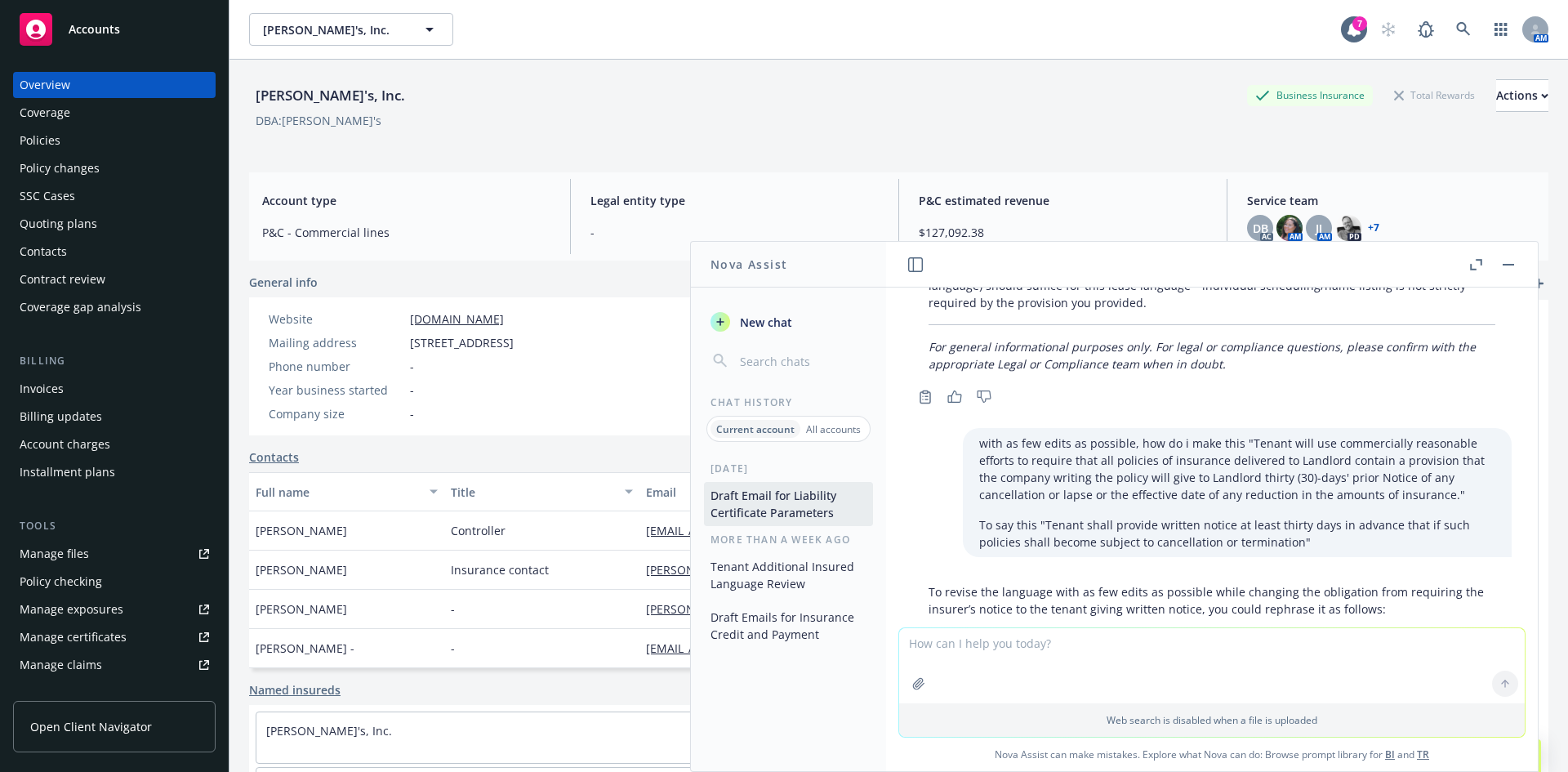
scroll to position [8128, 0]
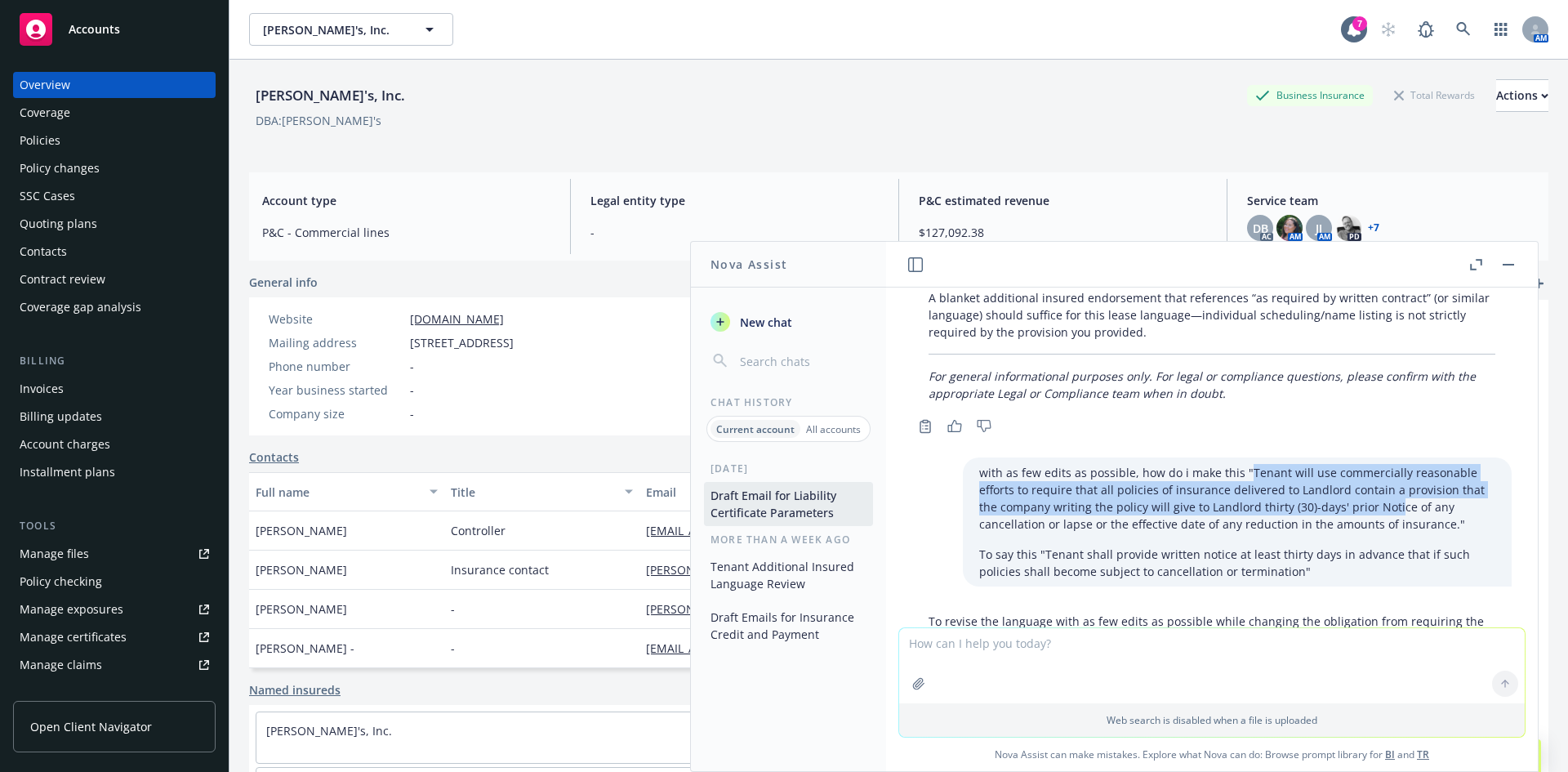
drag, startPoint x: 1218, startPoint y: 471, endPoint x: 1347, endPoint y: 513, distance: 135.7
click at [1346, 513] on p "with as few edits as possible, how do i make this "Tenant will use commercially…" at bounding box center [1237, 498] width 516 height 69
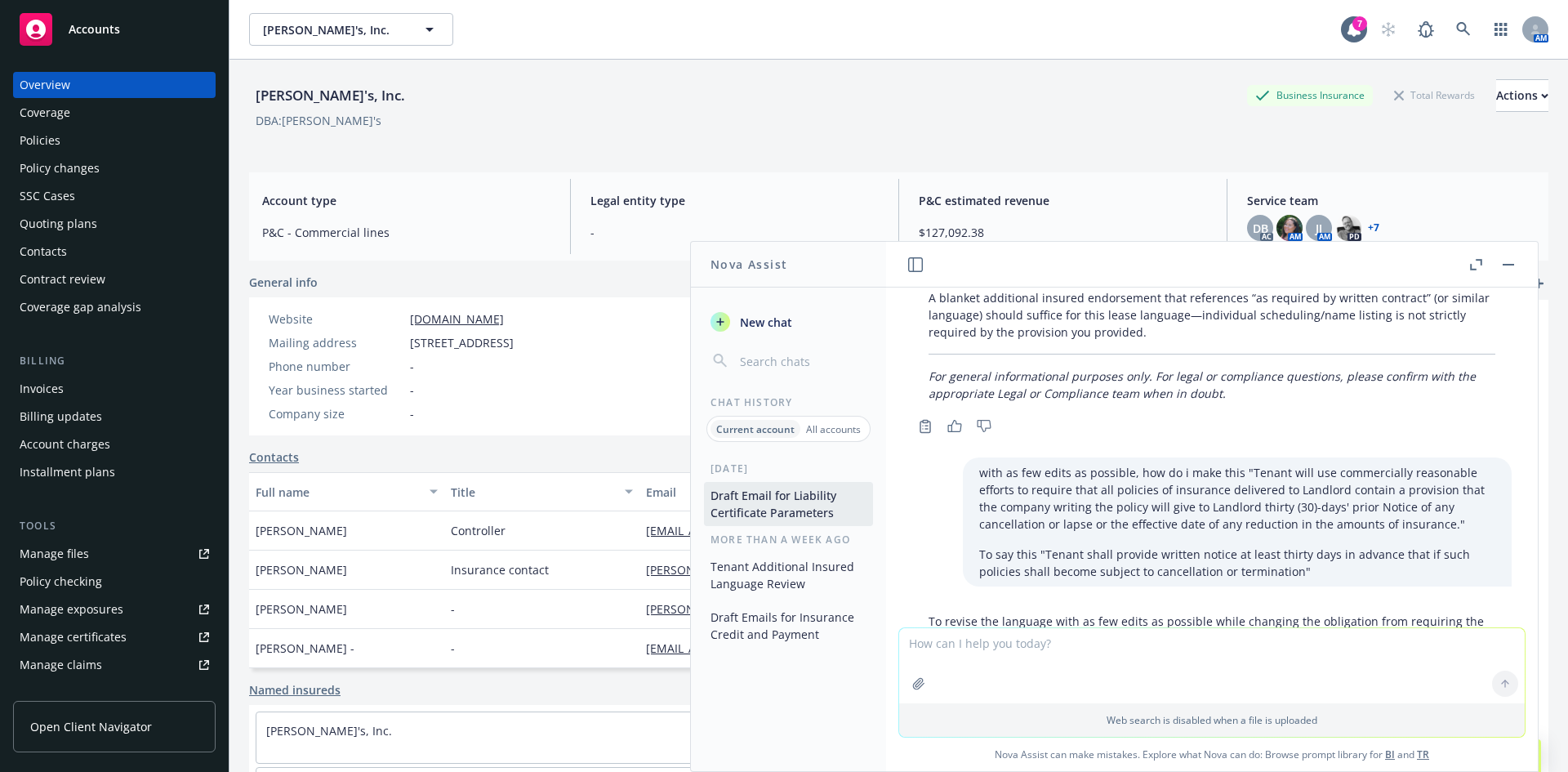
click at [1006, 651] on textarea at bounding box center [1213, 666] width 626 height 75
type textarea "i need to keep as much of the original language as possible"
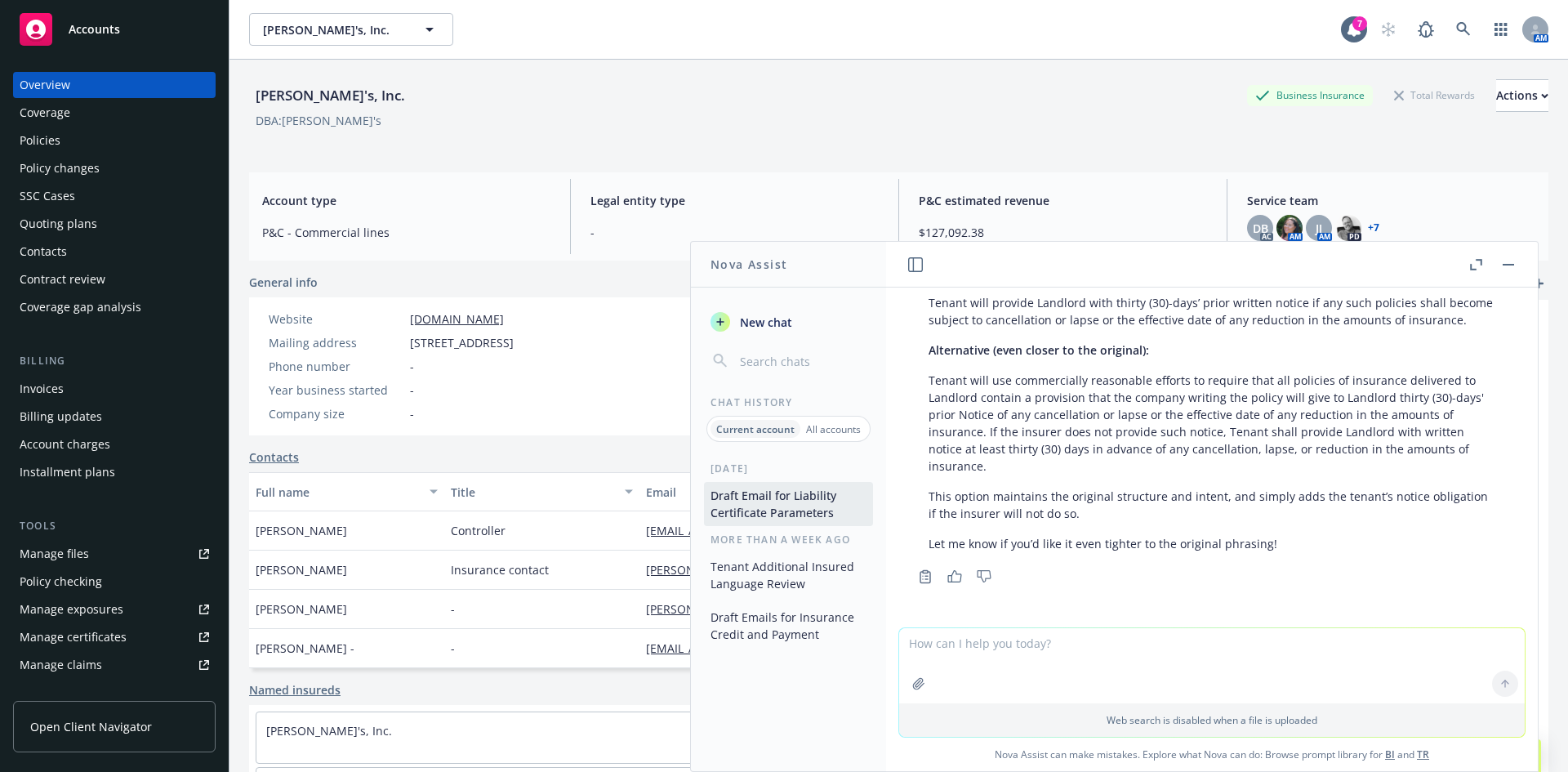
scroll to position [8944, 0]
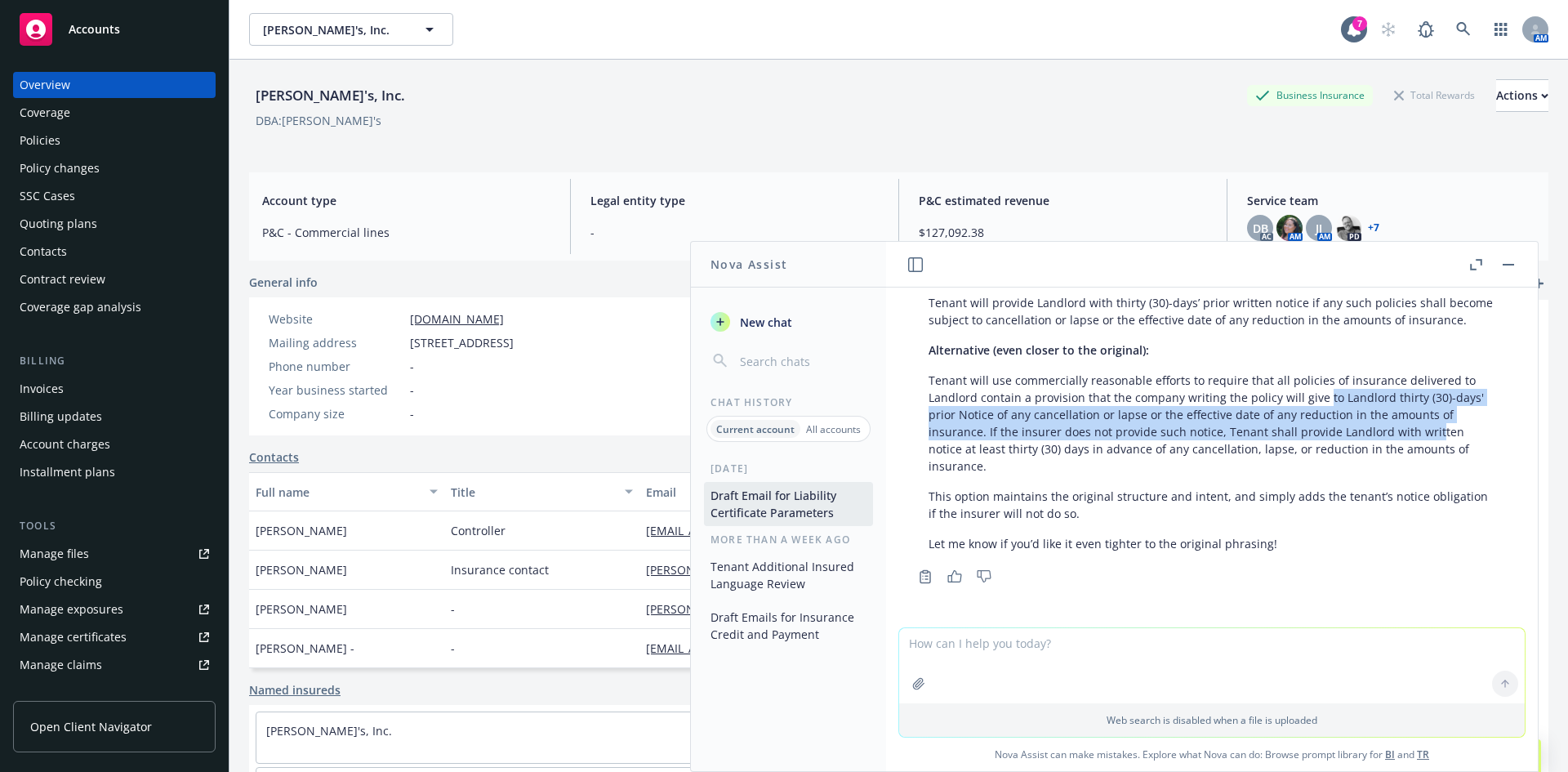
drag, startPoint x: 1319, startPoint y: 396, endPoint x: 1427, endPoint y: 428, distance: 112.6
click at [1427, 428] on p "Tenant will use commercially reasonable efforts to require that all policies of…" at bounding box center [1212, 423] width 567 height 103
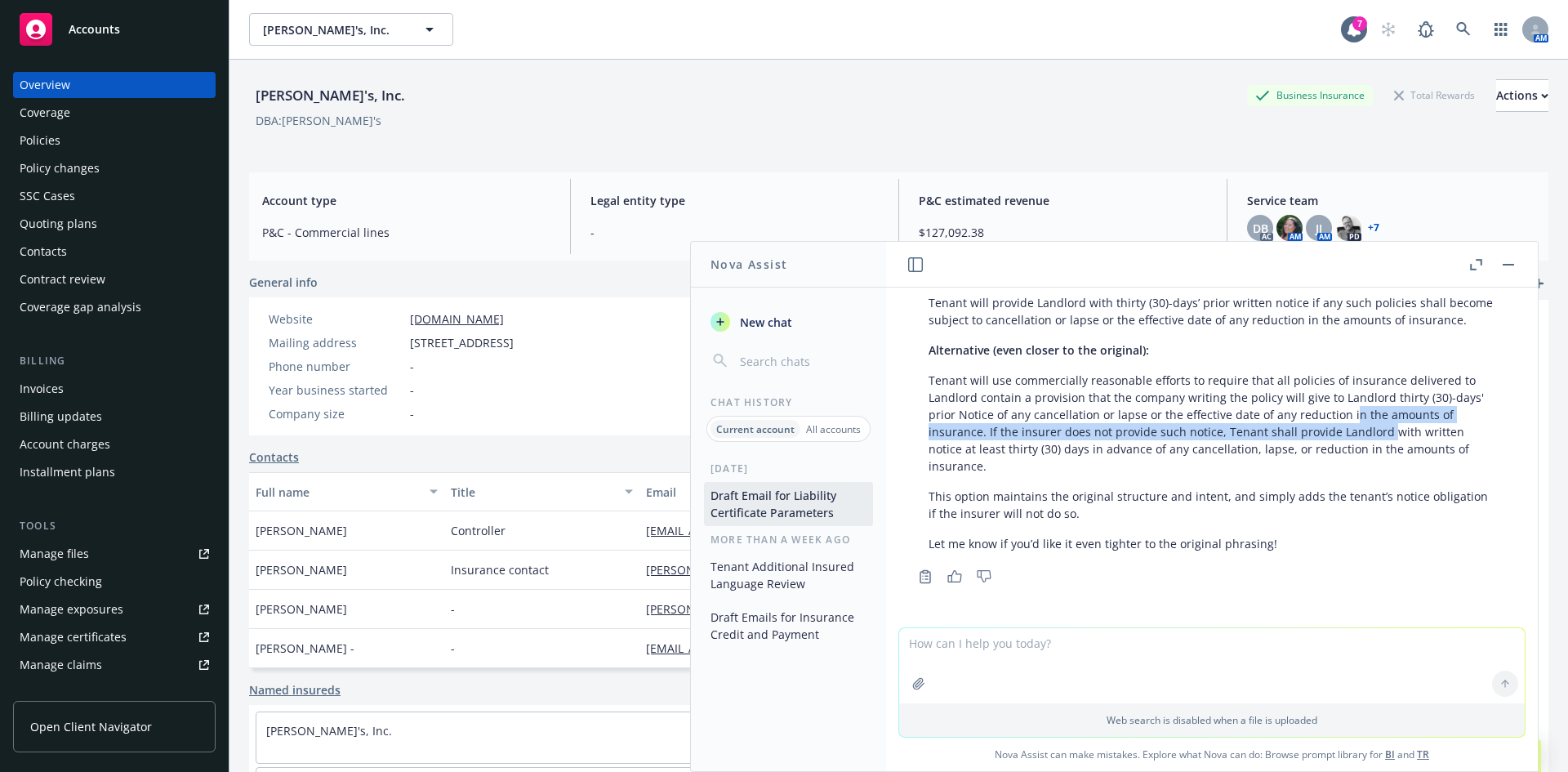
drag, startPoint x: 1380, startPoint y: 425, endPoint x: 1291, endPoint y: 411, distance: 90.1
click at [1291, 411] on p "Tenant will use commercially reasonable efforts to require that all policies of…" at bounding box center [1212, 423] width 567 height 103
click at [1290, 411] on p "Tenant will use commercially reasonable efforts to require that all policies of…" at bounding box center [1212, 423] width 567 height 103
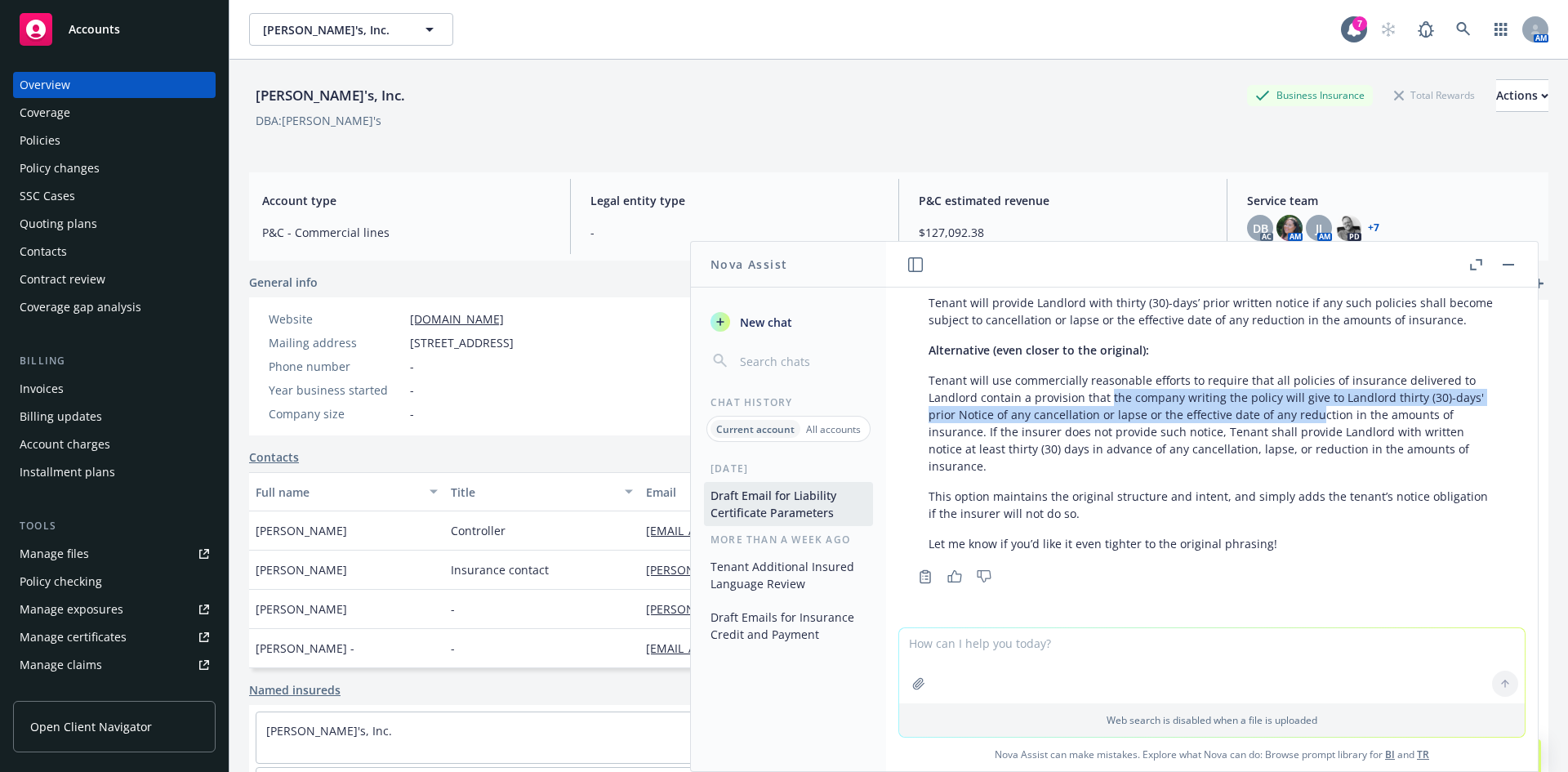
drag, startPoint x: 1103, startPoint y: 395, endPoint x: 1311, endPoint y: 408, distance: 208.4
click at [1311, 408] on p "Tenant will use commercially reasonable efforts to require that all policies of…" at bounding box center [1212, 423] width 567 height 103
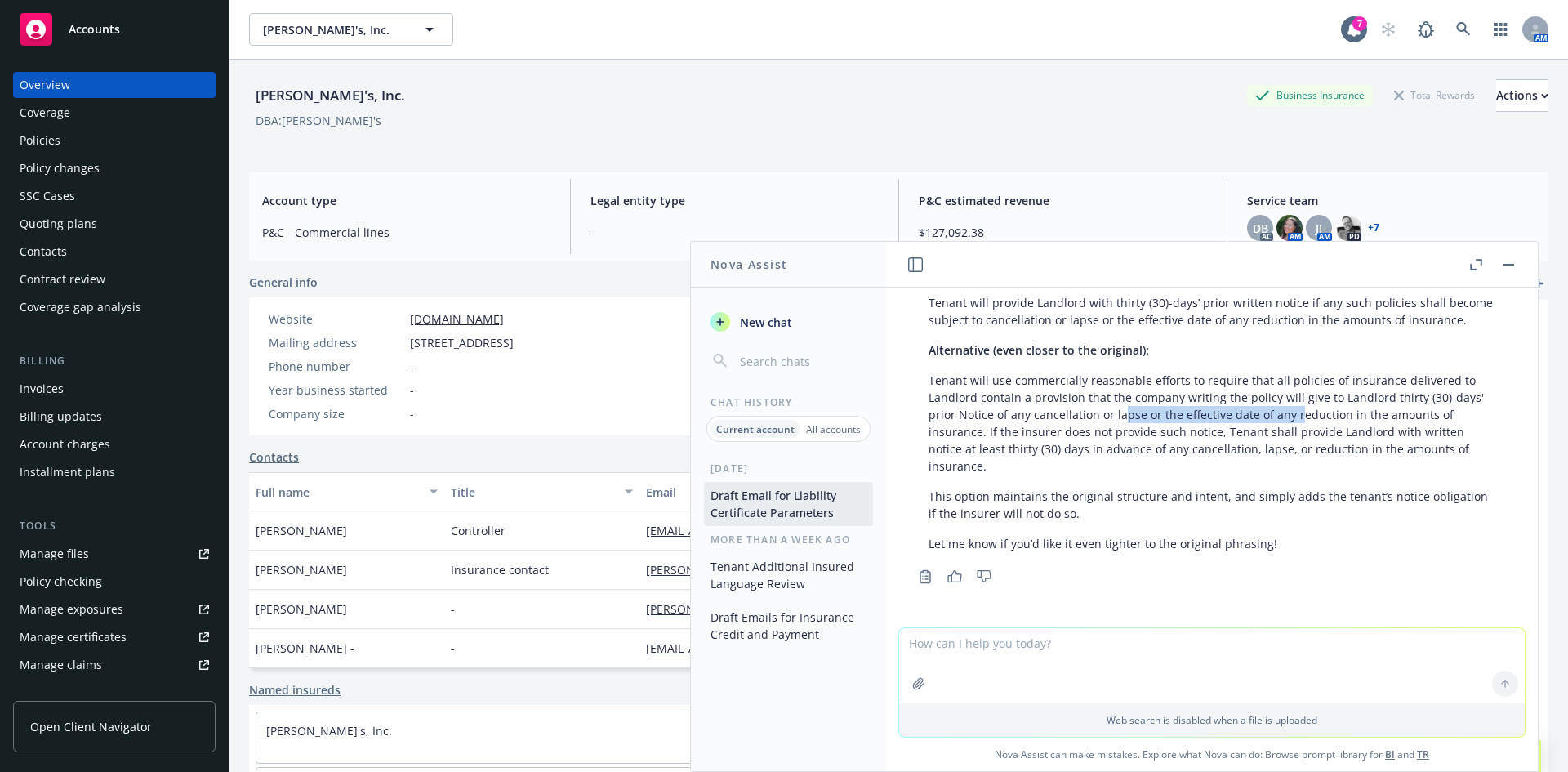
drag, startPoint x: 1283, startPoint y: 418, endPoint x: 1115, endPoint y: 406, distance: 168.4
click at [1115, 406] on p "Tenant will use commercially reasonable efforts to require that all policies of…" at bounding box center [1212, 423] width 567 height 103
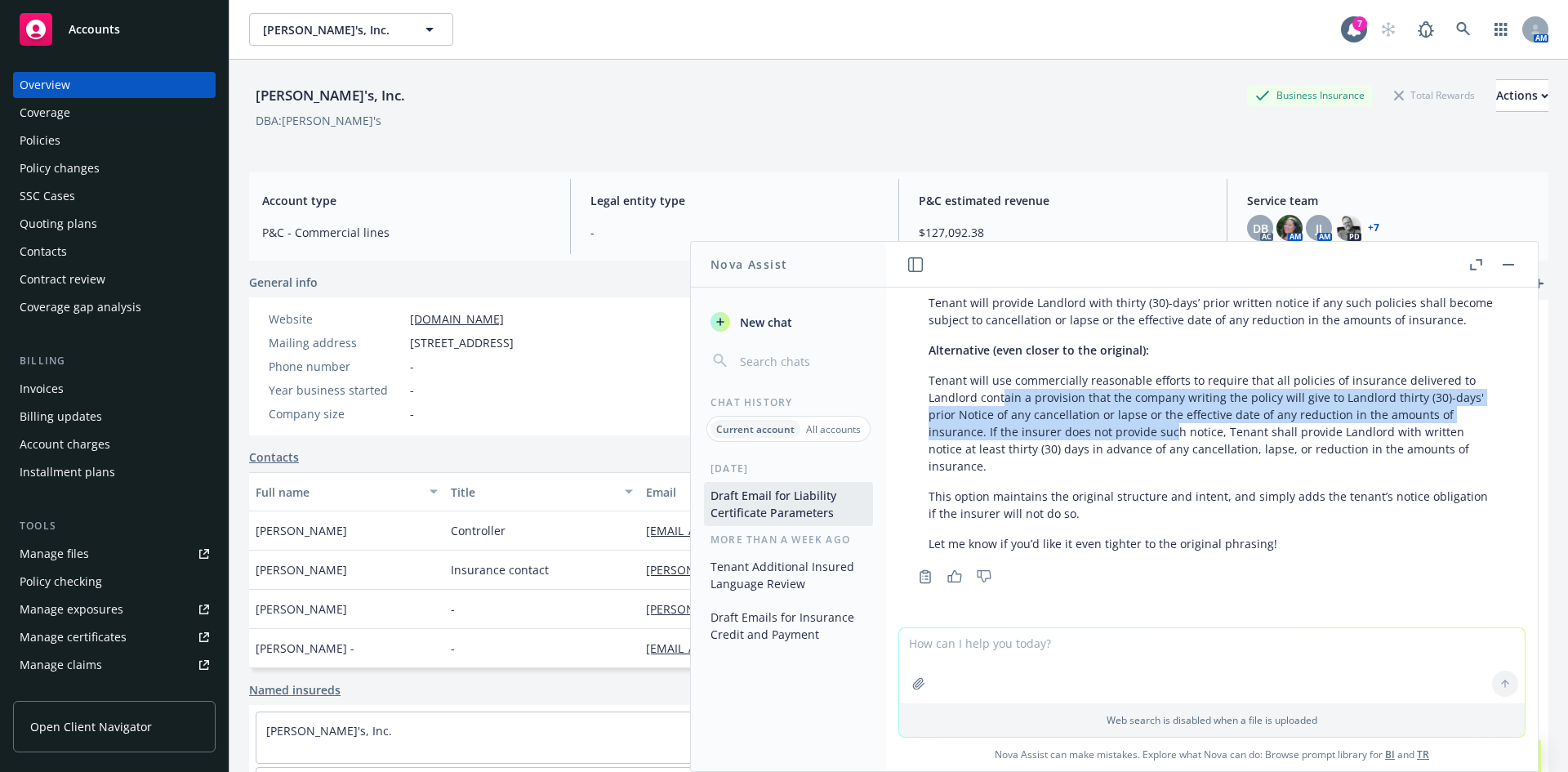
drag, startPoint x: 1003, startPoint y: 393, endPoint x: 1169, endPoint y: 431, distance: 170.3
click at [1169, 431] on p "Tenant will use commercially reasonable efforts to require that all policies of…" at bounding box center [1212, 423] width 567 height 103
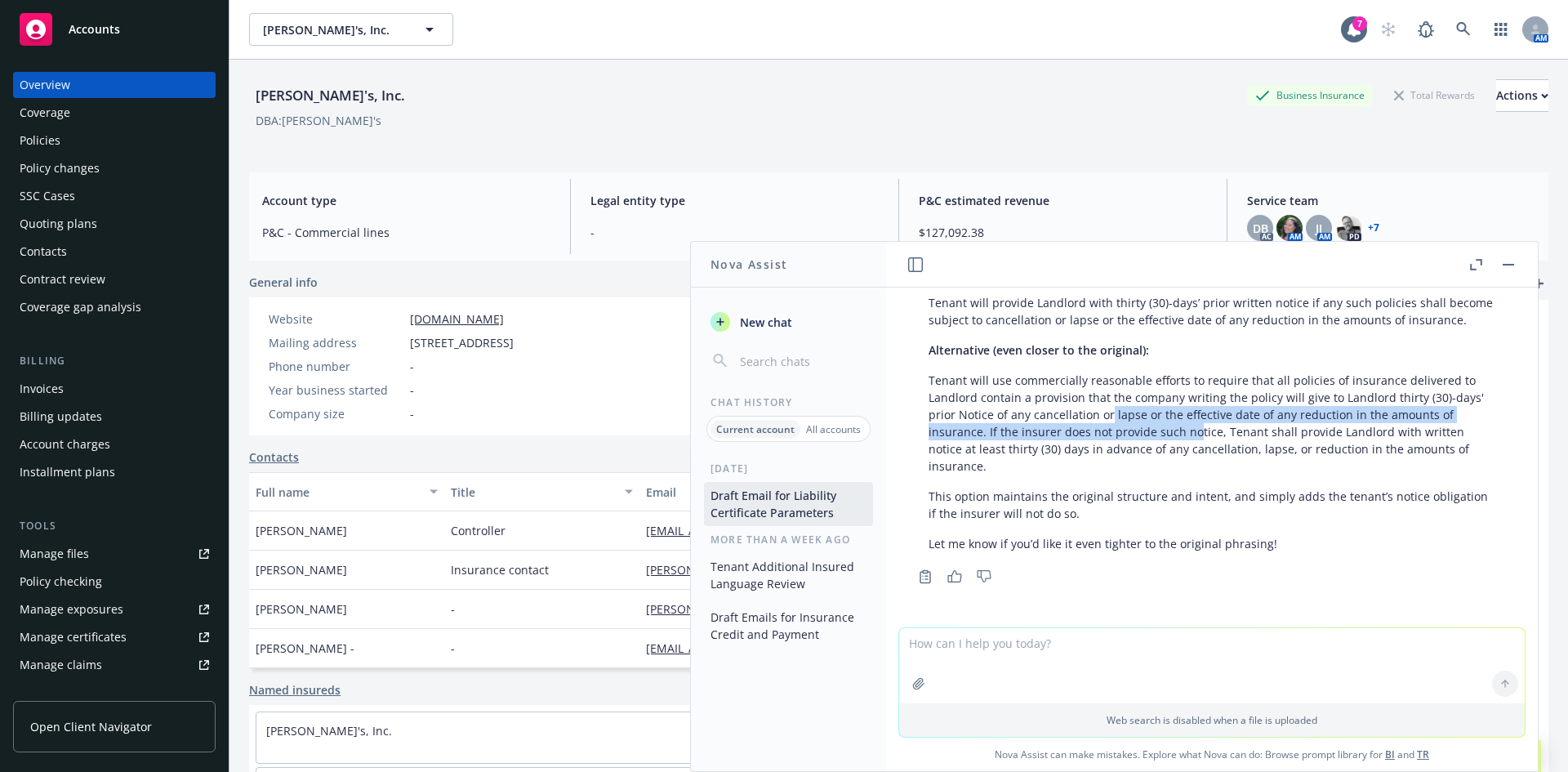
drag, startPoint x: 1193, startPoint y: 428, endPoint x: 1107, endPoint y: 415, distance: 87.0
click at [1107, 415] on p "Tenant will use commercially reasonable efforts to require that all policies of…" at bounding box center [1212, 423] width 567 height 103
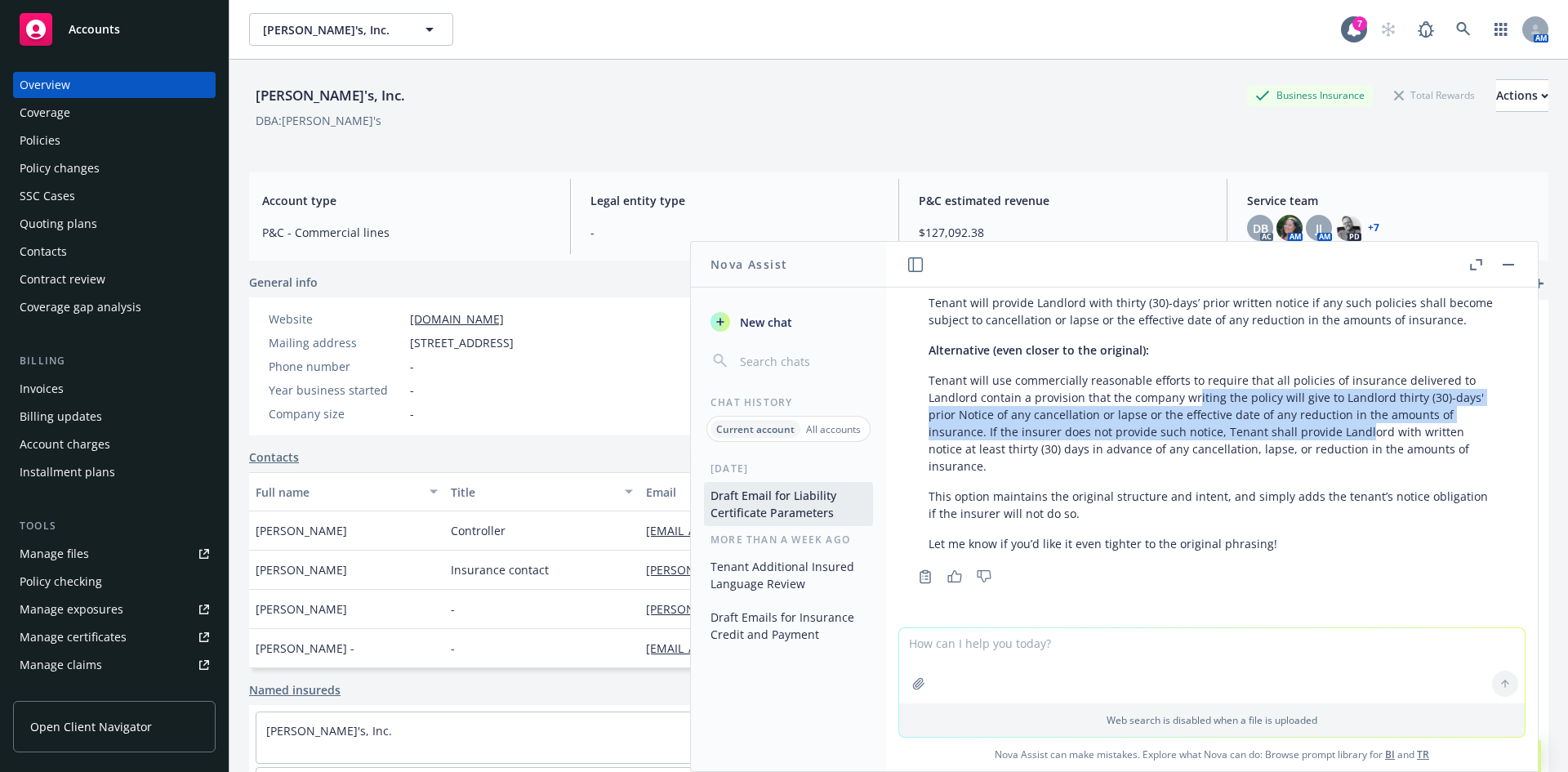
drag, startPoint x: 1197, startPoint y: 401, endPoint x: 1360, endPoint y: 427, distance: 165.1
click at [1360, 427] on p "Tenant will use commercially reasonable efforts to require that all policies of…" at bounding box center [1212, 423] width 567 height 103
drag, startPoint x: 1312, startPoint y: 423, endPoint x: 1087, endPoint y: 401, distance: 226.1
click at [1087, 401] on p "Tenant will use commercially reasonable efforts to require that all policies of…" at bounding box center [1212, 423] width 567 height 103
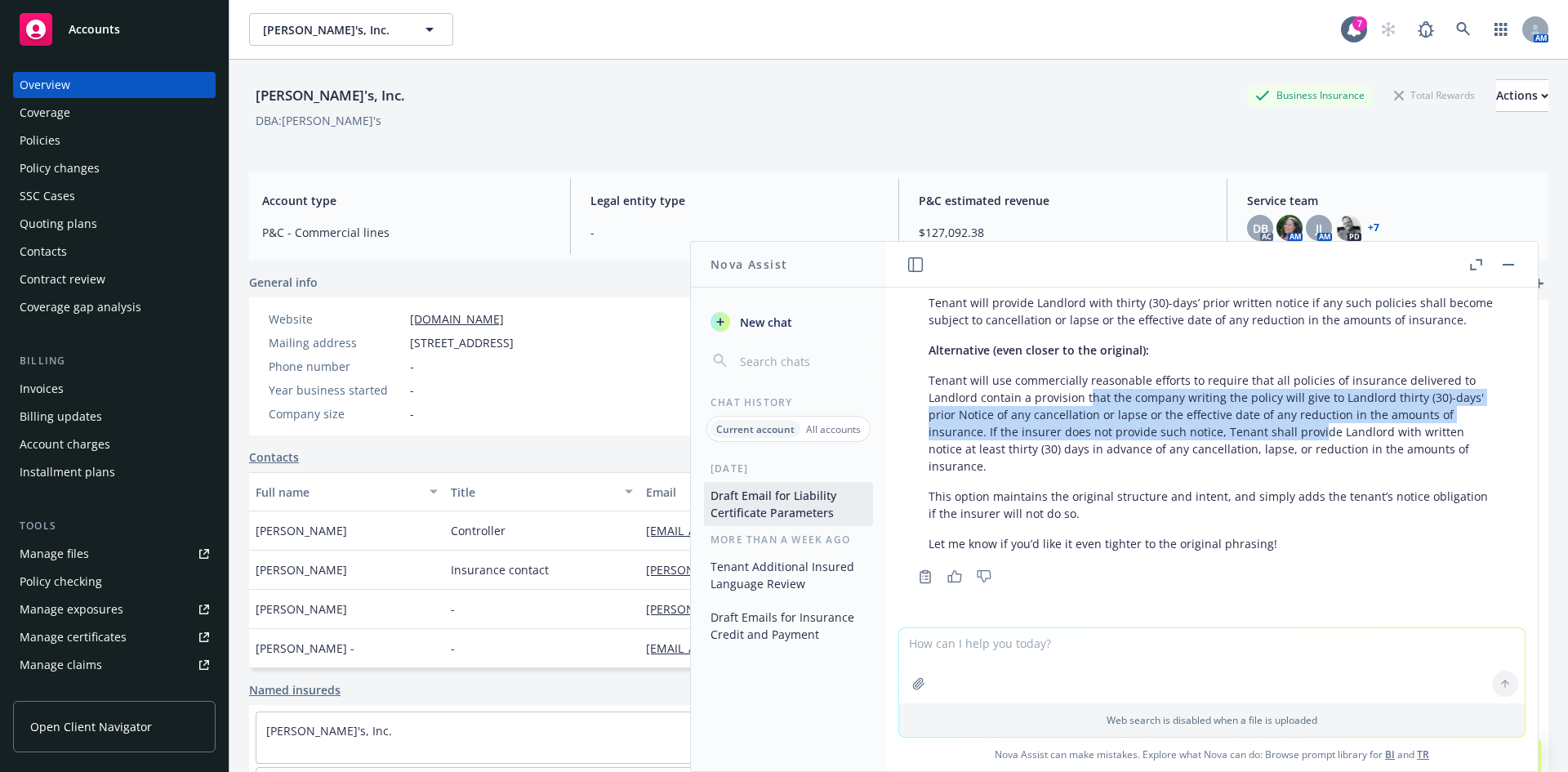
click at [1086, 401] on p "Tenant will use commercially reasonable efforts to require that all policies of…" at bounding box center [1212, 423] width 567 height 103
drag, startPoint x: 1014, startPoint y: 399, endPoint x: 984, endPoint y: 426, distance: 40.4
click at [984, 426] on p "Tenant will use commercially reasonable efforts to require that all policies of…" at bounding box center [1212, 423] width 567 height 103
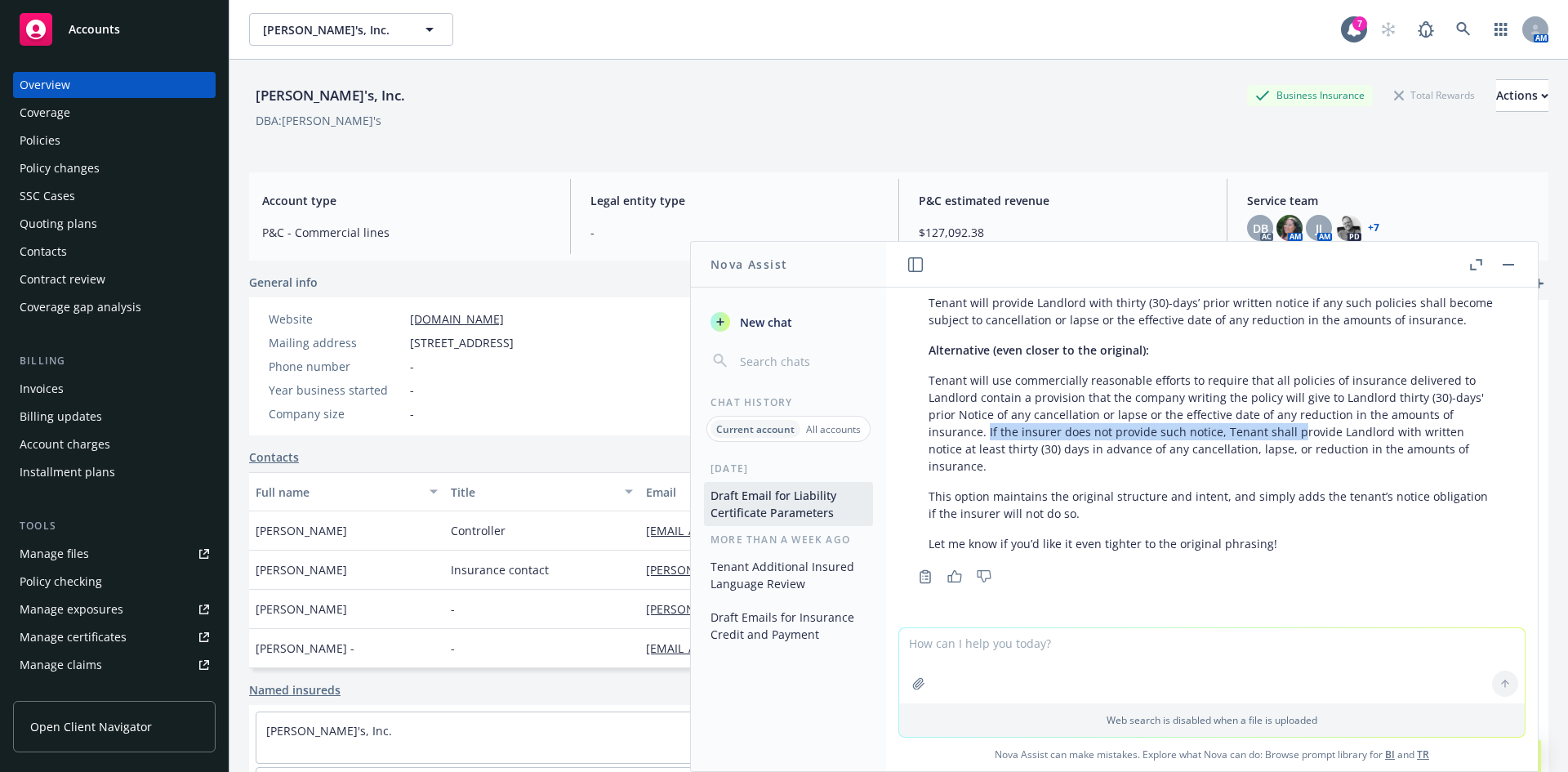
drag, startPoint x: 987, startPoint y: 428, endPoint x: 1293, endPoint y: 436, distance: 306.1
click at [1293, 436] on p "Tenant will use commercially reasonable efforts to require that all policies of…" at bounding box center [1212, 423] width 567 height 103
drag, startPoint x: 1259, startPoint y: 443, endPoint x: 1021, endPoint y: 444, distance: 238.0
click at [1021, 444] on p "Tenant will use commercially reasonable efforts to require that all policies of…" at bounding box center [1212, 423] width 567 height 103
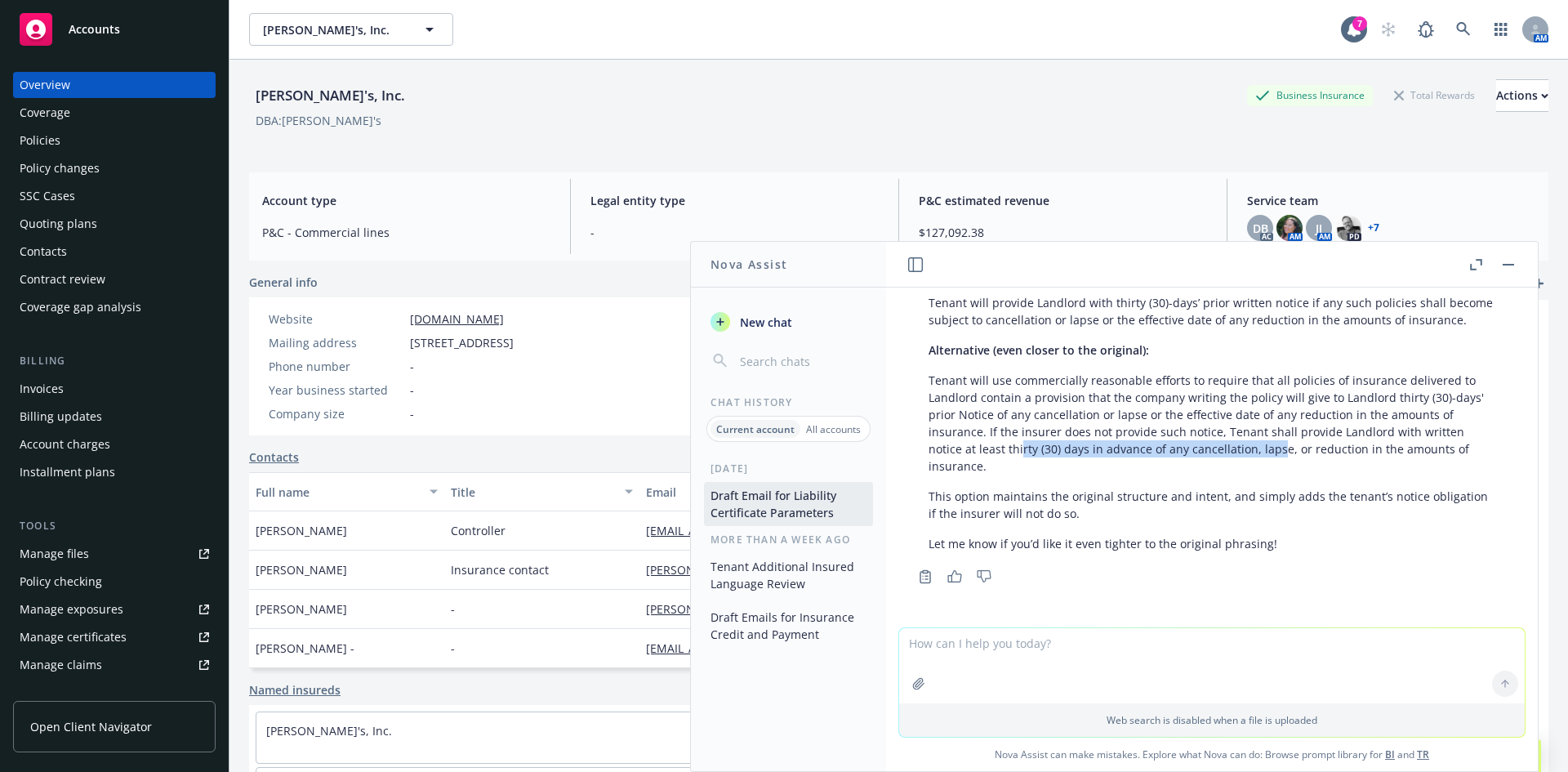
drag, startPoint x: 1020, startPoint y: 444, endPoint x: 1006, endPoint y: 437, distance: 15.7
click at [1019, 444] on p "Tenant will use commercially reasonable efforts to require that all policies of…" at bounding box center [1212, 423] width 567 height 103
drag, startPoint x: 987, startPoint y: 433, endPoint x: 1312, endPoint y: 433, distance: 325.0
click at [1312, 433] on p "Tenant will use commercially reasonable efforts to require that all policies of…" at bounding box center [1212, 423] width 567 height 103
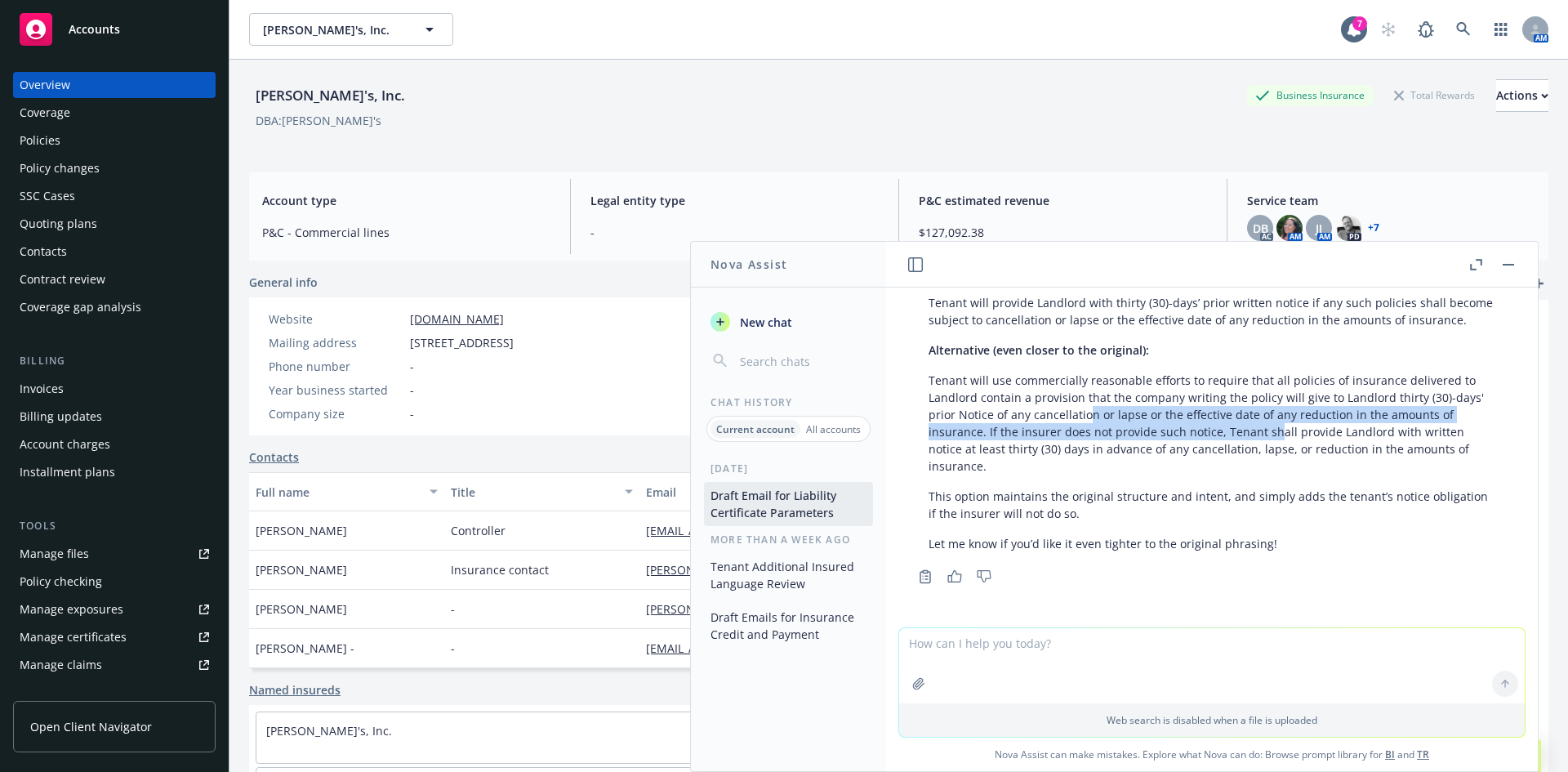
drag, startPoint x: 1208, startPoint y: 437, endPoint x: 1088, endPoint y: 420, distance: 121.2
click at [1088, 420] on p "Tenant will use commercially reasonable efforts to require that all policies of…" at bounding box center [1212, 423] width 567 height 103
drag, startPoint x: 1010, startPoint y: 417, endPoint x: 1076, endPoint y: 427, distance: 66.8
click at [1076, 427] on p "Tenant will use commercially reasonable efforts to require that all policies of…" at bounding box center [1212, 423] width 567 height 103
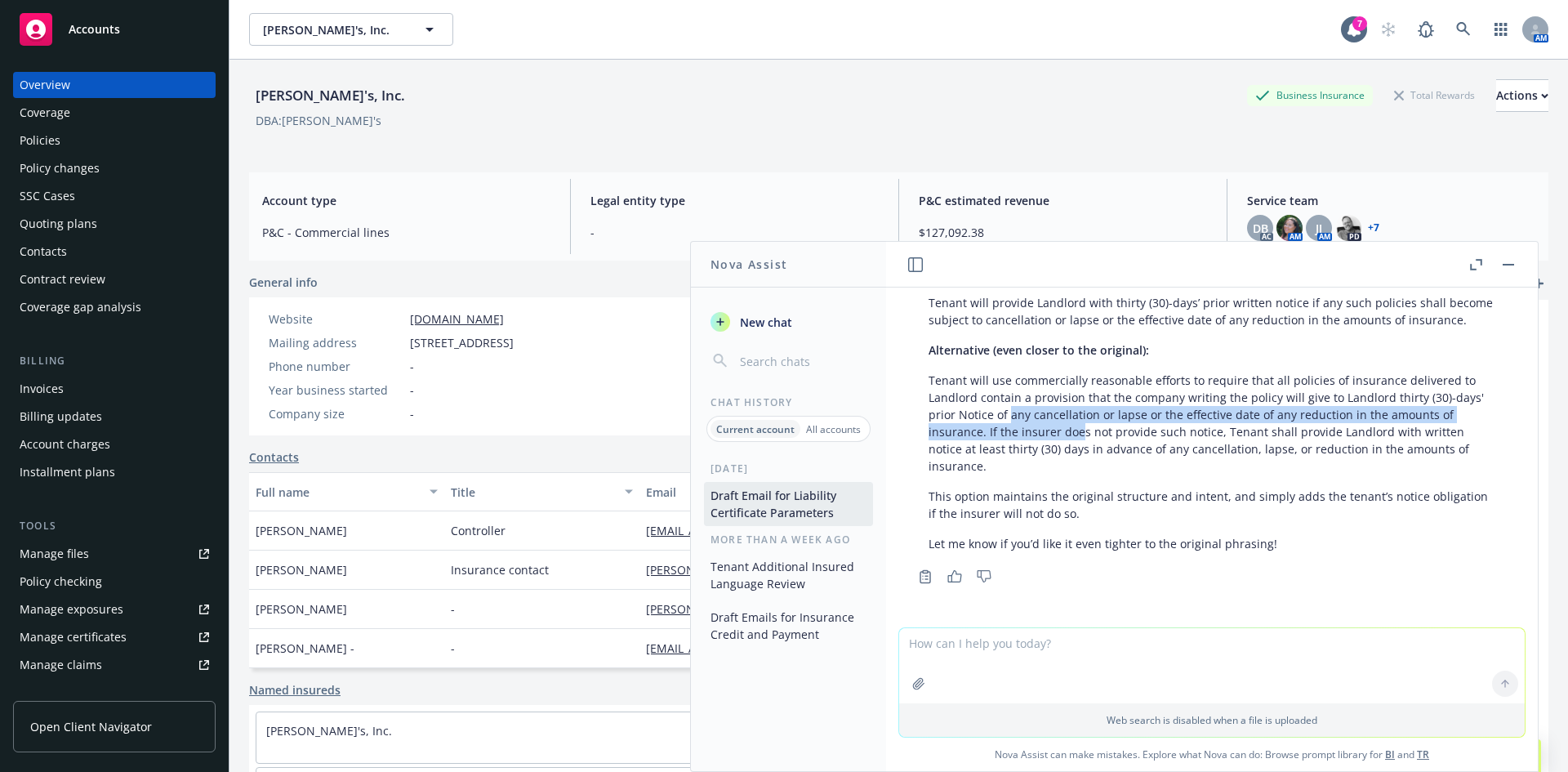
drag, startPoint x: 1076, startPoint y: 427, endPoint x: 1123, endPoint y: 443, distance: 49.6
click at [1078, 427] on p "Tenant will use commercially reasonable efforts to require that all policies of…" at bounding box center [1212, 423] width 567 height 103
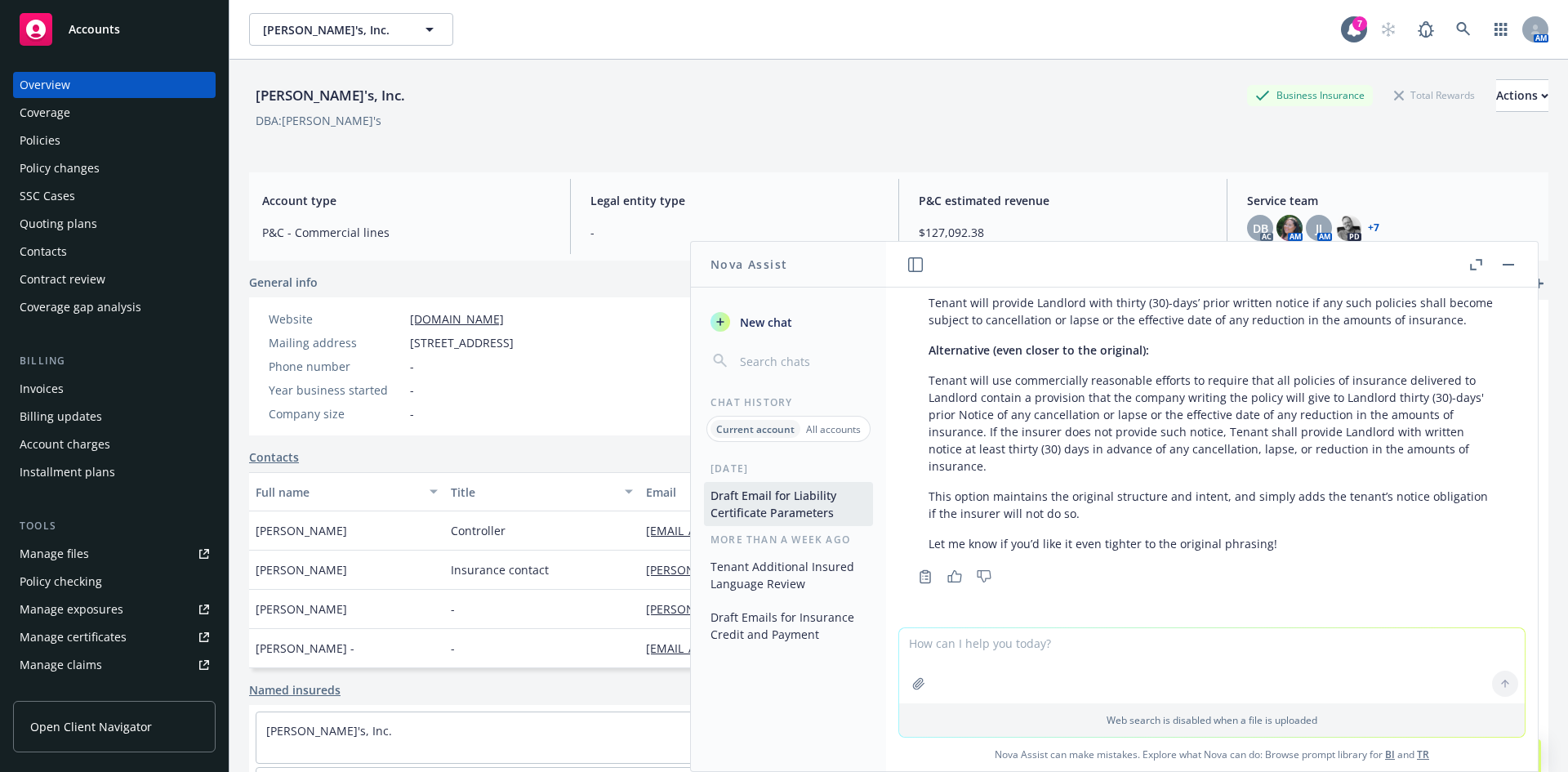
click at [1056, 462] on p "Tenant will use commercially reasonable efforts to require that all policies of…" at bounding box center [1212, 423] width 567 height 103
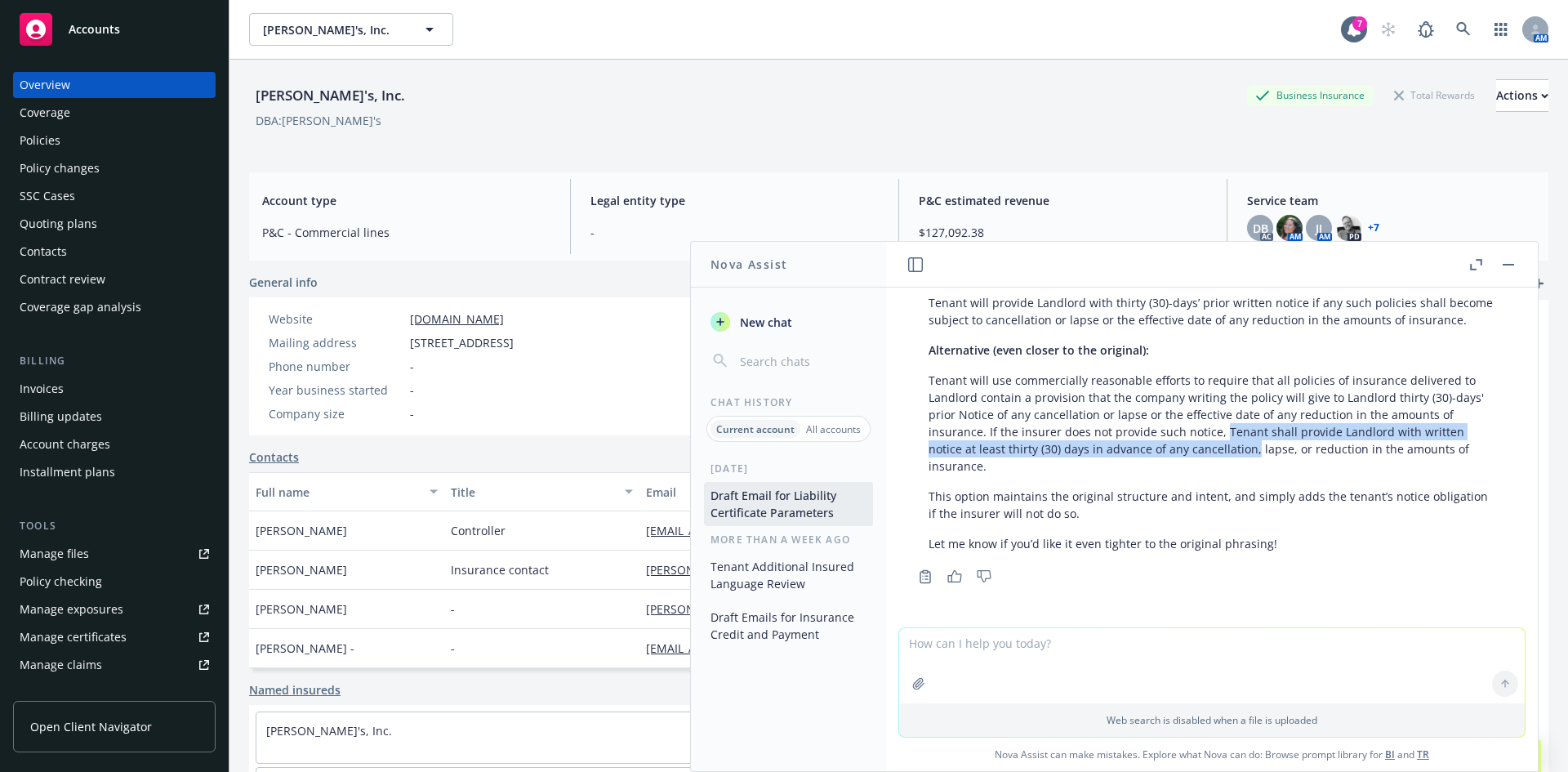
drag, startPoint x: 1221, startPoint y: 434, endPoint x: 1250, endPoint y: 446, distance: 31.4
click at [1250, 446] on p "Tenant will use commercially reasonable efforts to require that all policies of…" at bounding box center [1212, 423] width 567 height 103
copy p "Tenant shall provide Landlord with written notice at least thirty (30) days in …"
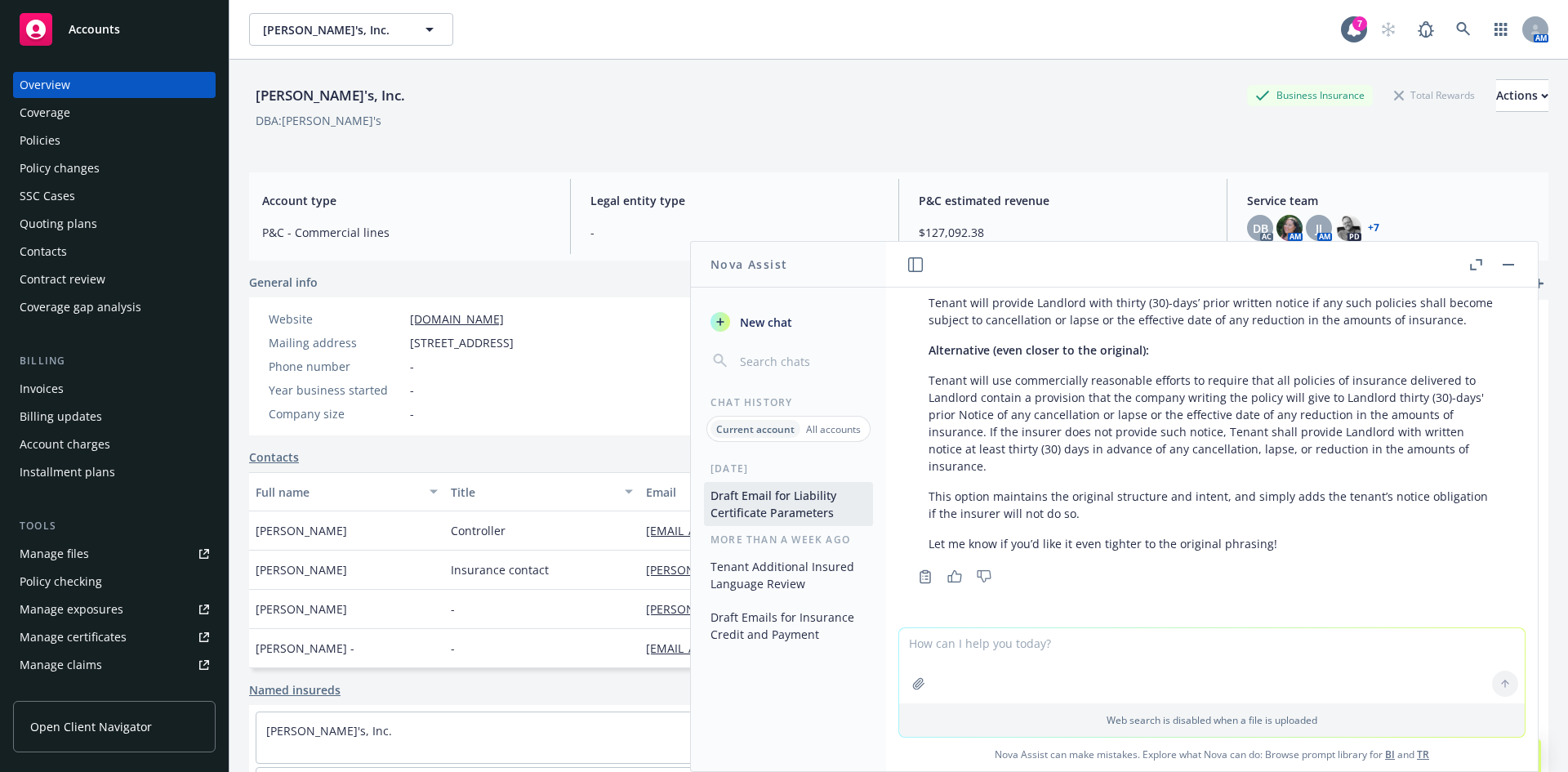
drag, startPoint x: 1020, startPoint y: 666, endPoint x: 1041, endPoint y: 655, distance: 23.7
click at [1026, 662] on textarea at bounding box center [1213, 666] width 626 height 75
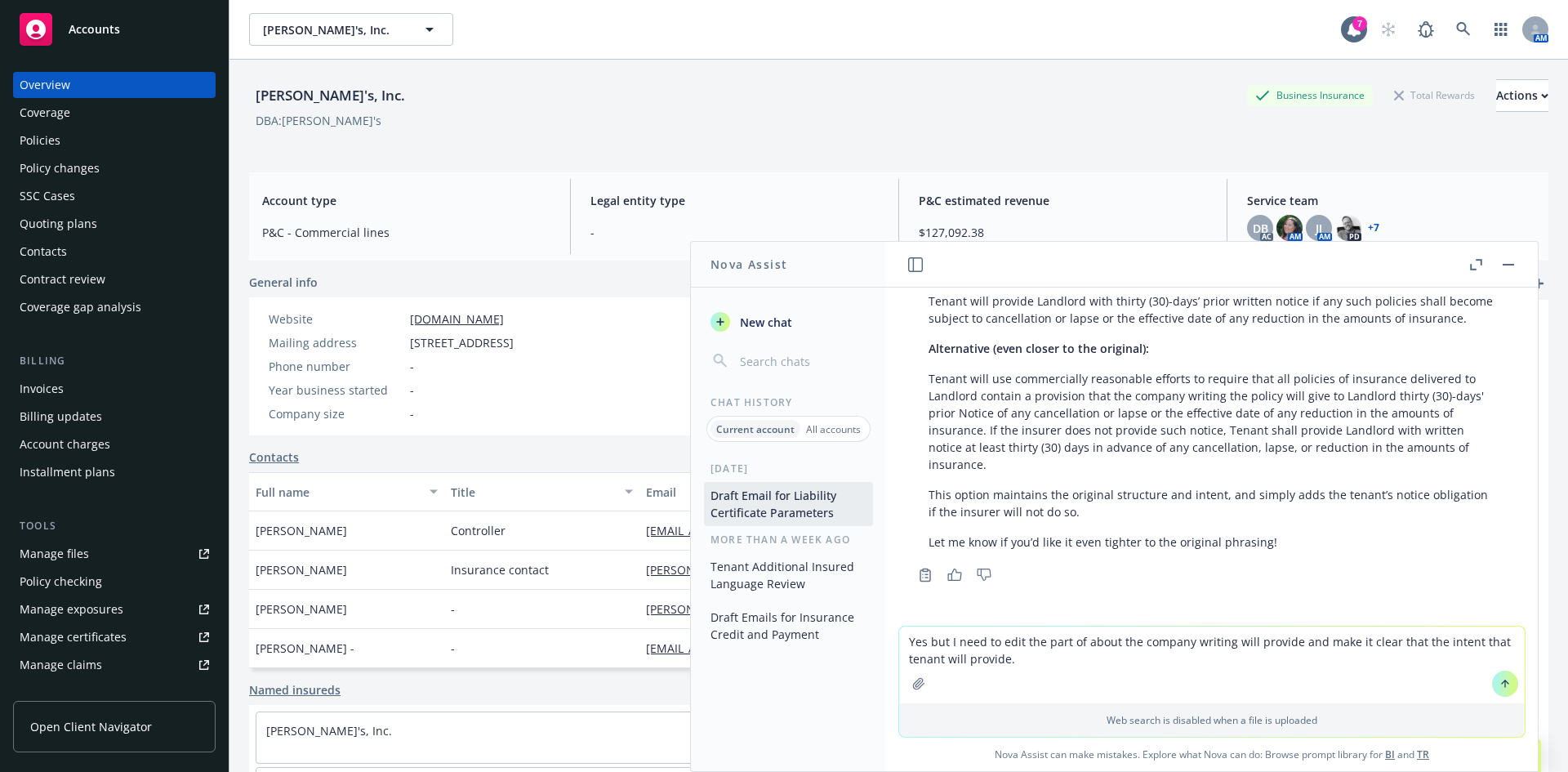
type textarea "Yes but I need to edit the part of about the company writing will provide and m…"
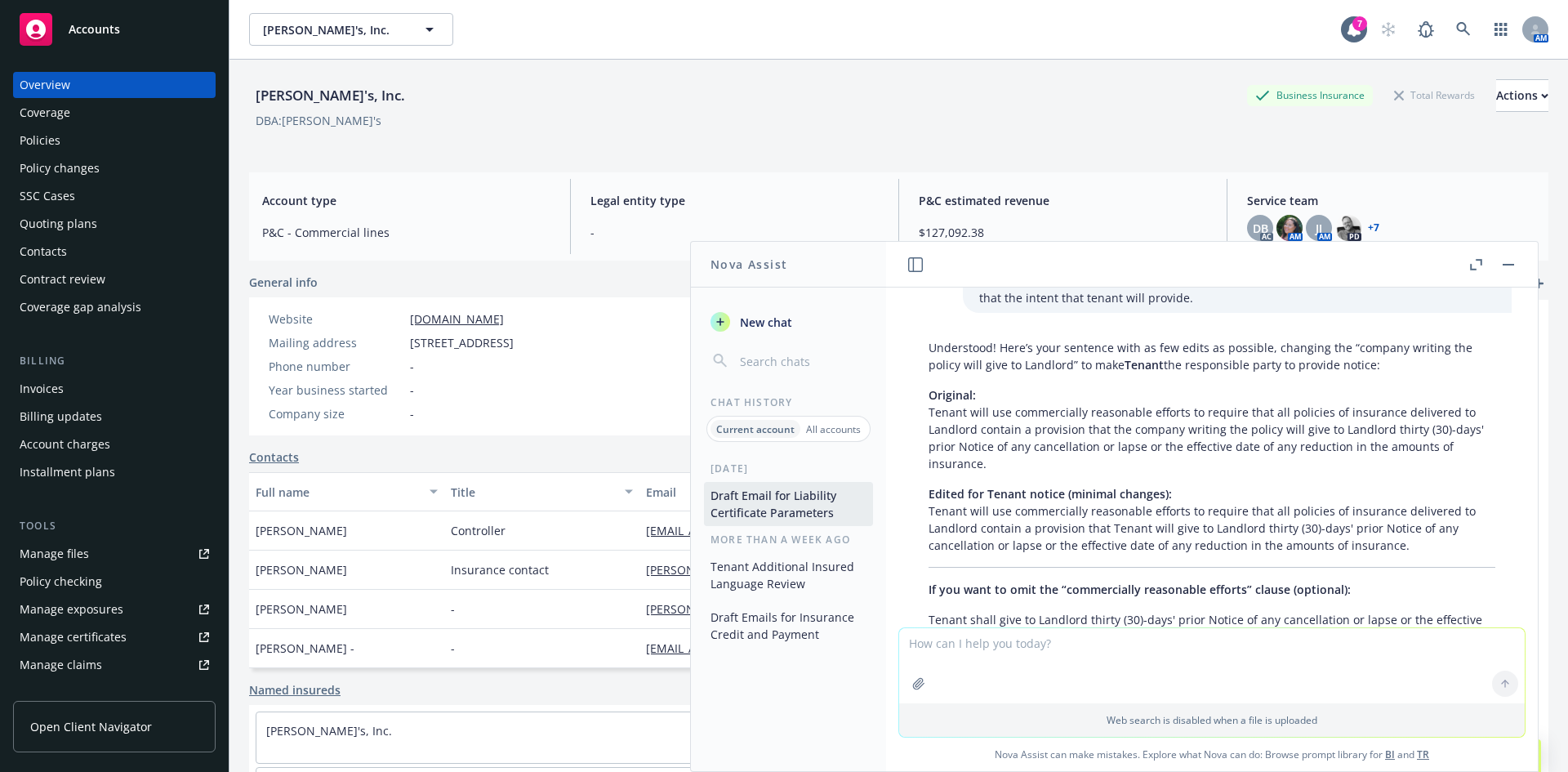
scroll to position [9234, 0]
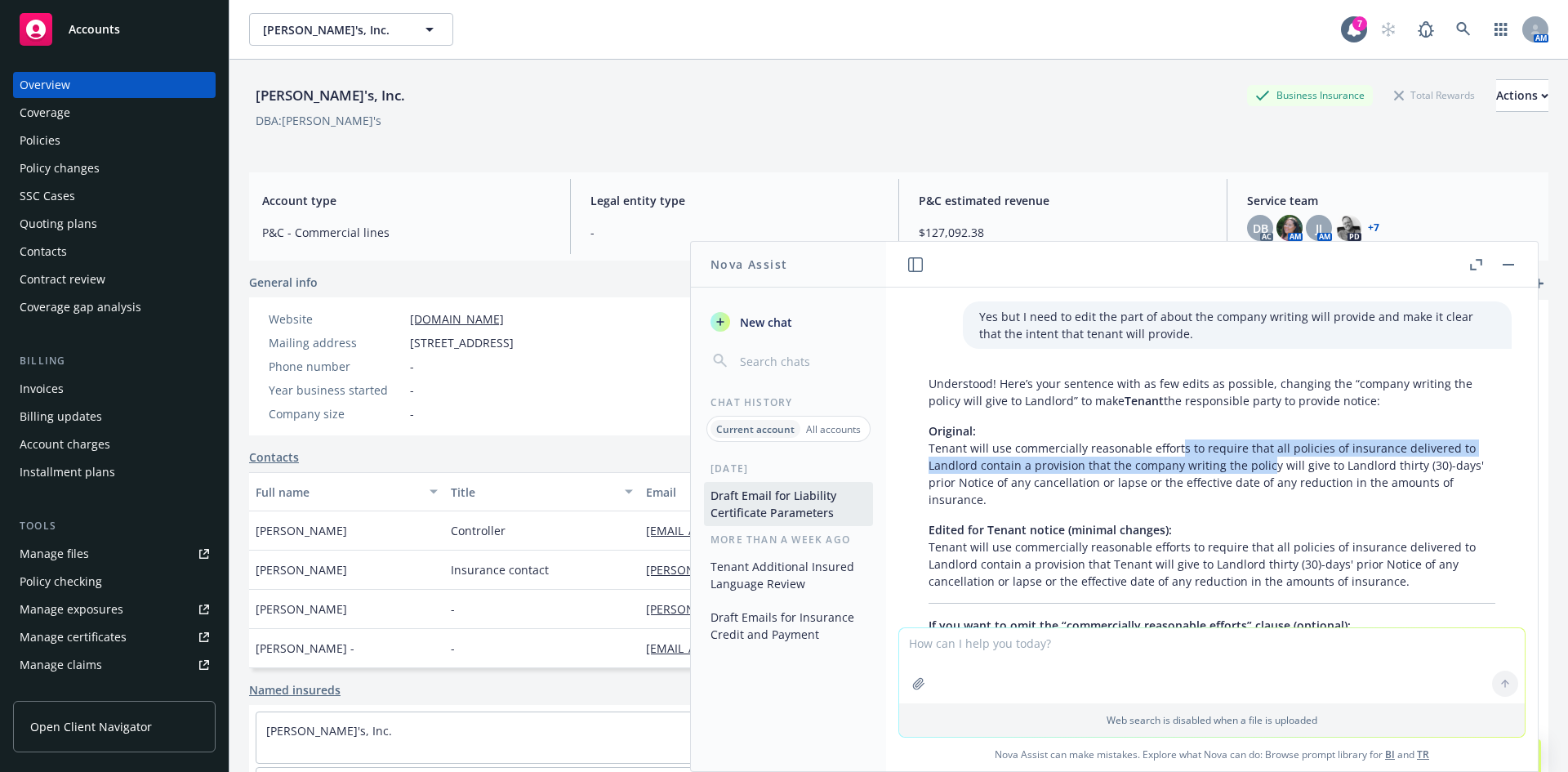
drag, startPoint x: 1180, startPoint y: 462, endPoint x: 1280, endPoint y: 474, distance: 100.7
click at [1280, 474] on p "Original: Tenant will use commercially reasonable efforts to require that all p…" at bounding box center [1212, 465] width 567 height 86
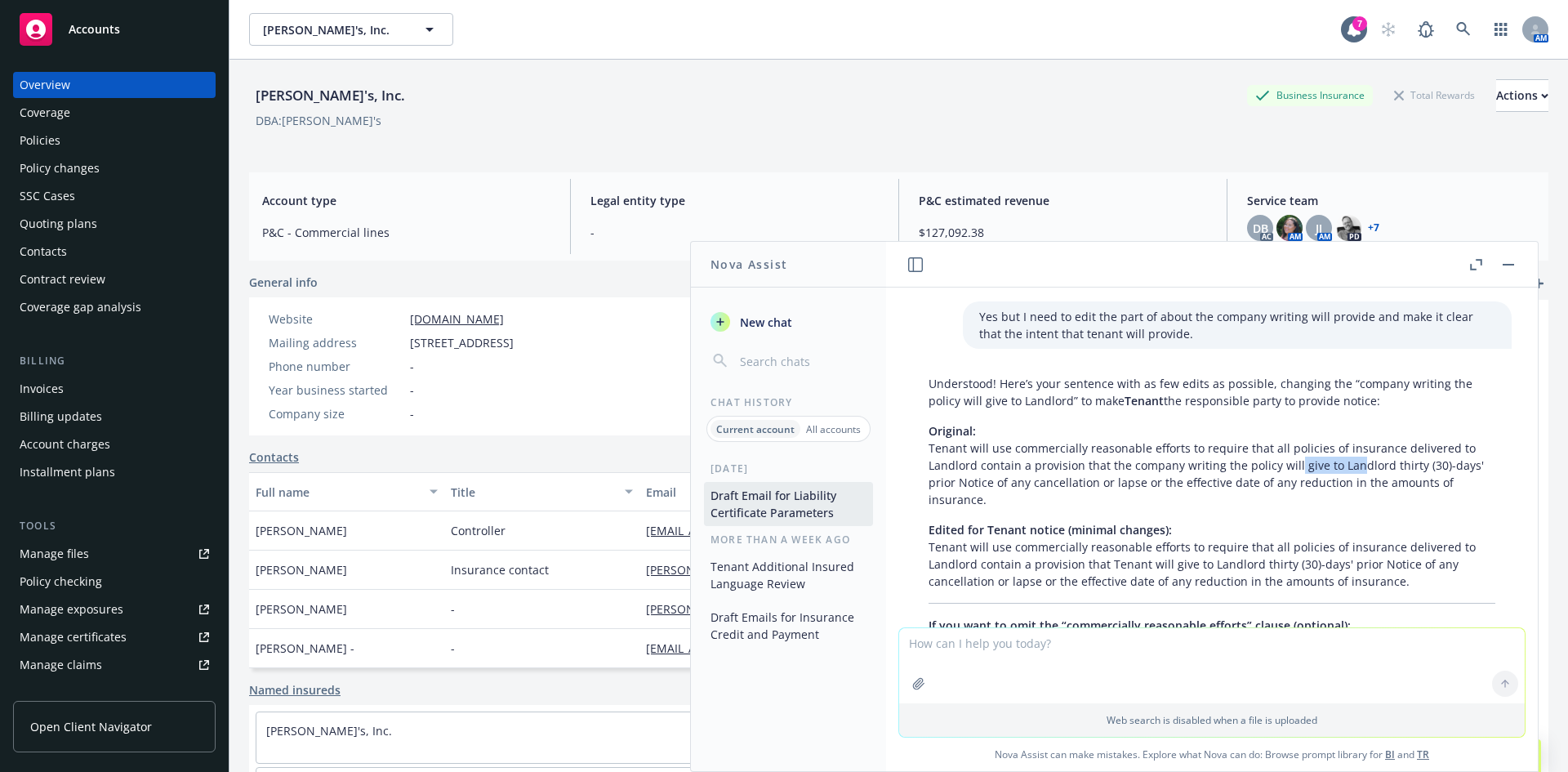
drag, startPoint x: 1354, startPoint y: 484, endPoint x: 1286, endPoint y: 479, distance: 68.2
click at [1287, 479] on p "Original: Tenant will use commercially reasonable efforts to require that all p…" at bounding box center [1212, 465] width 567 height 86
click at [1286, 479] on p "Original: Tenant will use commercially reasonable efforts to require that all p…" at bounding box center [1212, 465] width 567 height 86
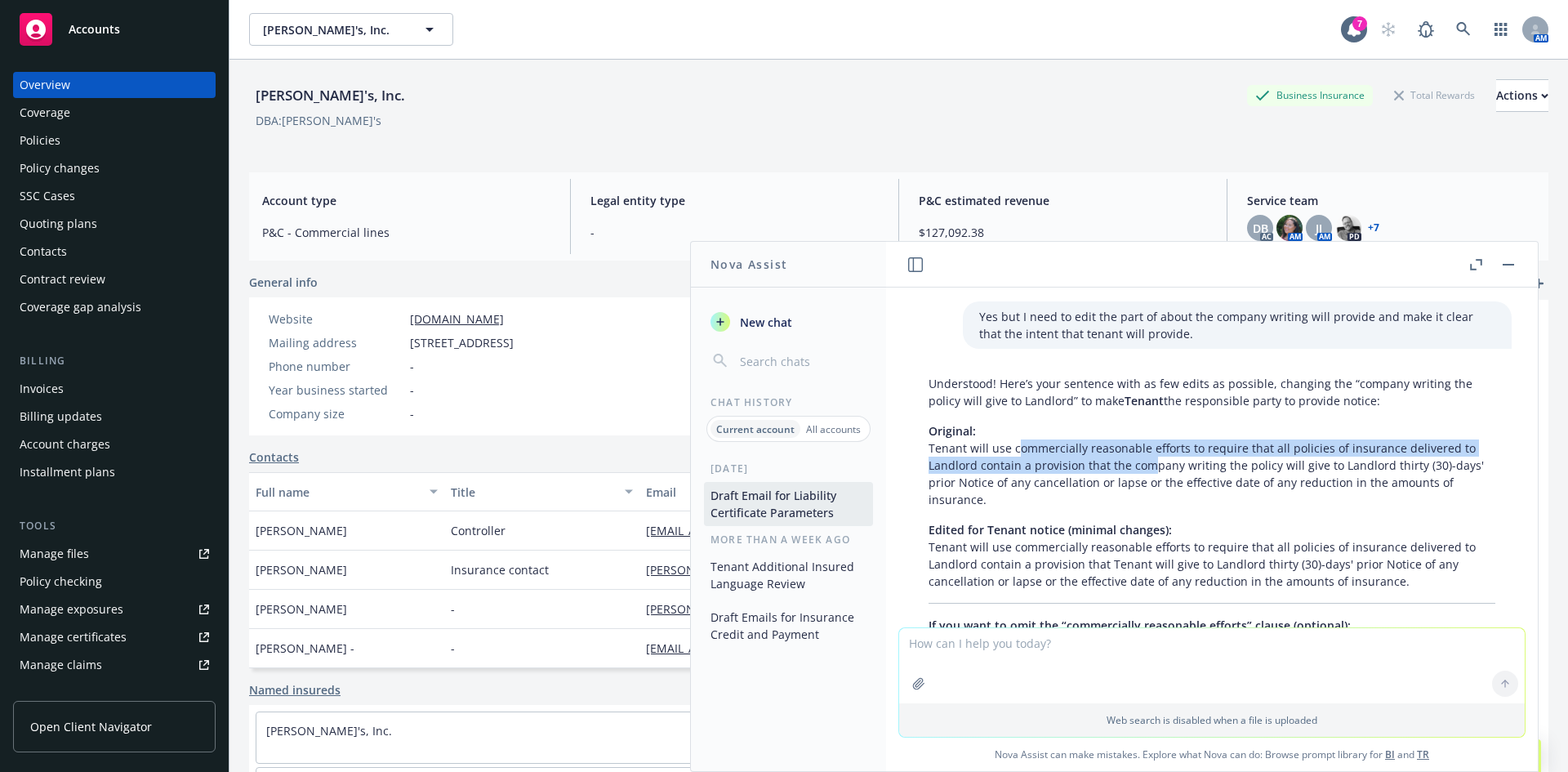
drag, startPoint x: 1016, startPoint y: 471, endPoint x: 1154, endPoint y: 485, distance: 138.7
click at [1154, 485] on p "Original: Tenant will use commercially reasonable efforts to require that all p…" at bounding box center [1212, 465] width 567 height 86
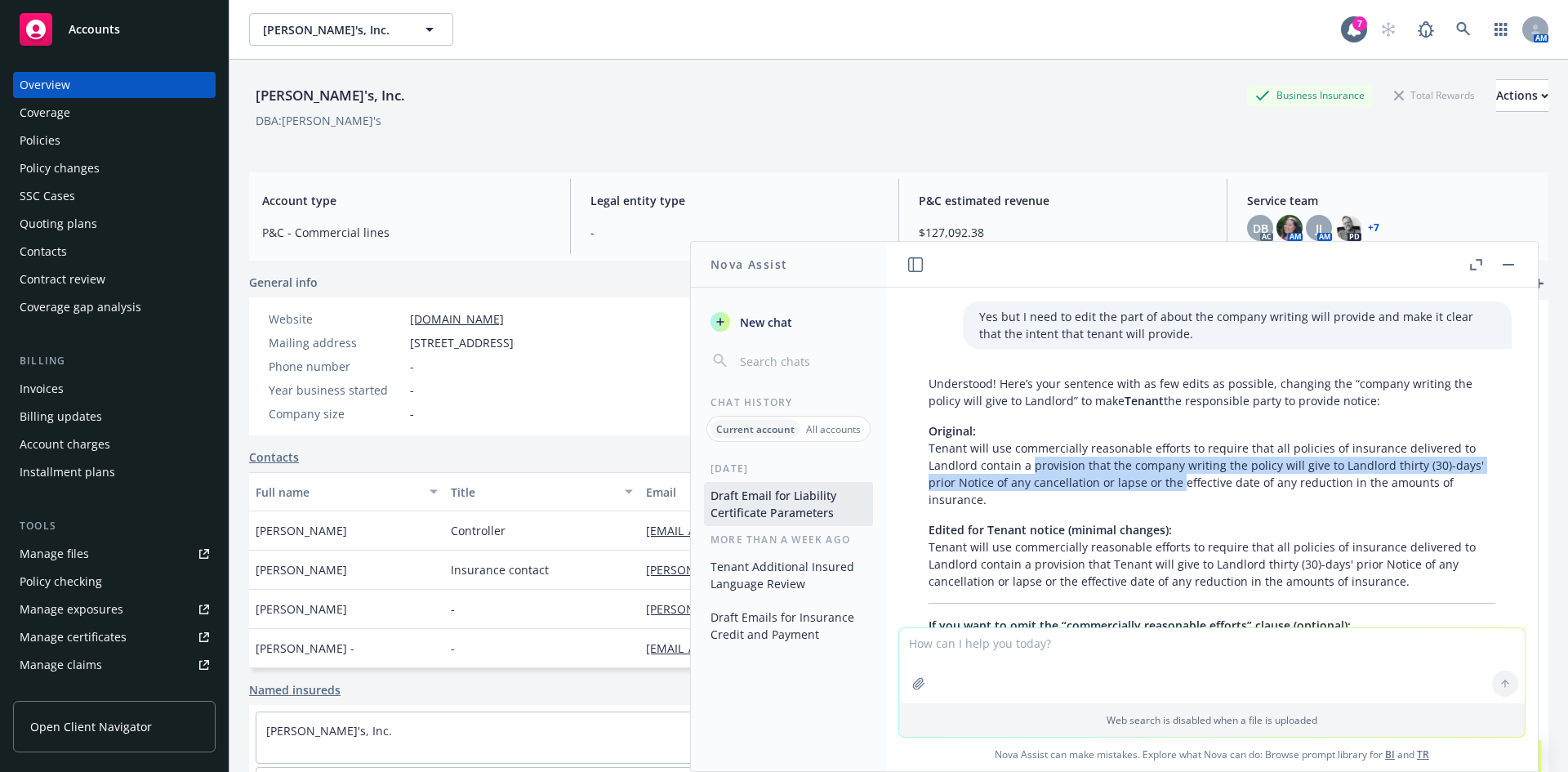
drag, startPoint x: 1174, startPoint y: 492, endPoint x: 1031, endPoint y: 483, distance: 143.3
click at [1031, 483] on p "Original: Tenant will use commercially reasonable efforts to require that all p…" at bounding box center [1212, 465] width 567 height 86
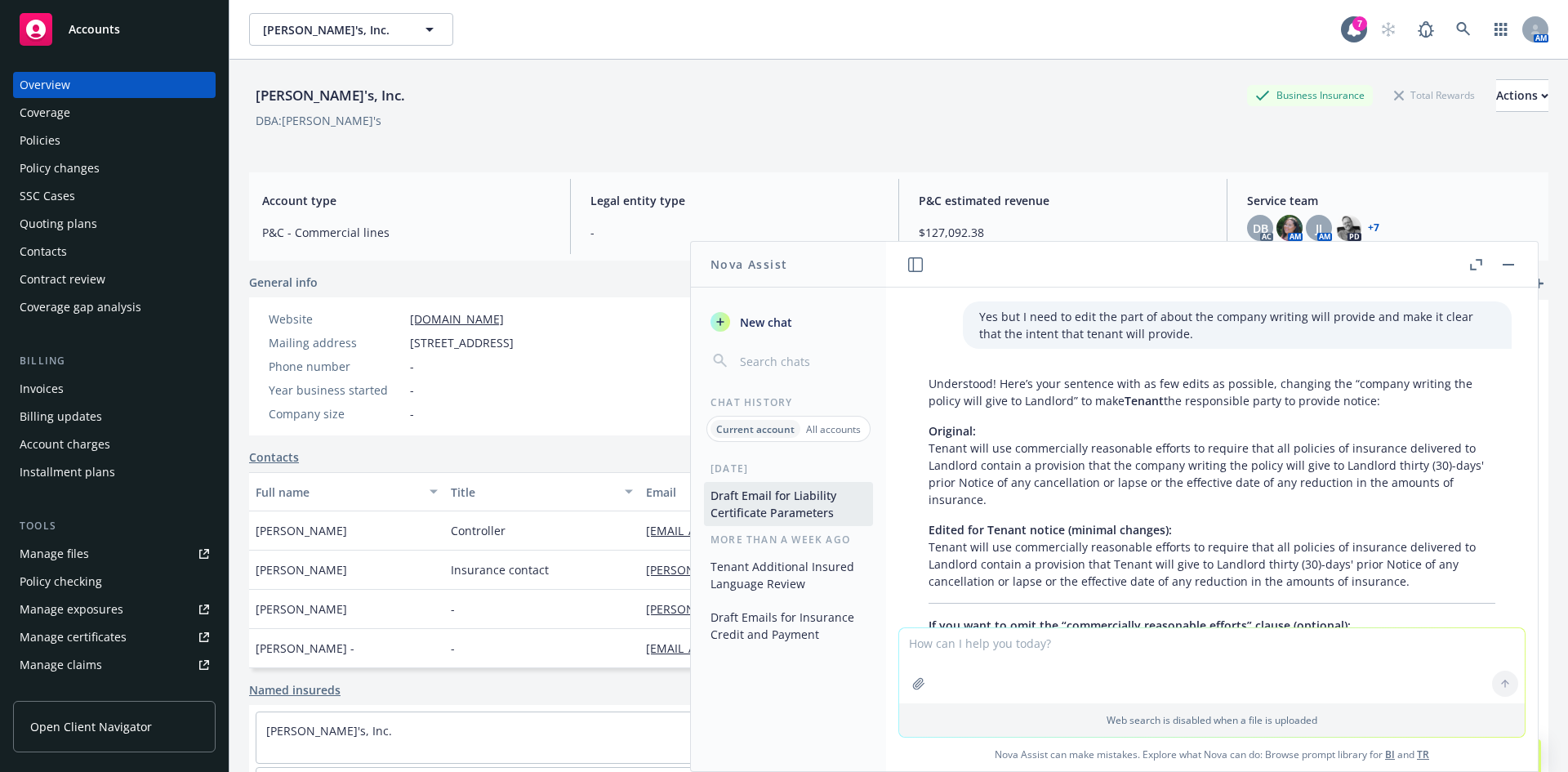
click at [1029, 482] on p "Original: Tenant will use commercially reasonable efforts to require that all p…" at bounding box center [1212, 465] width 567 height 86
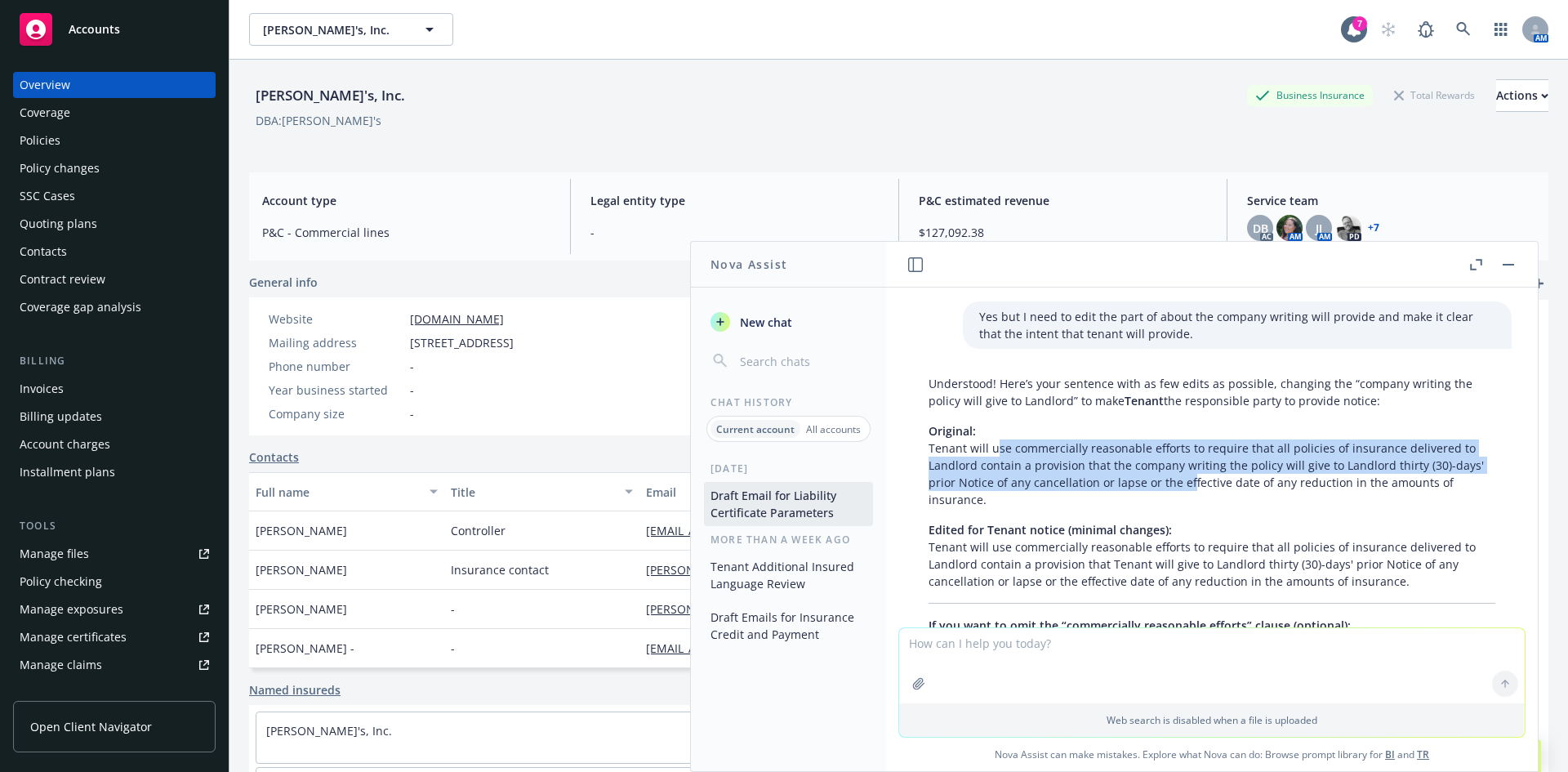
drag, startPoint x: 1003, startPoint y: 481, endPoint x: 1189, endPoint y: 491, distance: 186.3
click at [1189, 491] on p "Original: Tenant will use commercially reasonable efforts to require that all p…" at bounding box center [1212, 465] width 567 height 86
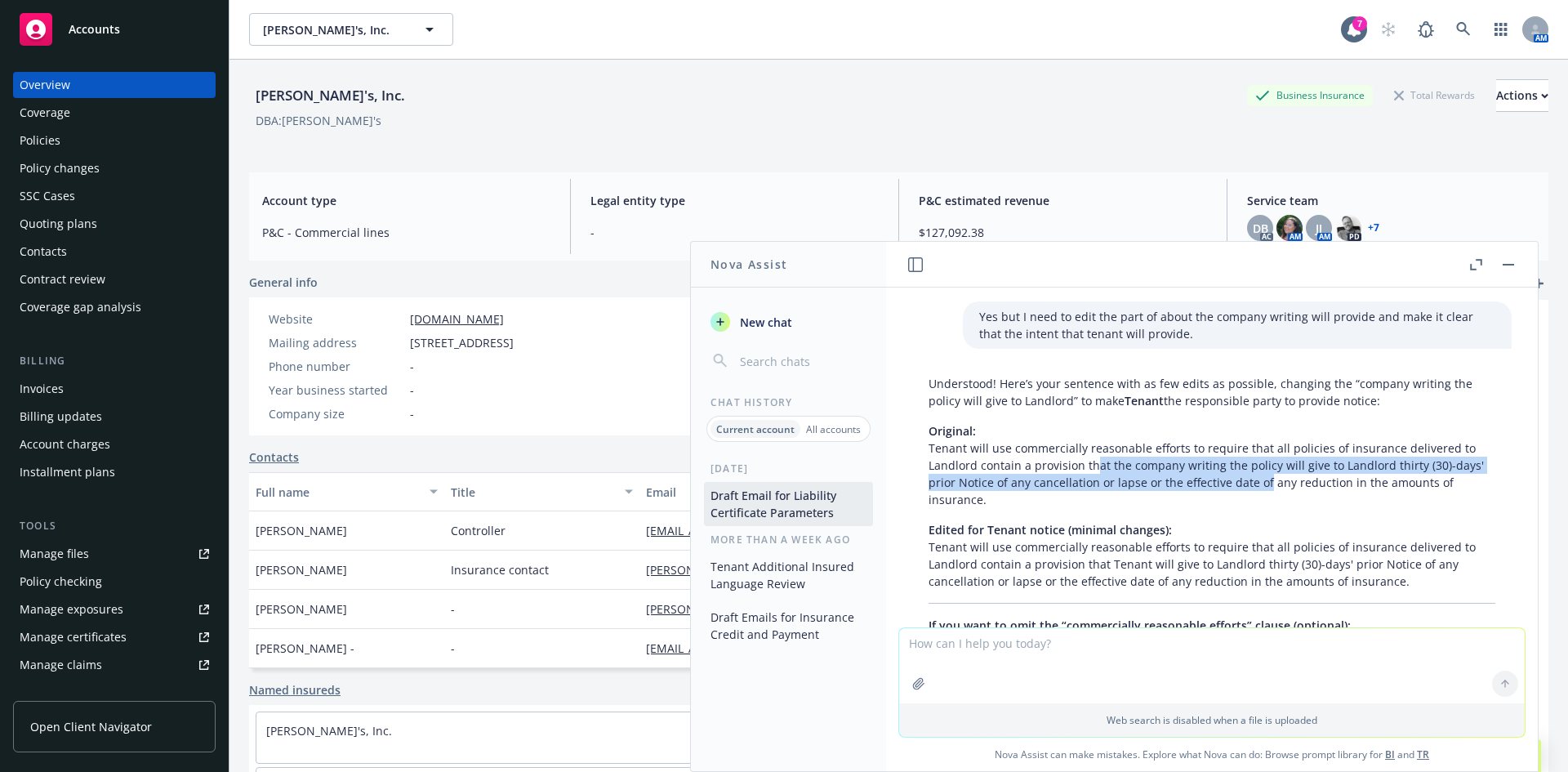
drag, startPoint x: 1262, startPoint y: 492, endPoint x: 1088, endPoint y: 474, distance: 174.9
click at [1088, 474] on p "Original: Tenant will use commercially reasonable efforts to require that all p…" at bounding box center [1212, 465] width 567 height 86
click at [1087, 473] on p "Original: Tenant will use commercially reasonable efforts to require that all p…" at bounding box center [1212, 465] width 567 height 86
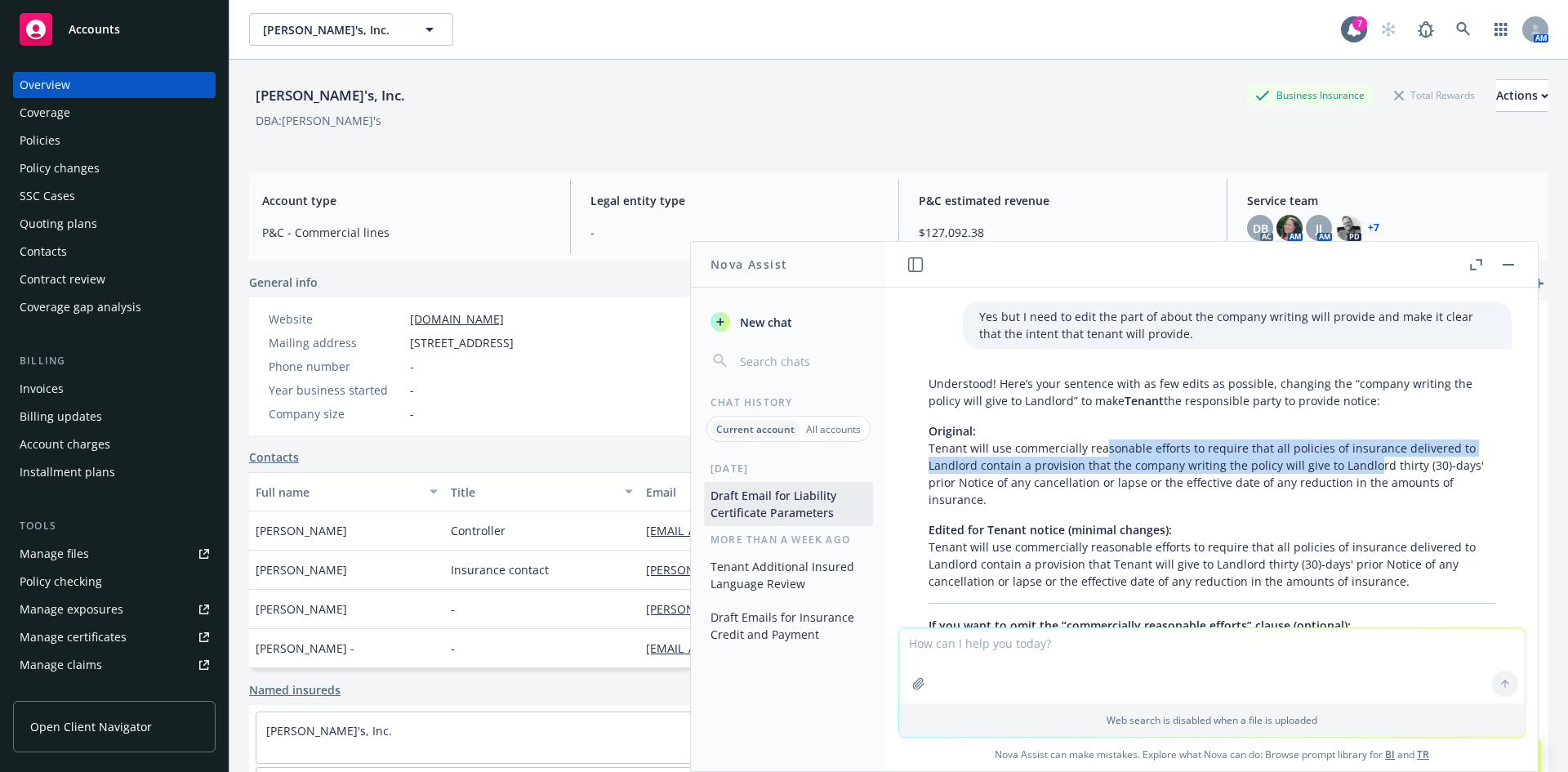
drag, startPoint x: 1103, startPoint y: 457, endPoint x: 1369, endPoint y: 488, distance: 267.8
click at [1369, 488] on p "Original: Tenant will use commercially reasonable efforts to require that all p…" at bounding box center [1212, 465] width 567 height 86
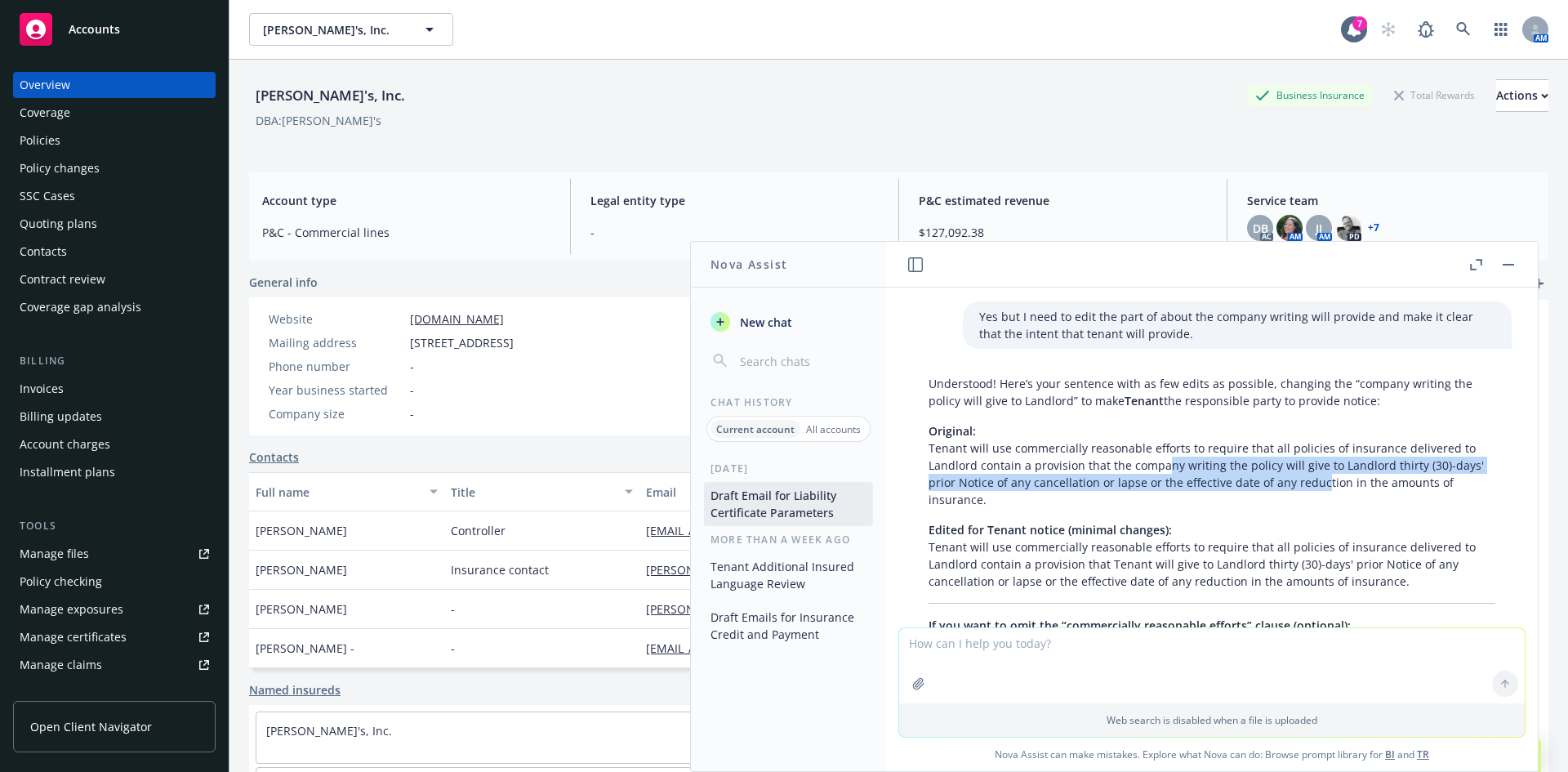
drag, startPoint x: 1300, startPoint y: 501, endPoint x: 1167, endPoint y: 482, distance: 134.4
click at [1167, 482] on p "Original: Tenant will use commercially reasonable efforts to require that all p…" at bounding box center [1212, 465] width 567 height 86
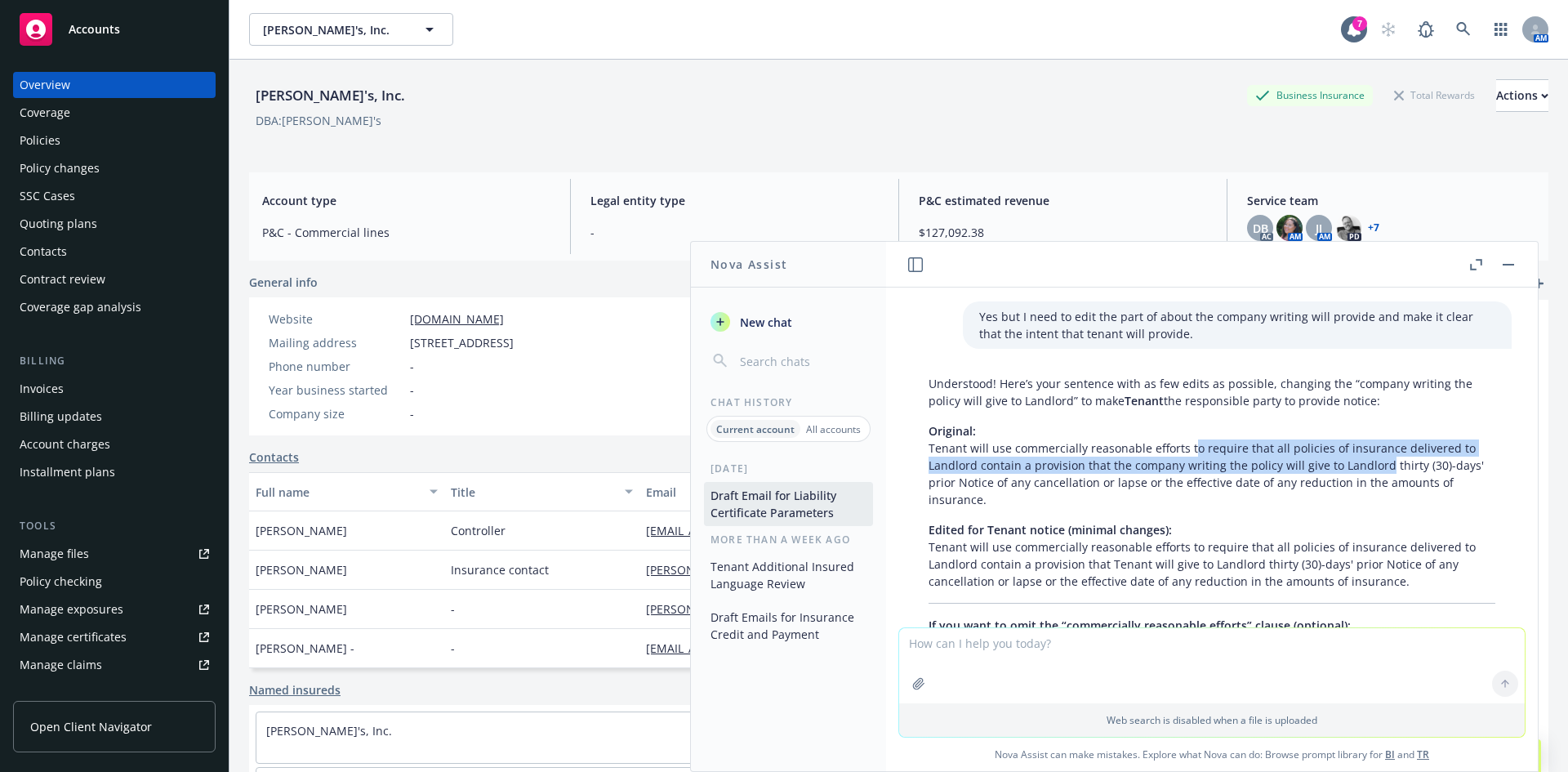
drag, startPoint x: 1190, startPoint y: 464, endPoint x: 1382, endPoint y: 490, distance: 193.8
click at [1382, 490] on p "Original: Tenant will use commercially reasonable efforts to require that all p…" at bounding box center [1212, 465] width 567 height 86
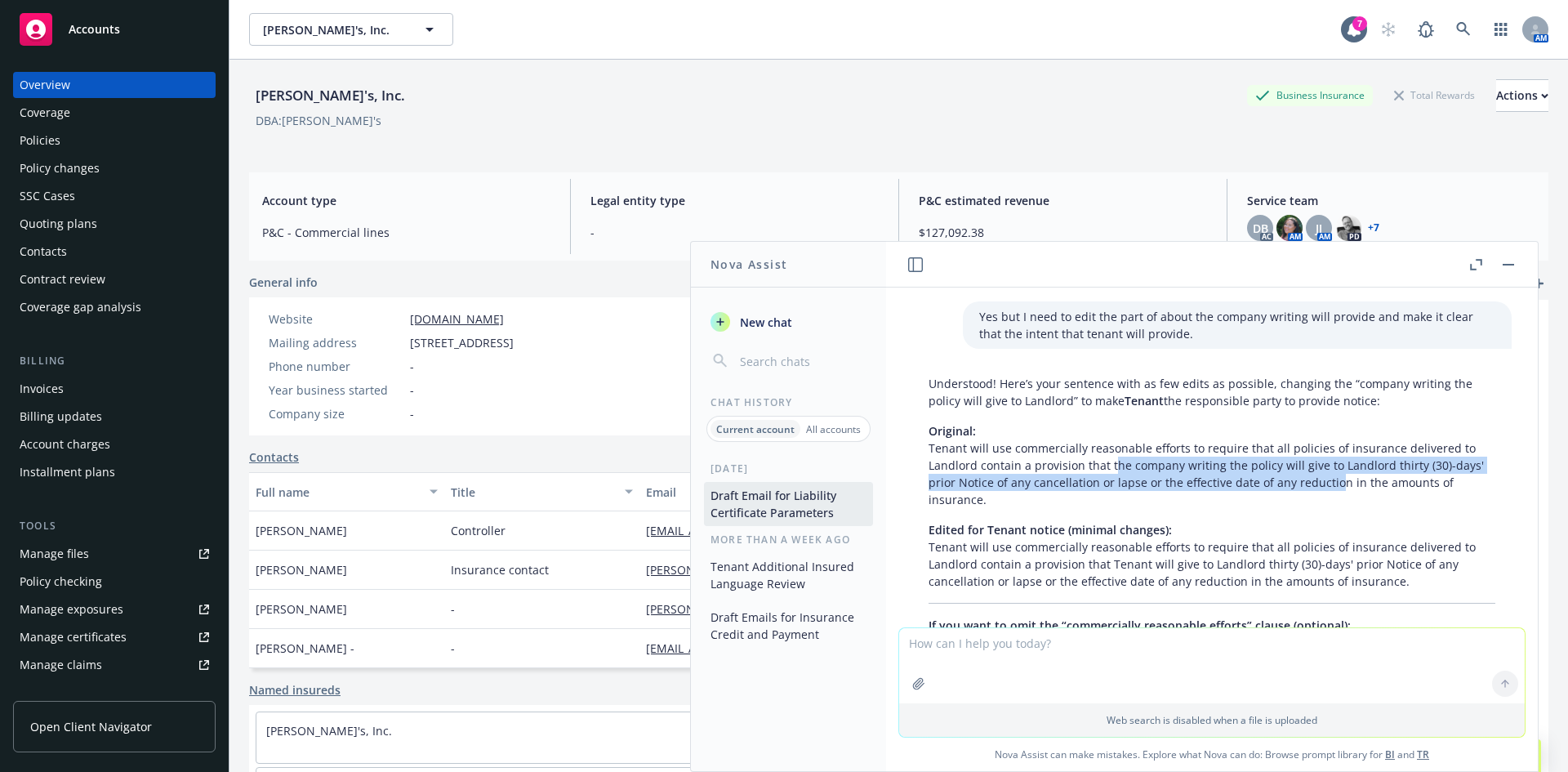
drag, startPoint x: 1314, startPoint y: 496, endPoint x: 1110, endPoint y: 481, distance: 204.6
click at [1114, 483] on p "Original: Tenant will use commercially reasonable efforts to require that all p…" at bounding box center [1212, 465] width 567 height 86
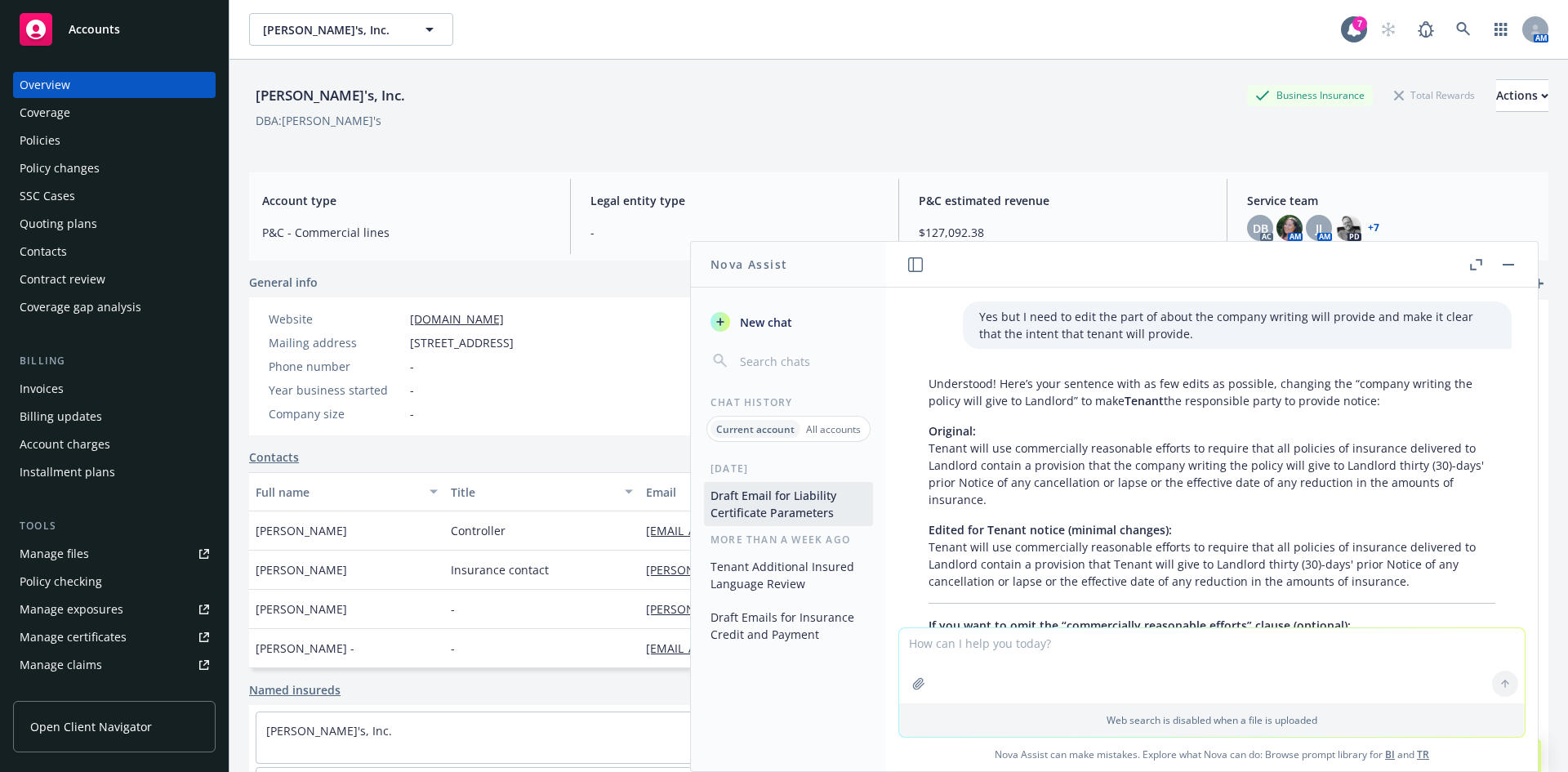
click at [1110, 481] on p "Original: Tenant will use commercially reasonable efforts to require that all p…" at bounding box center [1212, 465] width 567 height 86
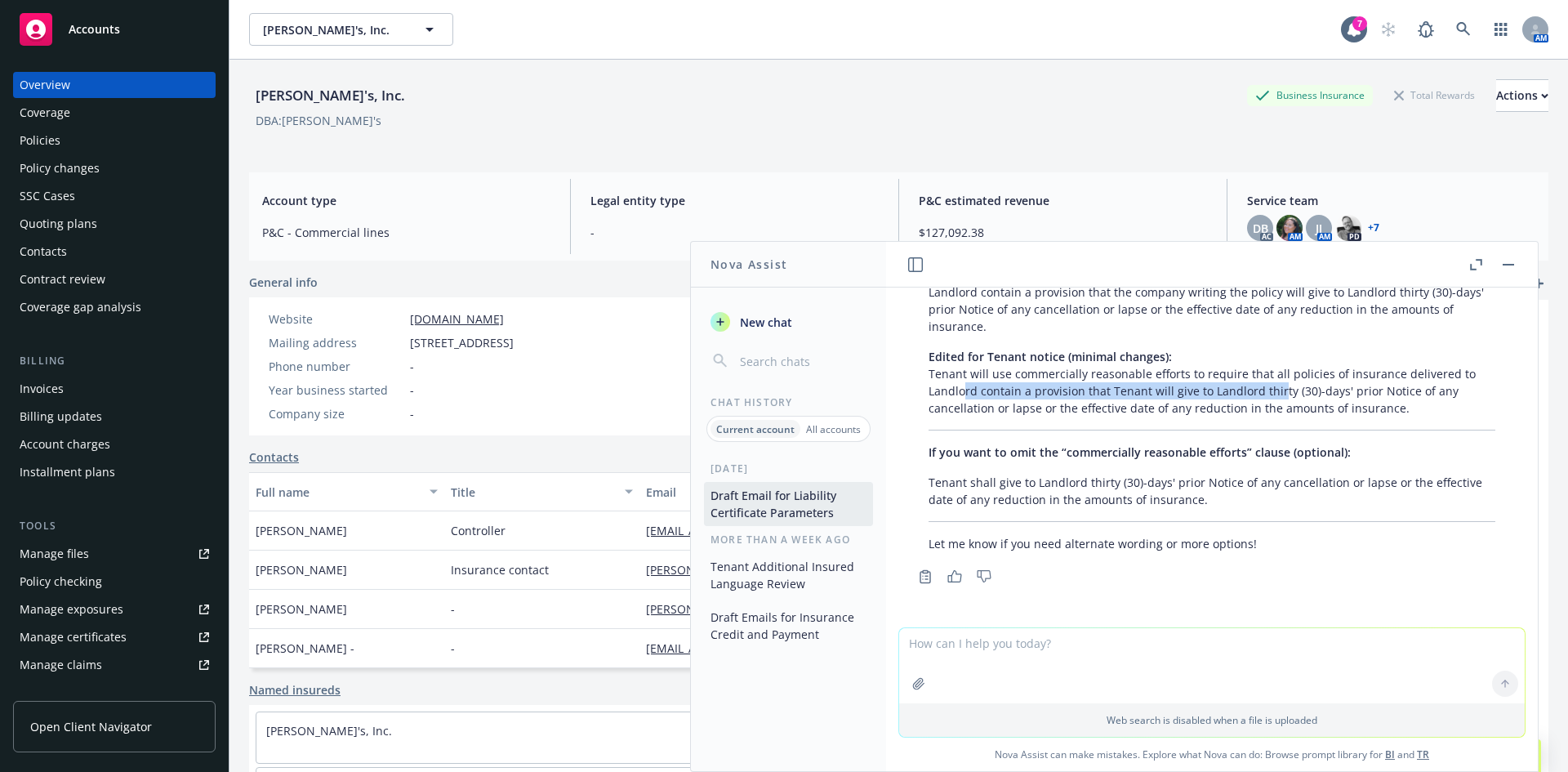
drag, startPoint x: 963, startPoint y: 384, endPoint x: 1277, endPoint y: 384, distance: 314.0
click at [1277, 384] on p "Edited for Tenant notice (minimal changes): Tenant will use commercially reason…" at bounding box center [1212, 382] width 567 height 69
drag, startPoint x: 1201, startPoint y: 389, endPoint x: 1062, endPoint y: 375, distance: 139.7
click at [1062, 375] on p "Edited for Tenant notice (minimal changes): Tenant will use commercially reason…" at bounding box center [1212, 382] width 567 height 69
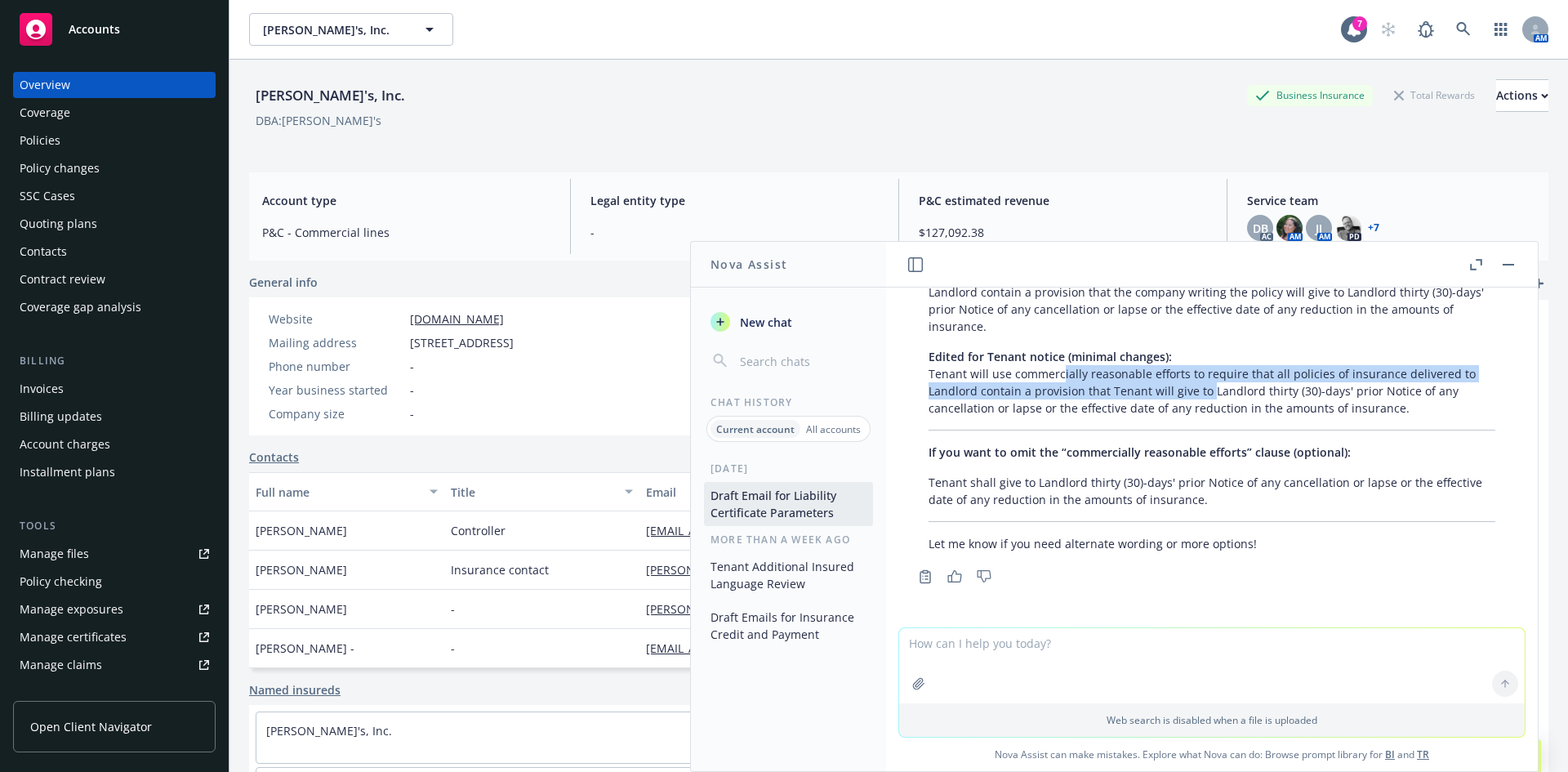
click at [1062, 375] on p "Edited for Tenant notice (minimal changes): Tenant will use commercially reason…" at bounding box center [1212, 382] width 567 height 69
drag, startPoint x: 993, startPoint y: 370, endPoint x: 1209, endPoint y: 386, distance: 216.6
click at [1209, 386] on p "Edited for Tenant notice (minimal changes): Tenant will use commercially reason…" at bounding box center [1212, 382] width 567 height 69
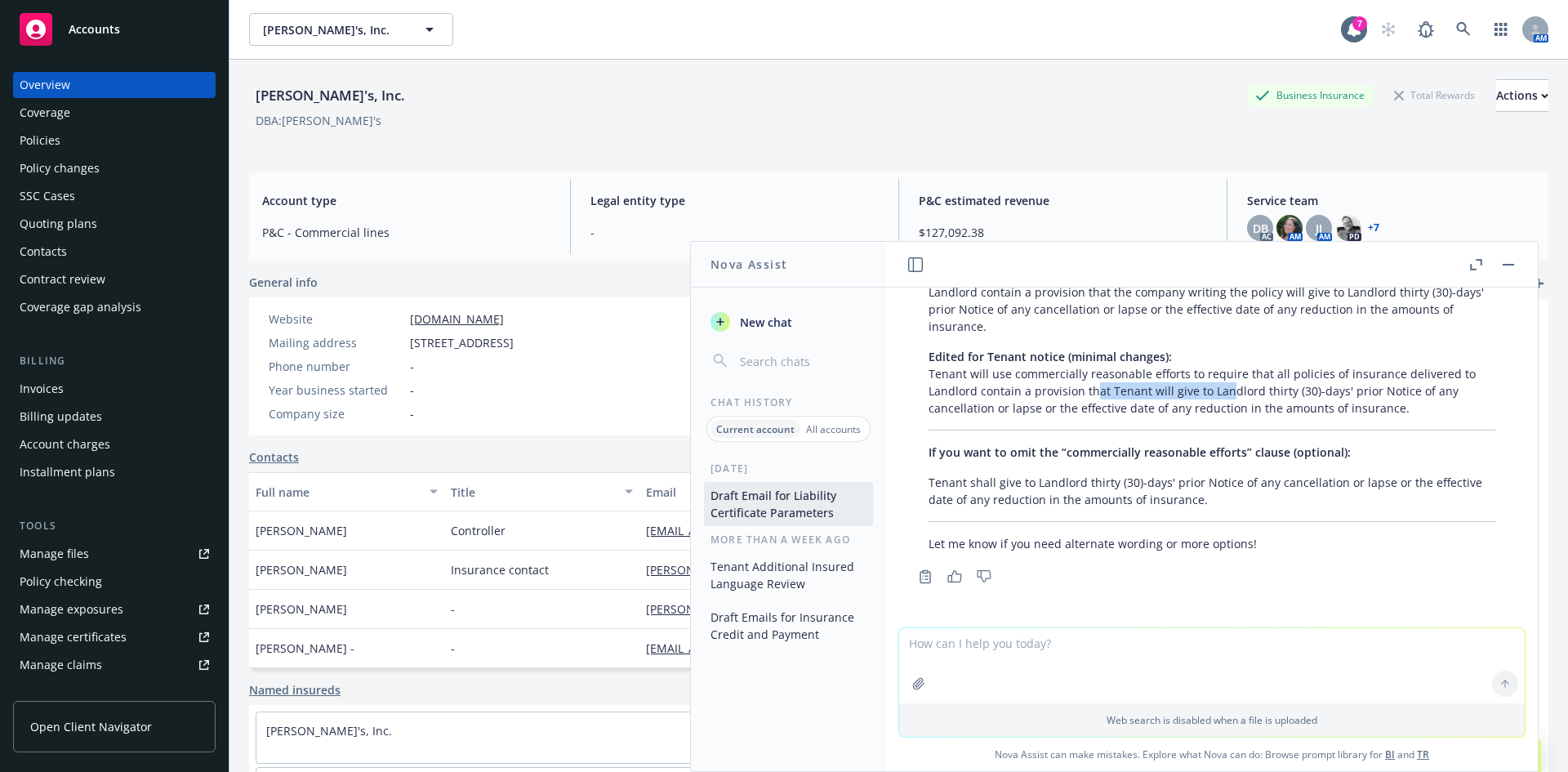
drag, startPoint x: 1137, startPoint y: 396, endPoint x: 1094, endPoint y: 394, distance: 43.0
click at [1095, 395] on p "Edited for Tenant notice (minimal changes): Tenant will use commercially reason…" at bounding box center [1212, 382] width 567 height 69
click at [1094, 394] on p "Edited for Tenant notice (minimal changes): Tenant will use commercially reason…" at bounding box center [1212, 382] width 567 height 69
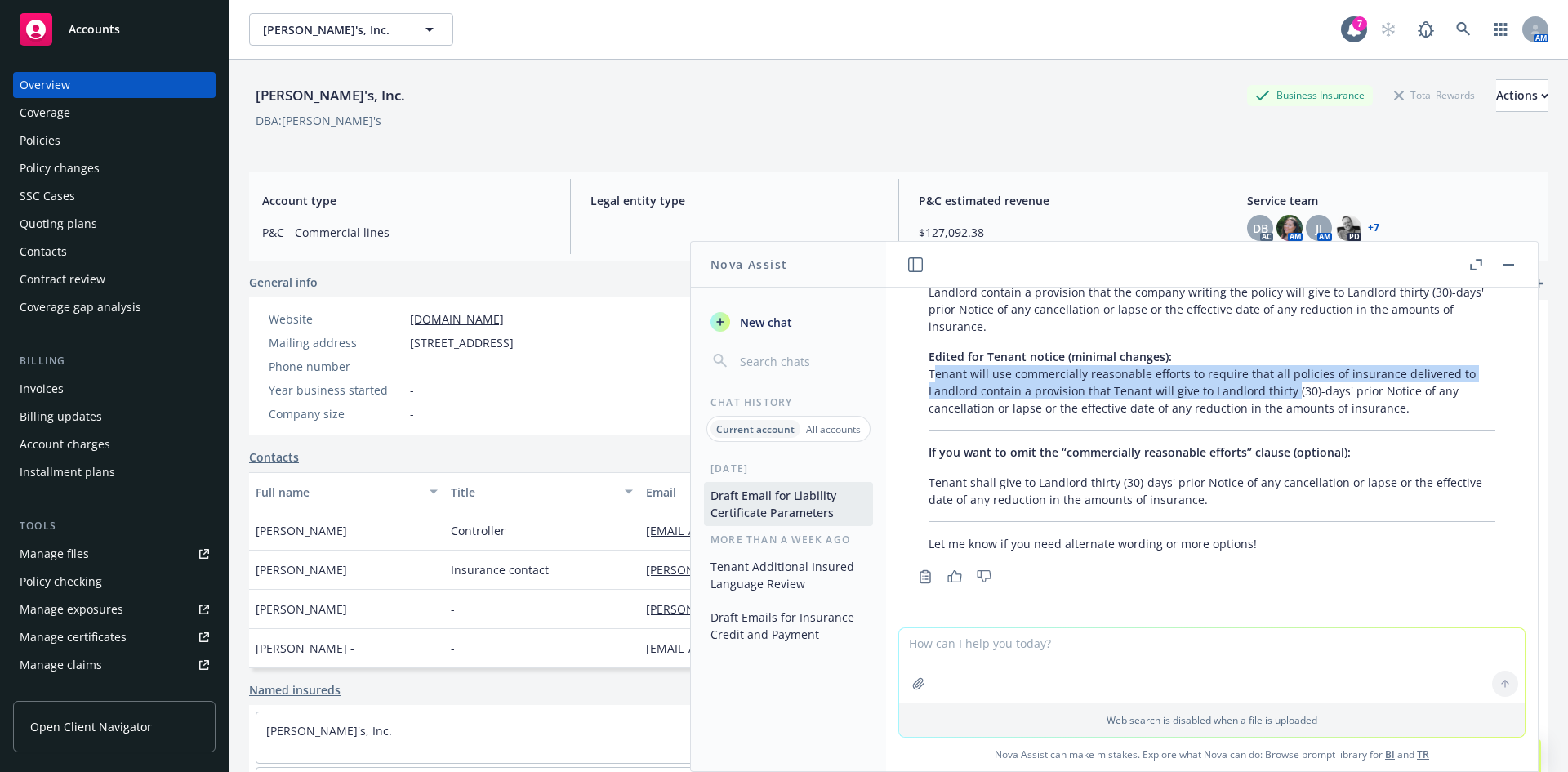
drag, startPoint x: 939, startPoint y: 379, endPoint x: 1289, endPoint y: 384, distance: 350.0
click at [1289, 384] on p "Edited for Tenant notice (minimal changes): Tenant will use commercially reason…" at bounding box center [1212, 382] width 567 height 69
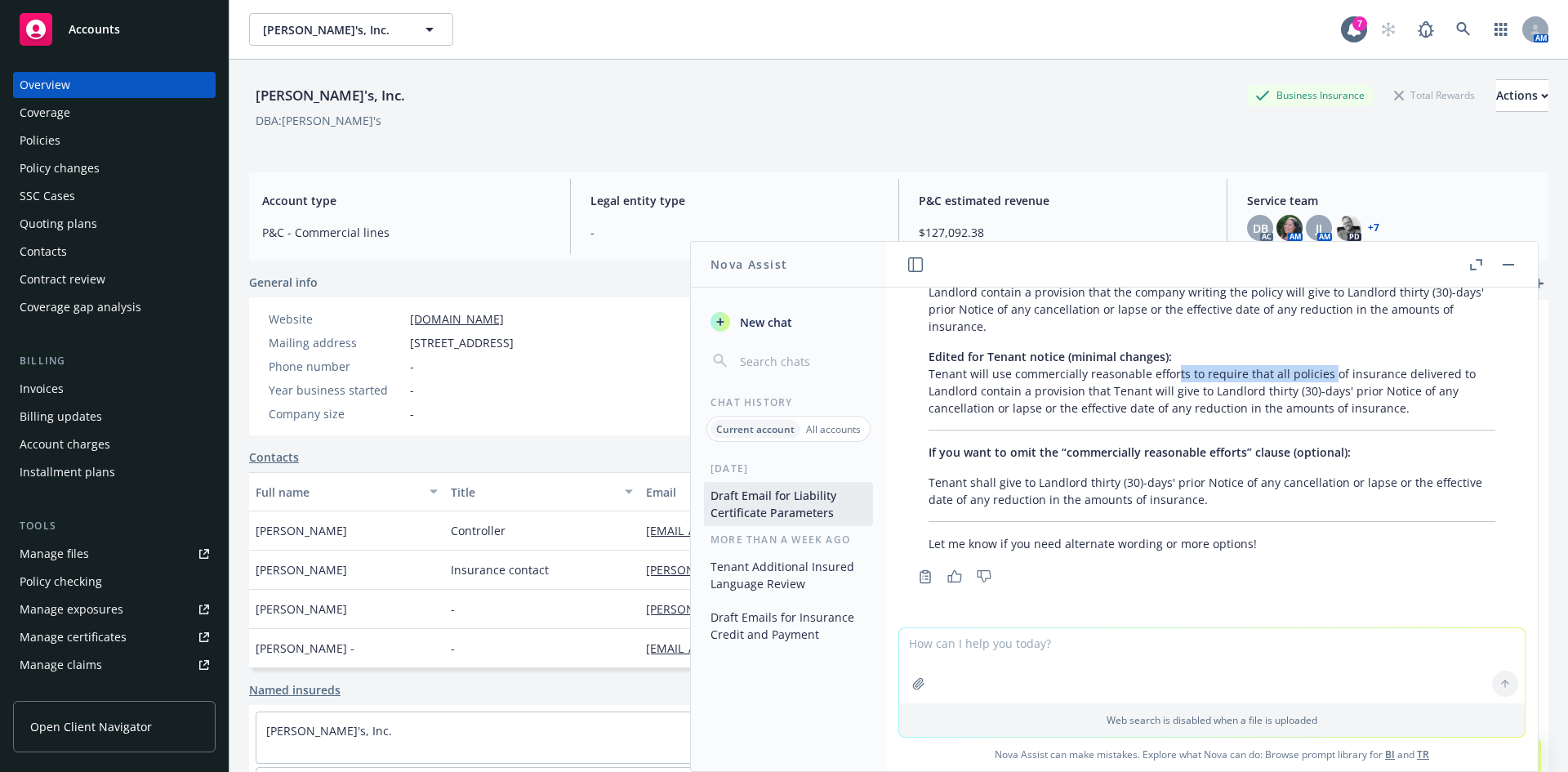
drag, startPoint x: 1173, startPoint y: 377, endPoint x: 1323, endPoint y: 377, distance: 150.0
click at [1323, 377] on p "Edited for Tenant notice (minimal changes): Tenant will use commercially reason…" at bounding box center [1212, 382] width 567 height 69
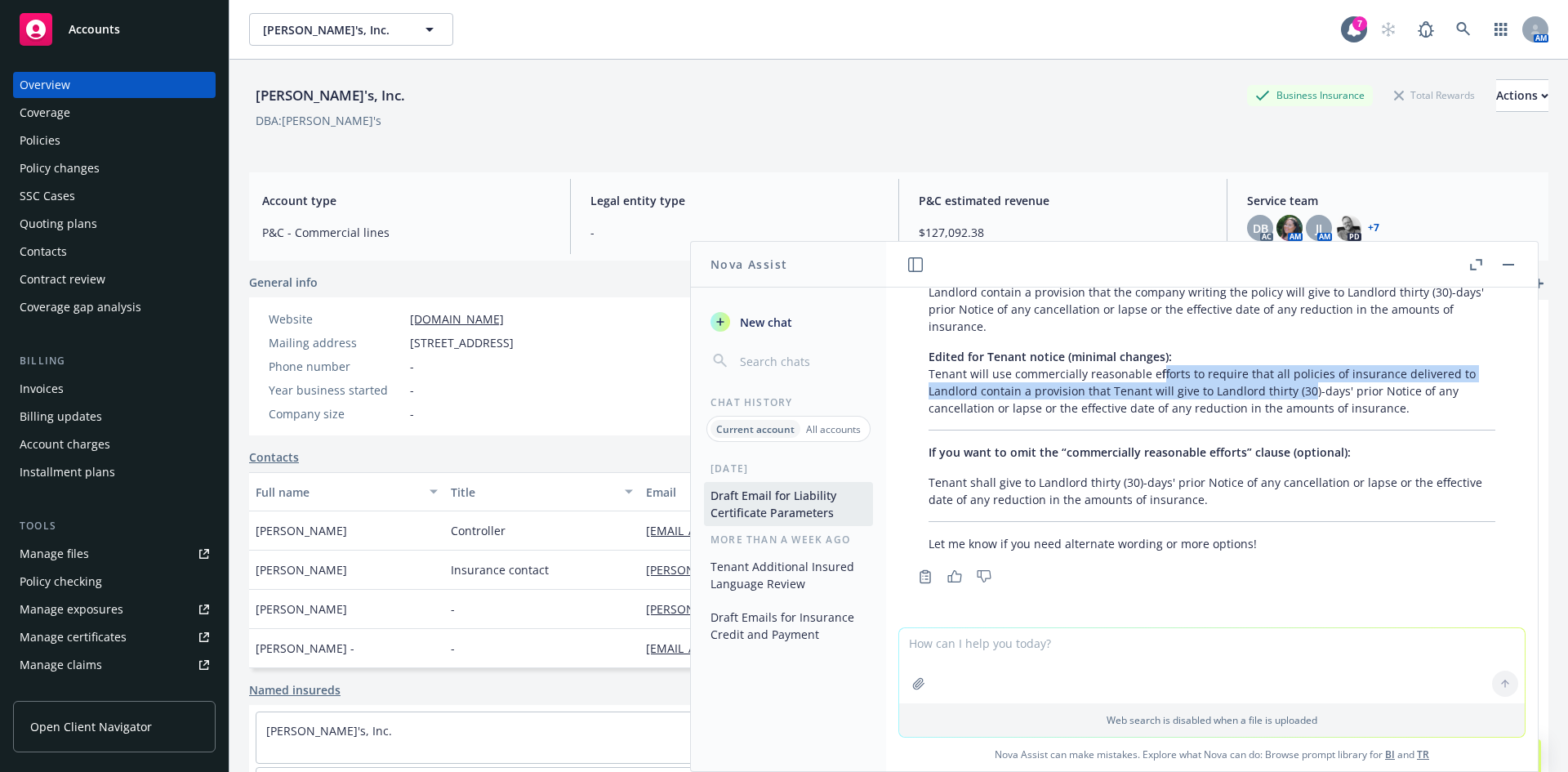
drag, startPoint x: 1288, startPoint y: 394, endPoint x: 1154, endPoint y: 376, distance: 135.2
click at [1154, 376] on p "Edited for Tenant notice (minimal changes): Tenant will use commercially reason…" at bounding box center [1212, 382] width 567 height 69
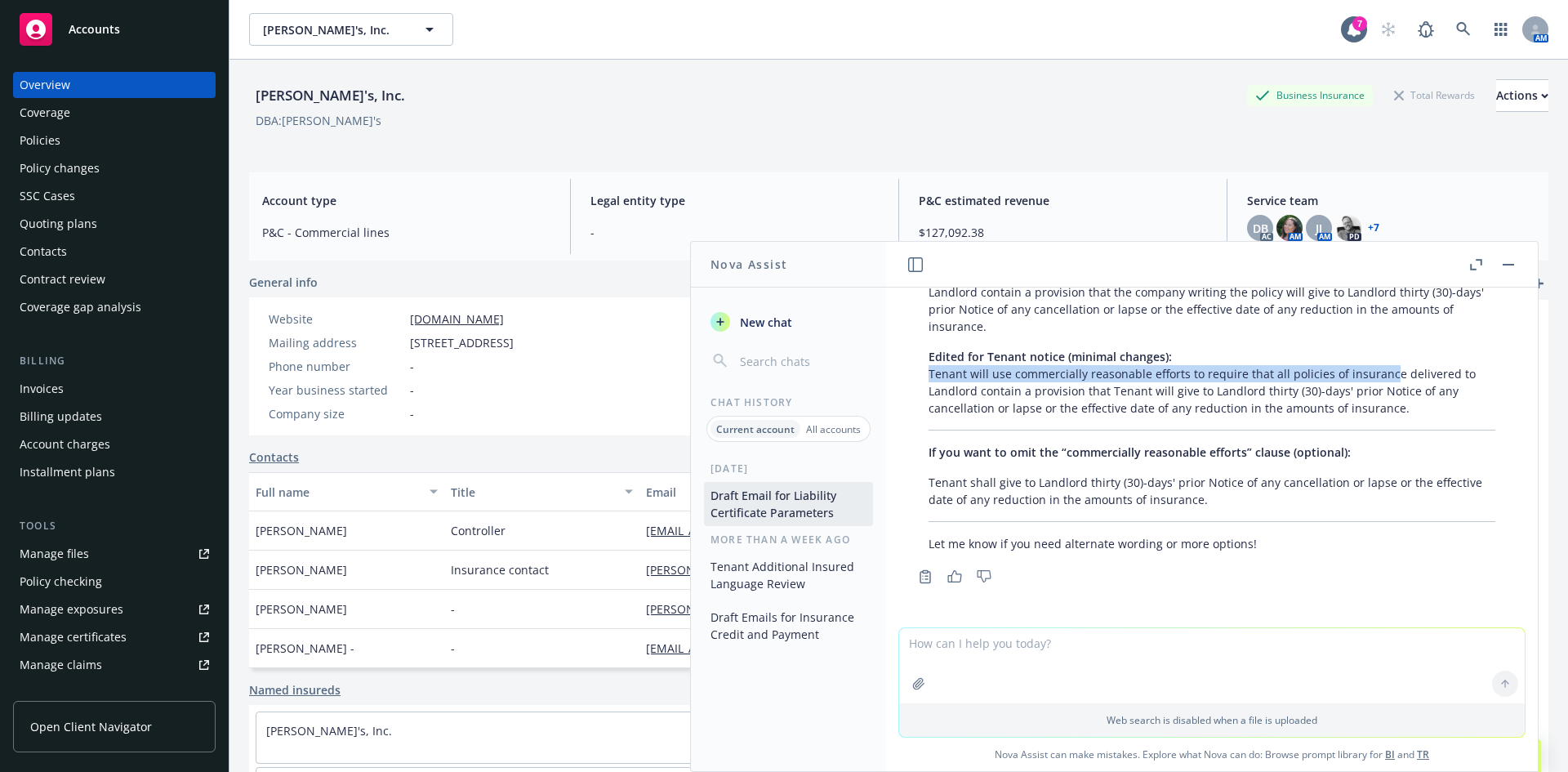
drag, startPoint x: 928, startPoint y: 376, endPoint x: 1384, endPoint y: 376, distance: 456.0
click at [1384, 376] on div "Understood! Here’s your sentence with as few edits as possible, changing the “c…" at bounding box center [1212, 377] width 599 height 363
click at [1384, 376] on p "Edited for Tenant notice (minimal changes): Tenant will use commercially reason…" at bounding box center [1212, 382] width 567 height 69
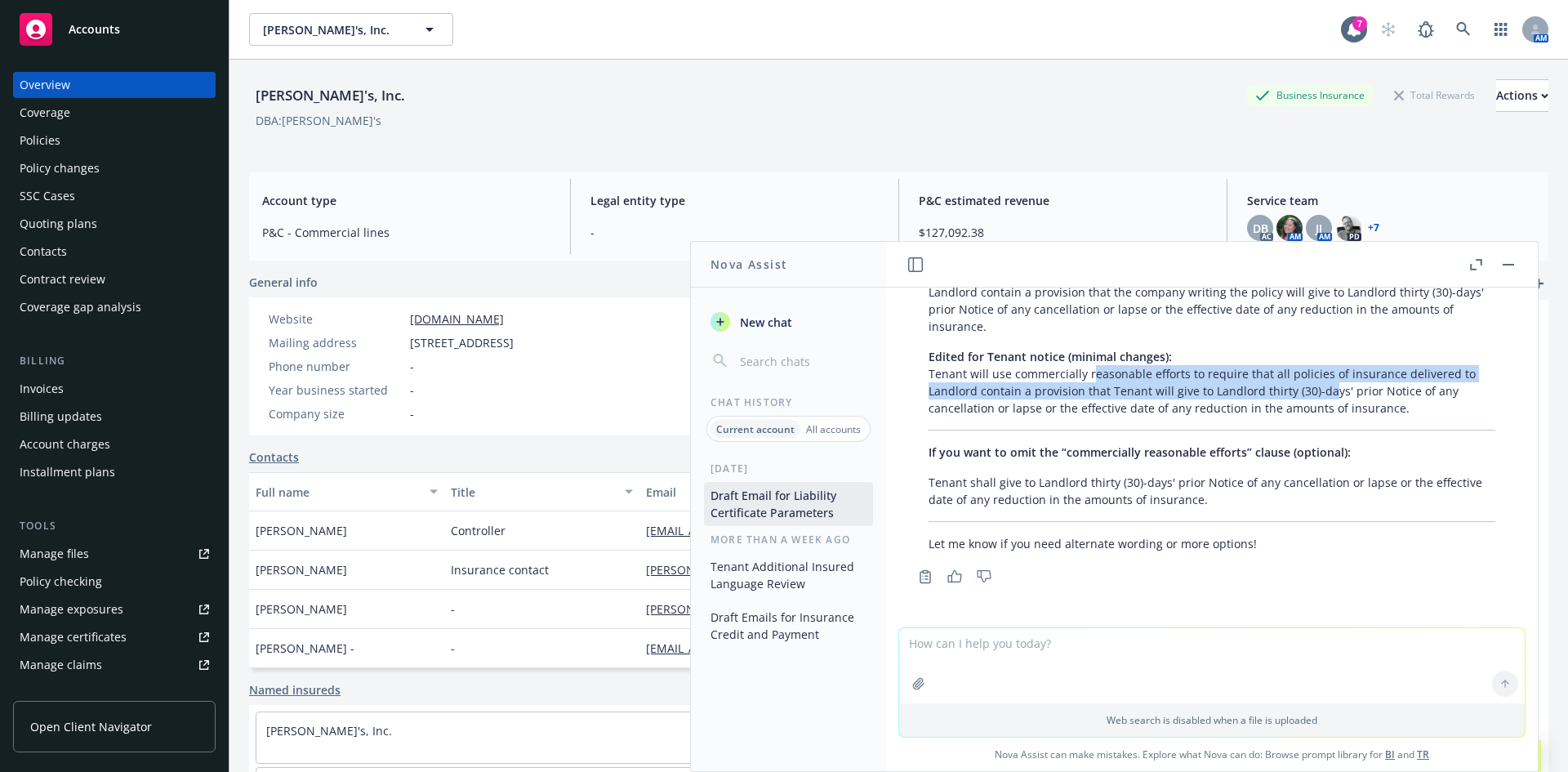
drag, startPoint x: 1283, startPoint y: 393, endPoint x: 1089, endPoint y: 367, distance: 195.7
click at [1090, 368] on p "Edited for Tenant notice (minimal changes): Tenant will use commercially reason…" at bounding box center [1212, 382] width 567 height 69
click at [1089, 367] on p "Edited for Tenant notice (minimal changes): Tenant will use commercially reason…" at bounding box center [1212, 382] width 567 height 69
drag, startPoint x: 957, startPoint y: 375, endPoint x: 1267, endPoint y: 384, distance: 310.1
click at [1267, 384] on p "Edited for Tenant notice (minimal changes): Tenant will use commercially reason…" at bounding box center [1212, 382] width 567 height 69
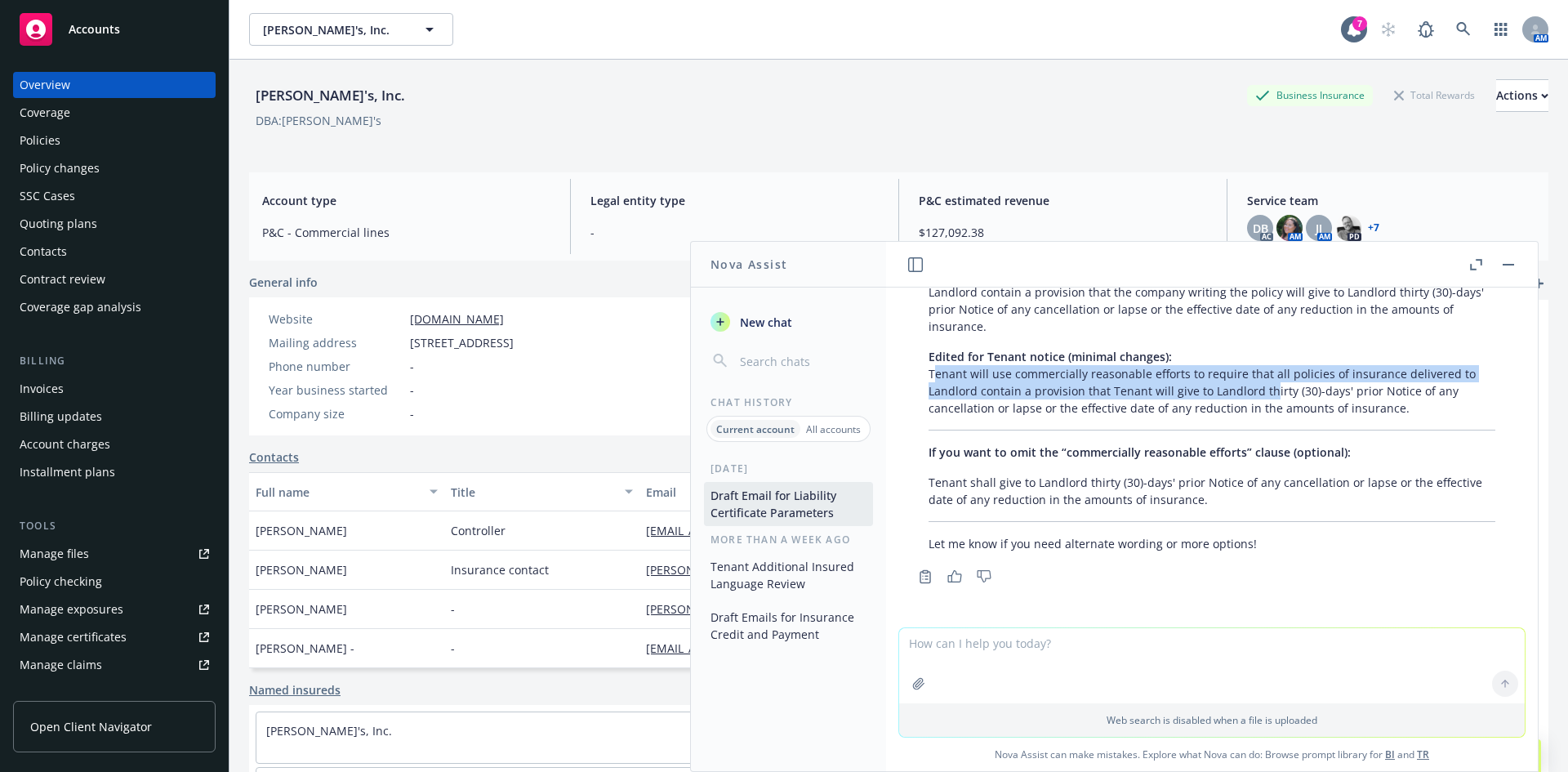
click at [1267, 384] on p "Edited for Tenant notice (minimal changes): Tenant will use commercially reason…" at bounding box center [1212, 382] width 567 height 69
drag, startPoint x: 1302, startPoint y: 386, endPoint x: 1113, endPoint y: 378, distance: 189.2
click at [1113, 378] on p "Edited for Tenant notice (minimal changes): Tenant will use commercially reason…" at bounding box center [1212, 382] width 567 height 69
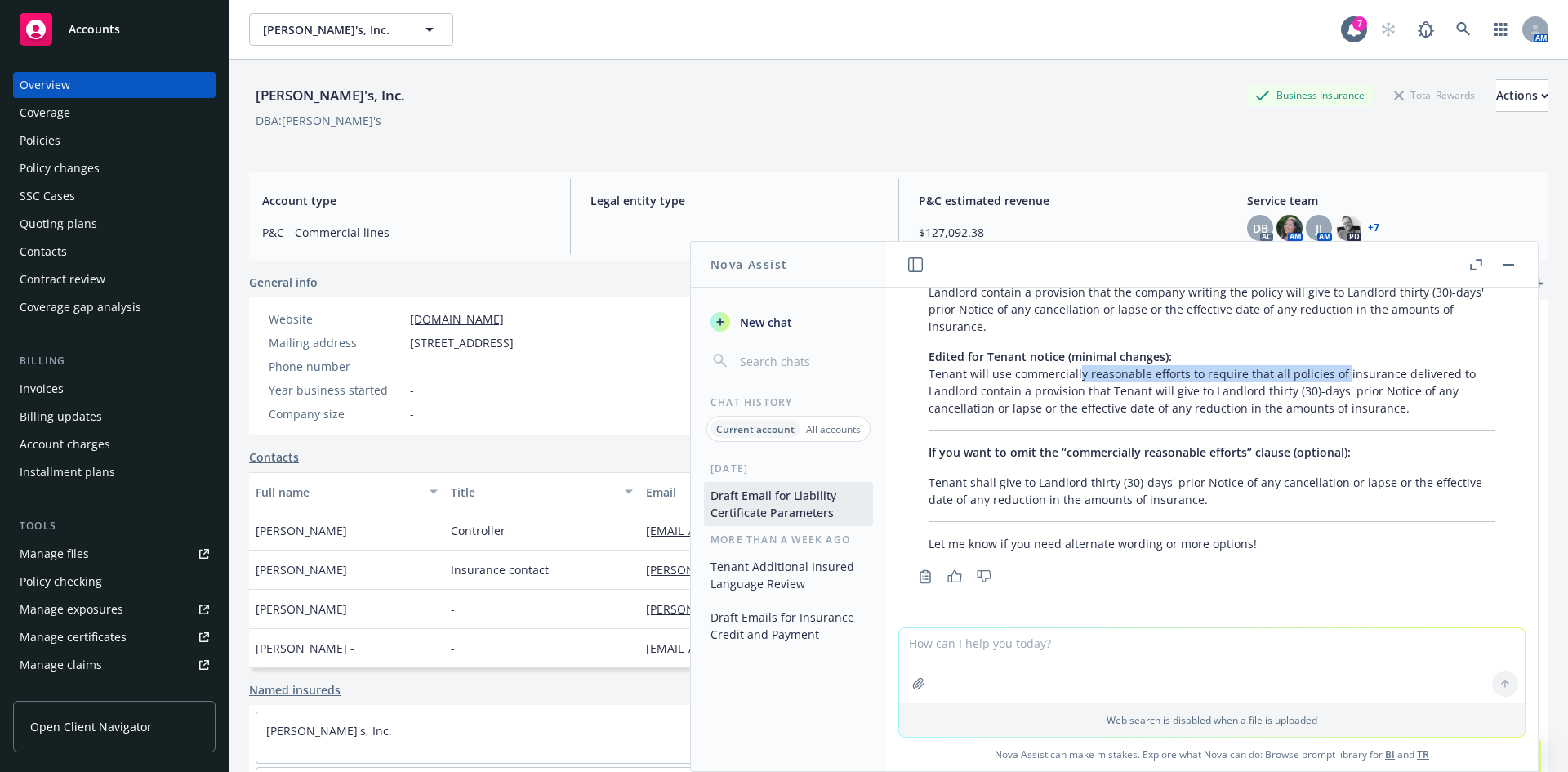
drag, startPoint x: 1077, startPoint y: 378, endPoint x: 1338, endPoint y: 378, distance: 261.0
click at [1338, 378] on p "Edited for Tenant notice (minimal changes): Tenant will use commercially reason…" at bounding box center [1212, 382] width 567 height 69
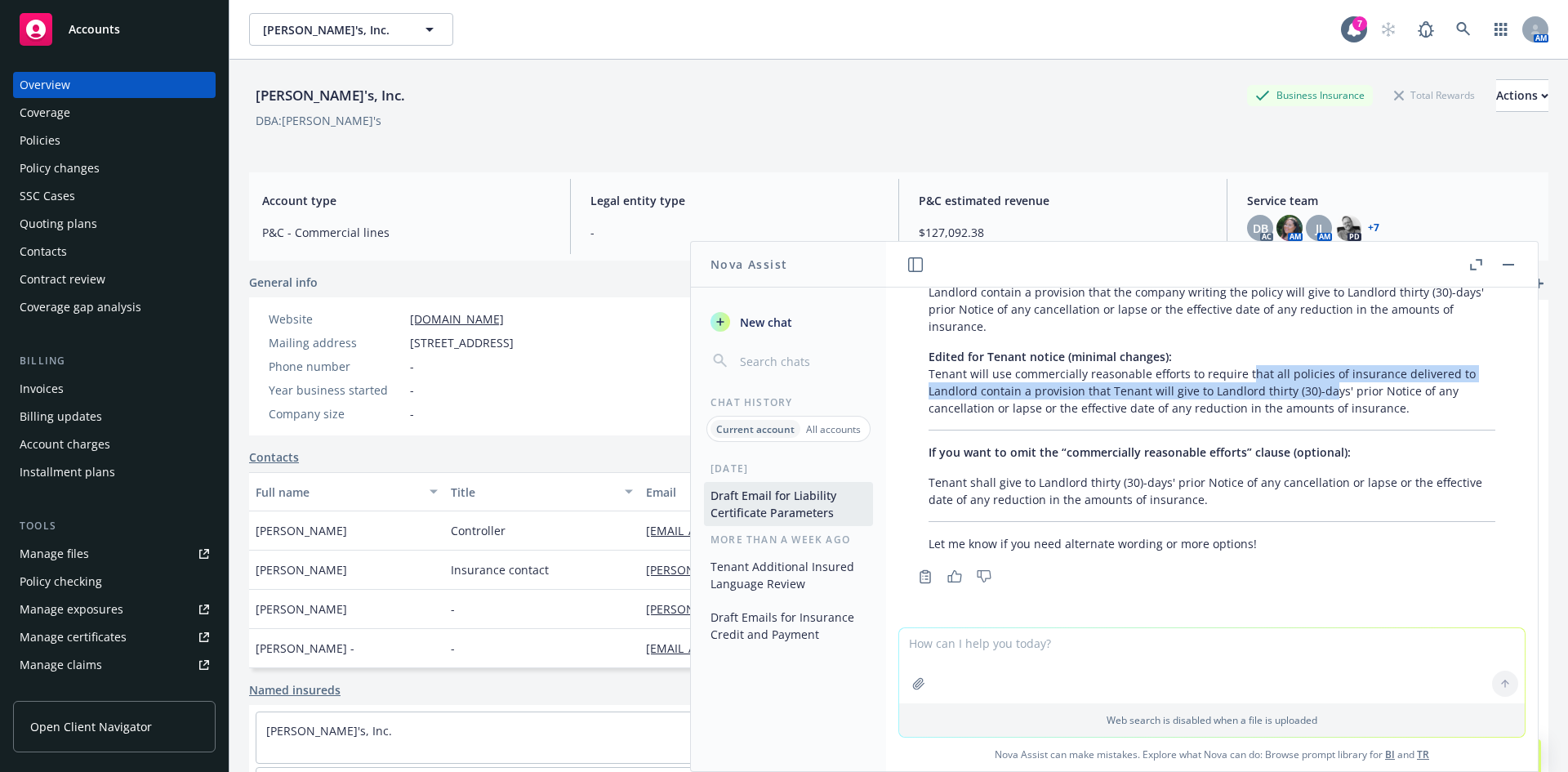
drag, startPoint x: 1317, startPoint y: 394, endPoint x: 1244, endPoint y: 379, distance: 74.5
click at [1245, 379] on p "Edited for Tenant notice (minimal changes): Tenant will use commercially reason…" at bounding box center [1212, 382] width 567 height 69
click at [1244, 379] on p "Edited for Tenant notice (minimal changes): Tenant will use commercially reason…" at bounding box center [1212, 382] width 567 height 69
drag, startPoint x: 1205, startPoint y: 378, endPoint x: 1404, endPoint y: 387, distance: 199.2
click at [1404, 387] on p "Edited for Tenant notice (minimal changes): Tenant will use commercially reason…" at bounding box center [1212, 382] width 567 height 69
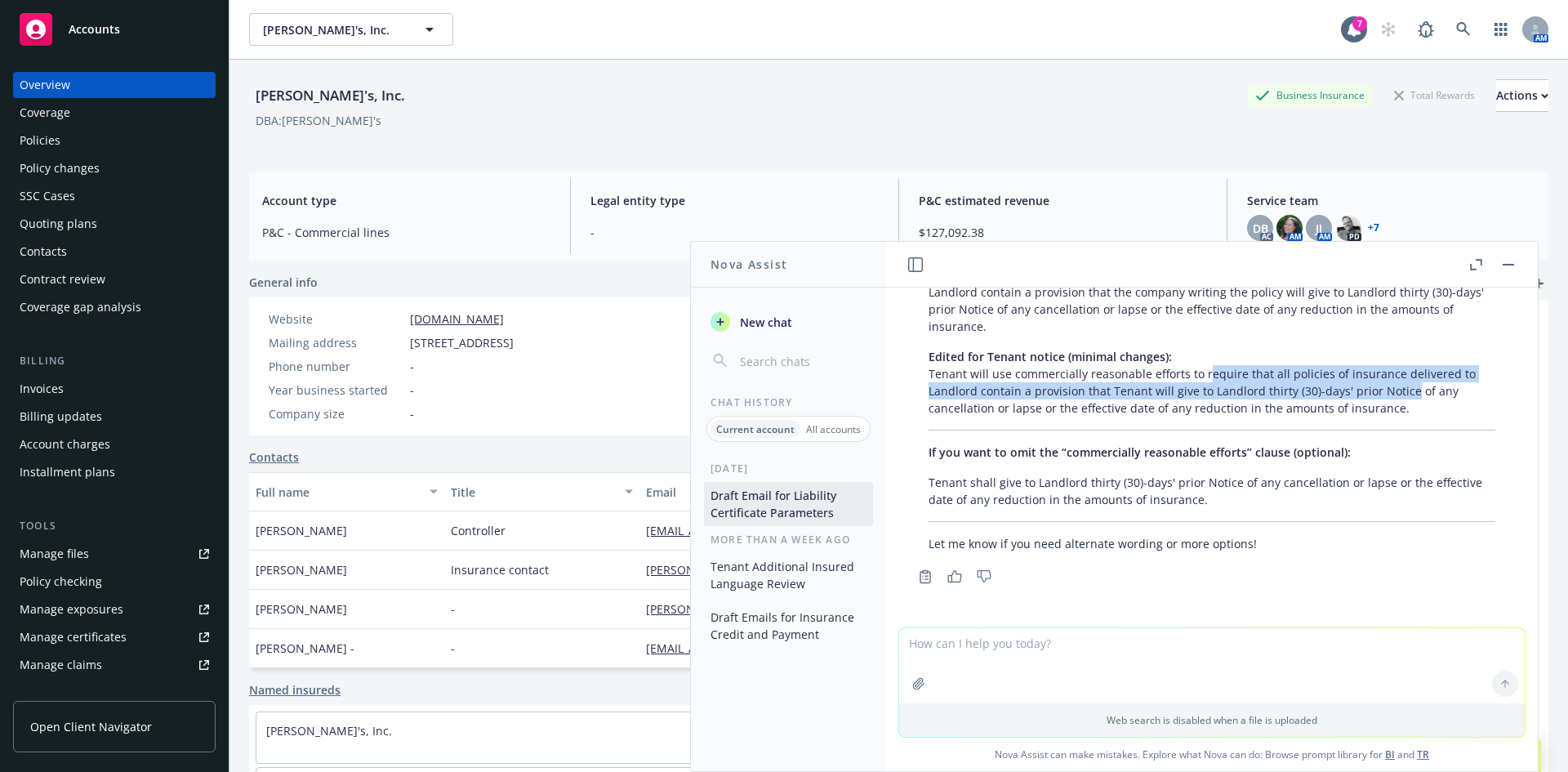
click at [1404, 387] on p "Edited for Tenant notice (minimal changes): Tenant will use commercially reason…" at bounding box center [1212, 382] width 567 height 69
drag, startPoint x: 1408, startPoint y: 388, endPoint x: 1282, endPoint y: 373, distance: 126.9
click at [1284, 373] on p "Edited for Tenant notice (minimal changes): Tenant will use commercially reason…" at bounding box center [1212, 382] width 567 height 69
drag, startPoint x: 1282, startPoint y: 373, endPoint x: 1261, endPoint y: 374, distance: 21.0
click at [1281, 373] on p "Edited for Tenant notice (minimal changes): Tenant will use commercially reason…" at bounding box center [1212, 382] width 567 height 69
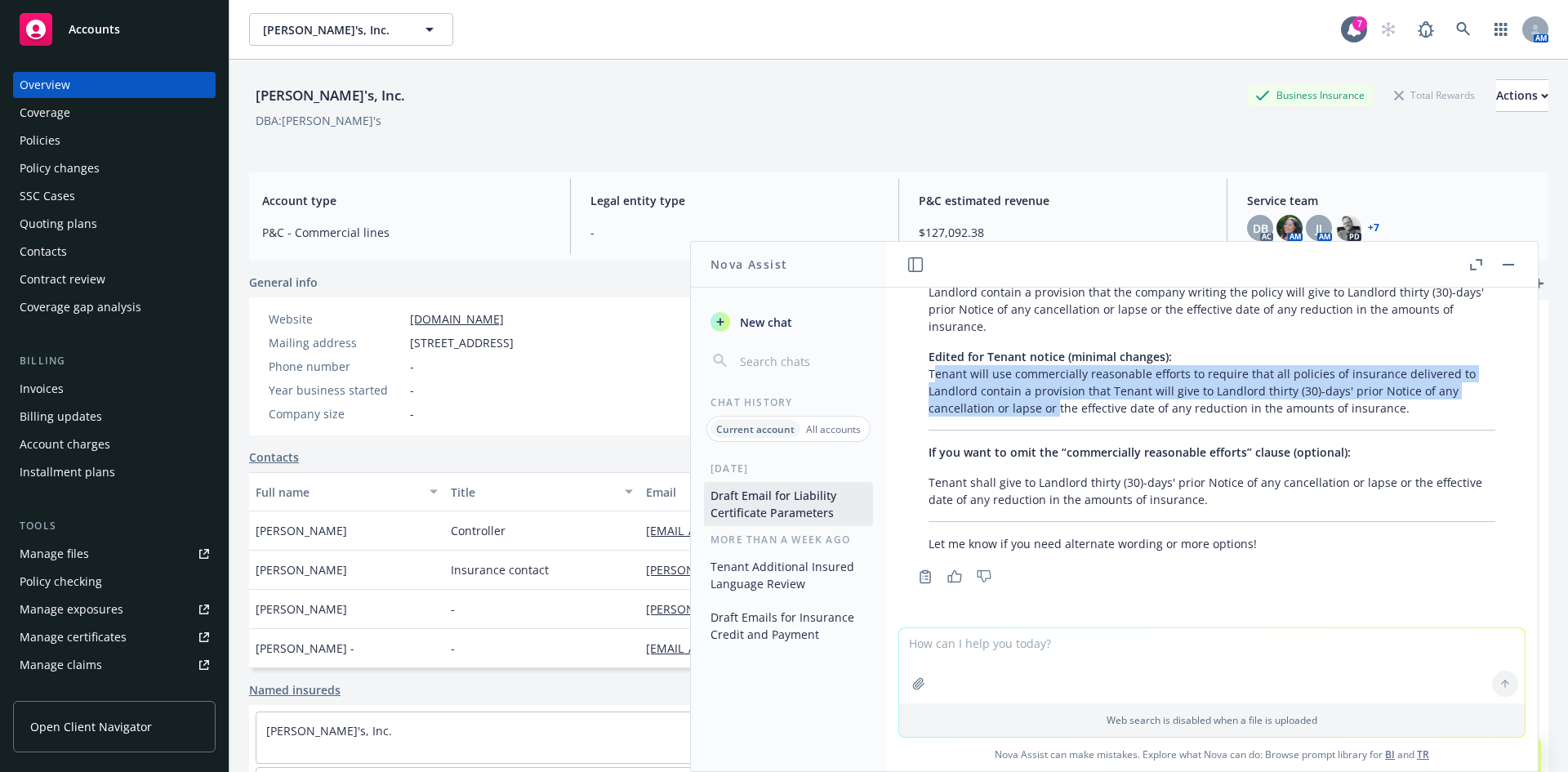
drag, startPoint x: 933, startPoint y: 378, endPoint x: 1055, endPoint y: 401, distance: 124.1
click at [1055, 401] on p "Edited for Tenant notice (minimal changes): Tenant will use commercially reason…" at bounding box center [1212, 382] width 567 height 69
drag, startPoint x: 1055, startPoint y: 401, endPoint x: 1085, endPoint y: 401, distance: 30.0
click at [1057, 401] on p "Edited for Tenant notice (minimal changes): Tenant will use commercially reason…" at bounding box center [1212, 382] width 567 height 69
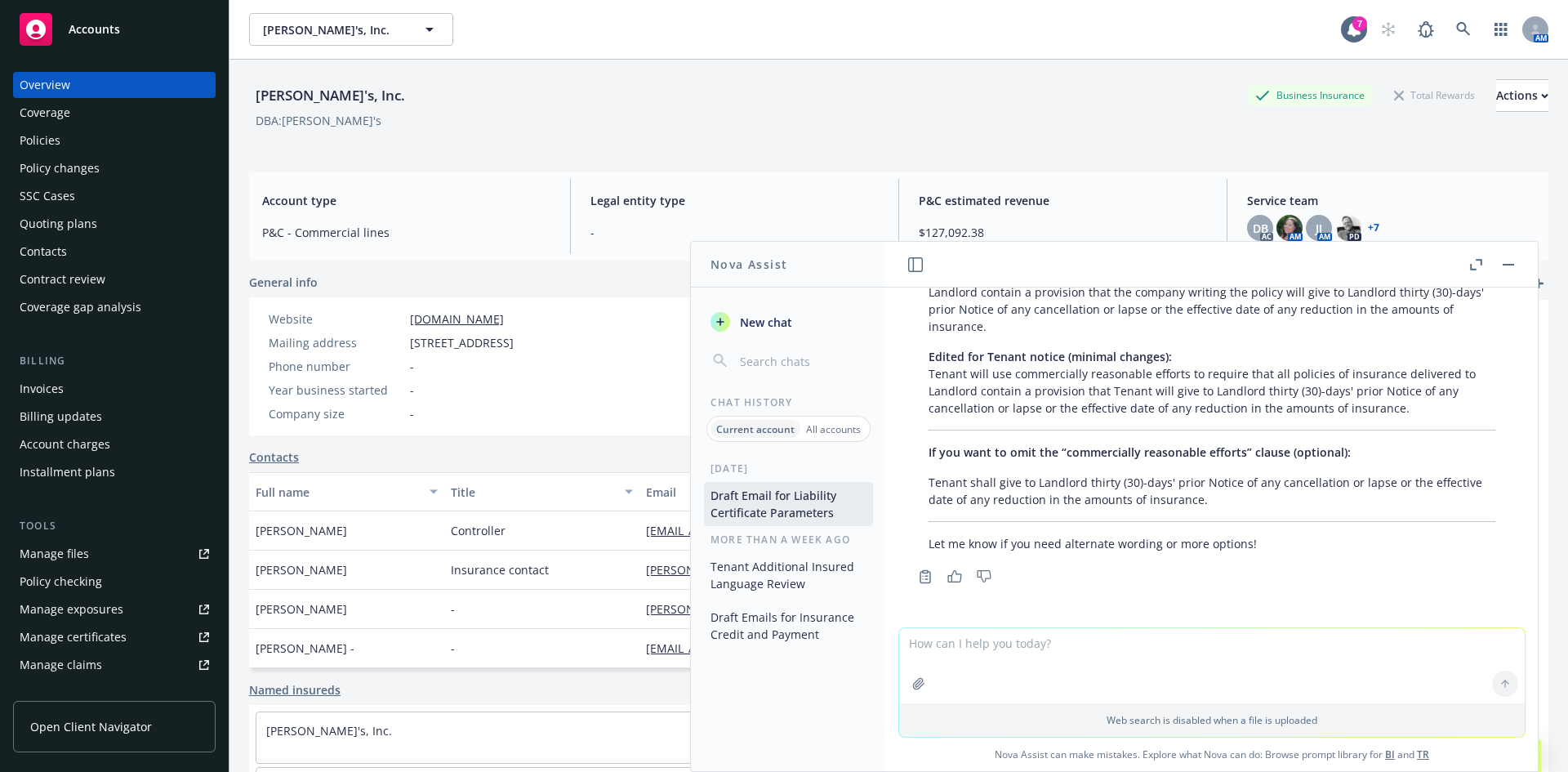
click at [983, 649] on textarea at bounding box center [1213, 666] width 626 height 75
type textarea "also we are not going to give copies of the policy to the landlord so that will…"
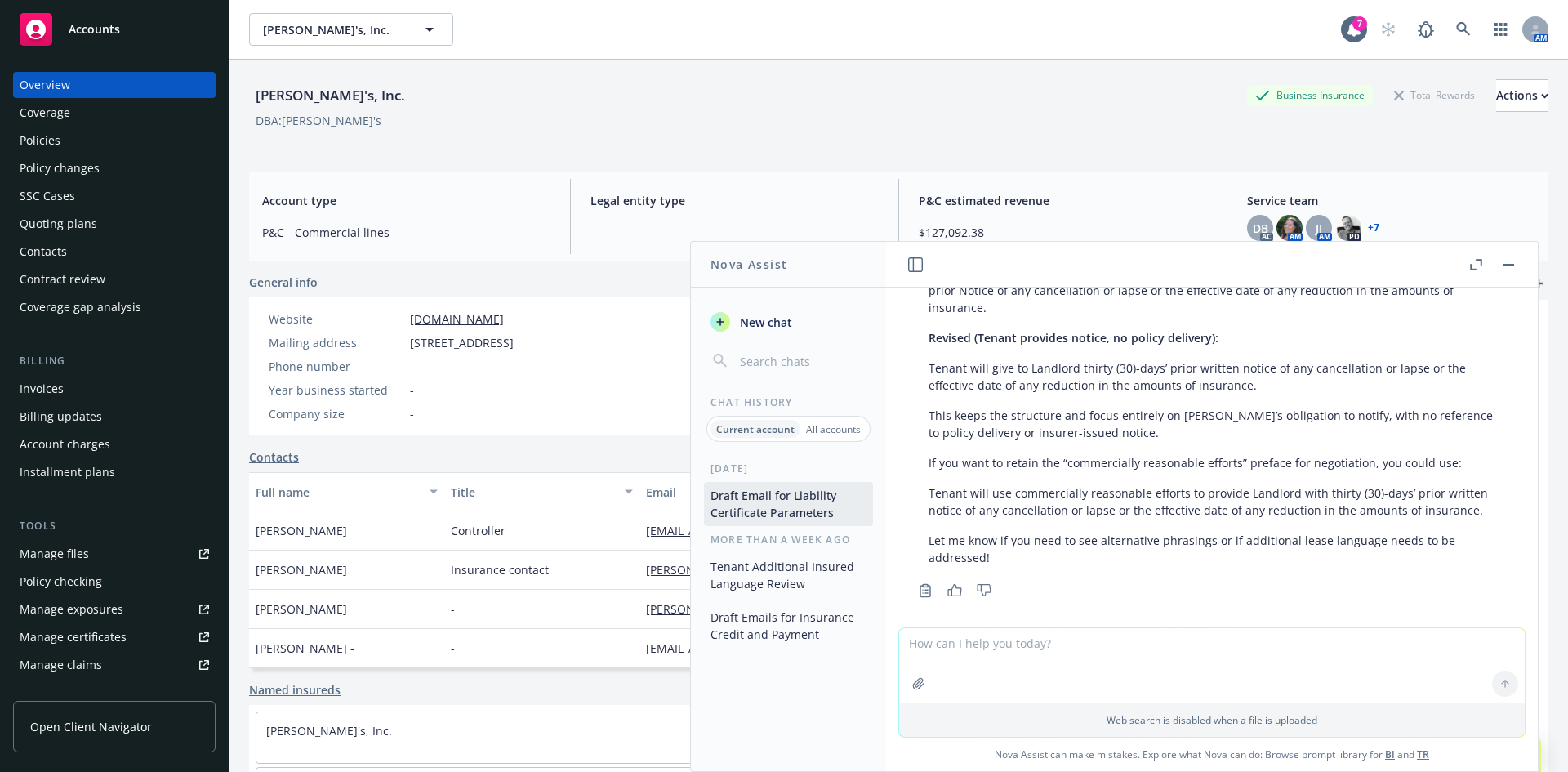
scroll to position [9949, 0]
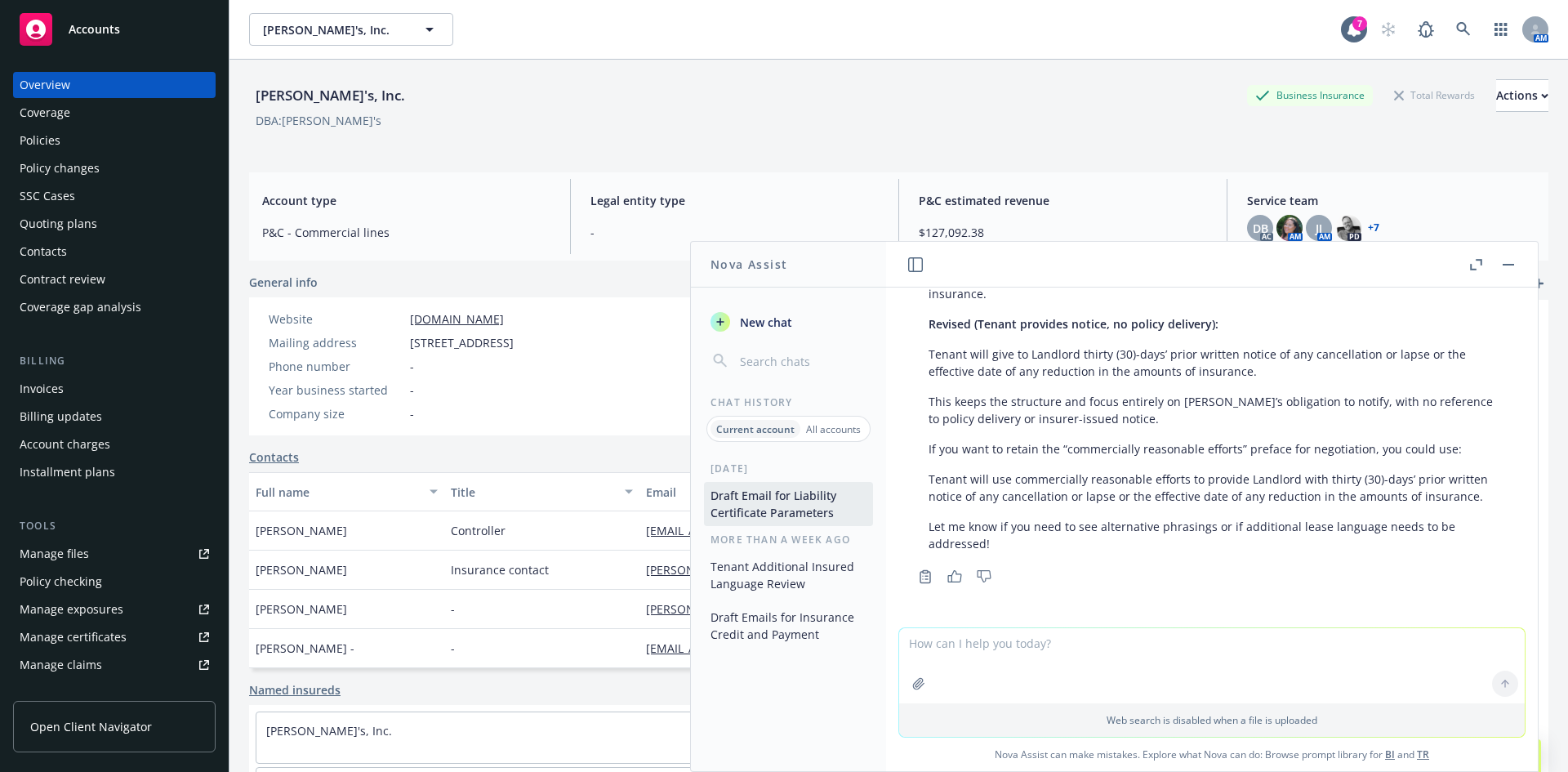
drag, startPoint x: 973, startPoint y: 488, endPoint x: 1110, endPoint y: 469, distance: 138.3
click at [1110, 469] on div "Absolutely, here’s a version that (1) makes it clear Tenant will provide the no…" at bounding box center [1212, 345] width 599 height 427
drag, startPoint x: 943, startPoint y: 355, endPoint x: 1198, endPoint y: 359, distance: 255.0
click at [1198, 359] on p "Tenant will give to Landlord thirty (30)-days’ prior written notice of any canc…" at bounding box center [1212, 362] width 567 height 34
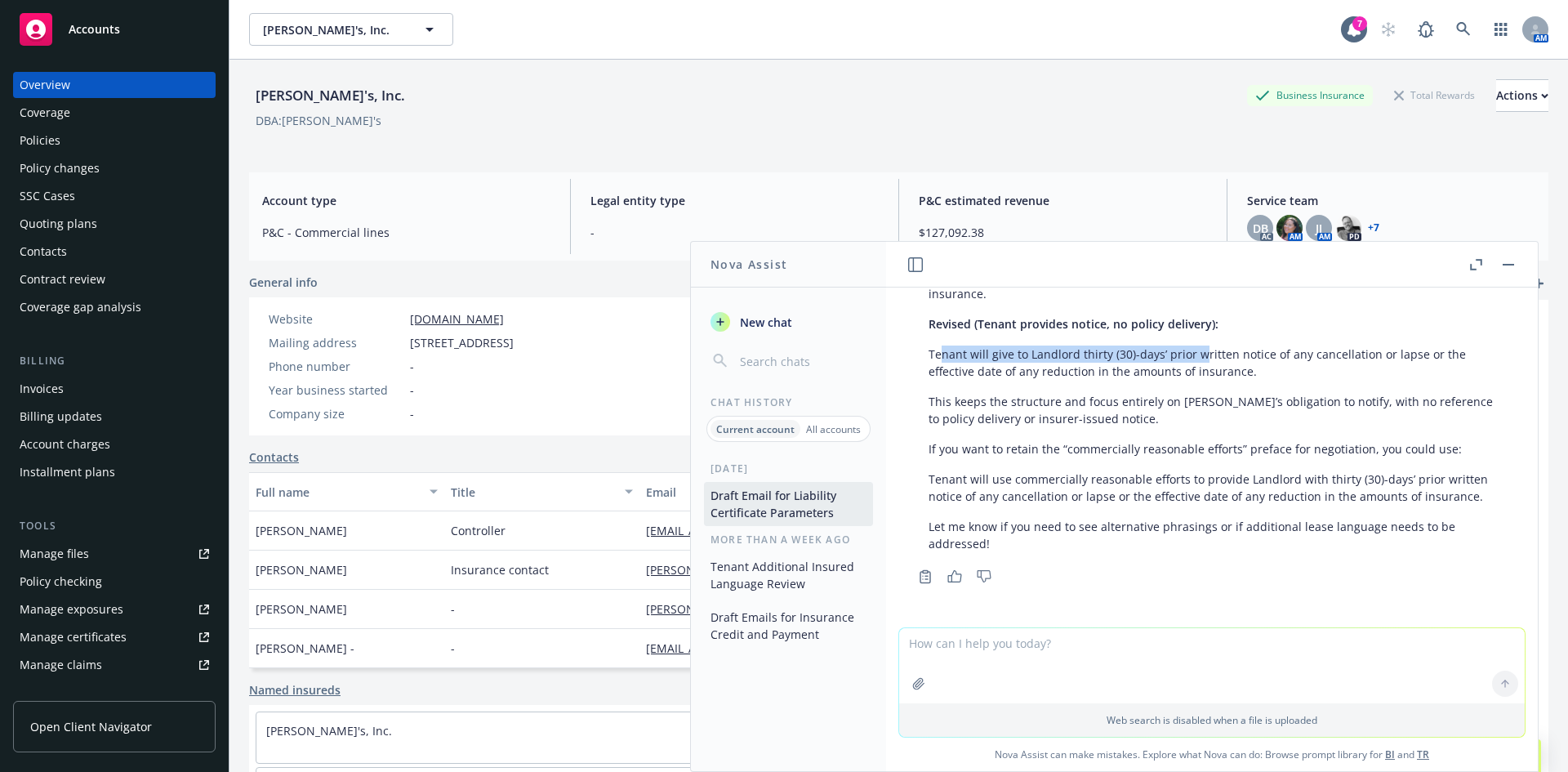
click at [1198, 359] on p "Tenant will give to Landlord thirty (30)-days’ prior written notice of any canc…" at bounding box center [1212, 362] width 567 height 34
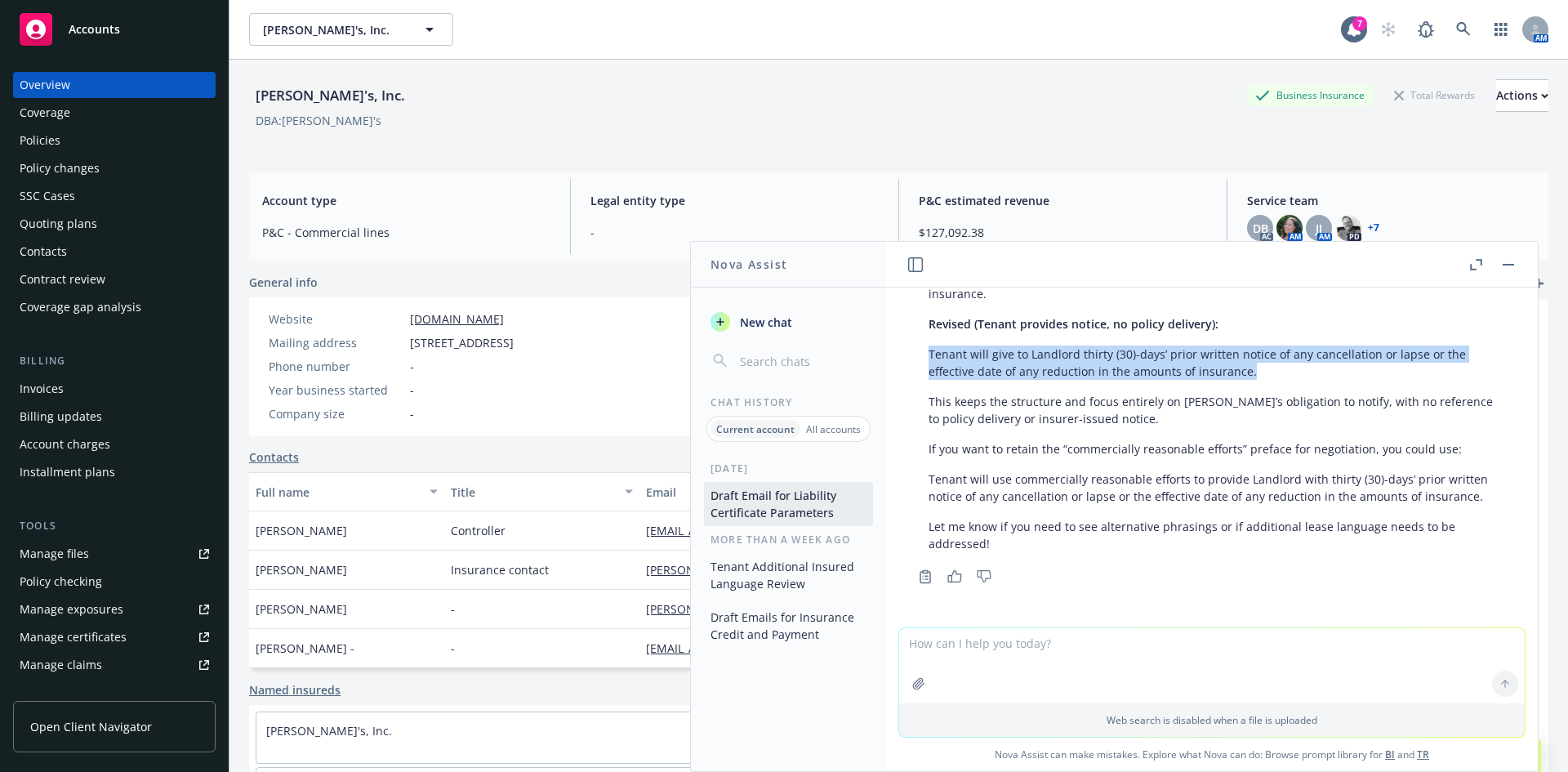
drag, startPoint x: 1244, startPoint y: 372, endPoint x: 1186, endPoint y: 411, distance: 69.9
click at [925, 356] on div "Absolutely, here’s a version that (1) makes it clear Tenant will provide the no…" at bounding box center [1212, 345] width 599 height 427
copy p "Tenant will give to Landlord thirty (30)-days’ prior written notice of any canc…"
drag, startPoint x: 1088, startPoint y: 363, endPoint x: 1036, endPoint y: 372, distance: 52.8
click at [1088, 363] on p "Tenant will give to Landlord thirty (30)-days’ prior written notice of any canc…" at bounding box center [1212, 362] width 567 height 34
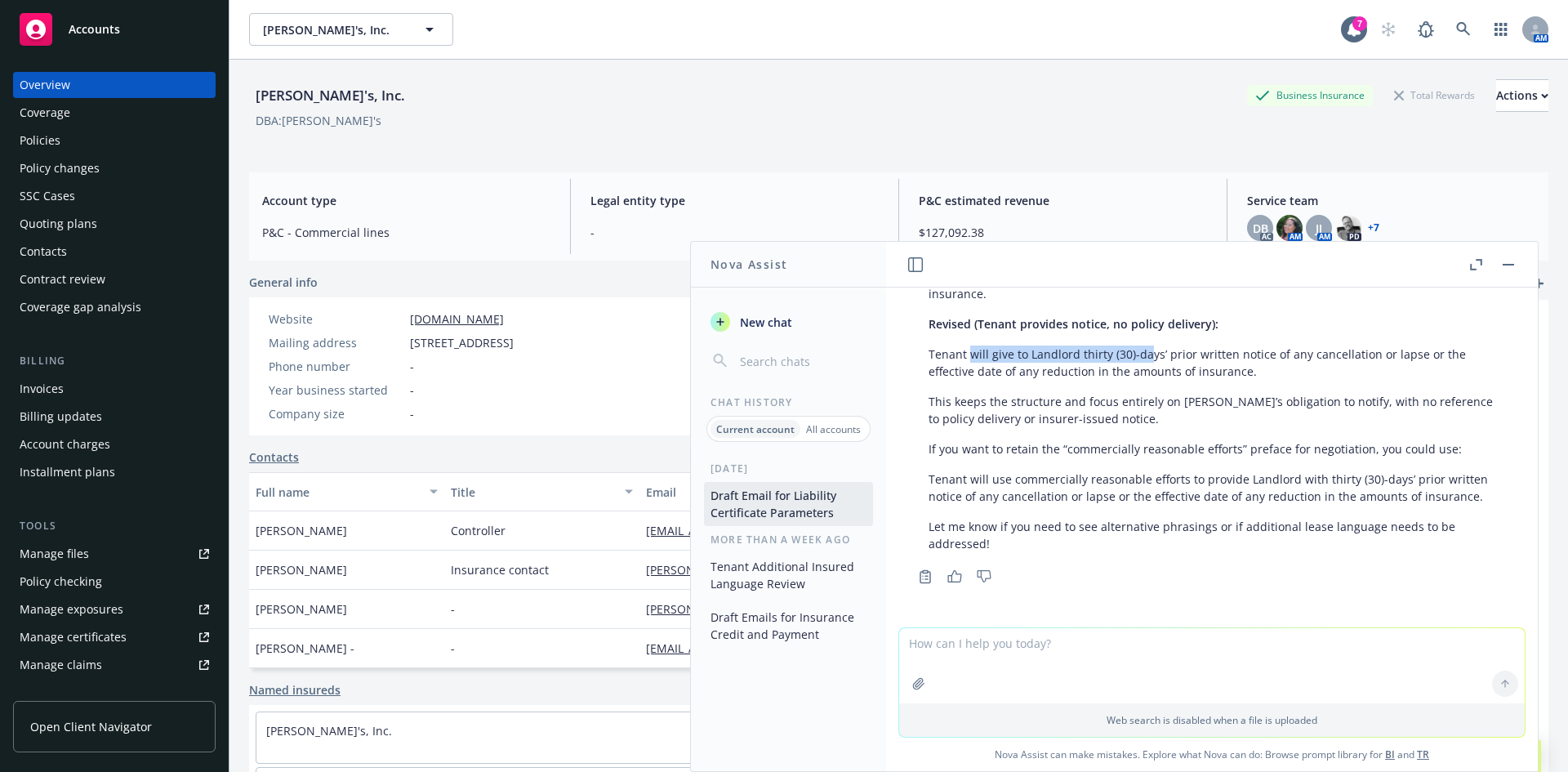
drag, startPoint x: 973, startPoint y: 355, endPoint x: 1145, endPoint y: 355, distance: 172.0
click at [1145, 355] on p "Tenant will give to Landlord thirty (30)-days’ prior written notice of any canc…" at bounding box center [1212, 362] width 567 height 34
click at [530, 123] on div "DBA: Rothy's" at bounding box center [899, 120] width 1300 height 17
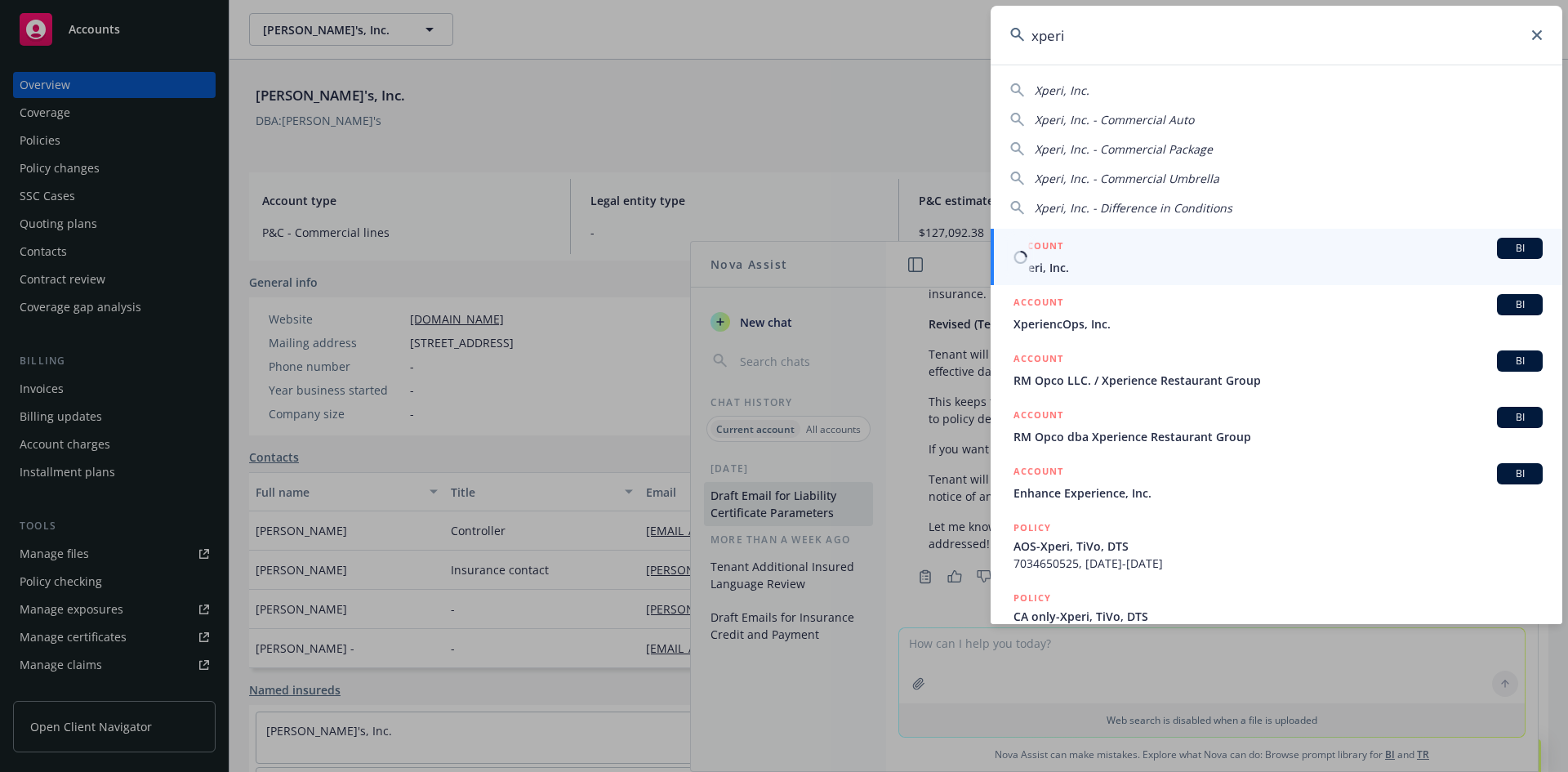
type input "xperi"
click at [1516, 250] on span "BI" at bounding box center [1520, 248] width 33 height 14
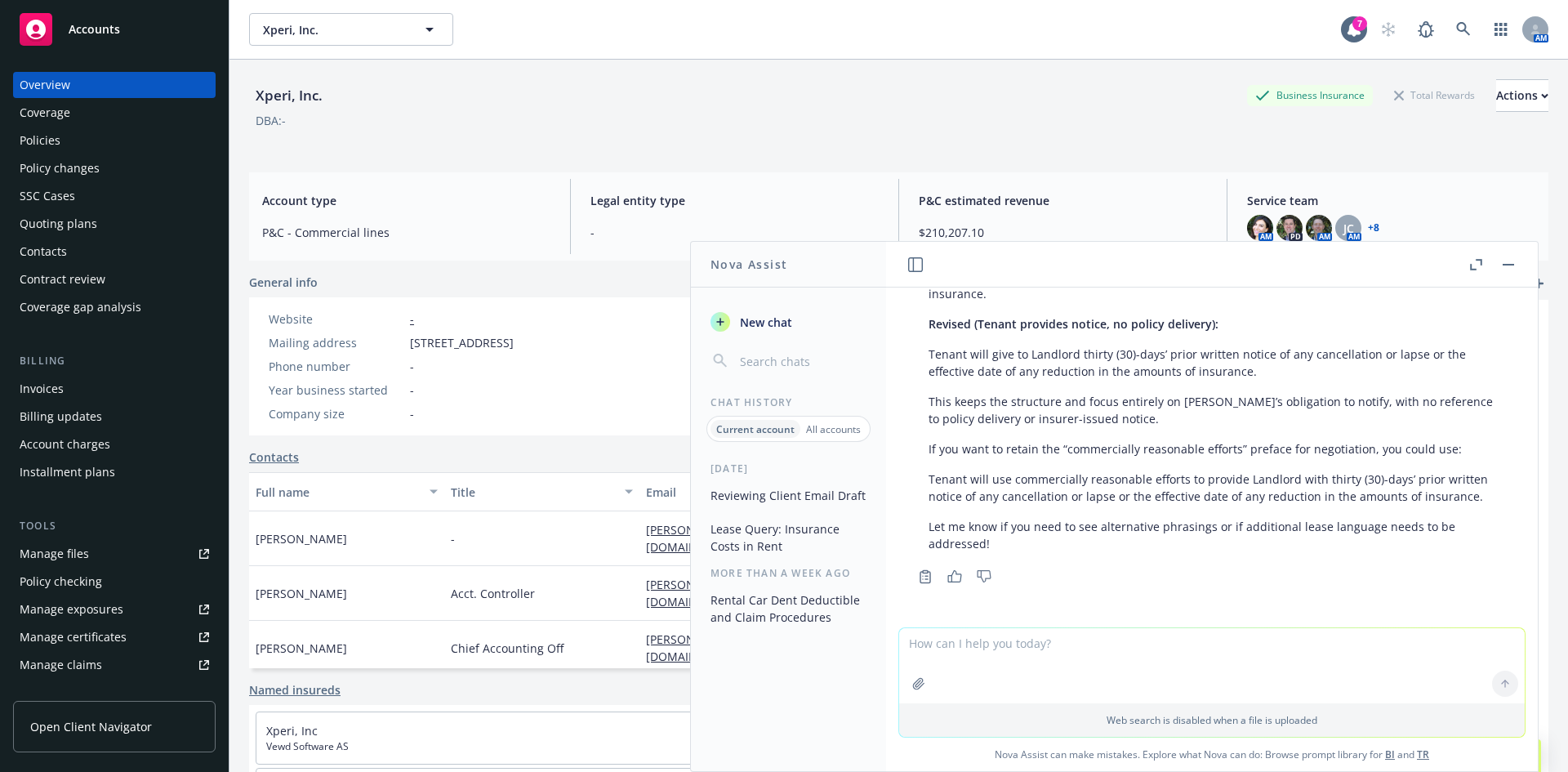
click at [1511, 264] on rect "button" at bounding box center [1508, 265] width 12 height 2
